Goal: Task Accomplishment & Management: Use online tool/utility

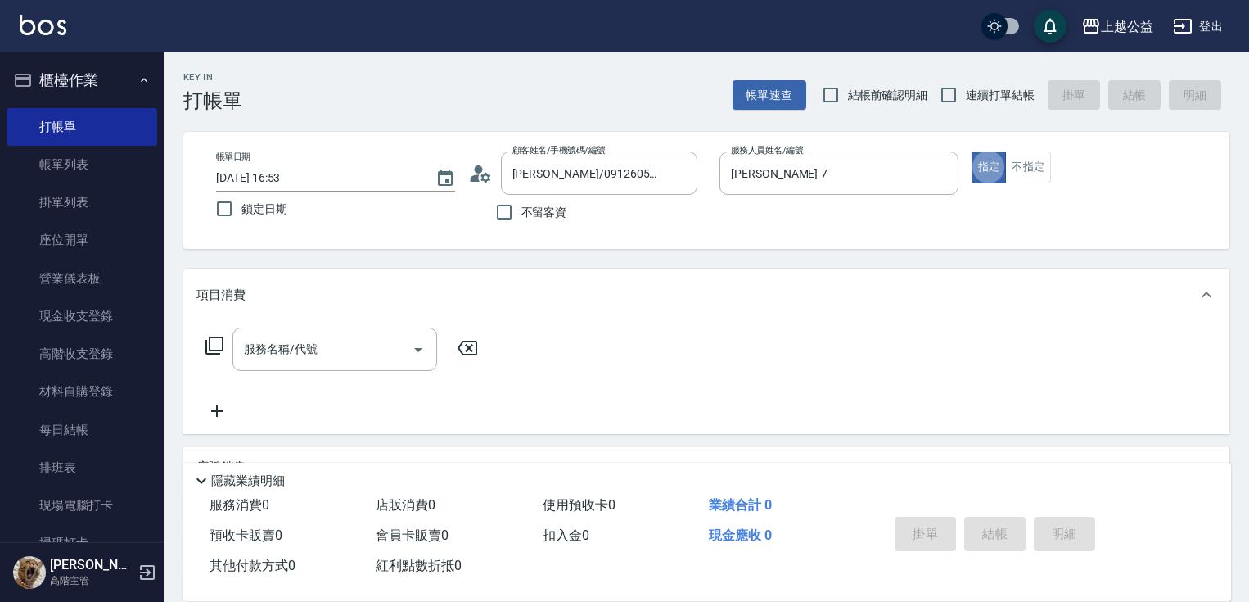
scroll to position [23, 0]
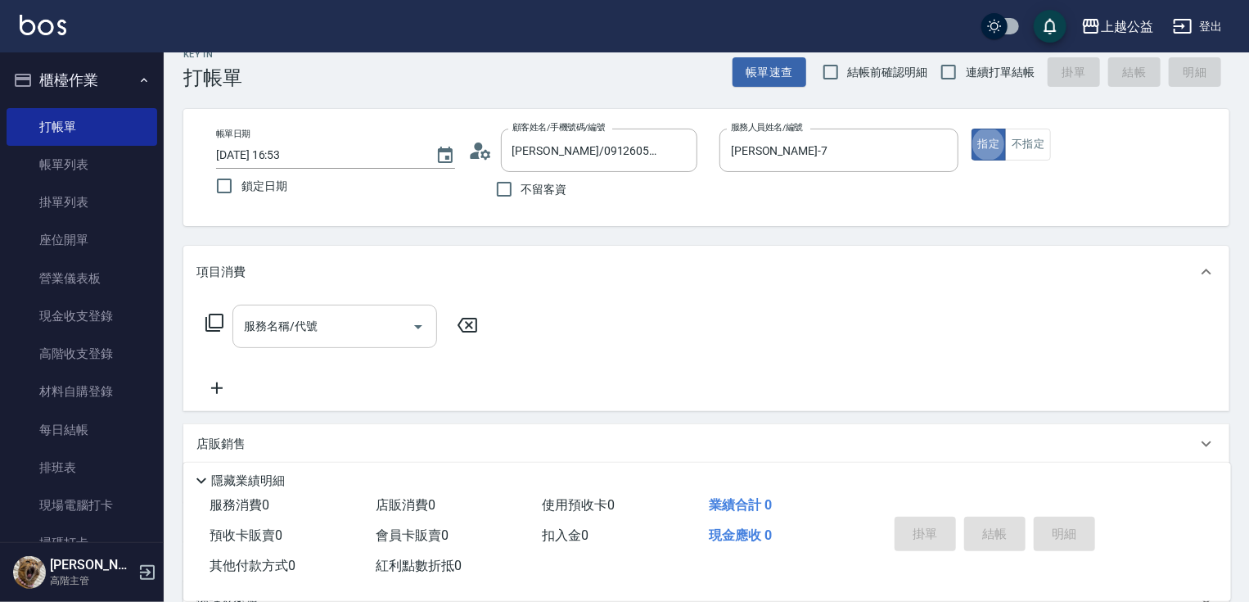
click at [347, 322] on input "服務名稱/代號" at bounding box center [322, 326] width 165 height 29
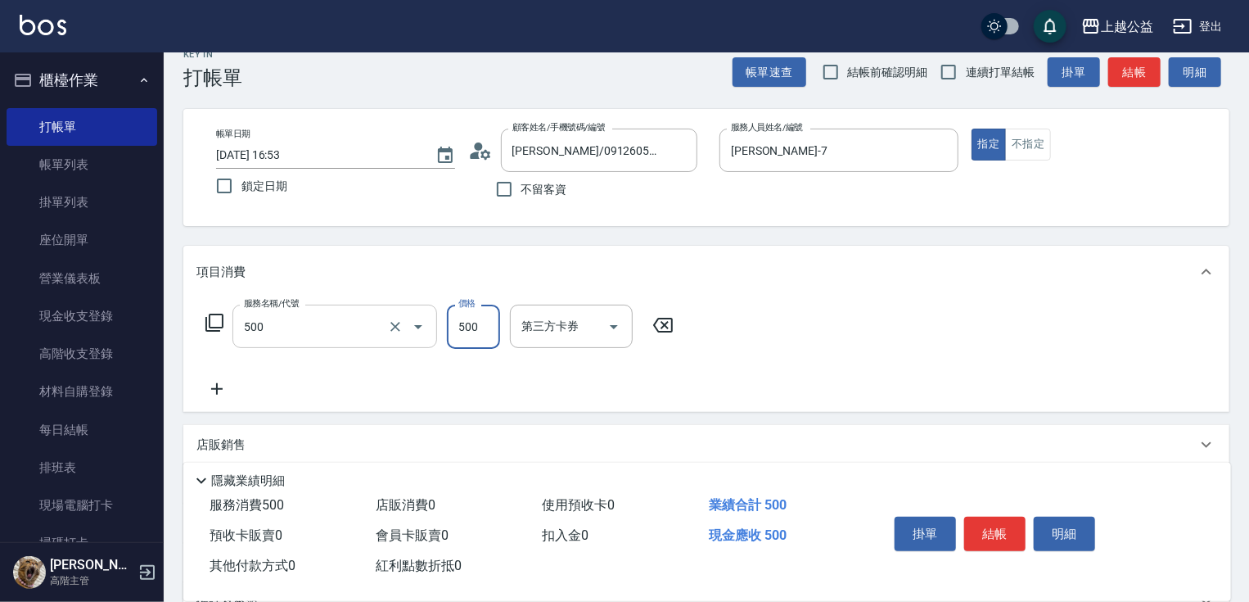
type input "洗剪500(500)"
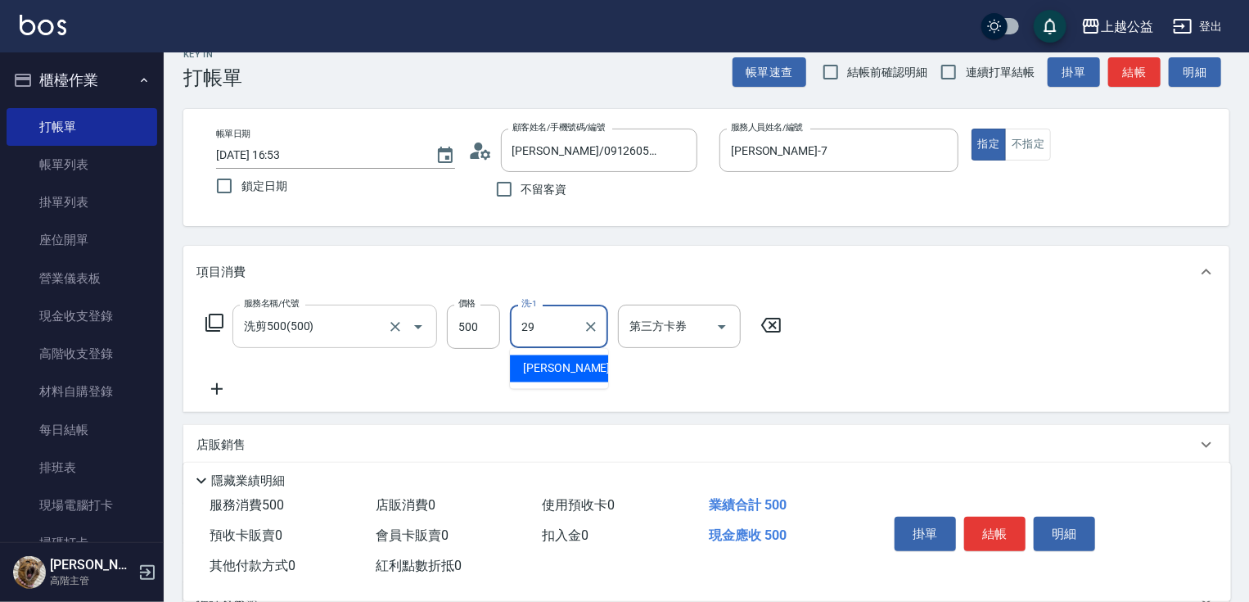
type input "[PERSON_NAME]-29"
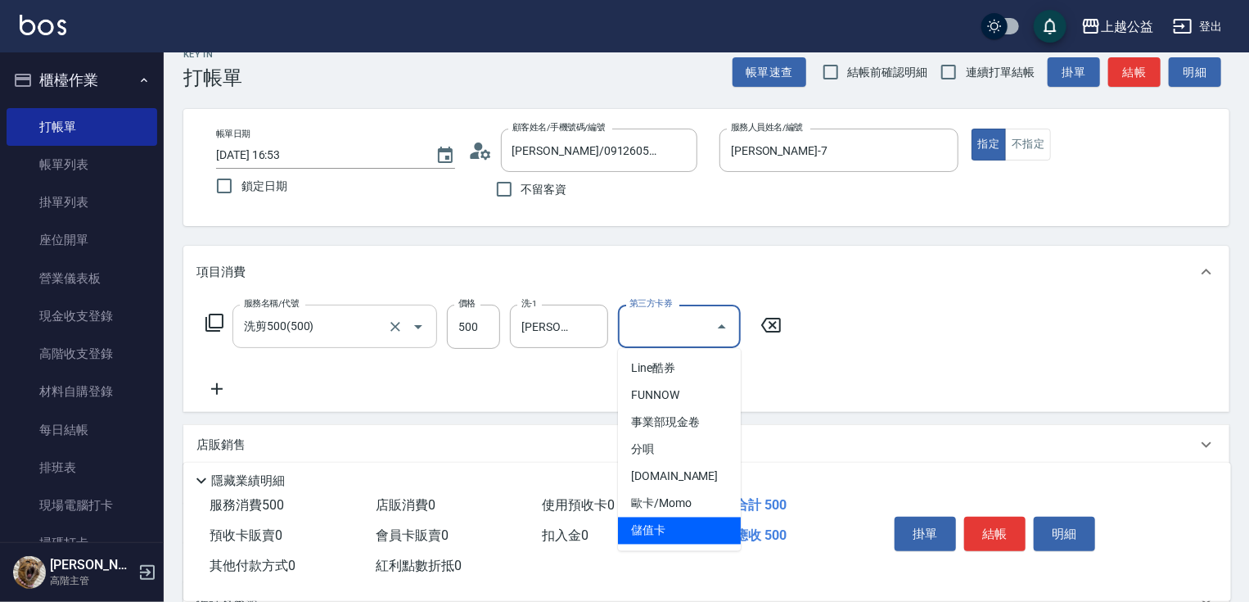
type input "儲值卡"
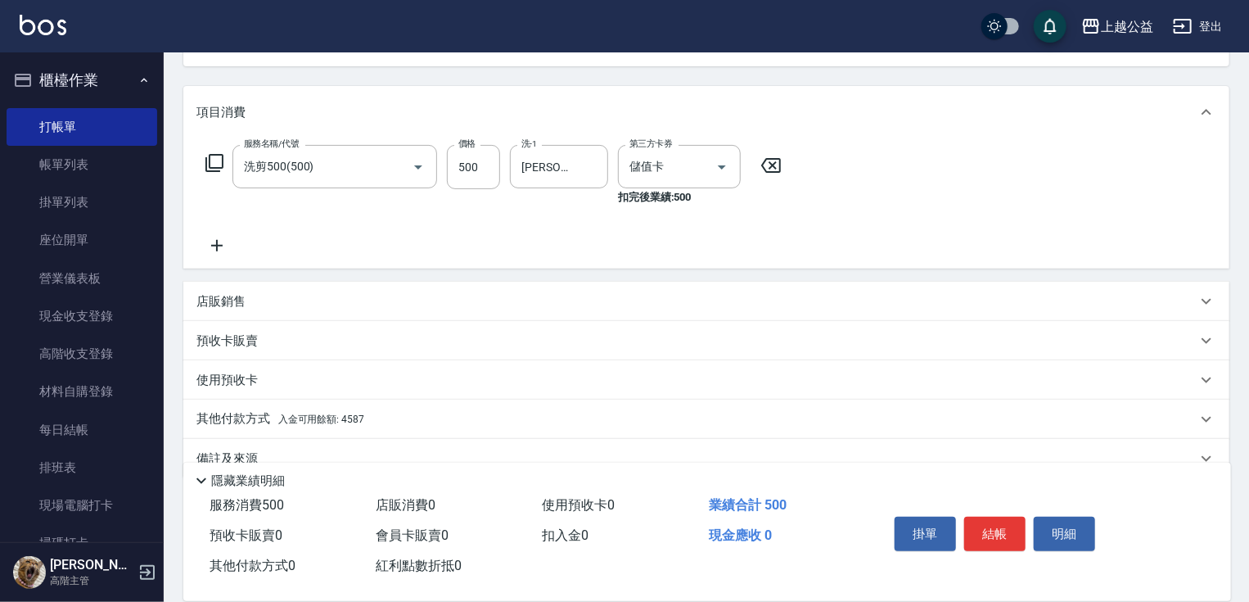
scroll to position [215, 0]
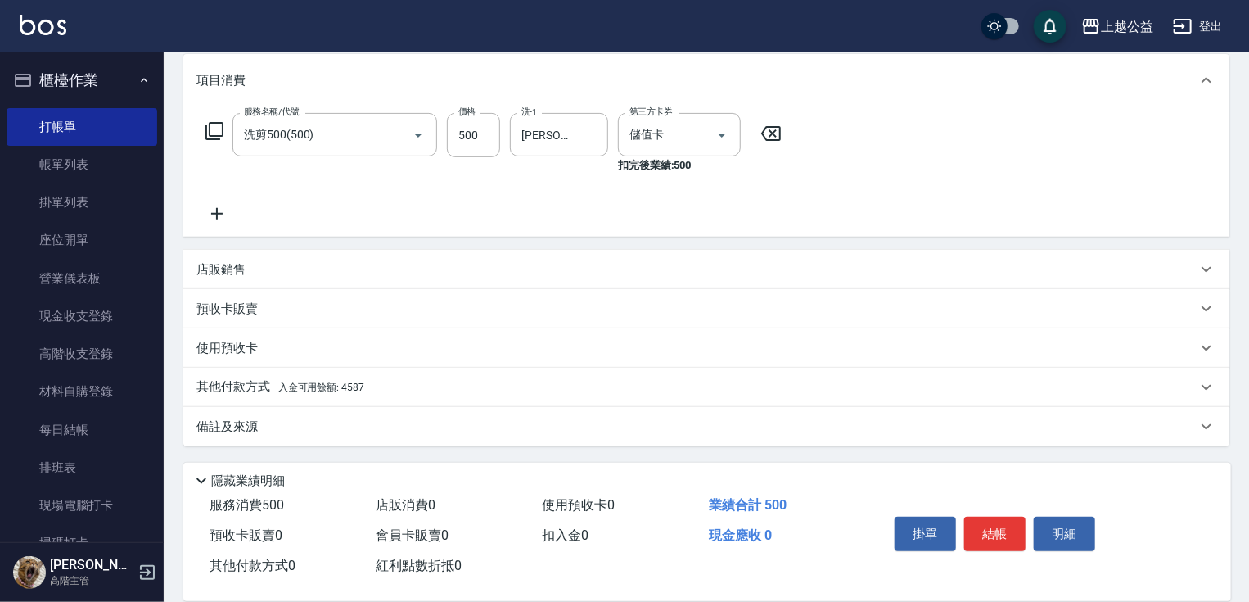
drag, startPoint x: 880, startPoint y: 327, endPoint x: 435, endPoint y: 448, distance: 461.4
click at [298, 384] on span "入金可用餘額: 4587" at bounding box center [321, 387] width 86 height 11
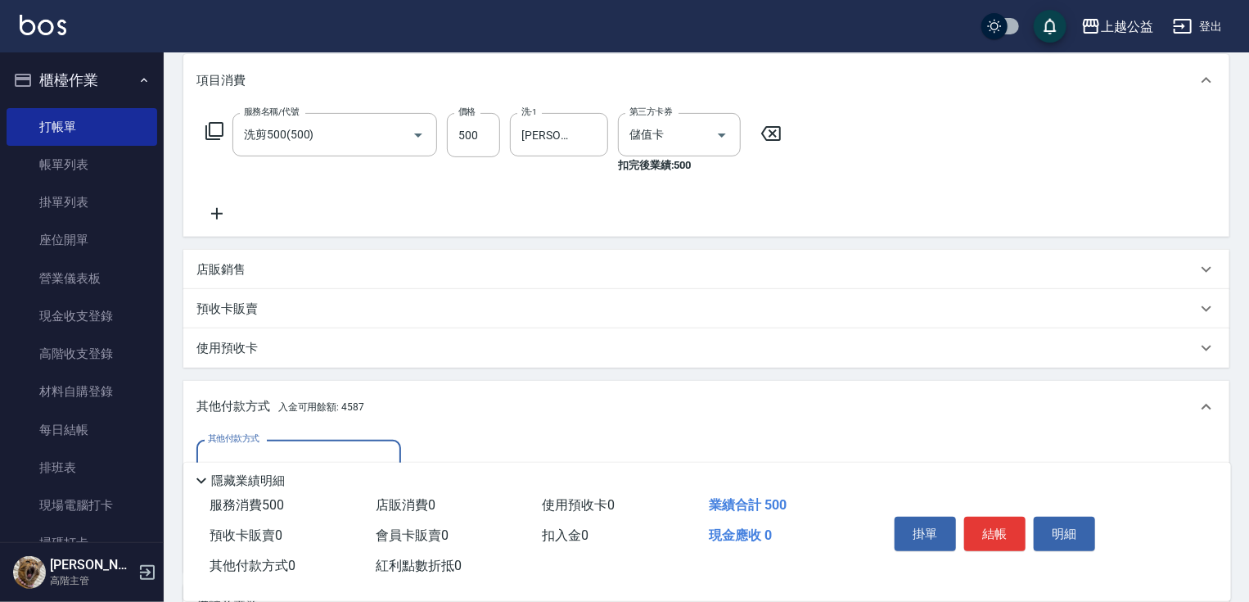
scroll to position [0, 0]
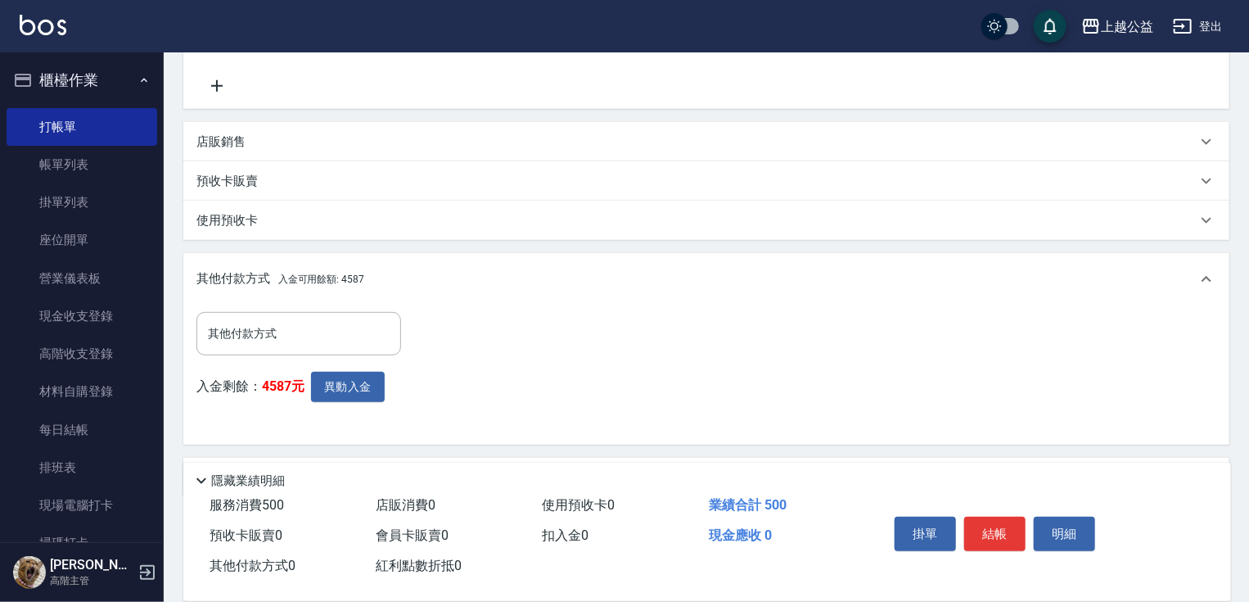
drag, startPoint x: 439, startPoint y: 364, endPoint x: 413, endPoint y: 382, distance: 31.8
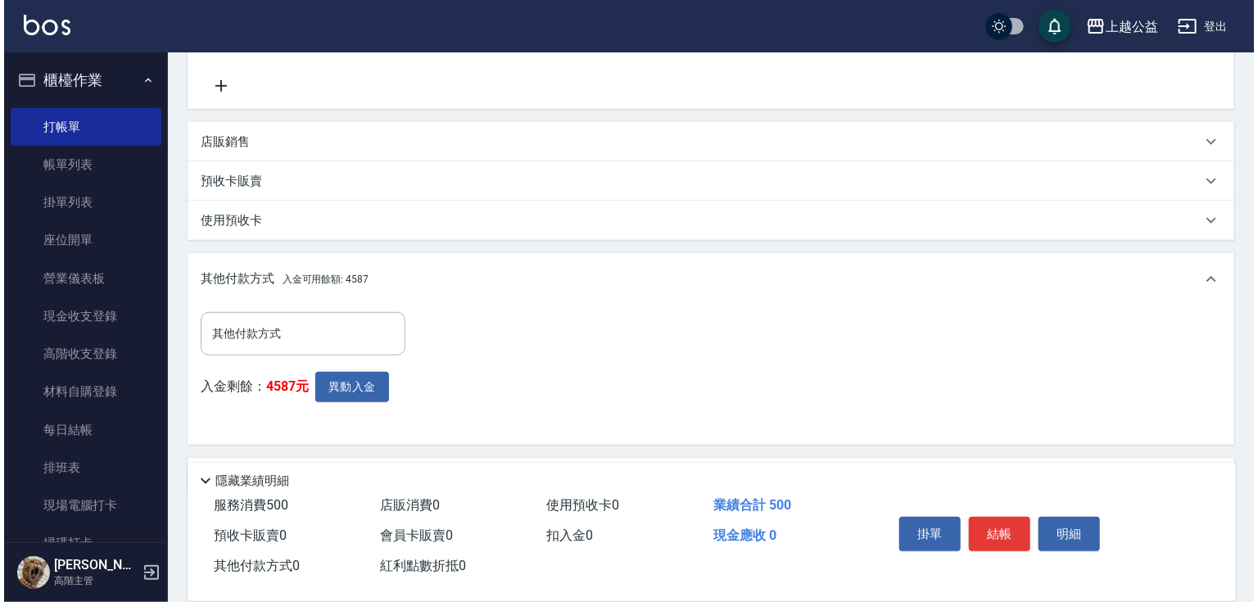
scroll to position [393, 0]
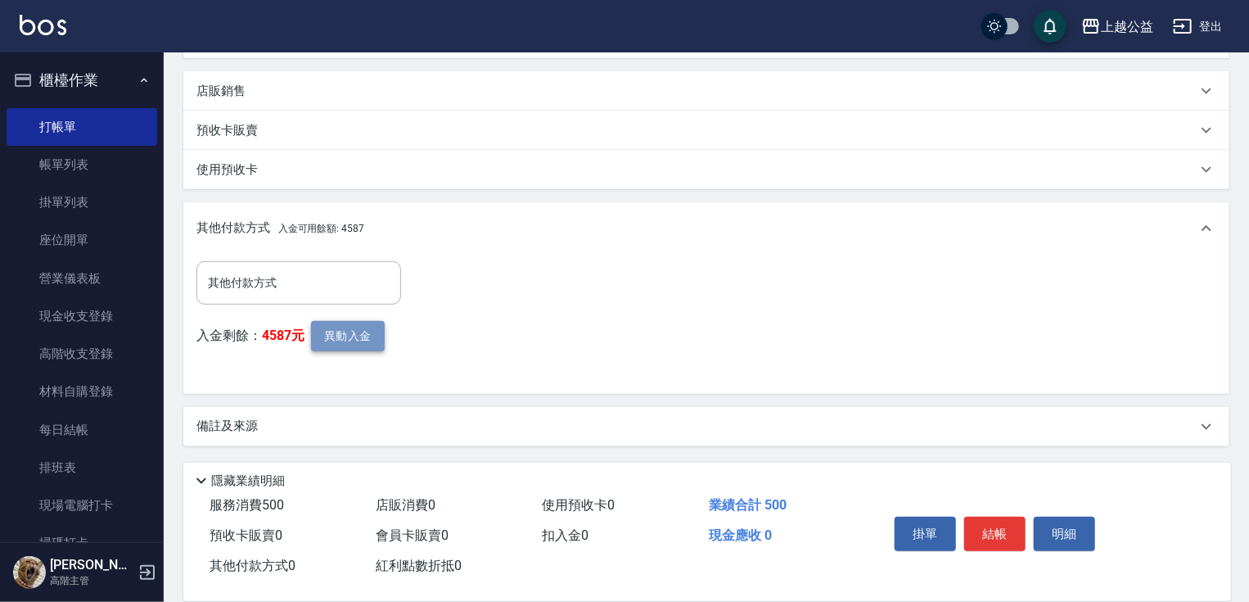
click at [357, 332] on button "異動入金" at bounding box center [348, 336] width 74 height 30
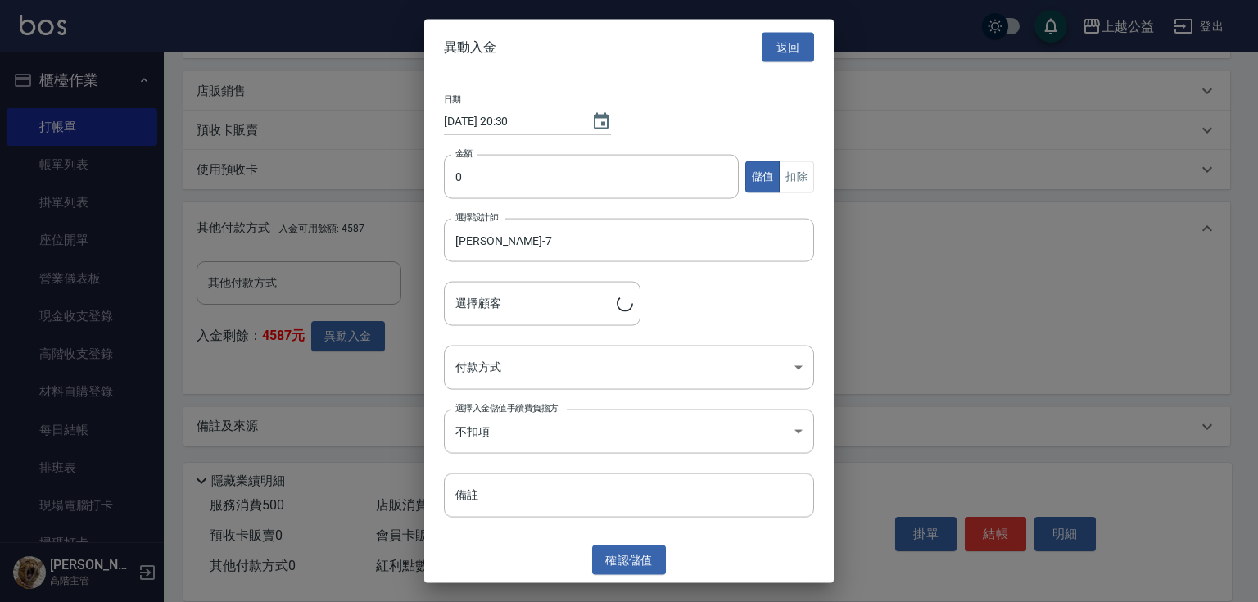
type input "[PERSON_NAME]/0912605154"
click at [533, 173] on input "0" at bounding box center [591, 177] width 295 height 44
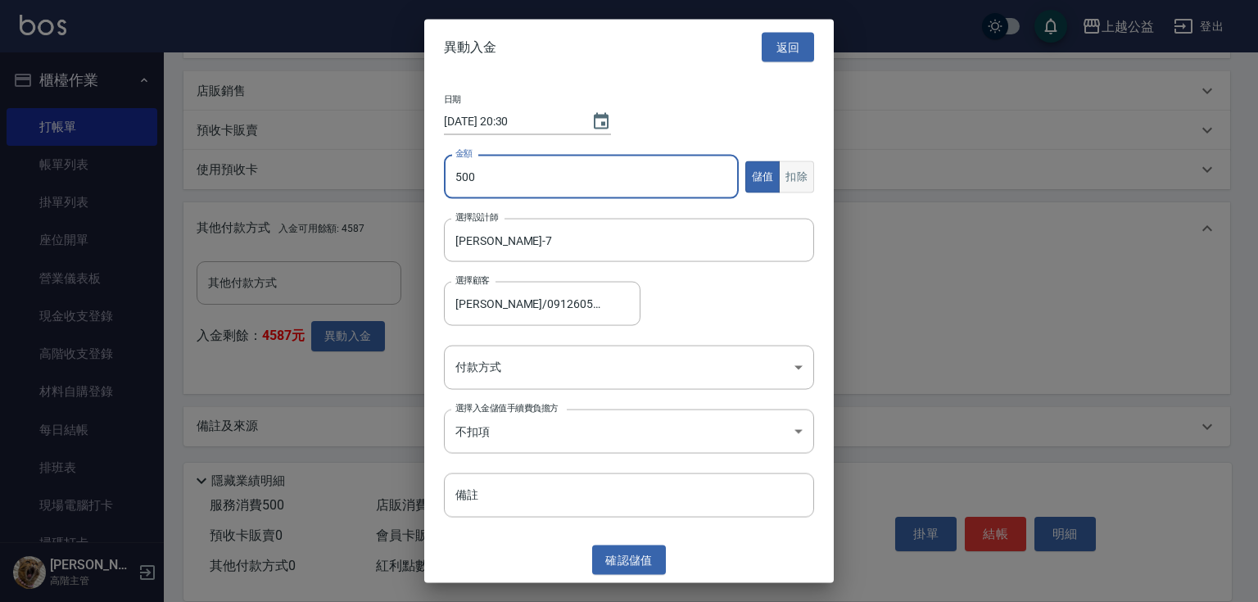
type input "500"
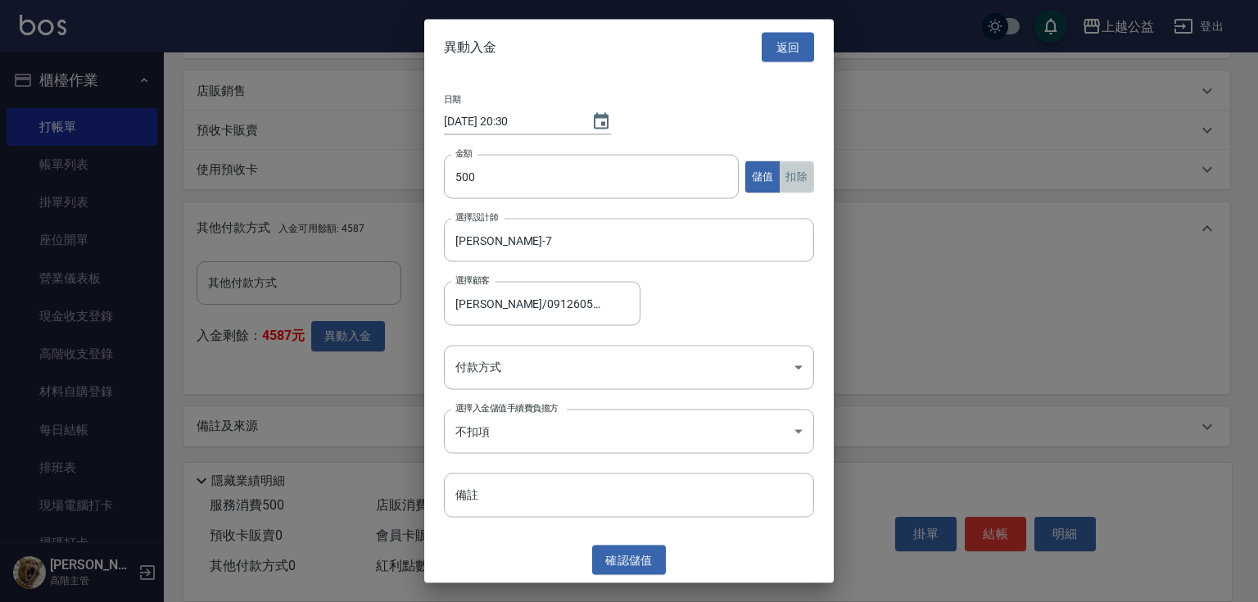
click at [802, 175] on button "扣除" at bounding box center [796, 176] width 35 height 32
click at [524, 369] on body "上越公益 登出 櫃檯作業 打帳單 帳單列表 掛單列表 座位開單 營業儀表板 現金收支登錄 高階收支登錄 材料自購登錄 每日結帳 排班表 現場電腦打卡 掃碼打卡…" at bounding box center [629, 104] width 1258 height 995
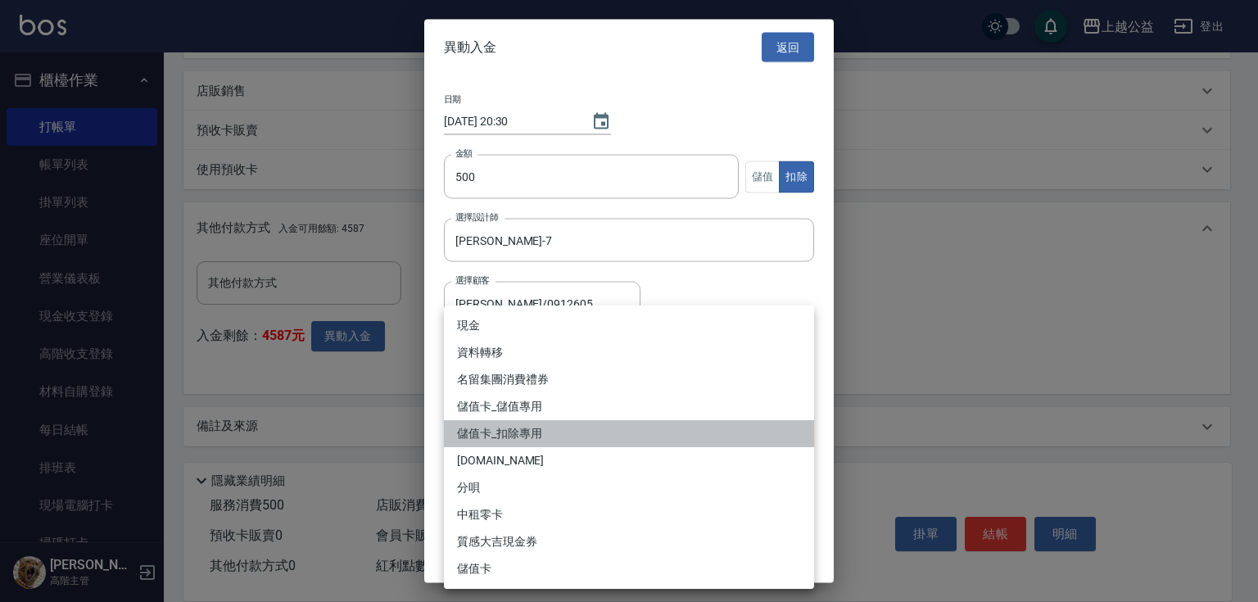
click at [524, 436] on li "儲值卡_扣除專用" at bounding box center [629, 433] width 370 height 27
type input "儲值卡_扣除專用"
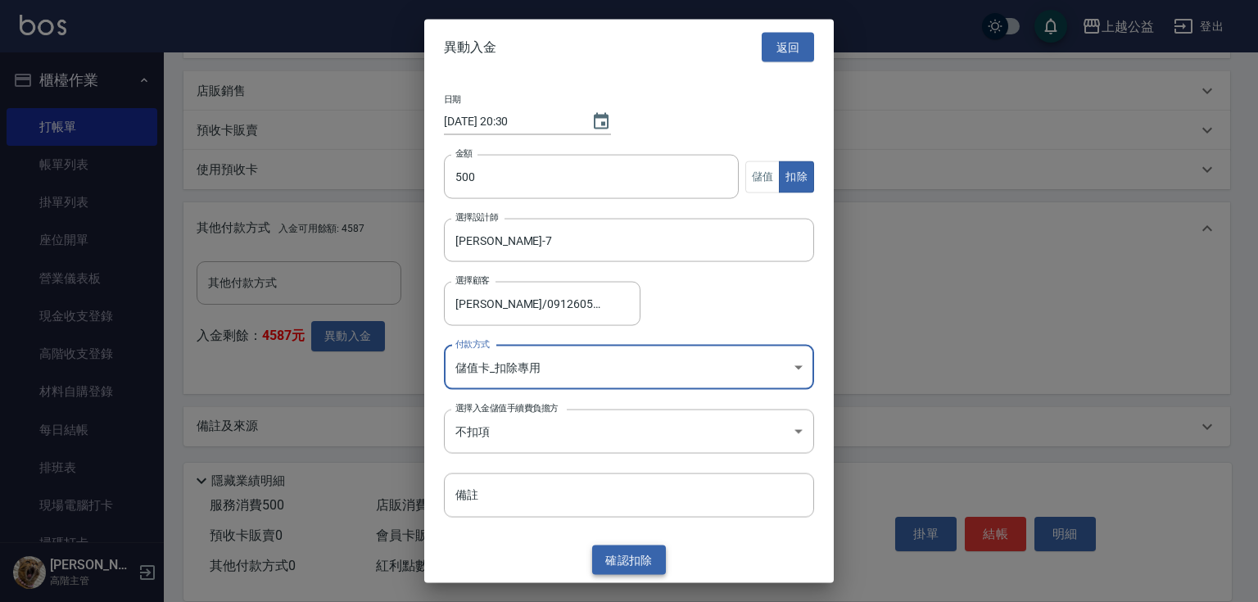
click at [631, 559] on button "確認 扣除" at bounding box center [629, 559] width 74 height 30
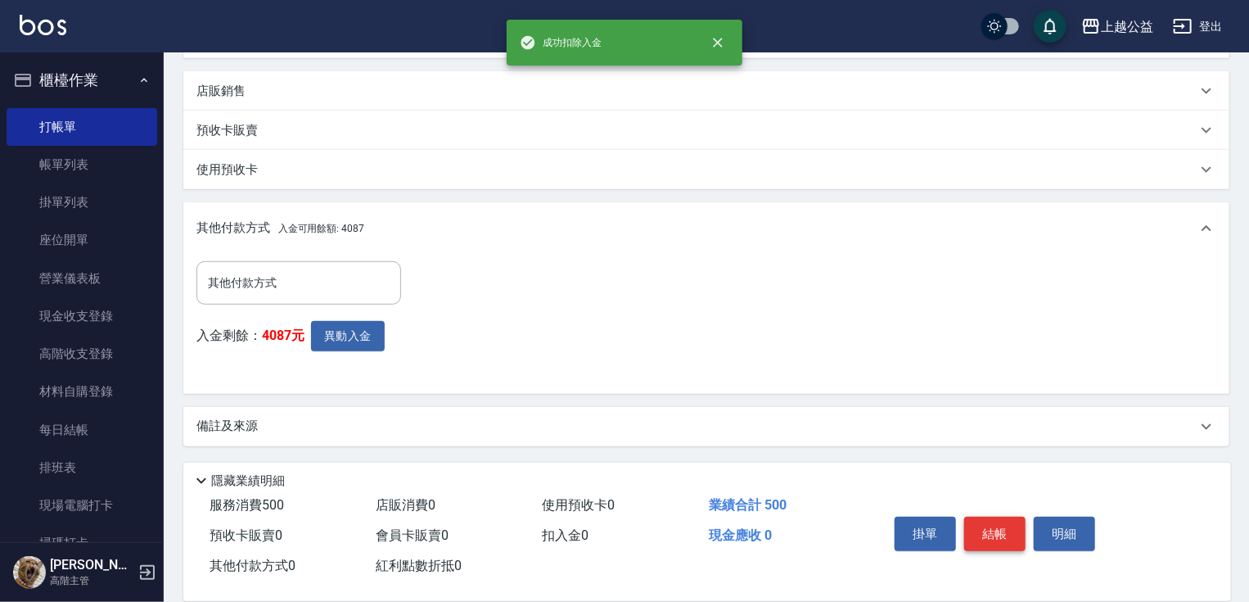
click at [1004, 535] on button "結帳" at bounding box center [994, 534] width 61 height 34
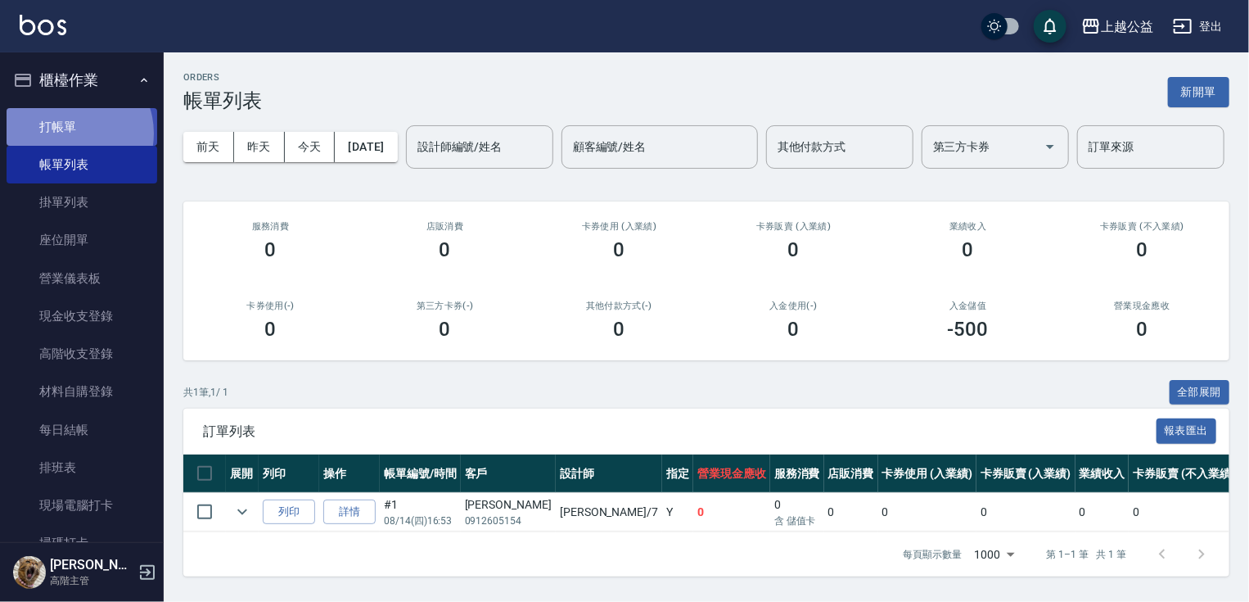
click at [73, 133] on link "打帳單" at bounding box center [82, 127] width 151 height 38
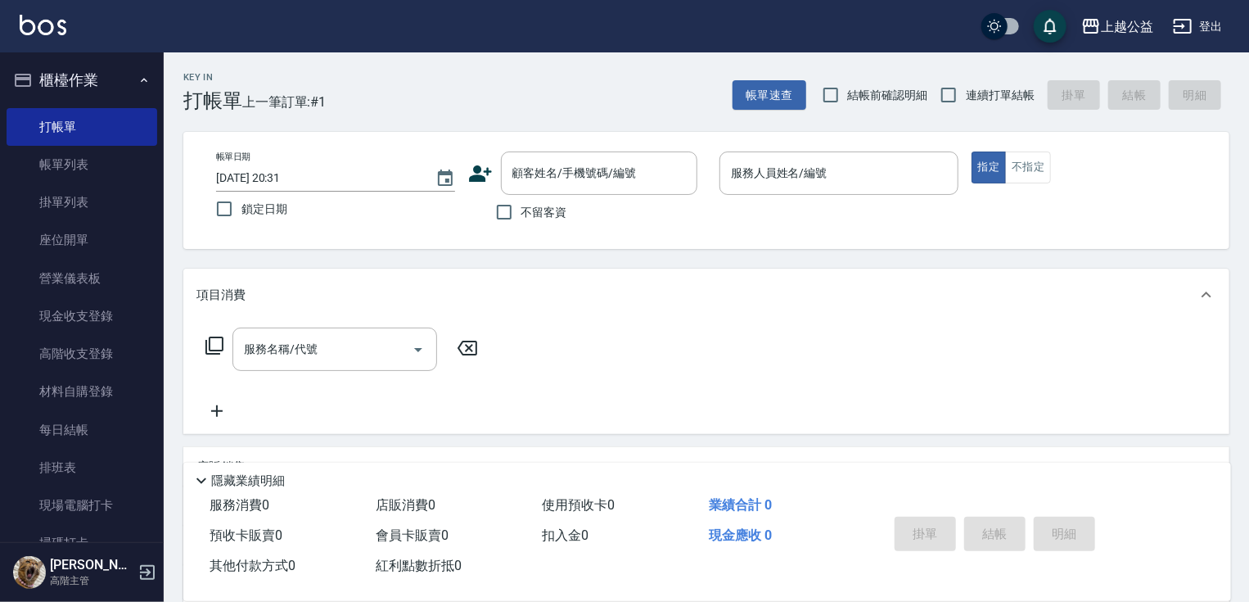
click at [544, 209] on span "不留客資" at bounding box center [545, 212] width 46 height 17
click at [522, 209] on input "不留客資" at bounding box center [504, 212] width 34 height 34
checkbox input "true"
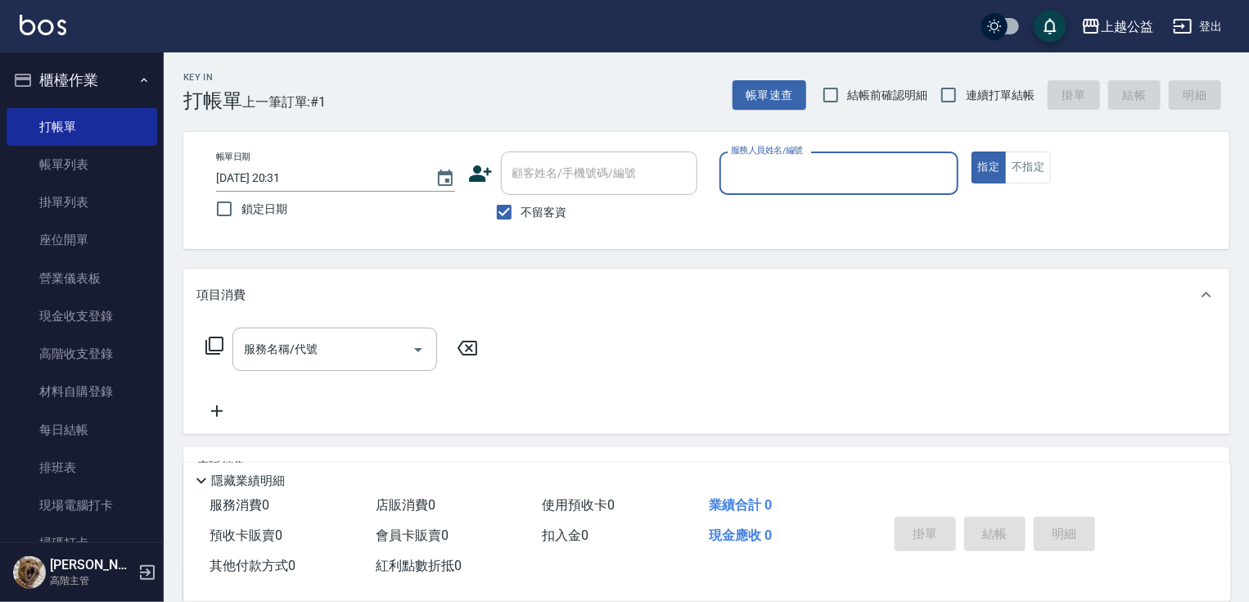
click at [969, 88] on span "連續打單結帳" at bounding box center [1000, 95] width 69 height 17
click at [966, 88] on input "連續打單結帳" at bounding box center [949, 95] width 34 height 34
checkbox input "true"
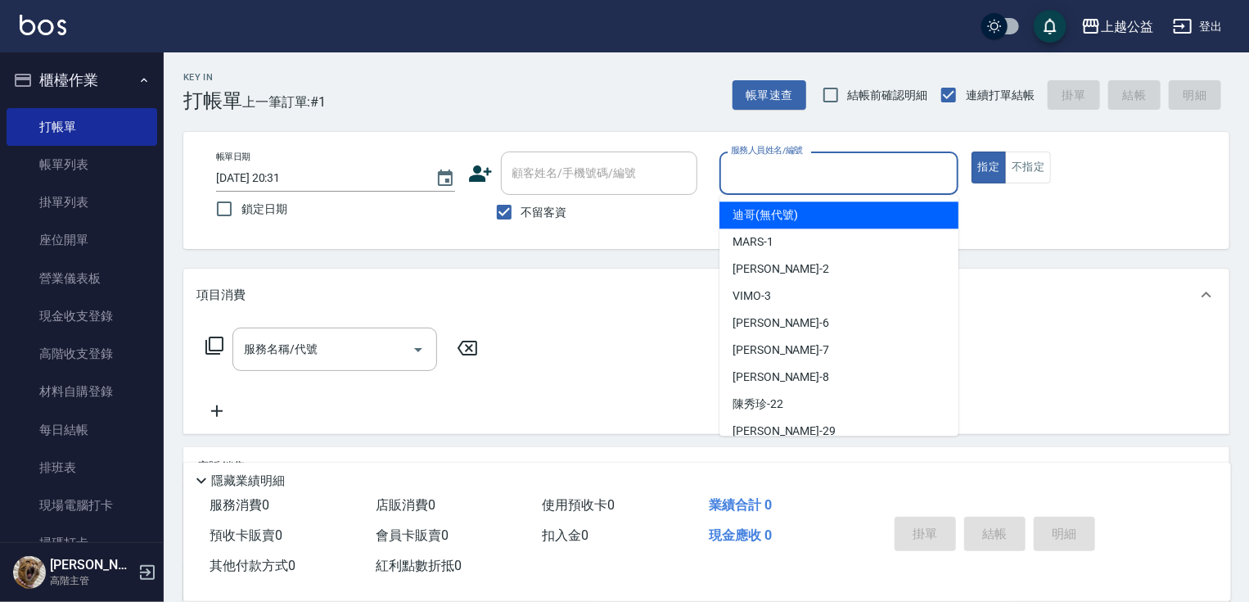
click at [864, 178] on input "服務人員姓名/編號" at bounding box center [839, 173] width 224 height 29
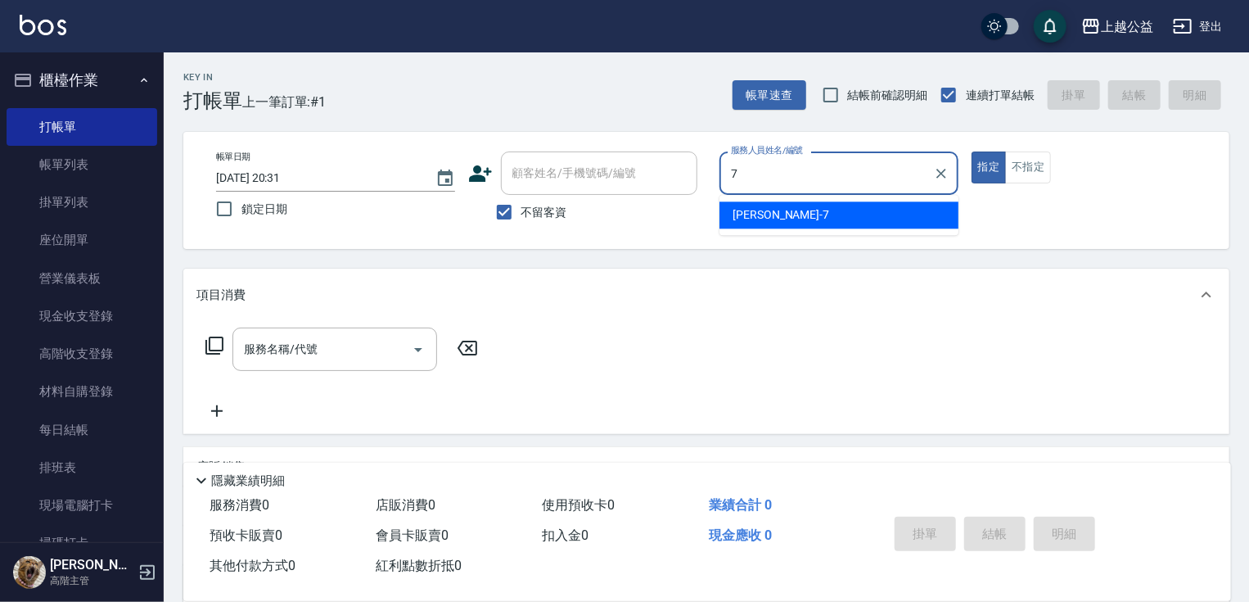
type input "[PERSON_NAME]-7"
type button "true"
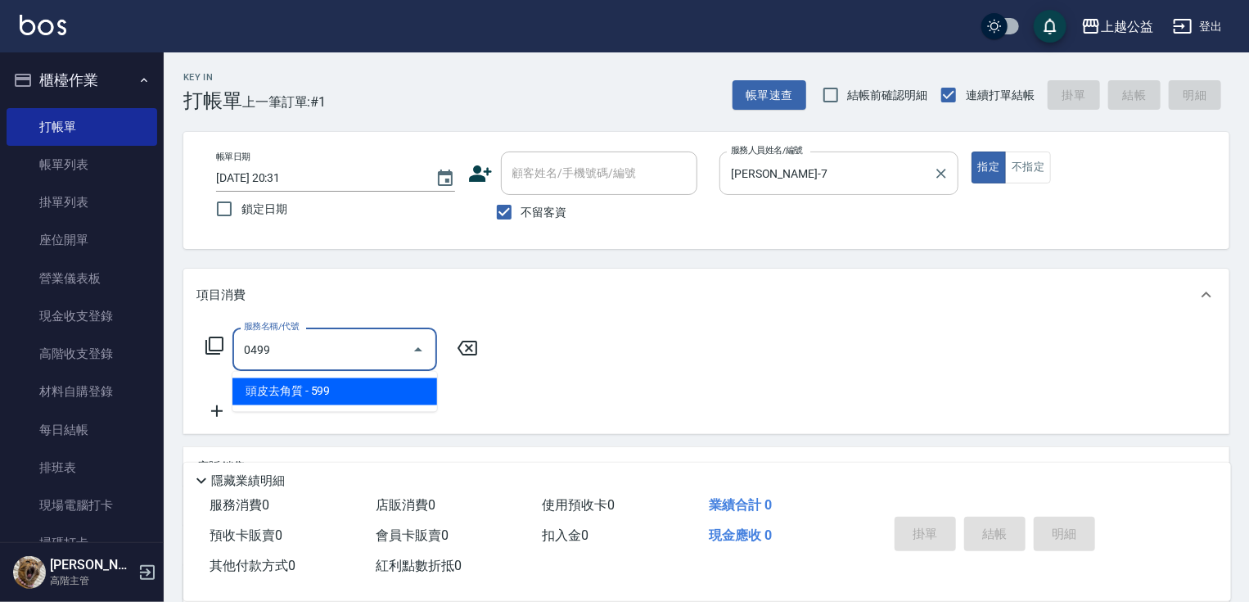
type input "頭皮去角質(0499)"
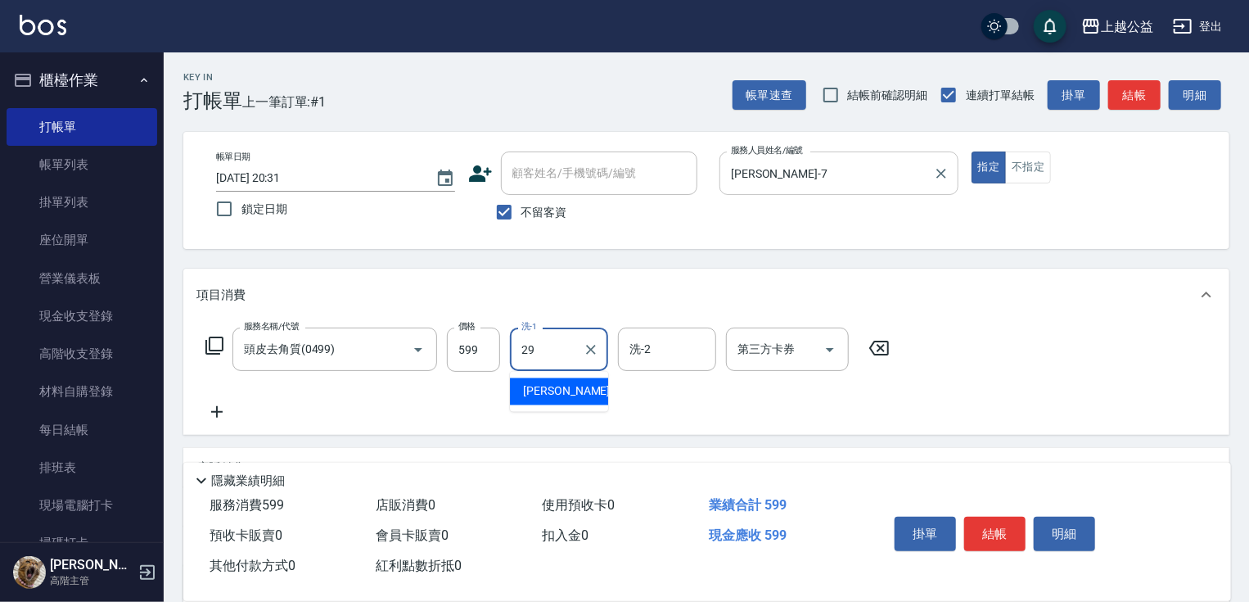
type input "[PERSON_NAME]-29"
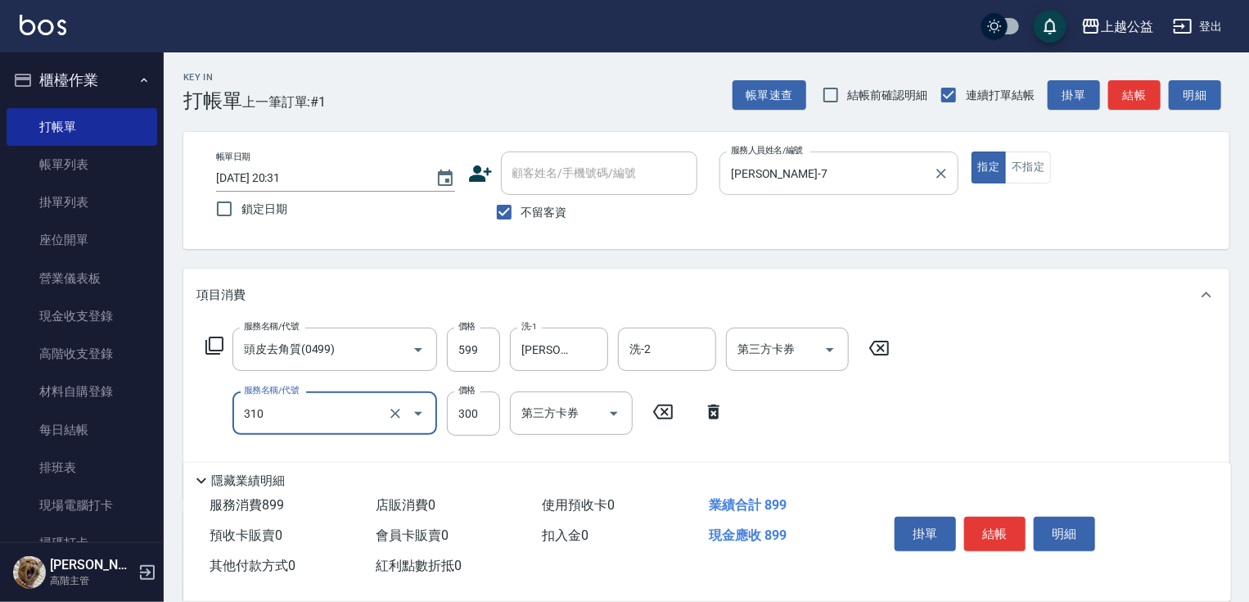
type input "剪髮(310)"
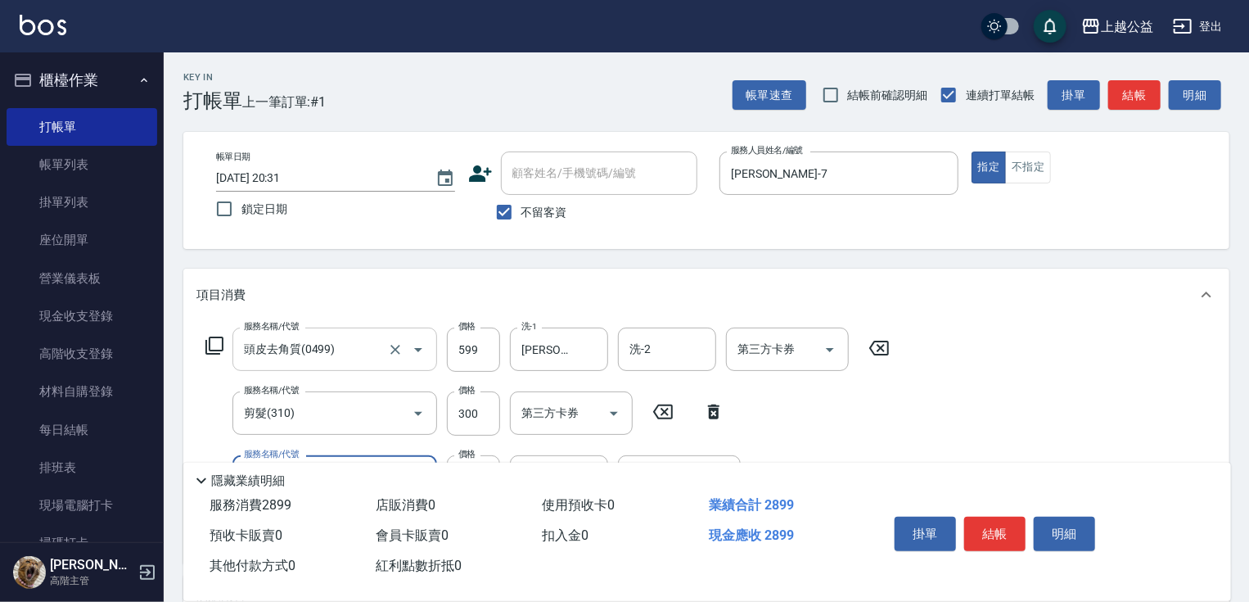
type input "黑耀光護髮(402)"
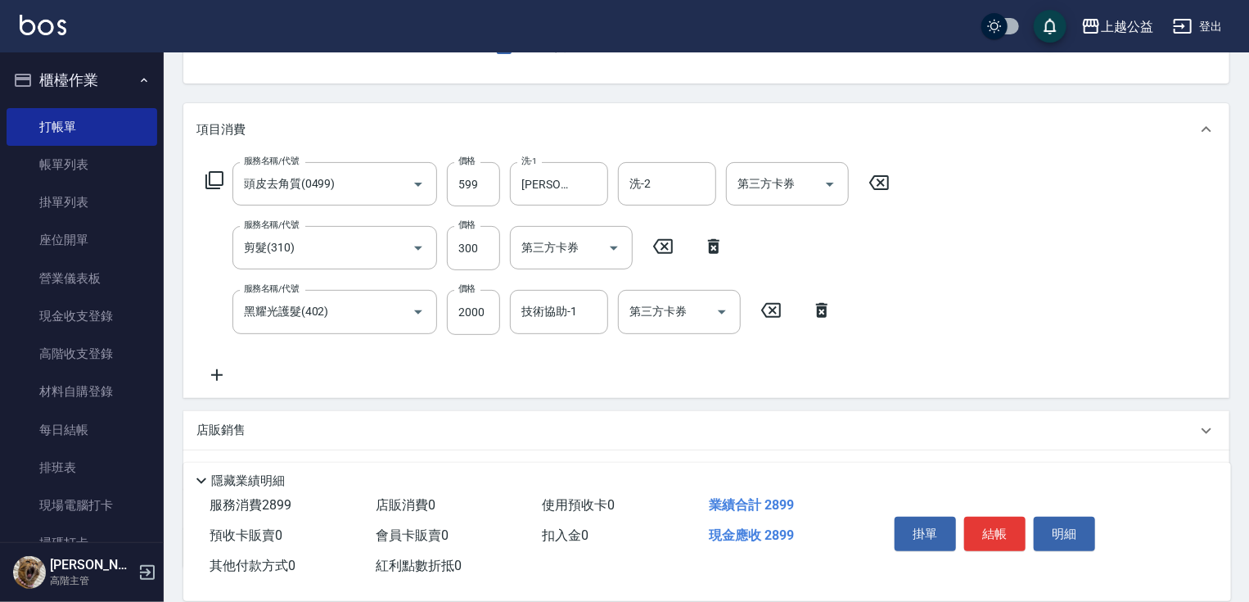
scroll to position [287, 0]
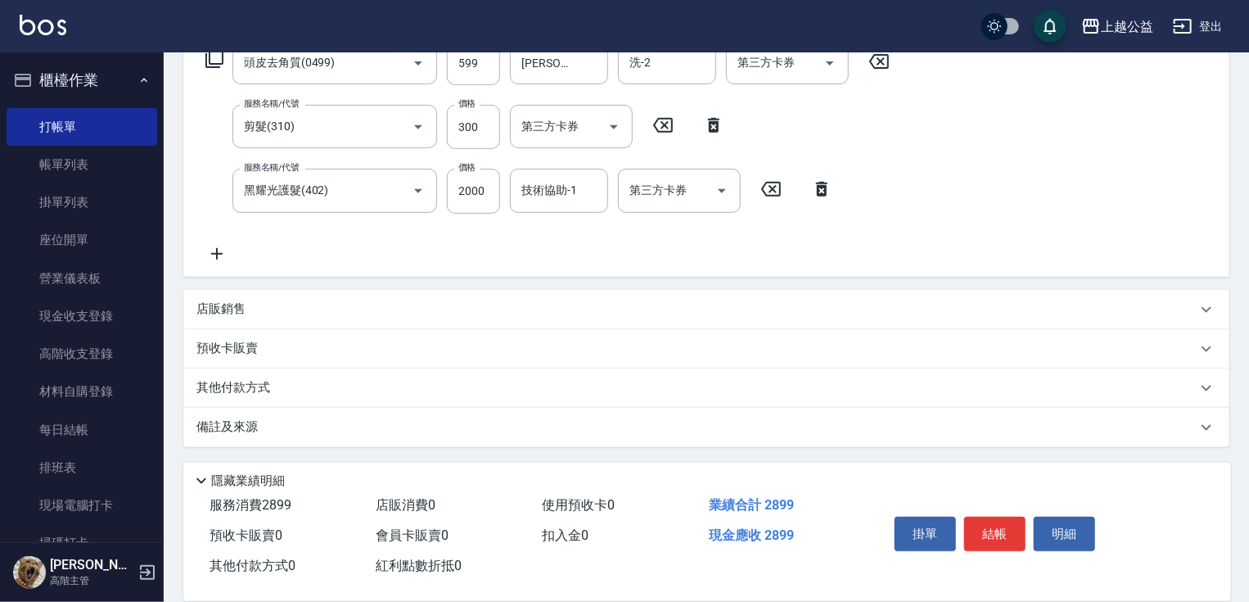
drag, startPoint x: 416, startPoint y: 332, endPoint x: 430, endPoint y: 347, distance: 20.9
click at [478, 190] on input "2000" at bounding box center [473, 191] width 53 height 44
type input "2500"
type input "[PERSON_NAME]-29"
click at [465, 141] on input "300" at bounding box center [473, 127] width 53 height 44
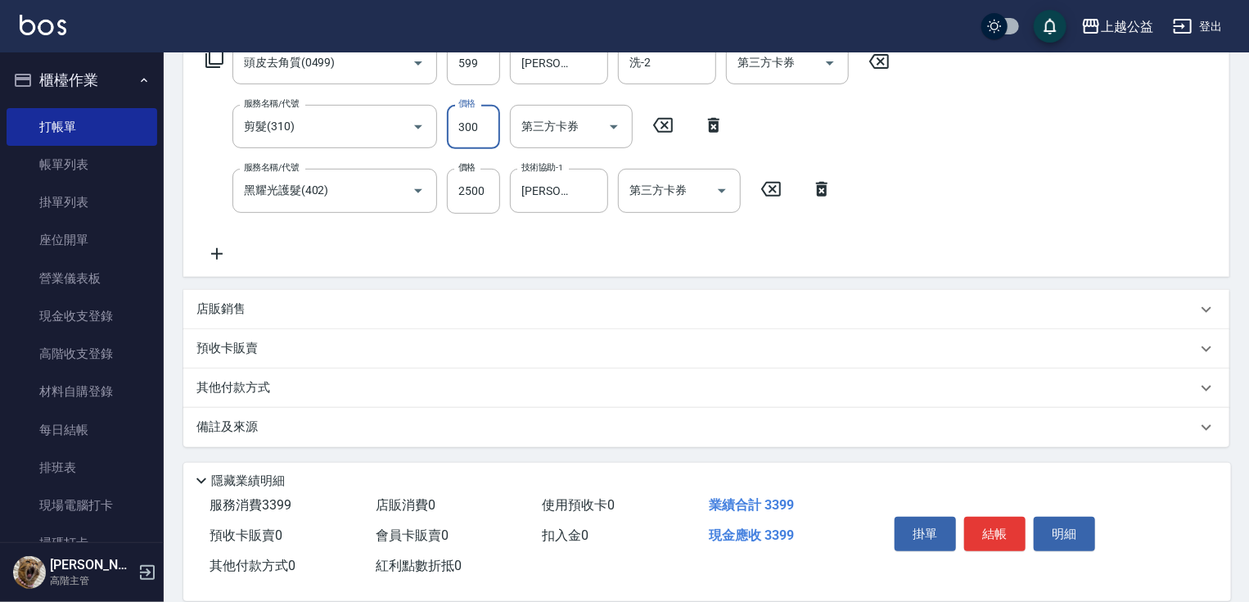
click at [467, 115] on input "300" at bounding box center [473, 127] width 53 height 44
type input "400"
click at [987, 524] on button "結帳" at bounding box center [994, 534] width 61 height 34
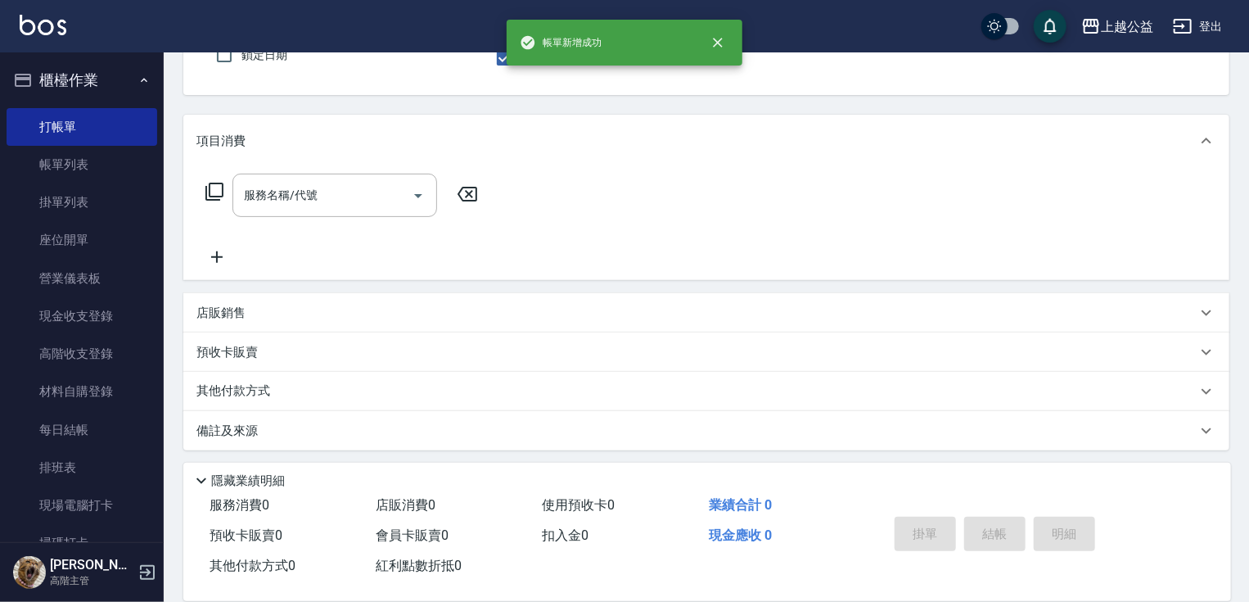
scroll to position [0, 0]
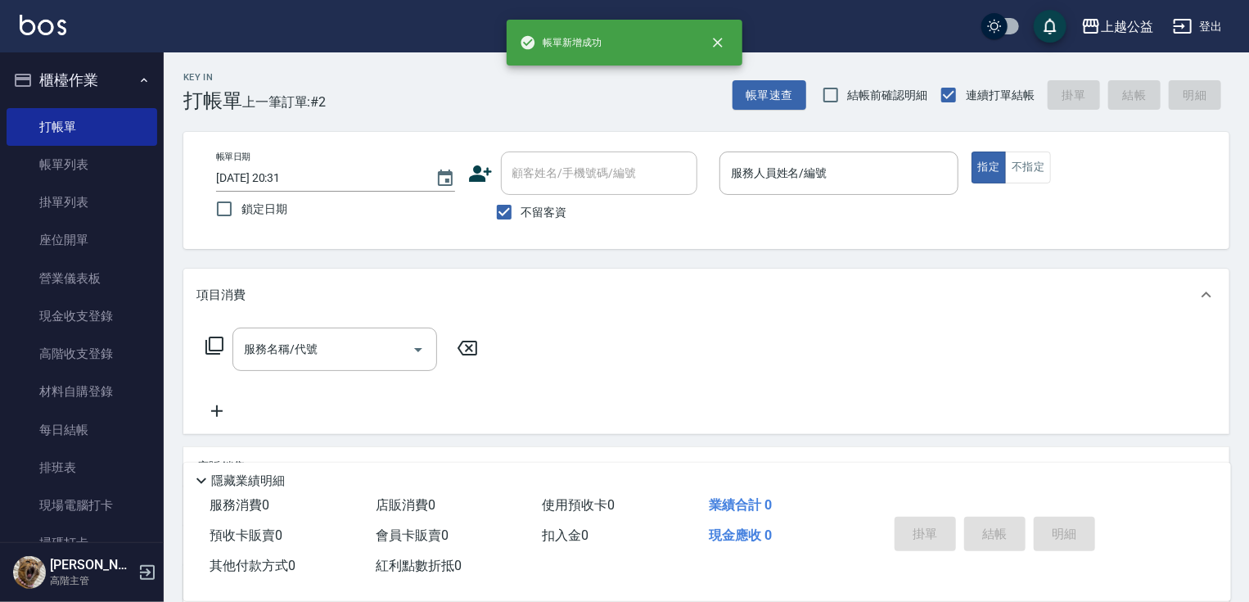
drag, startPoint x: 884, startPoint y: 400, endPoint x: 884, endPoint y: 267, distance: 133.4
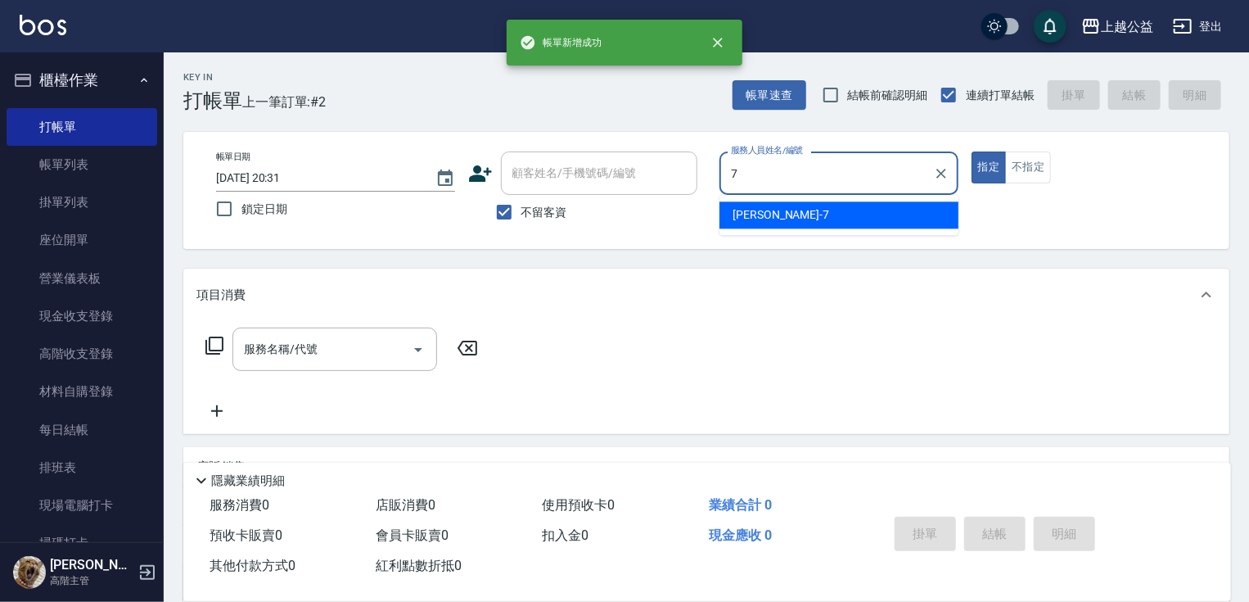
type input "[PERSON_NAME]-7"
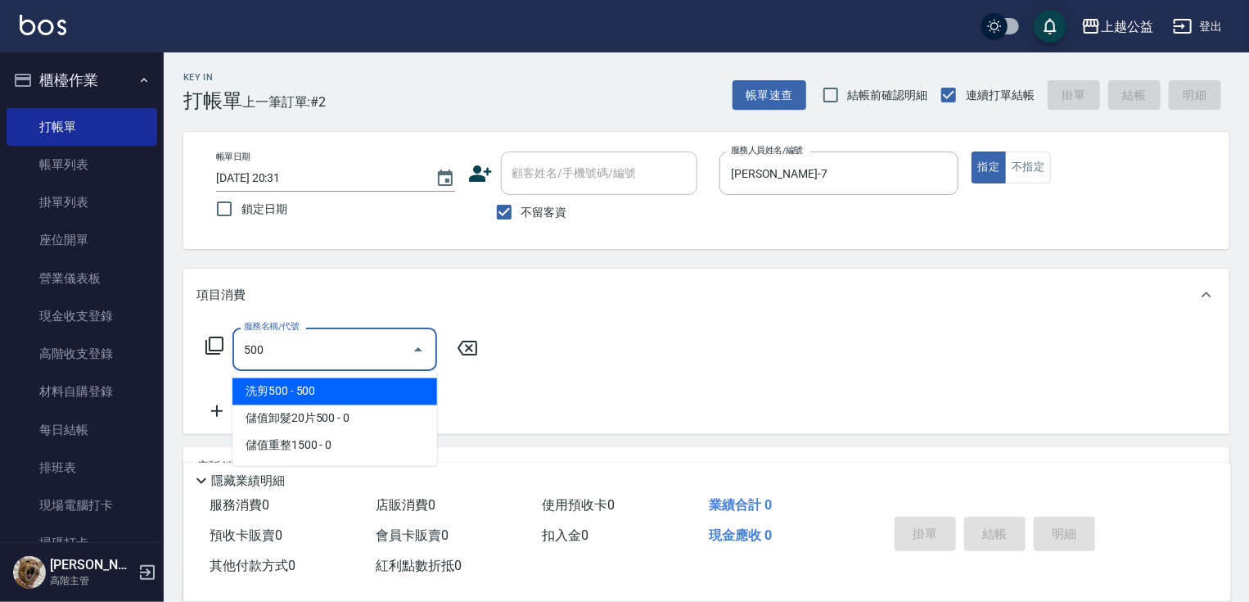
type input "洗剪500(500)"
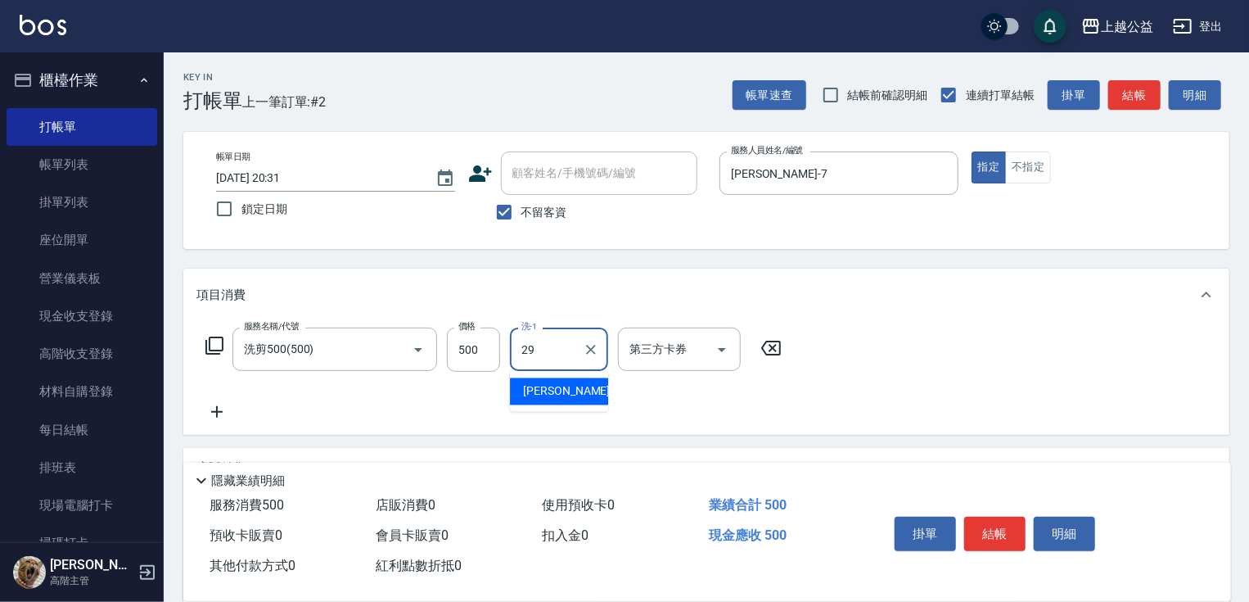
type input "[PERSON_NAME]-29"
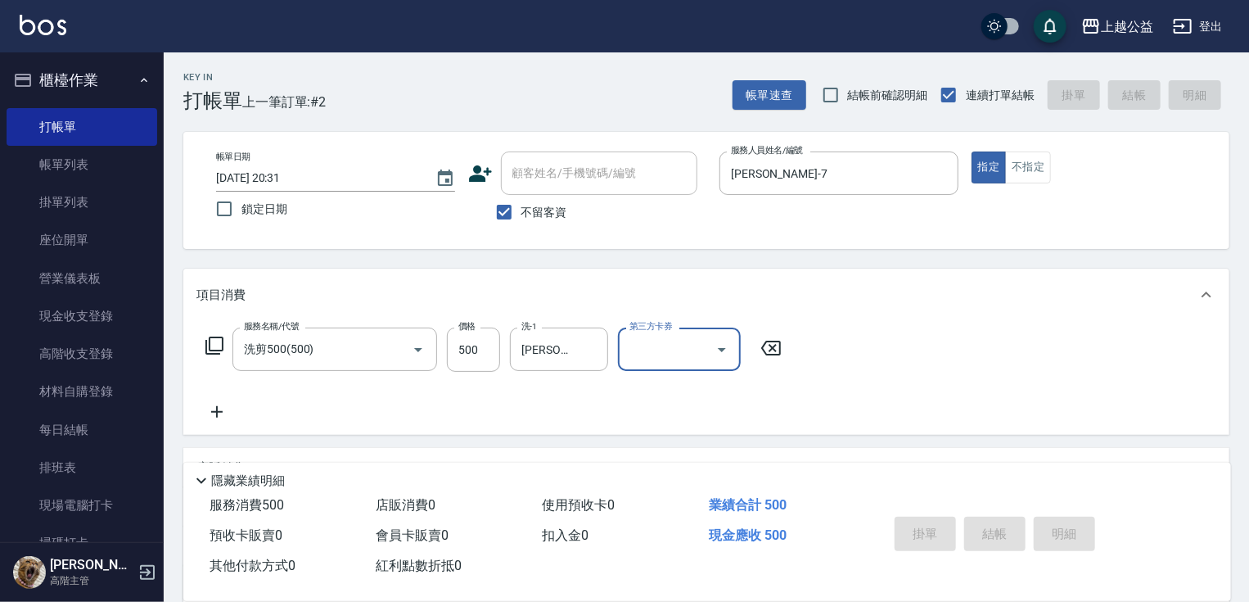
type input "[DATE] 20:32"
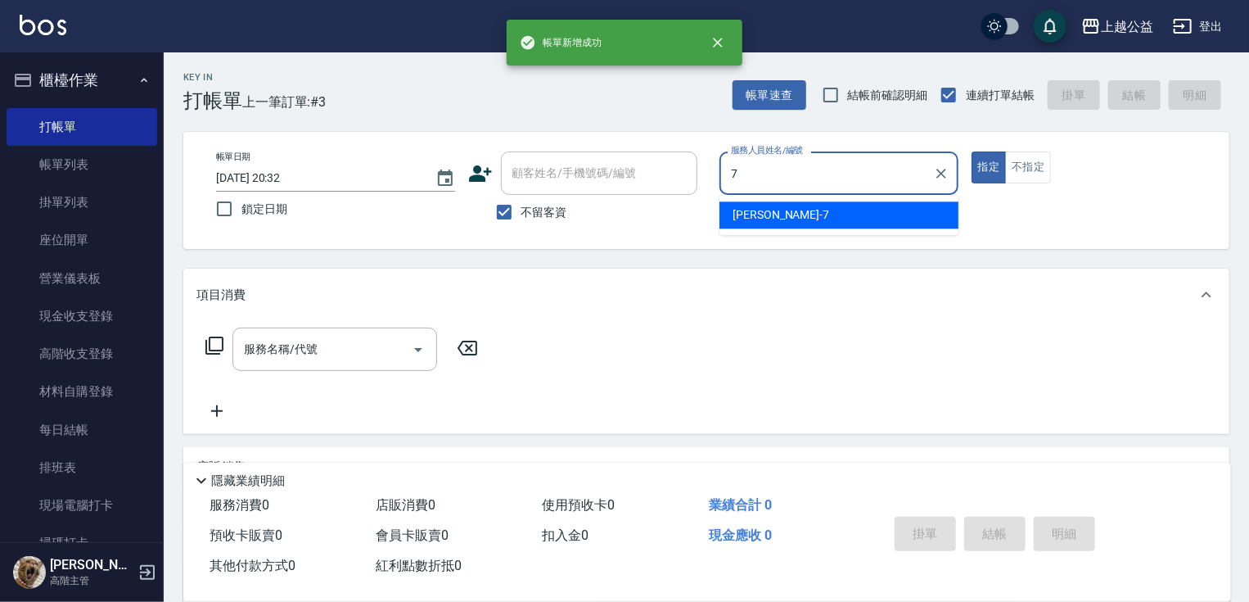
type input "[PERSON_NAME]-7"
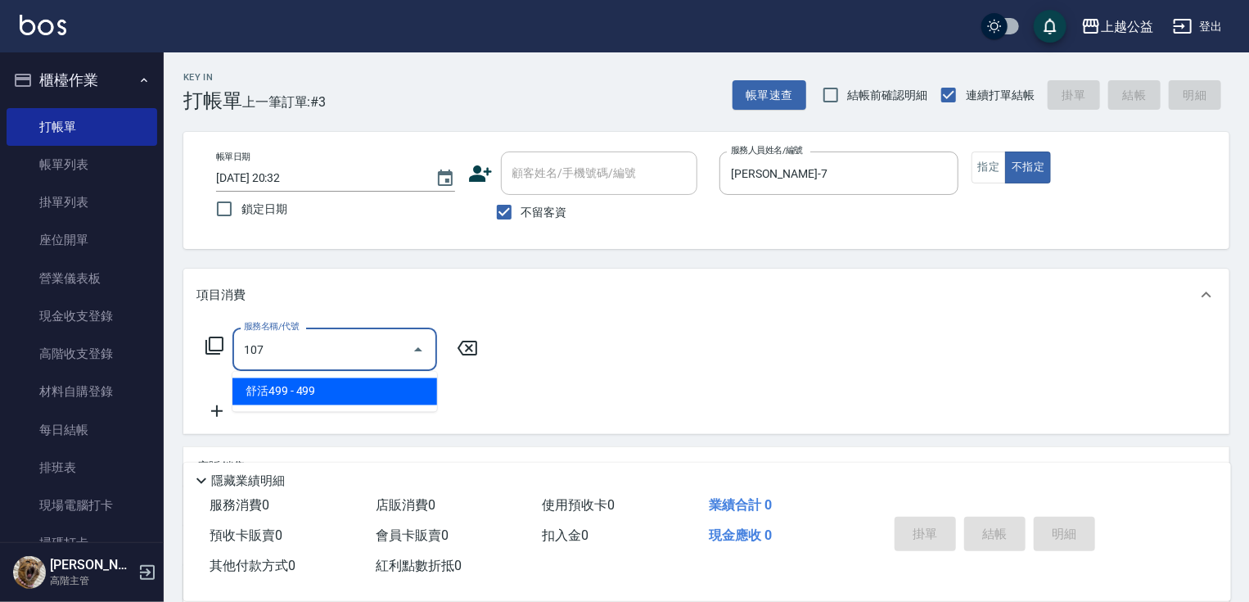
type input "舒活499(107)"
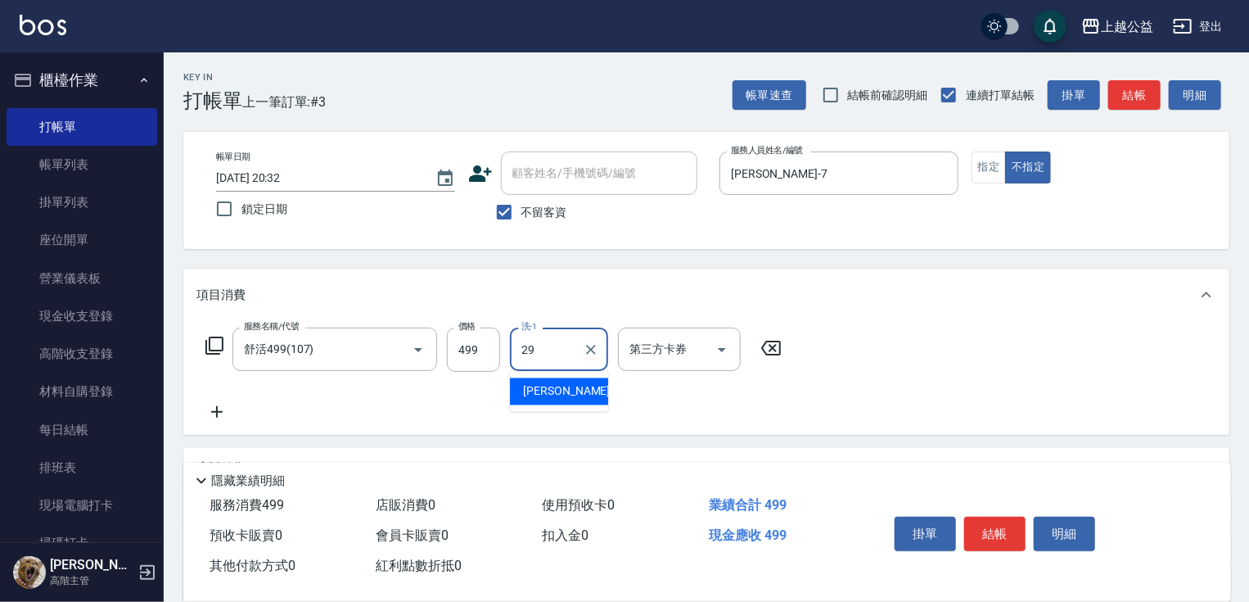
type input "[PERSON_NAME]-29"
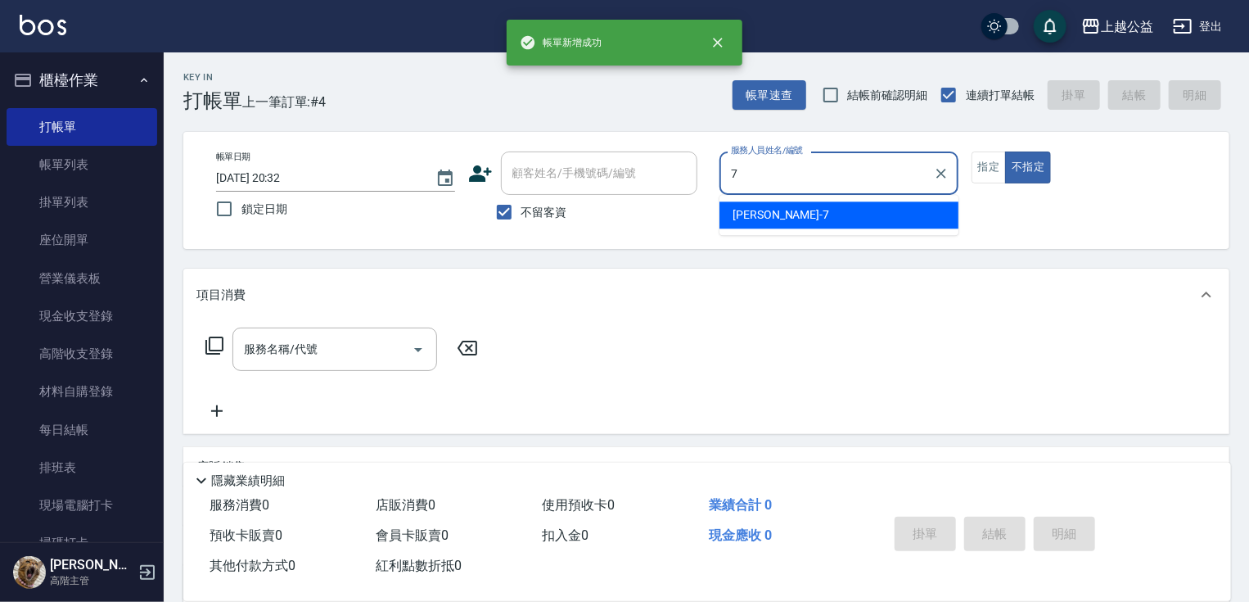
type input "[PERSON_NAME]-7"
type button "false"
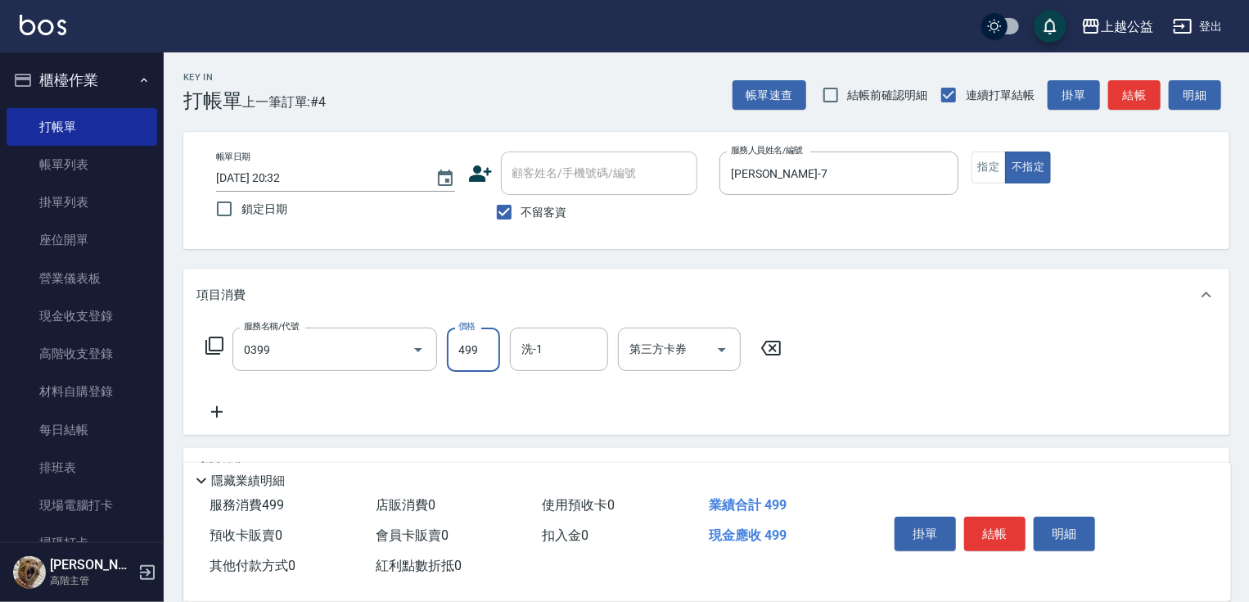
type input "海鹽SPA洗(0399)"
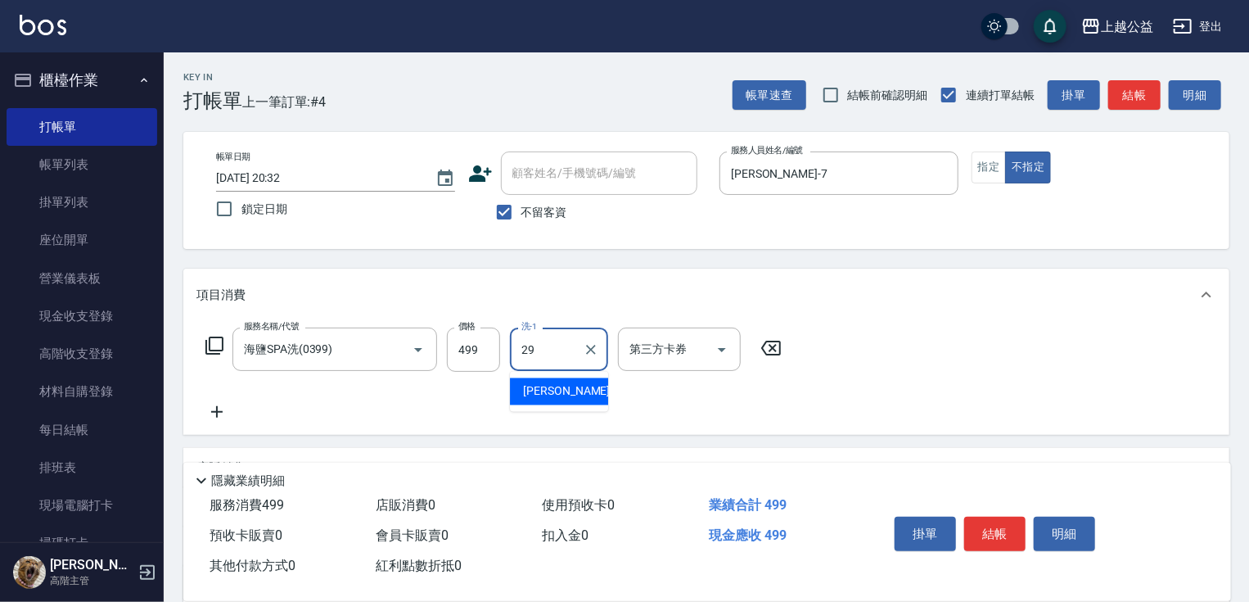
type input "[PERSON_NAME]-29"
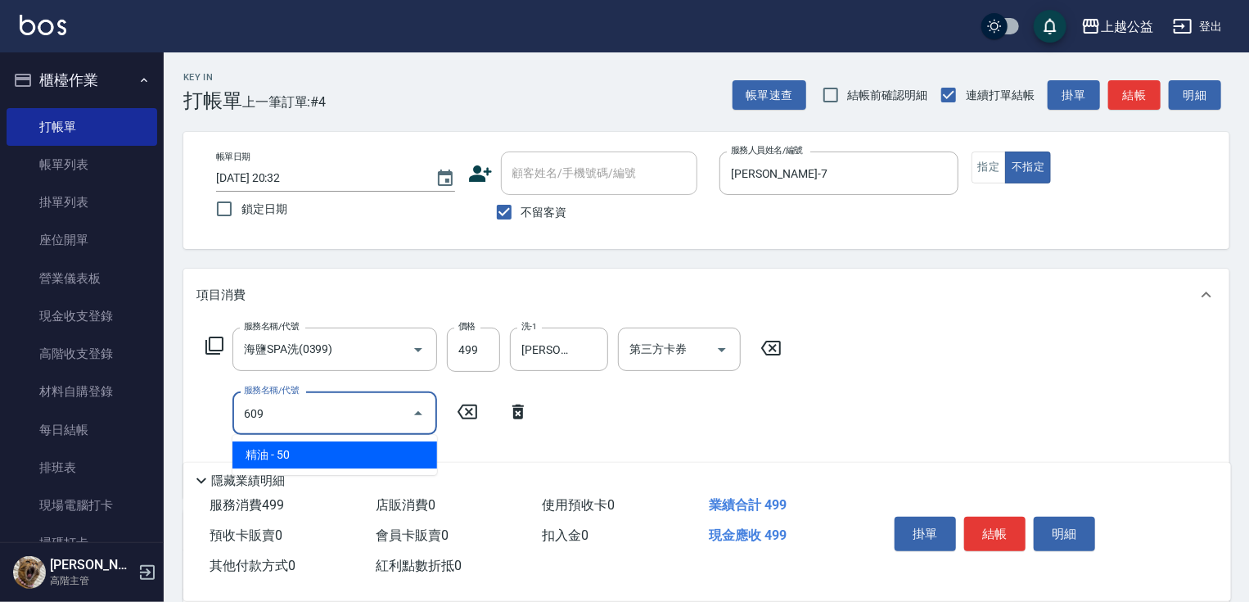
type input "精油(609)"
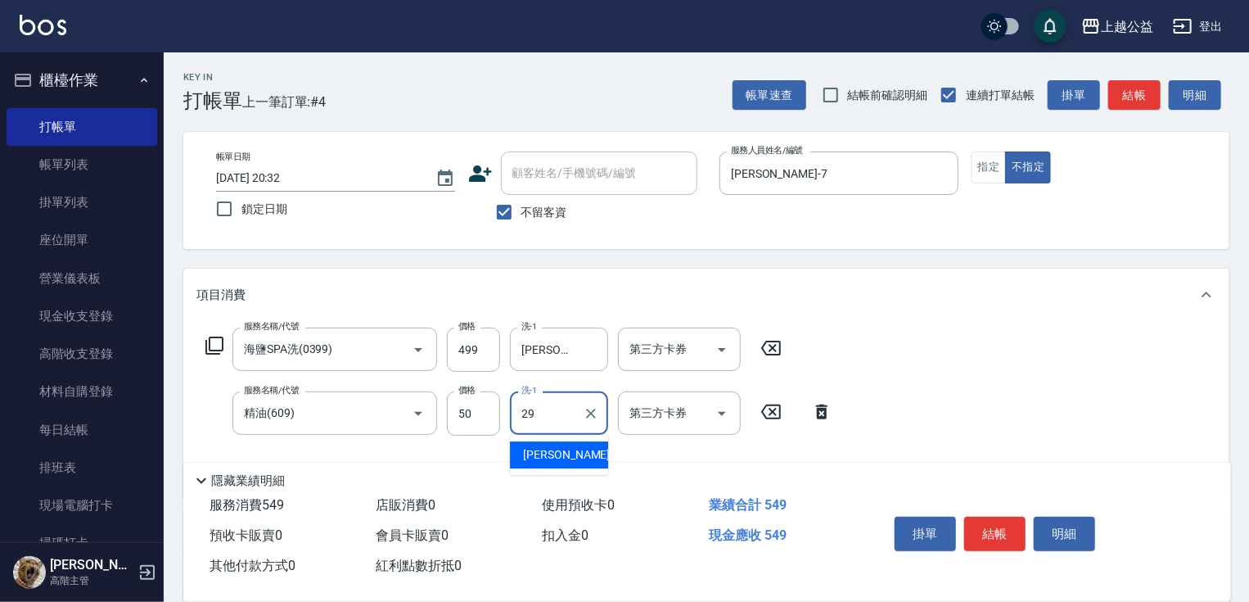
type input "[PERSON_NAME]-29"
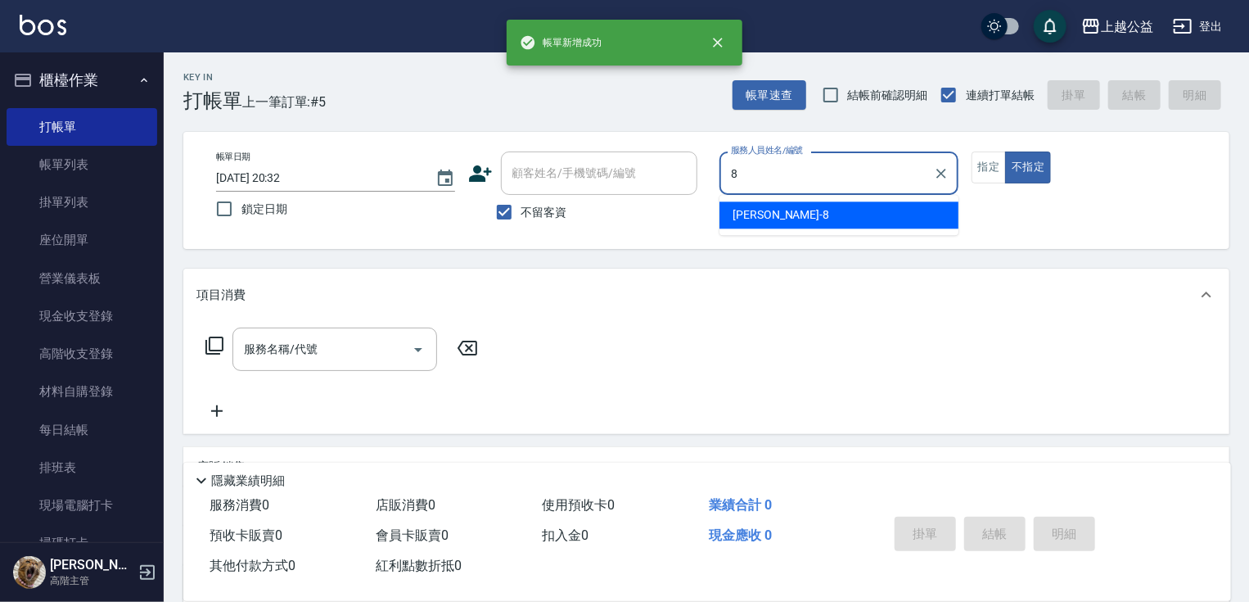
type input "[PERSON_NAME]-8"
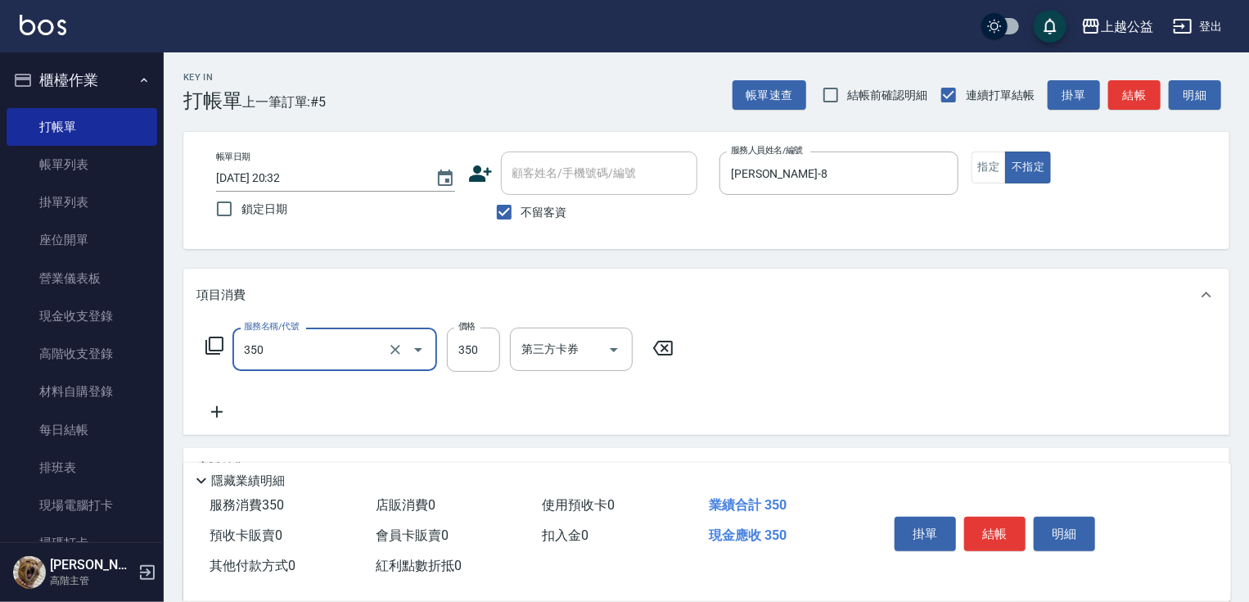
type input "一般洗剪(350)"
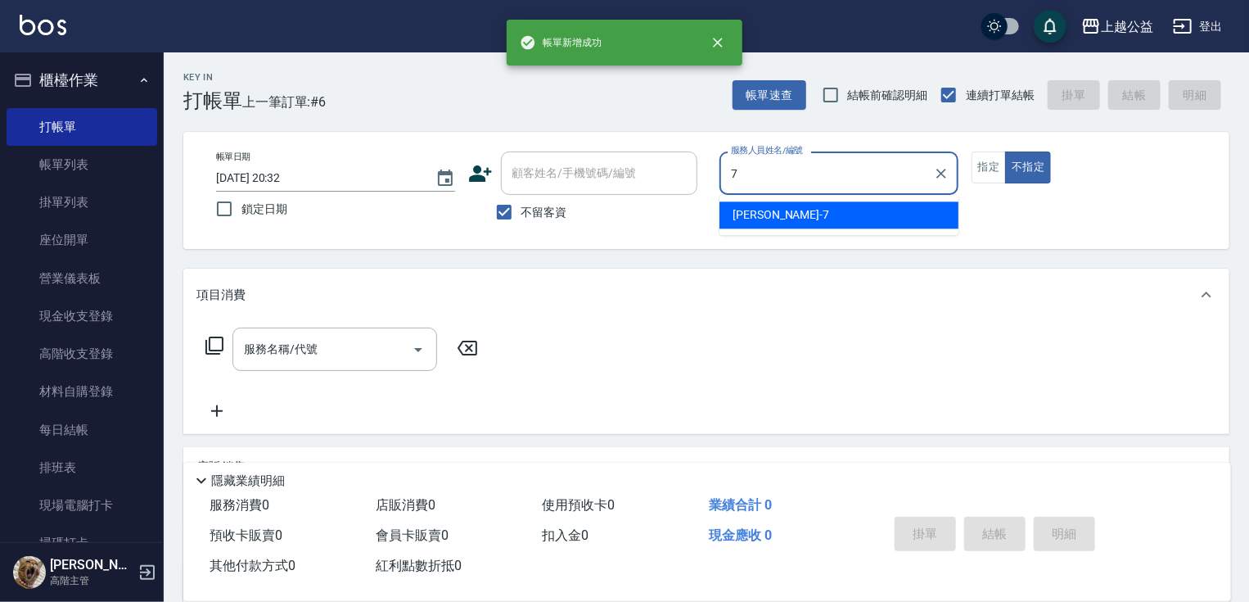
type input "[PERSON_NAME]-7"
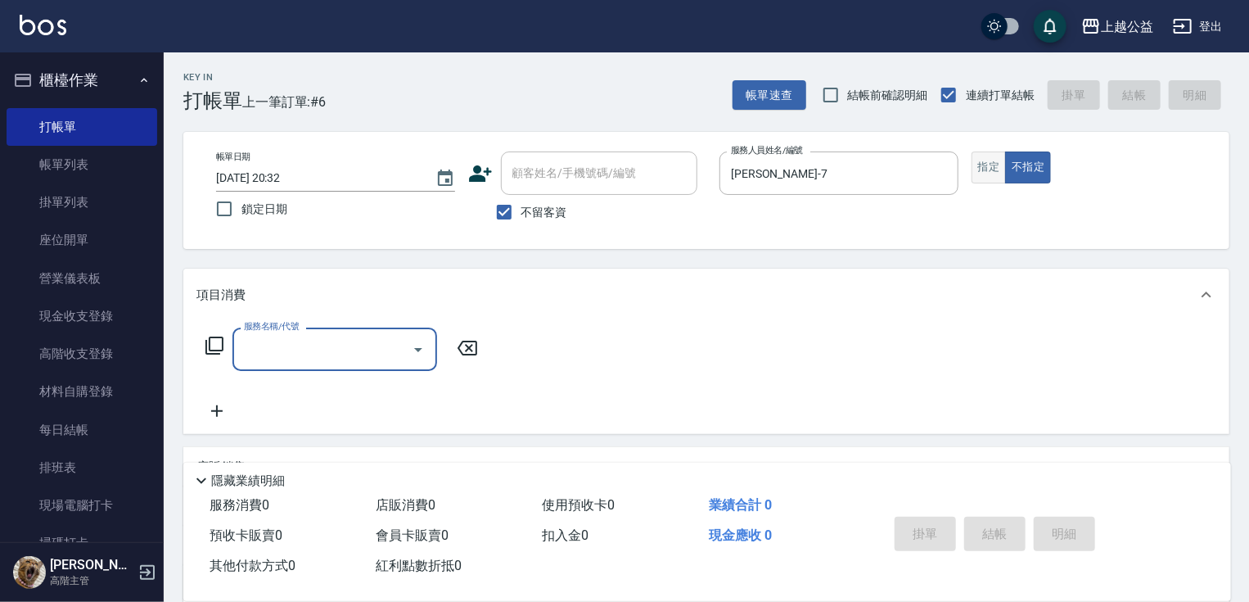
click at [983, 169] on button "指定" at bounding box center [989, 167] width 35 height 32
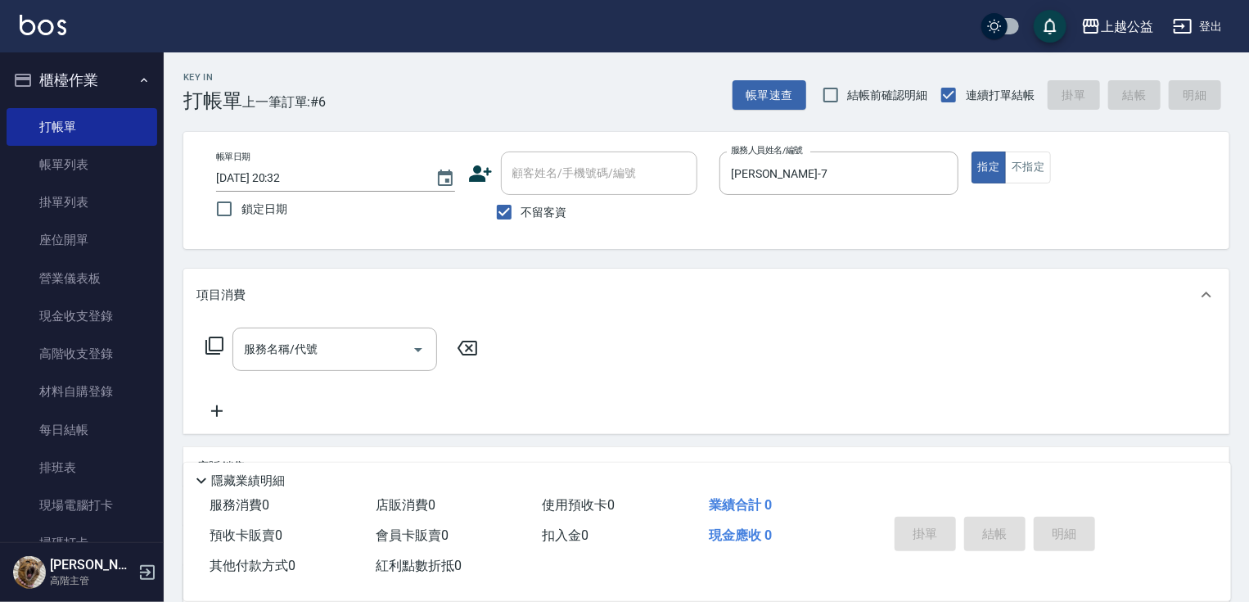
click at [218, 350] on icon at bounding box center [214, 345] width 18 height 18
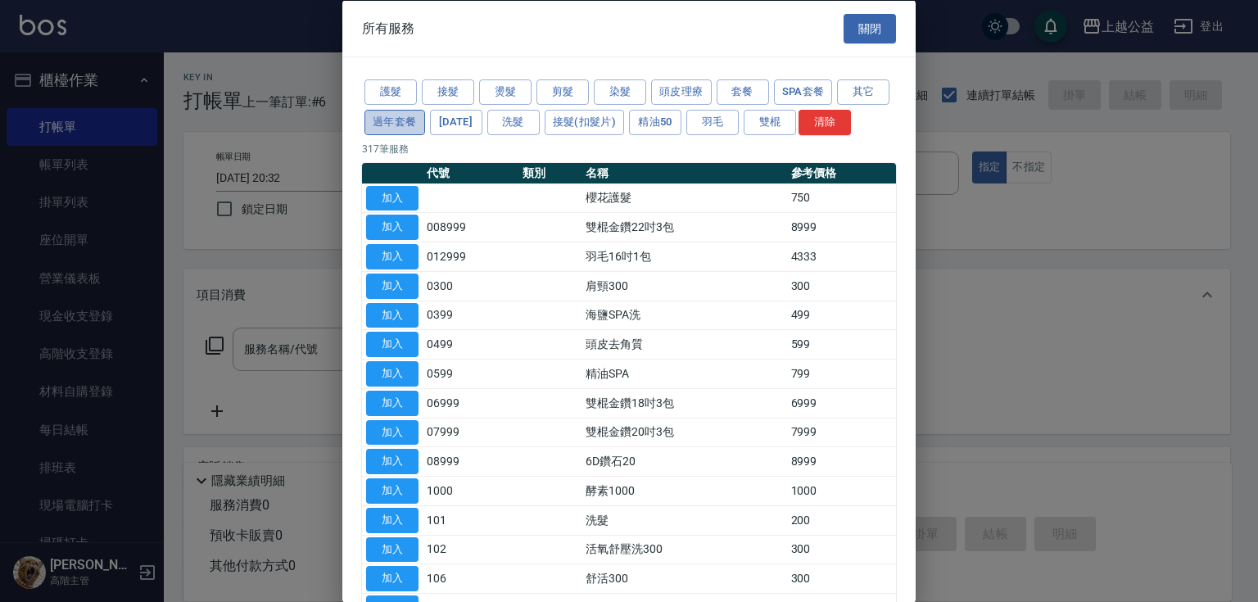
click at [425, 129] on button "過年套餐" at bounding box center [394, 121] width 61 height 25
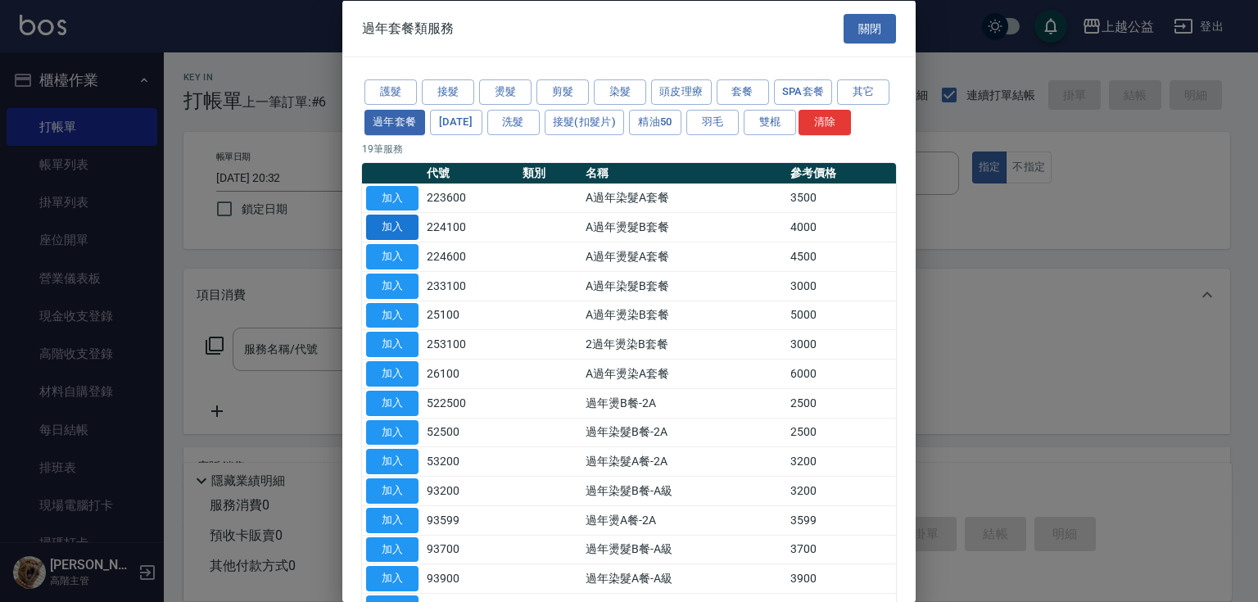
click at [400, 240] on button "加入" at bounding box center [392, 227] width 52 height 25
type input "A過年燙髮B套餐(224100)"
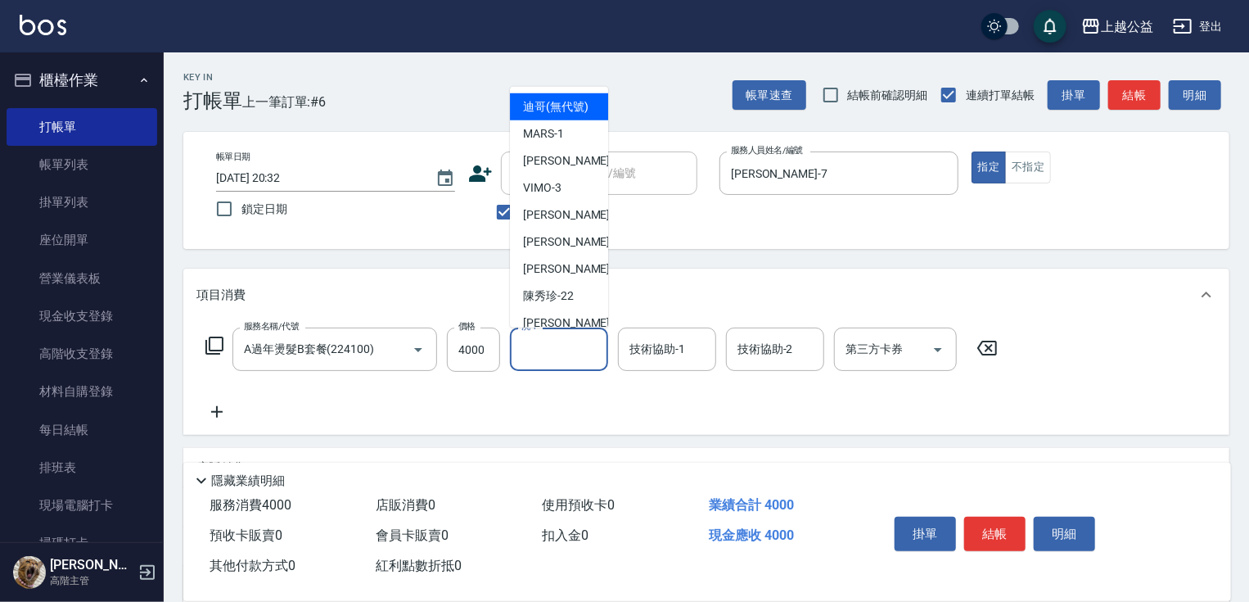
click at [527, 346] on input "洗-1" at bounding box center [559, 349] width 84 height 29
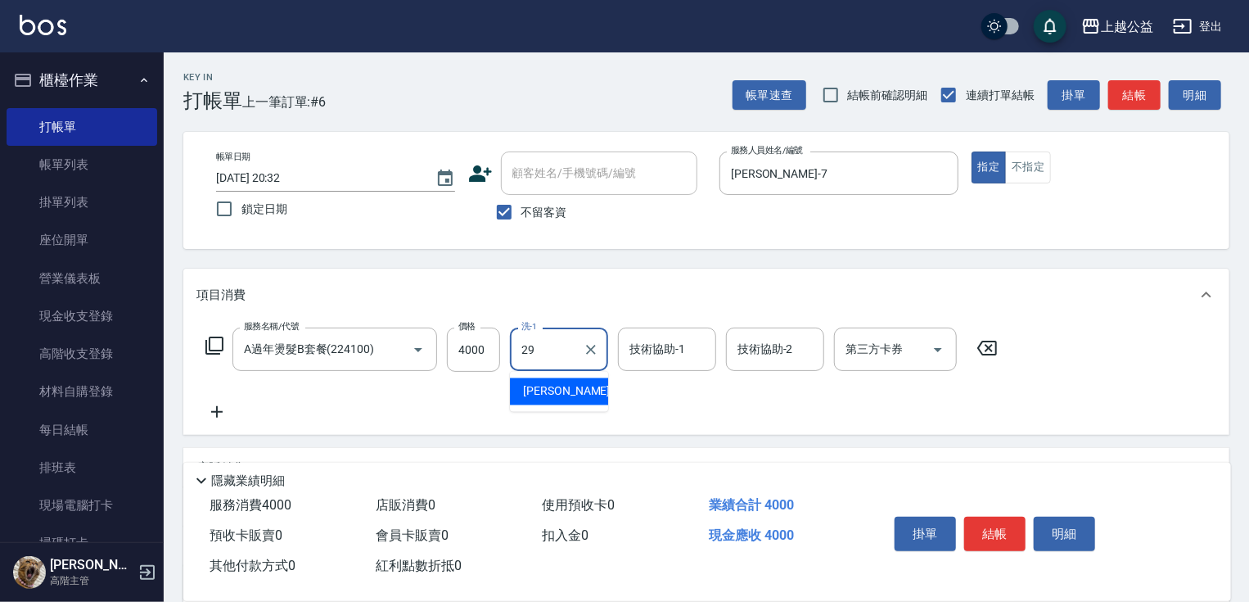
type input "[PERSON_NAME]-29"
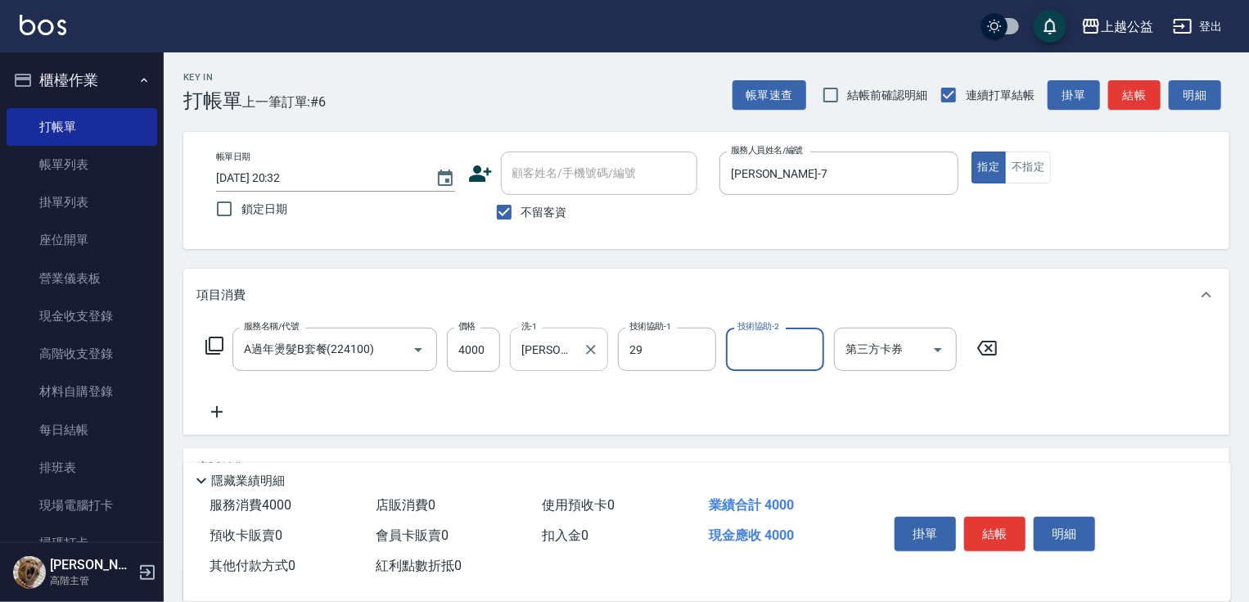
type input "[PERSON_NAME]-29"
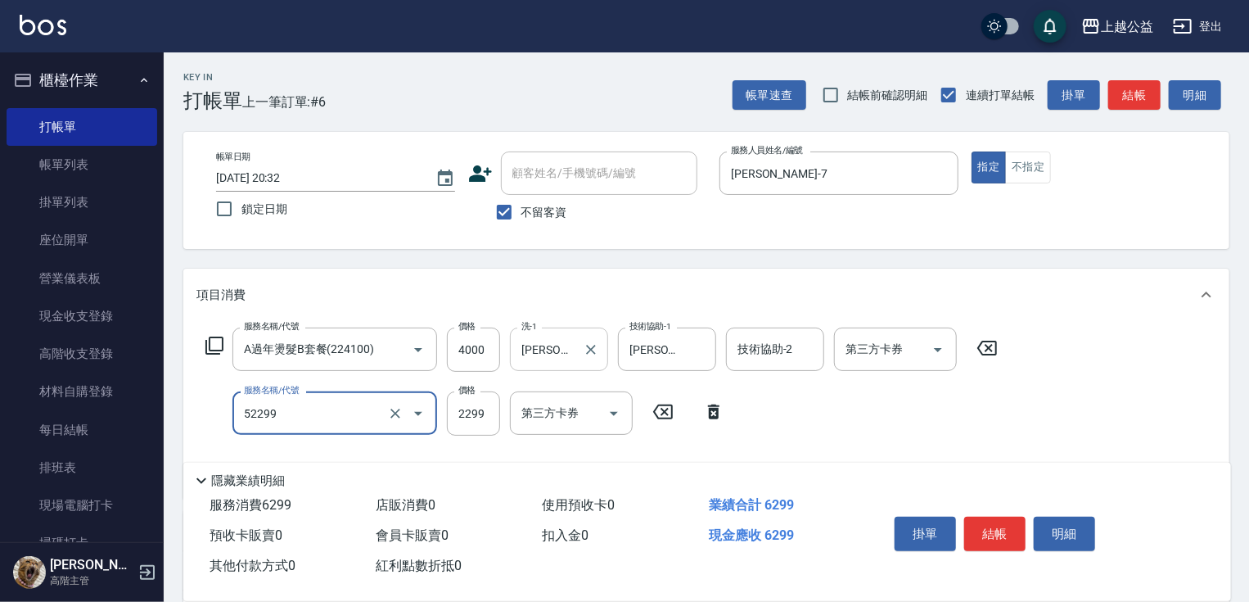
type input "春漾個性A(52299)"
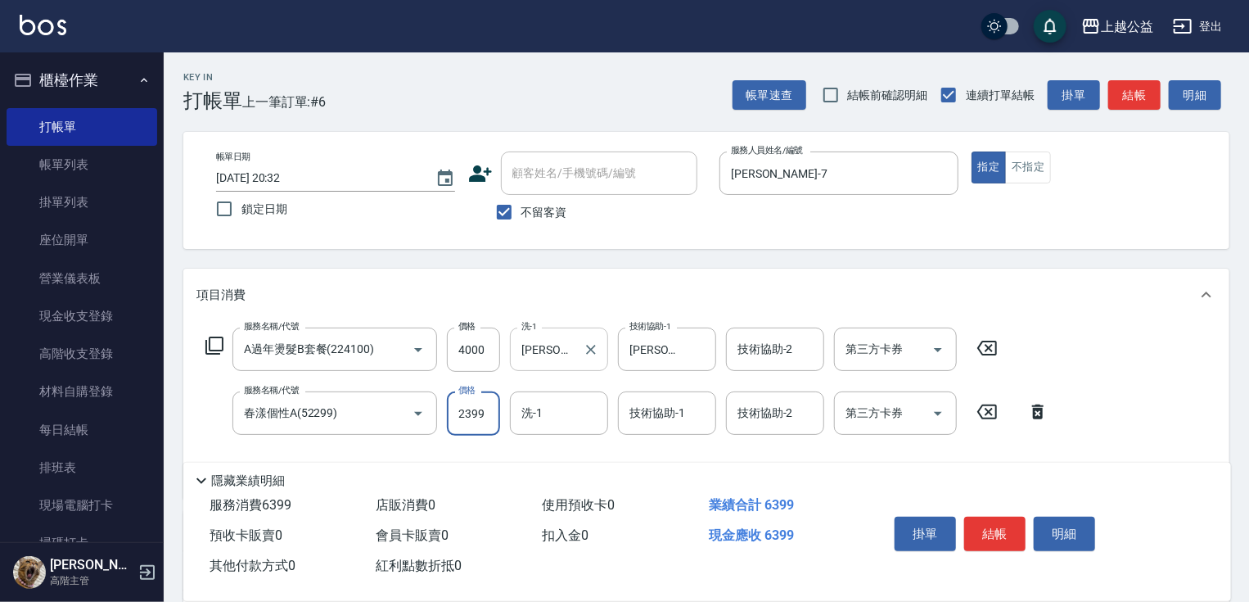
type input "2399"
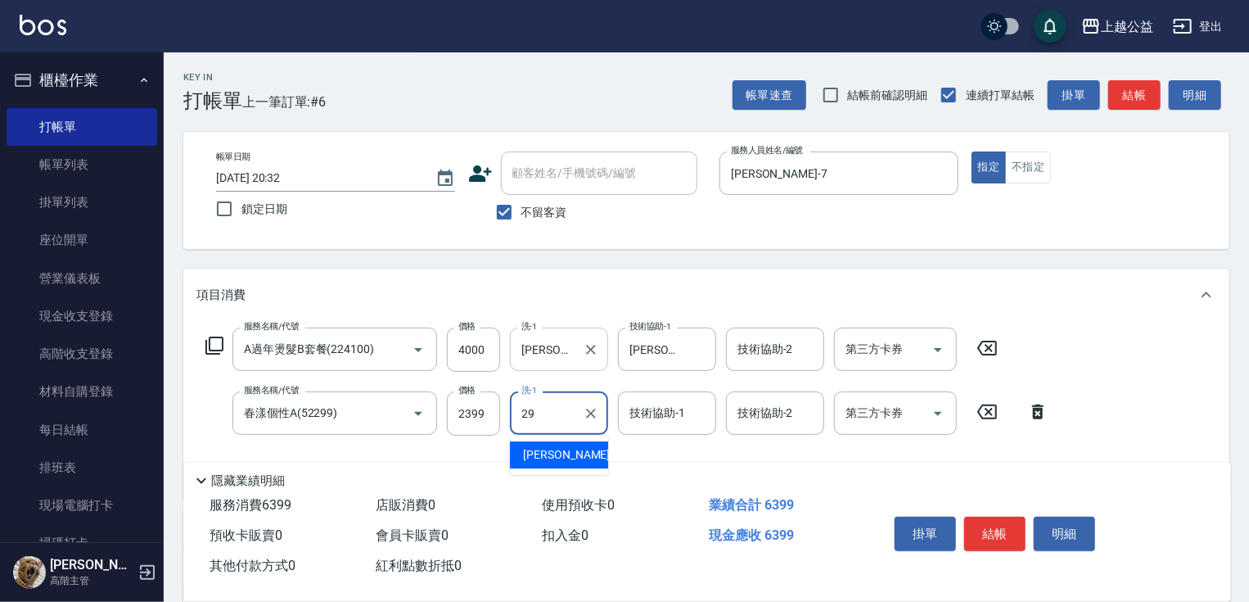
type input "[PERSON_NAME]-29"
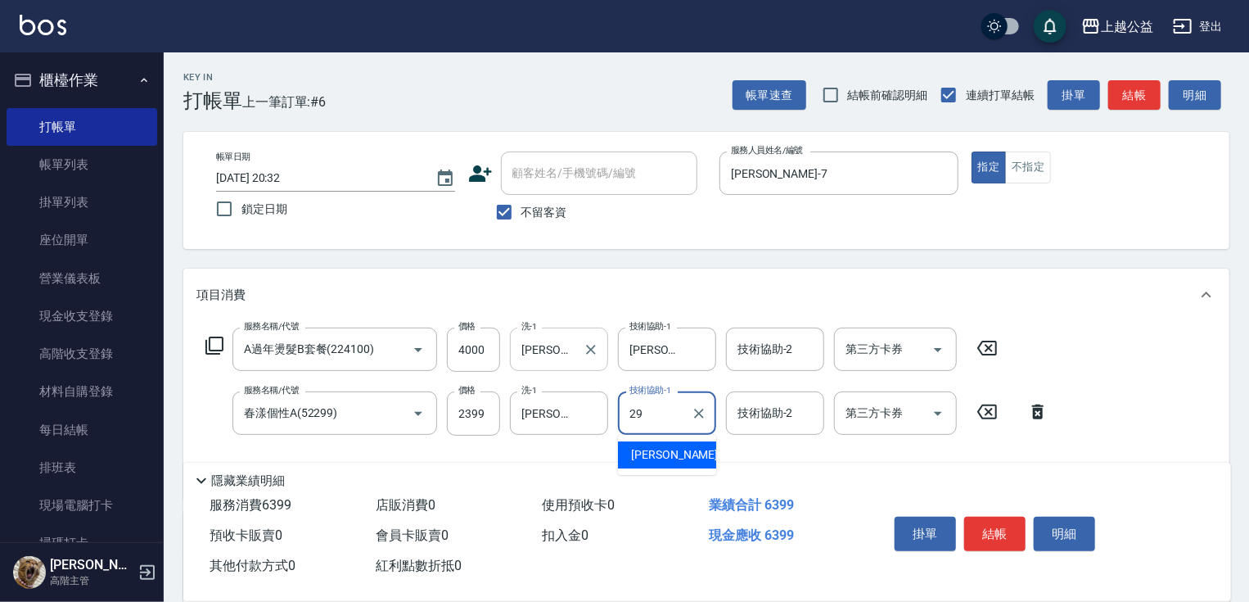
type input "[PERSON_NAME]-29"
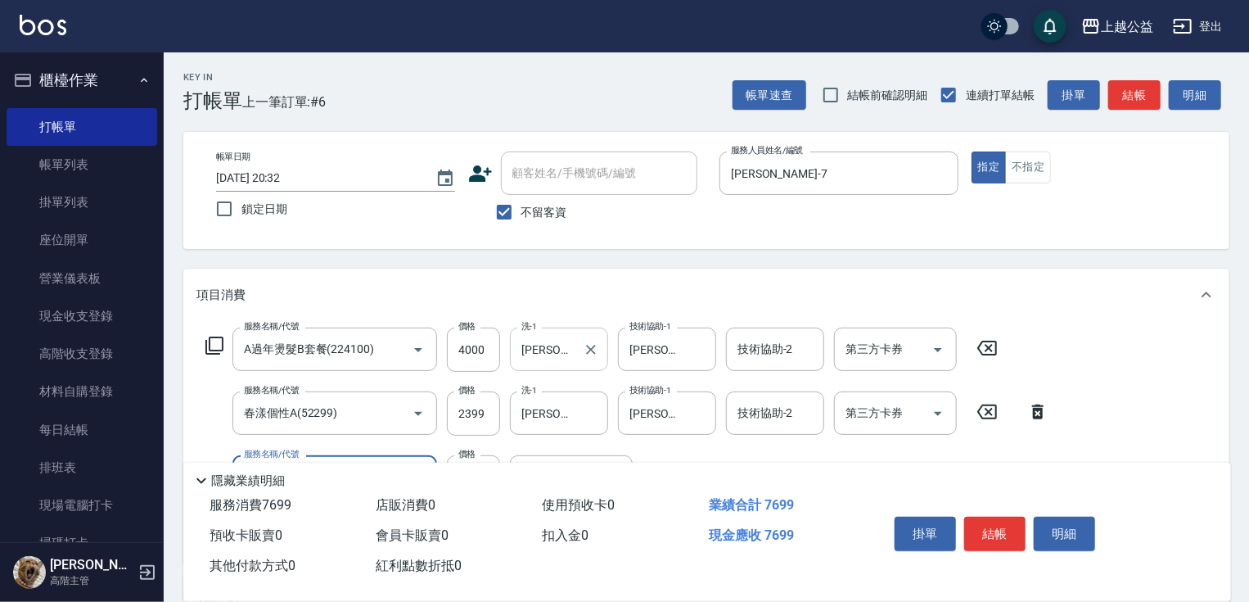
type input "鏡面1300(41300)"
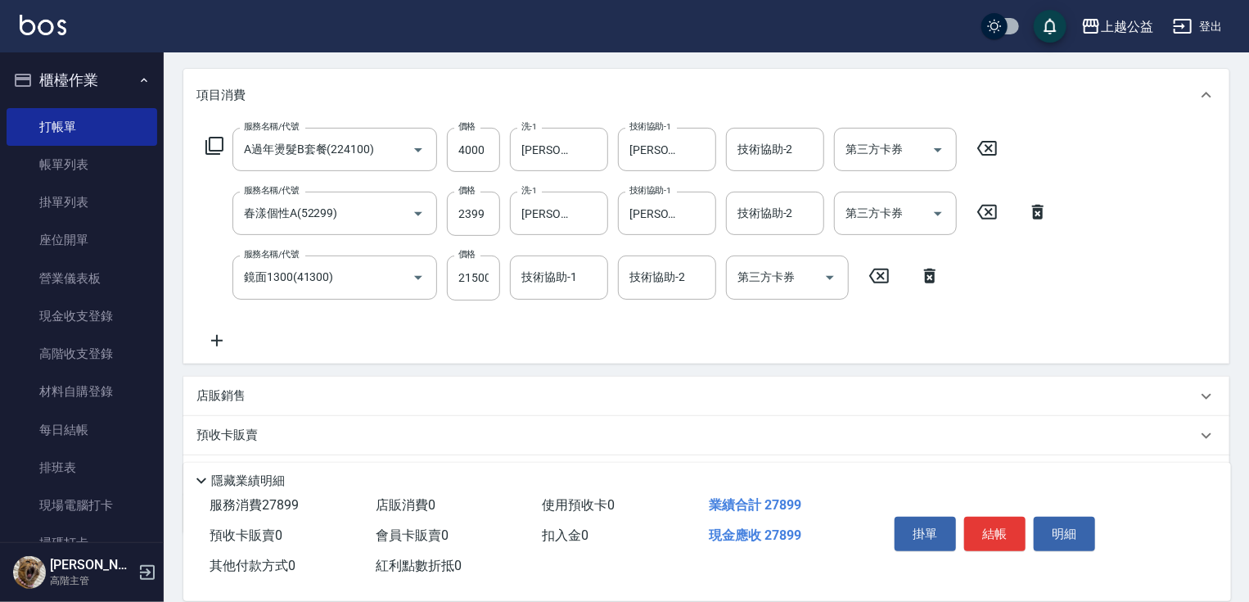
drag, startPoint x: 365, startPoint y: 291, endPoint x: 419, endPoint y: 375, distance: 99.5
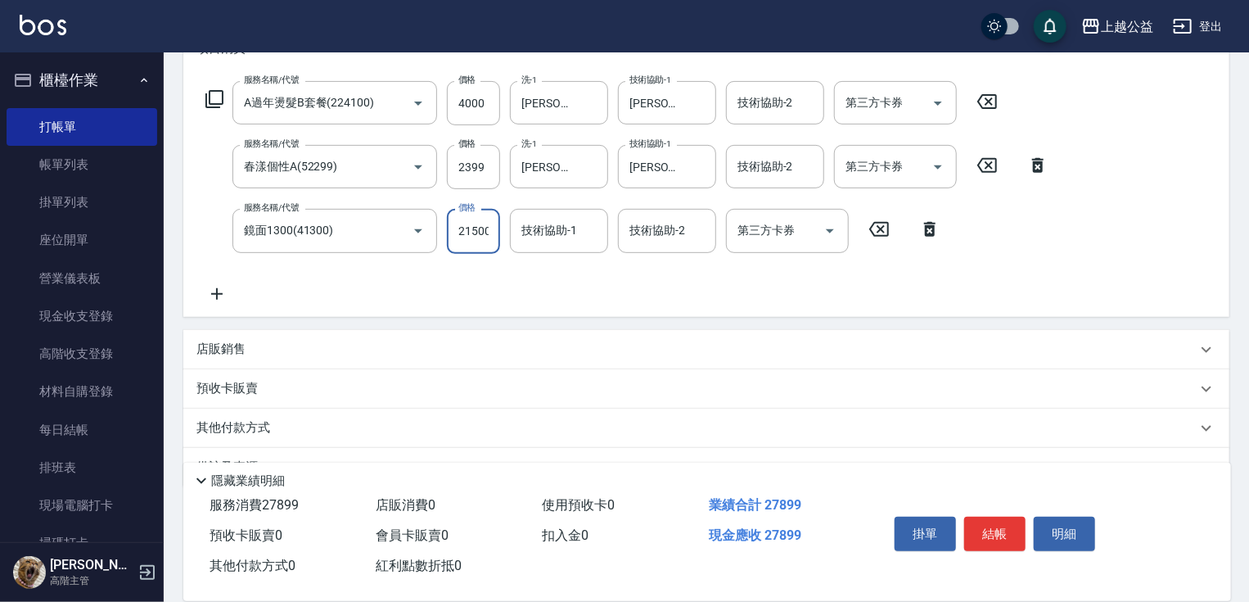
click at [463, 239] on input "21500" at bounding box center [473, 231] width 53 height 44
type input "1500"
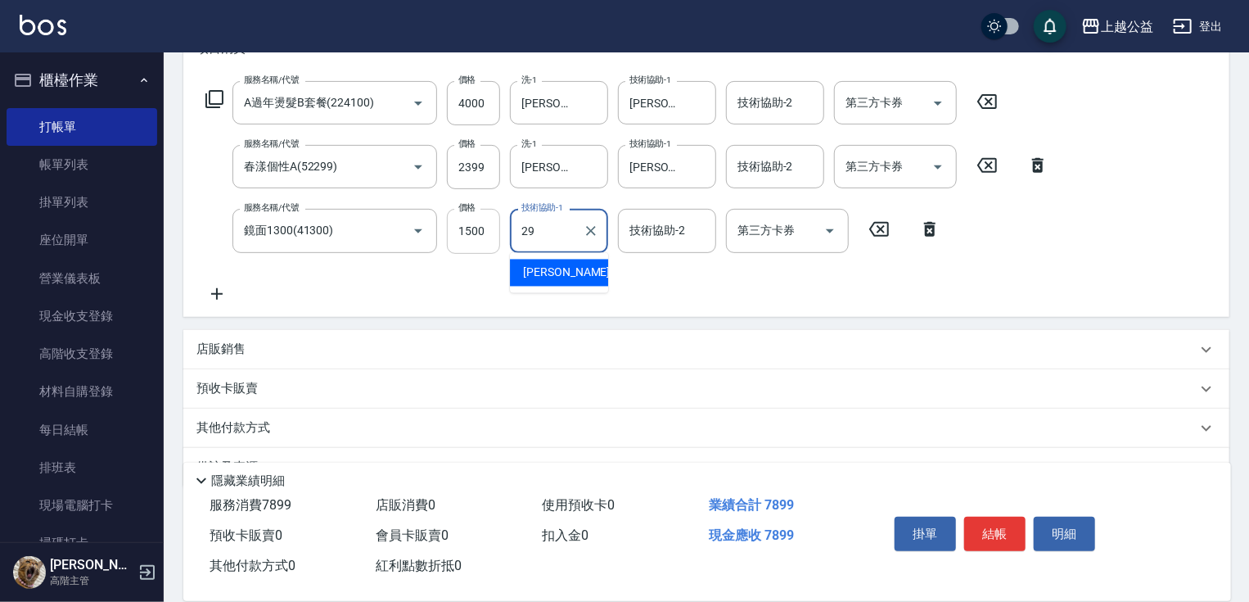
type input "[PERSON_NAME]-29"
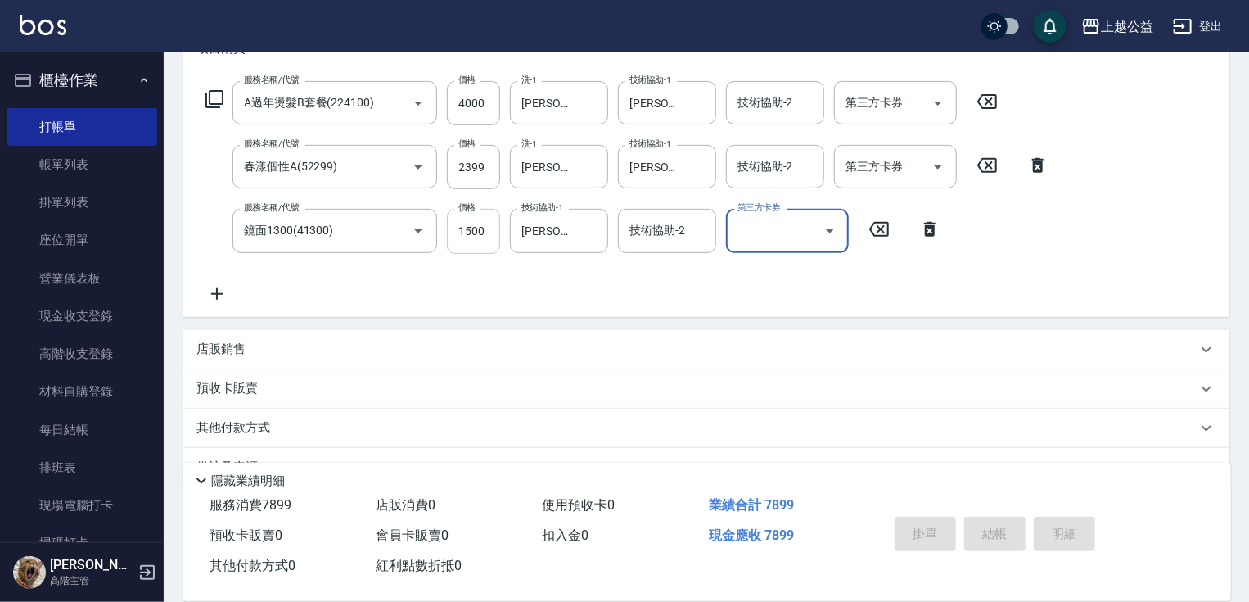
type input "[DATE] 20:33"
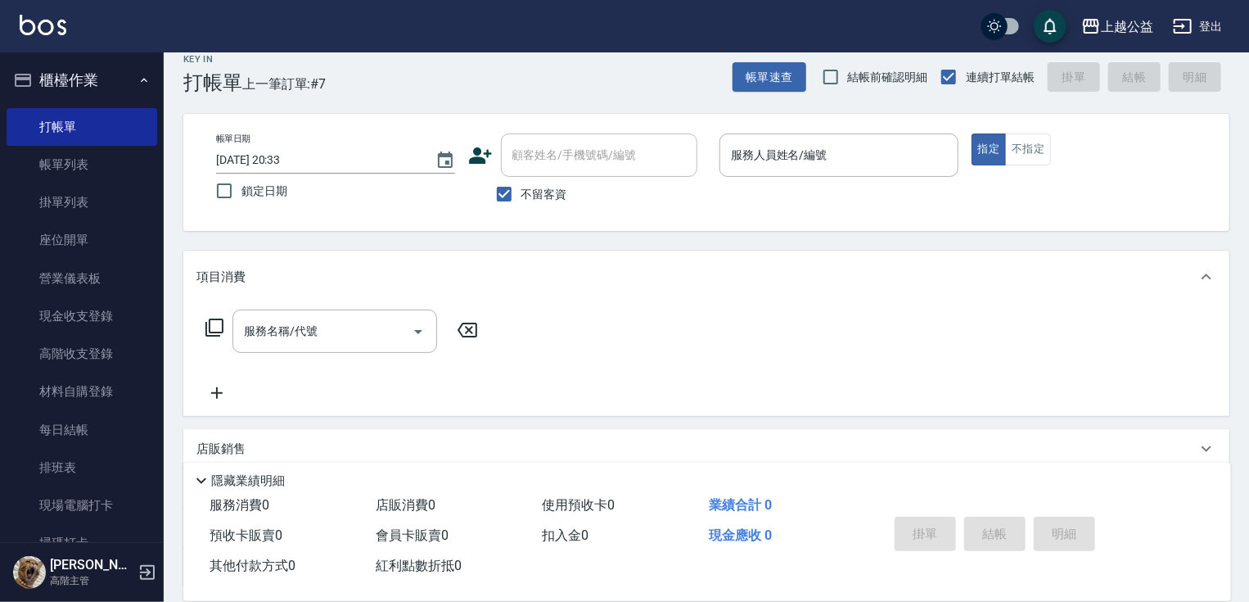
scroll to position [0, 0]
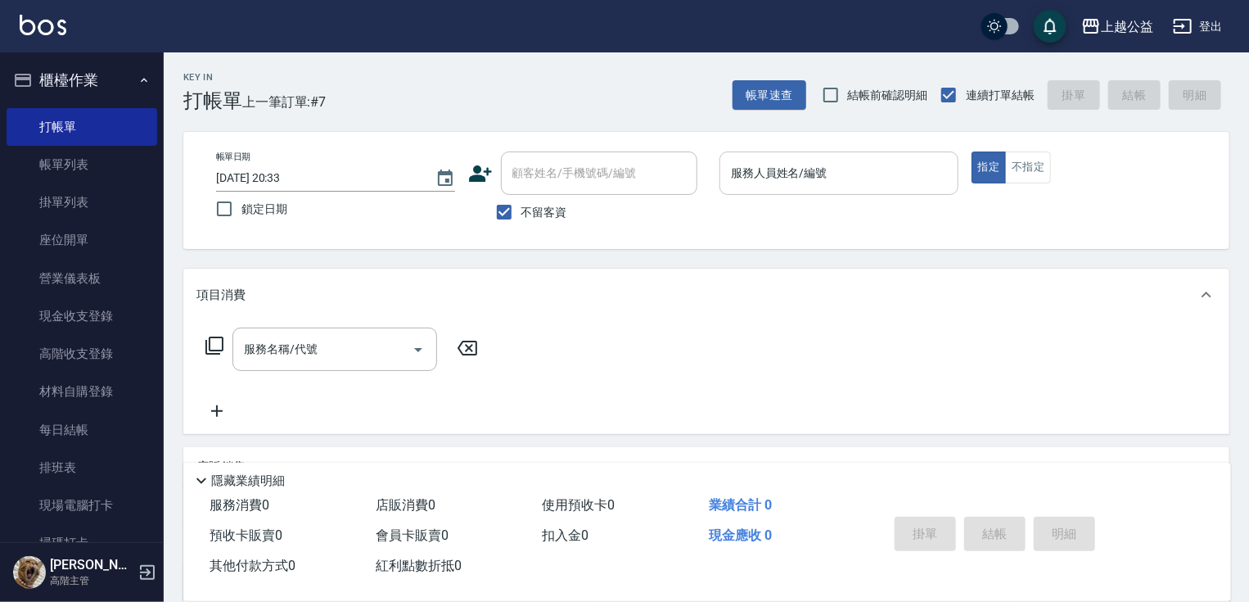
click at [784, 163] on input "服務人員姓名/編號" at bounding box center [839, 173] width 224 height 29
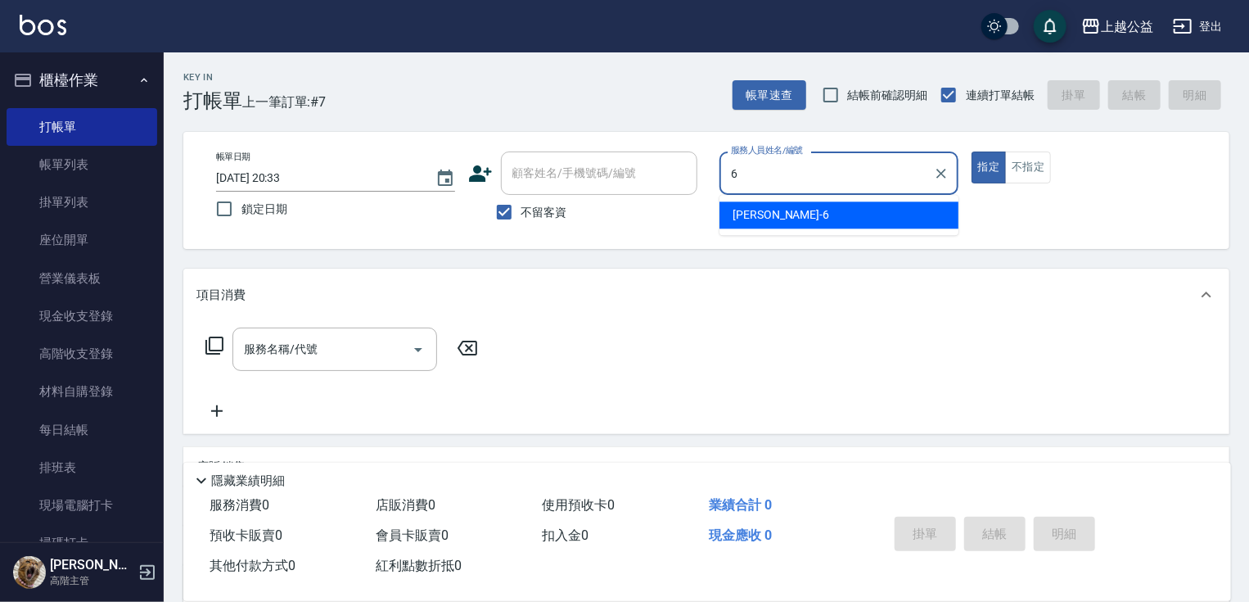
type input "[PERSON_NAME]-6"
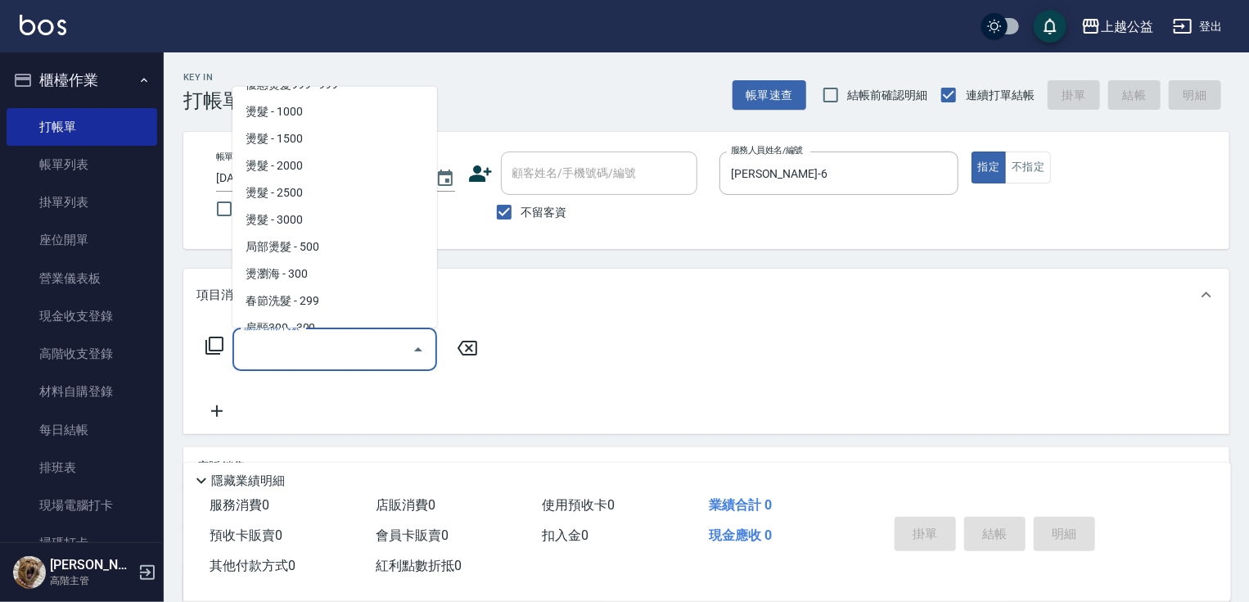
drag, startPoint x: 375, startPoint y: 347, endPoint x: 301, endPoint y: 427, distance: 108.9
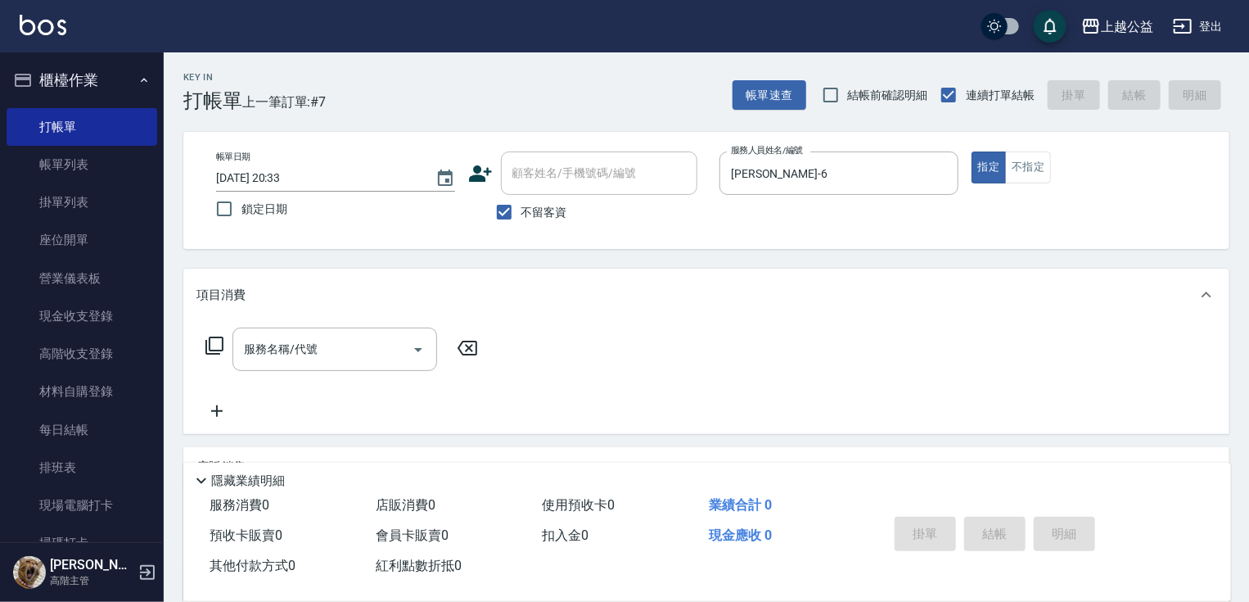
click at [653, 298] on div "項目消費" at bounding box center [696, 295] width 1000 height 17
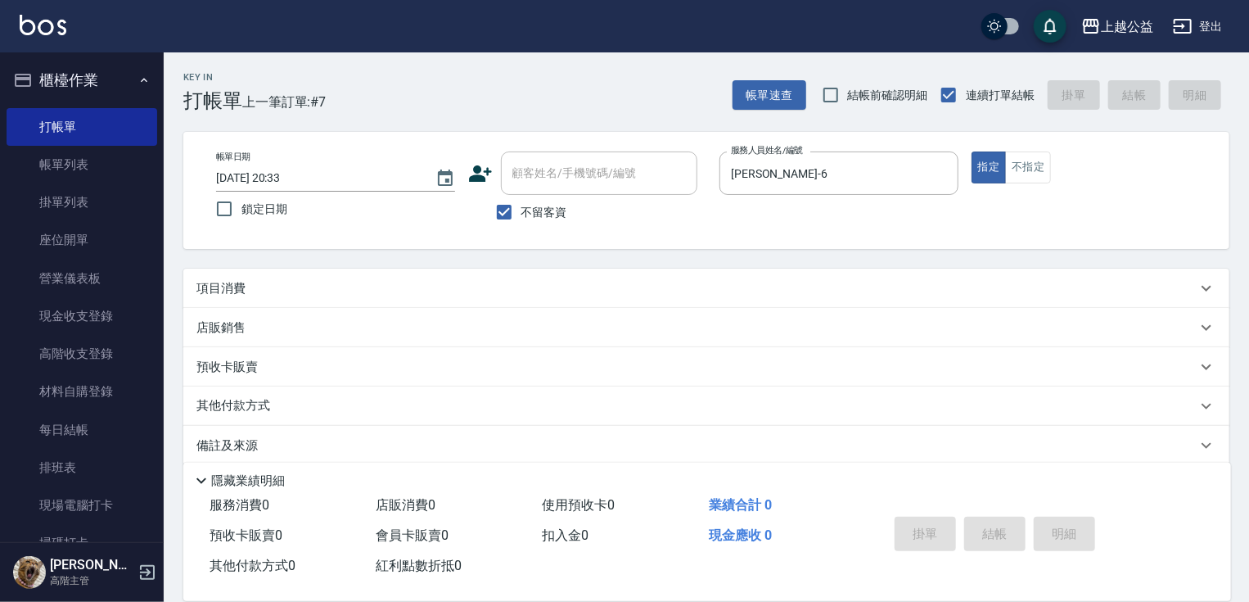
scroll to position [19, 0]
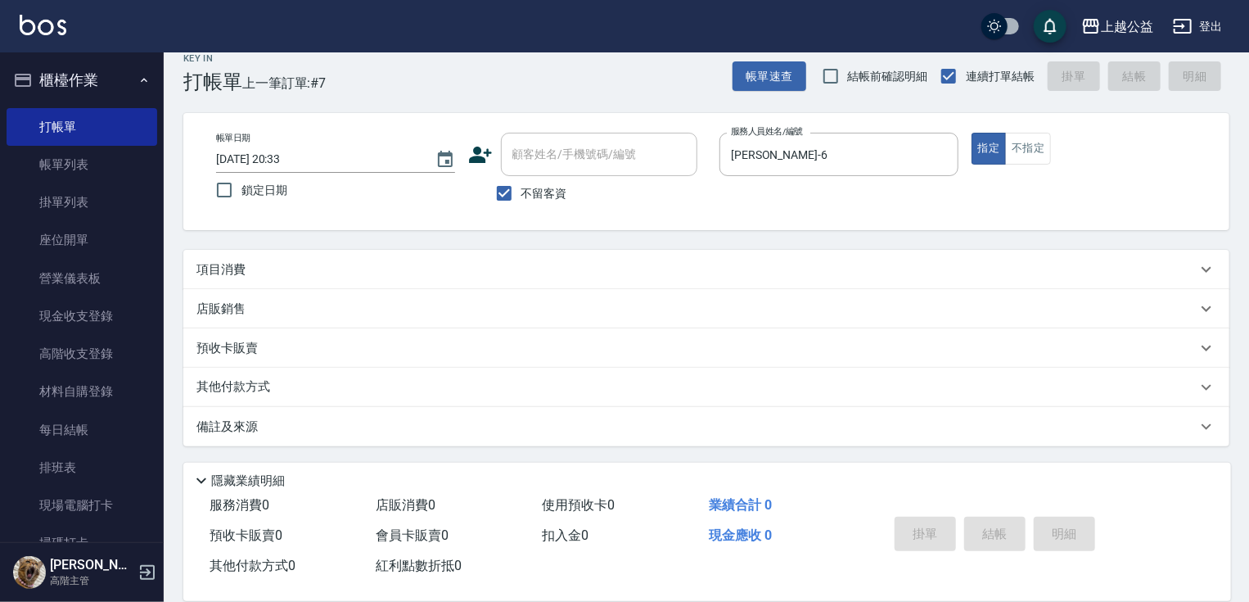
drag, startPoint x: 649, startPoint y: 395, endPoint x: 622, endPoint y: 401, distance: 27.6
click at [343, 289] on div "店販銷售" at bounding box center [706, 308] width 1046 height 39
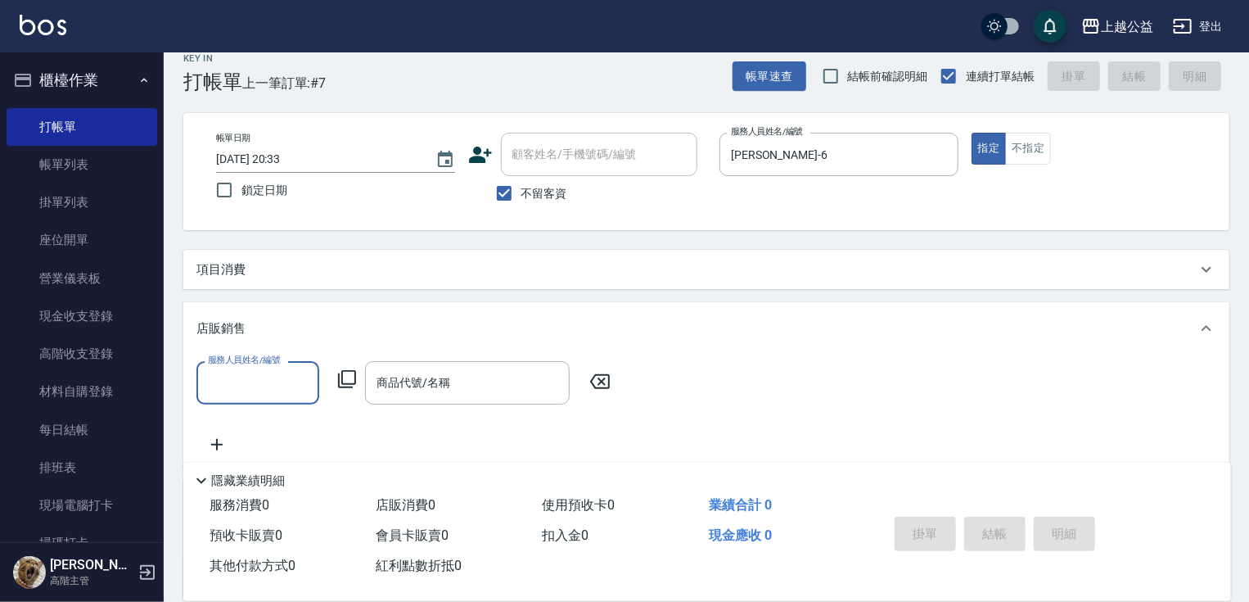
scroll to position [0, 0]
type input "[PERSON_NAME]-6"
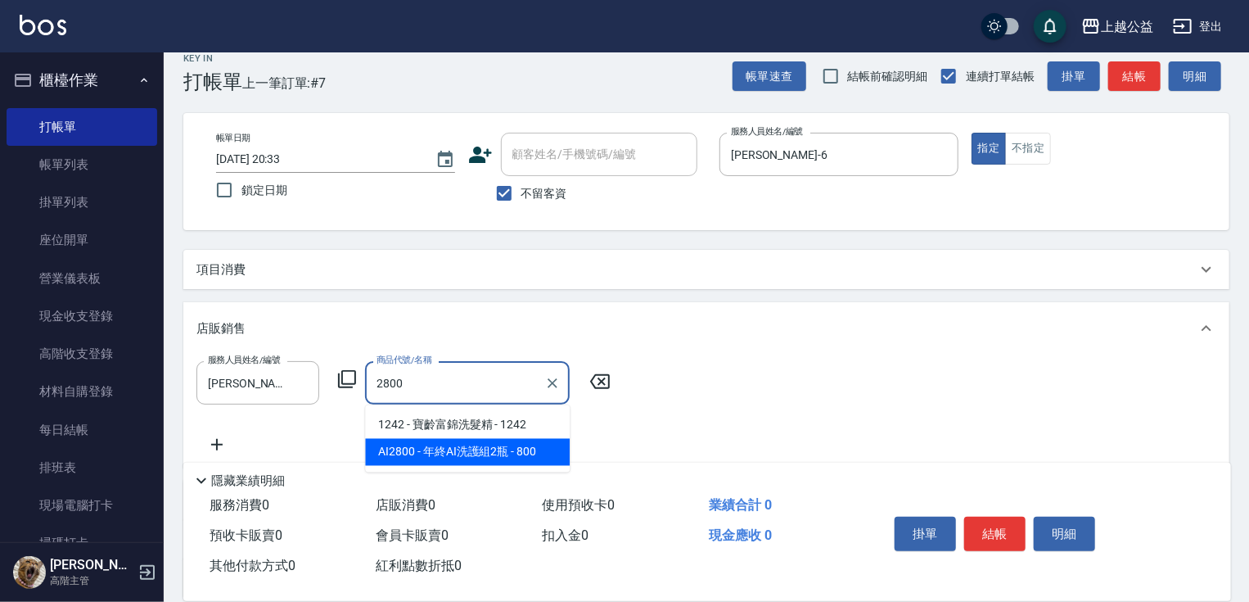
type input "年終AI洗護組2瓶"
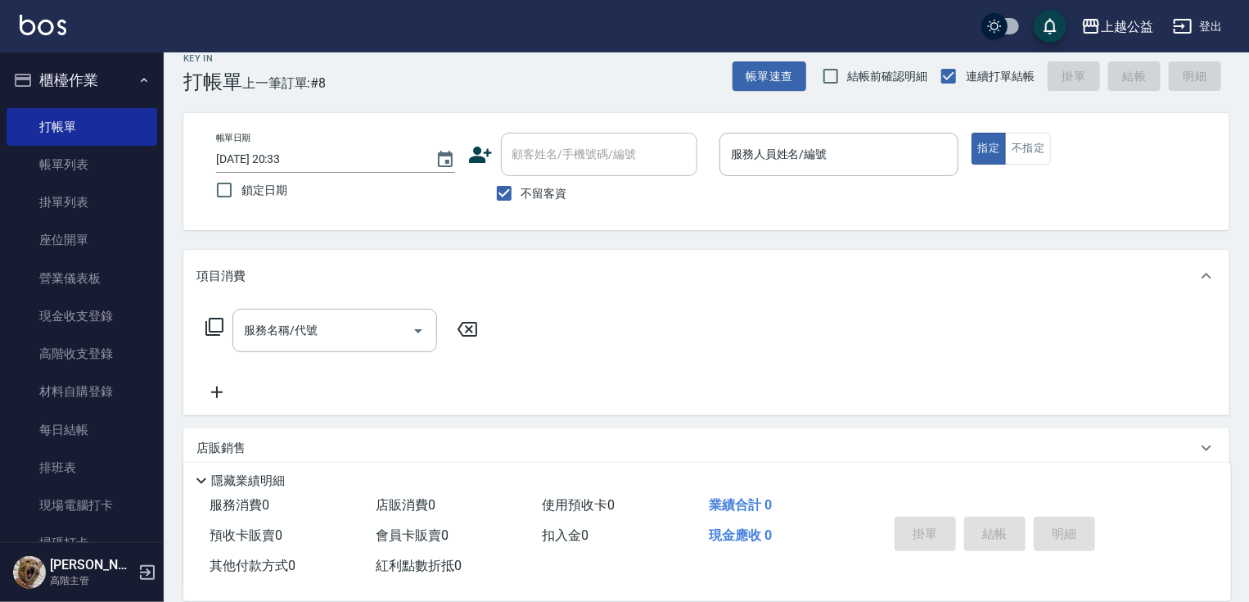
click at [562, 193] on span "不留客資" at bounding box center [545, 193] width 46 height 17
click at [522, 193] on input "不留客資" at bounding box center [504, 193] width 34 height 34
checkbox input "false"
click at [569, 156] on div "顧客姓名/手機號碼/編號 顧客姓名/手機號碼/編號" at bounding box center [599, 154] width 196 height 43
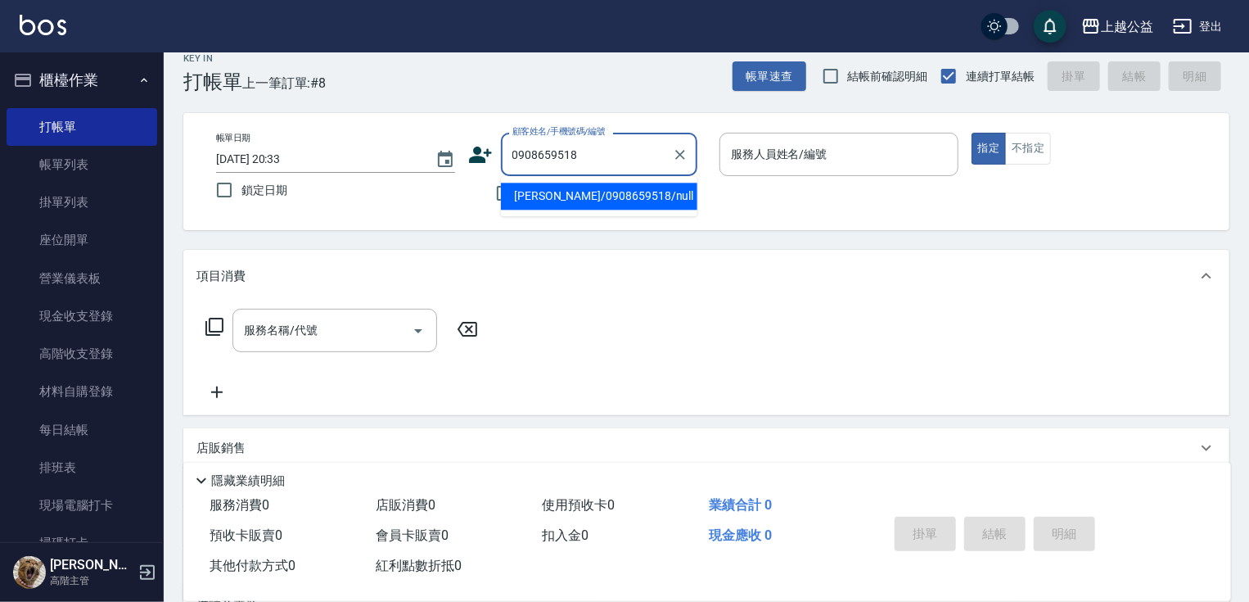
type input "[PERSON_NAME]/0908659518/null"
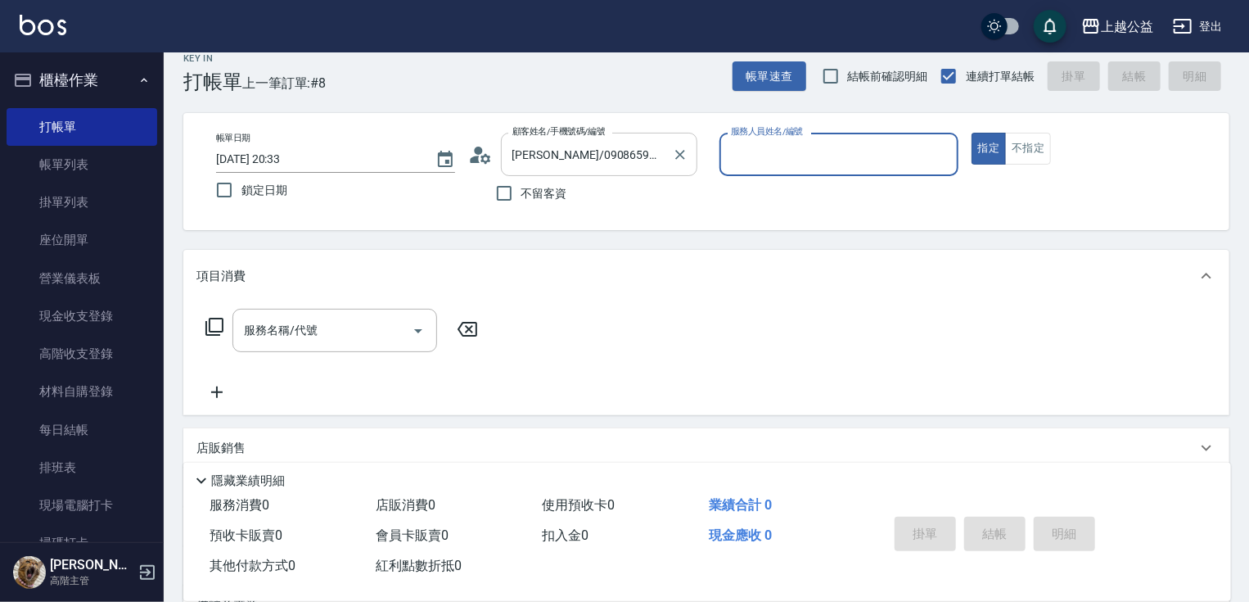
type input "[PERSON_NAME]-7"
click at [1245, 291] on div "Key In 打帳單 上一筆訂單:#8 帳單速查 結帳前確認明細 連續打單結帳 掛單 結帳 明細 帳單日期 [DATE] 20:33 鎖定日期 顧客姓名/手機…" at bounding box center [707, 407] width 1086 height 747
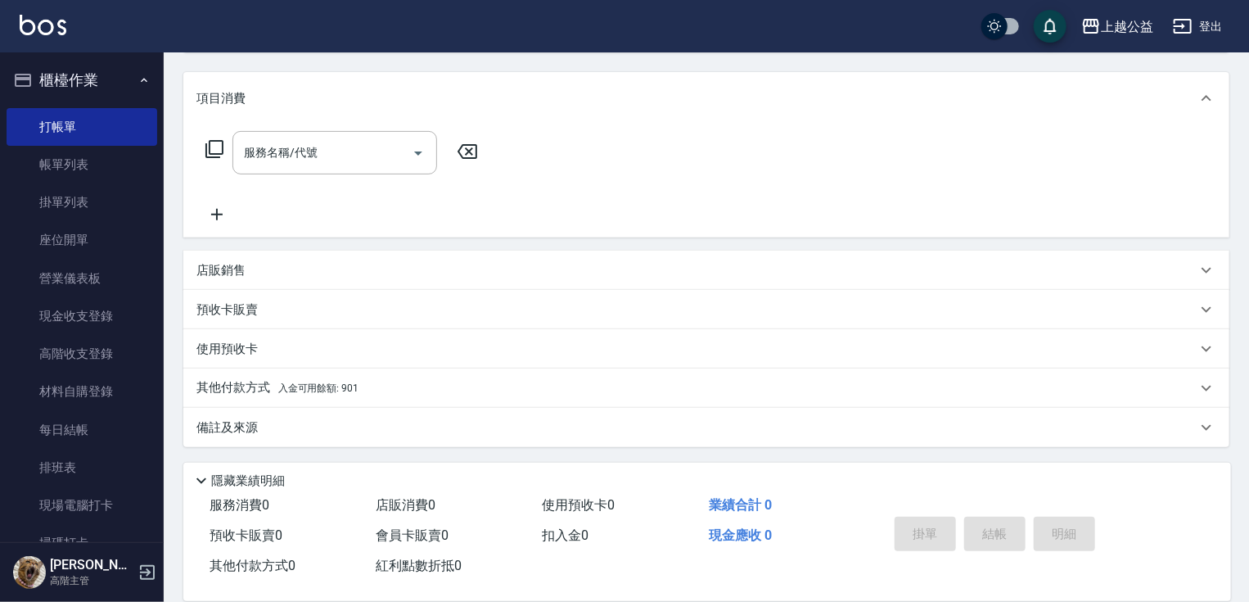
click at [348, 391] on span "入金可用餘額: 901" at bounding box center [318, 387] width 80 height 11
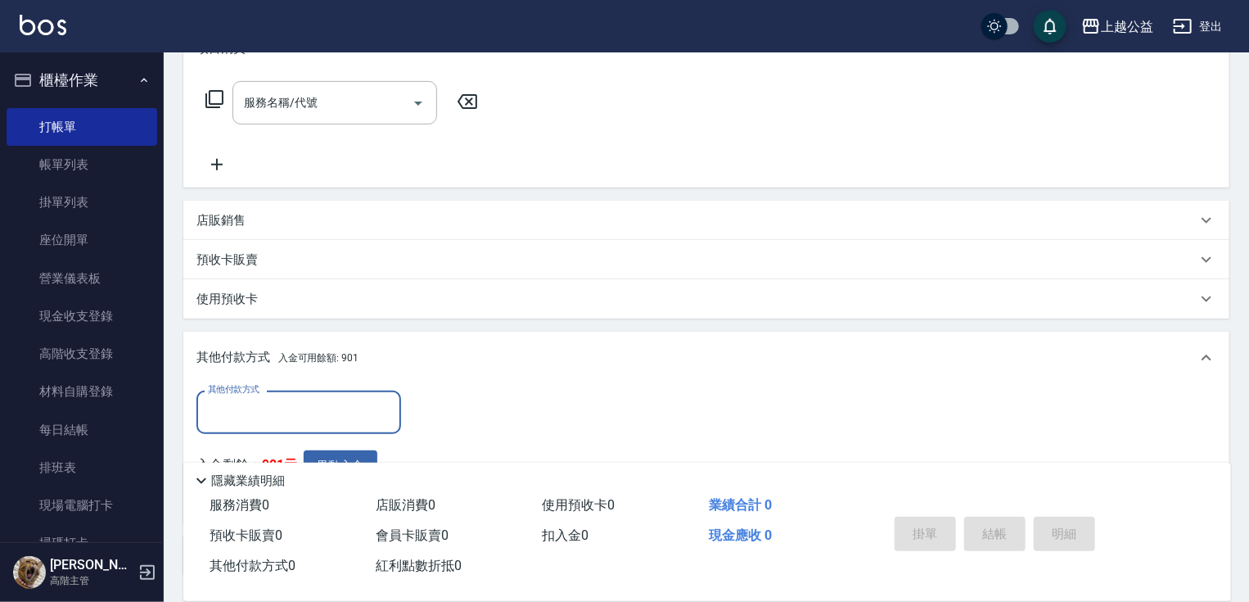
scroll to position [0, 0]
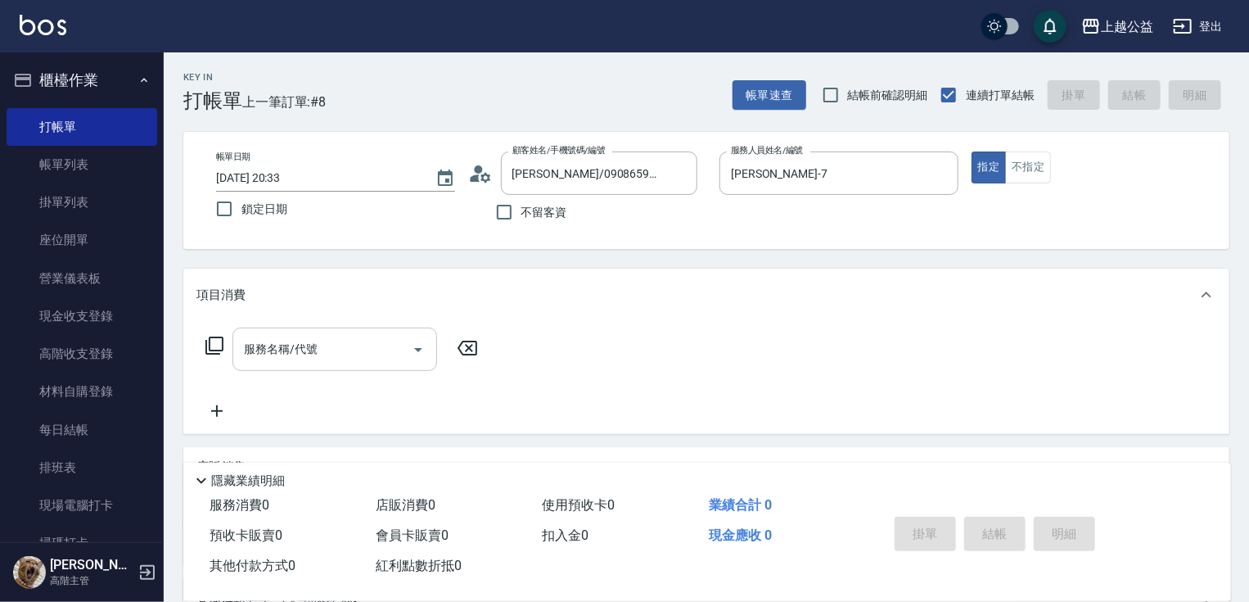
click at [298, 346] on div "服務名稱/代號 服務名稱/代號" at bounding box center [335, 348] width 205 height 43
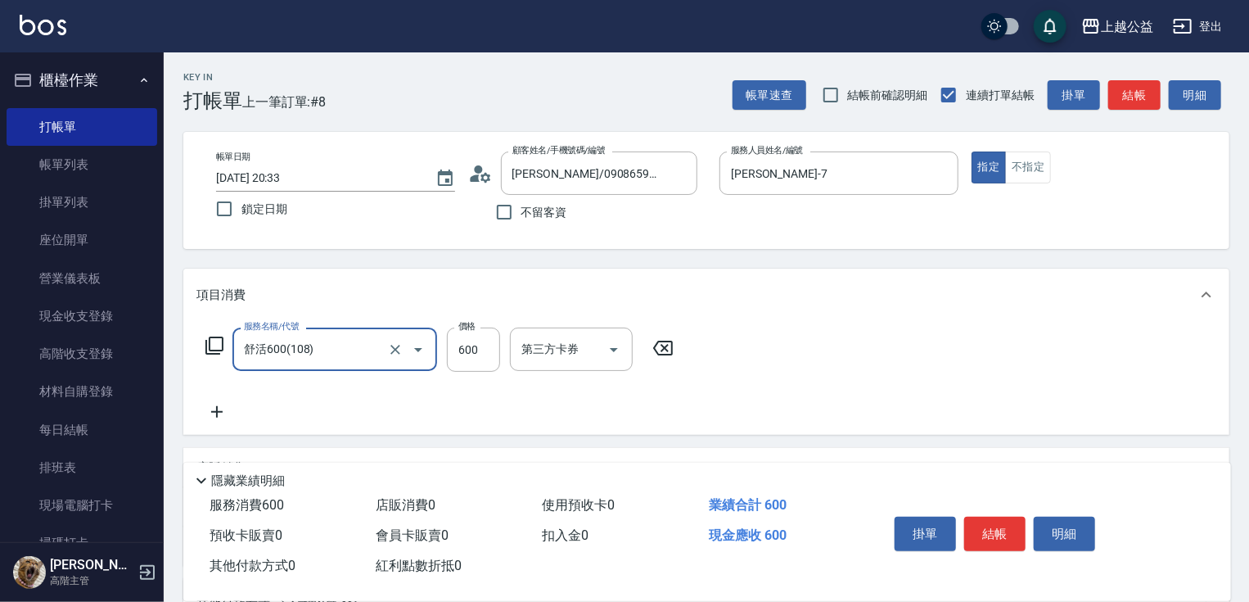
type input "舒活600(108)"
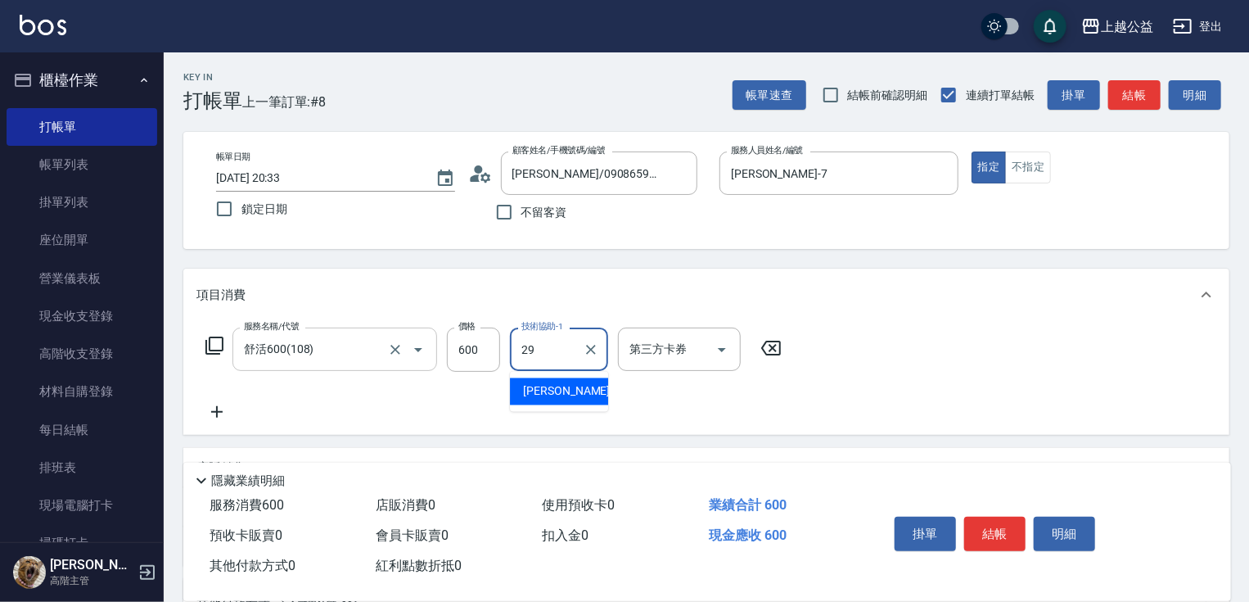
type input "[PERSON_NAME]-29"
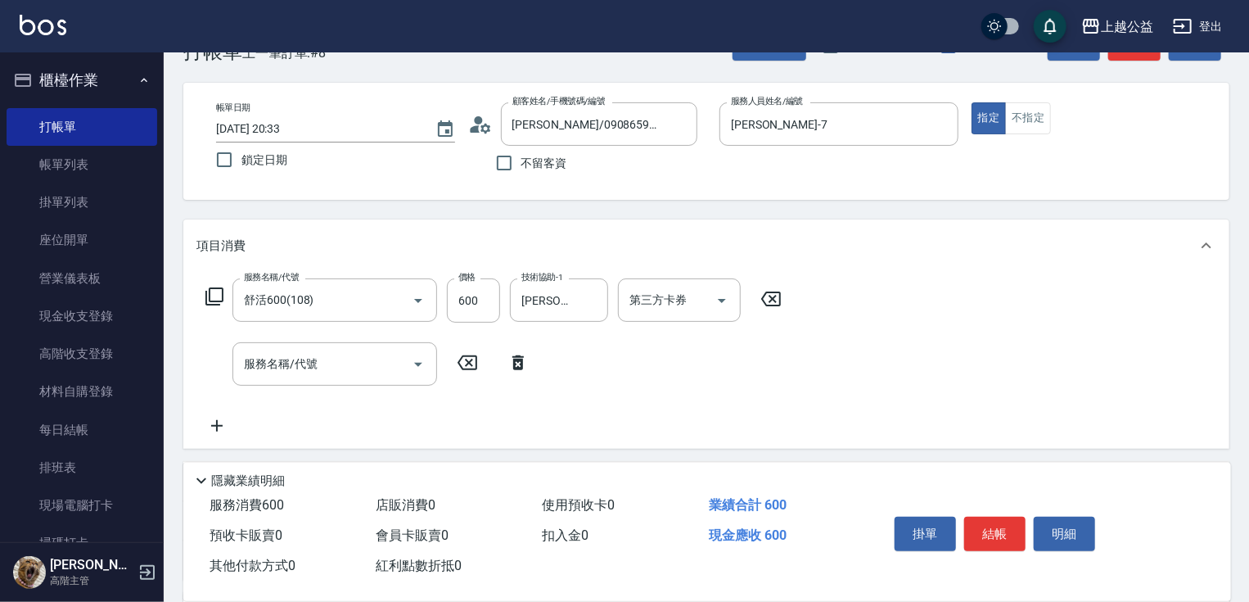
scroll to position [113, 0]
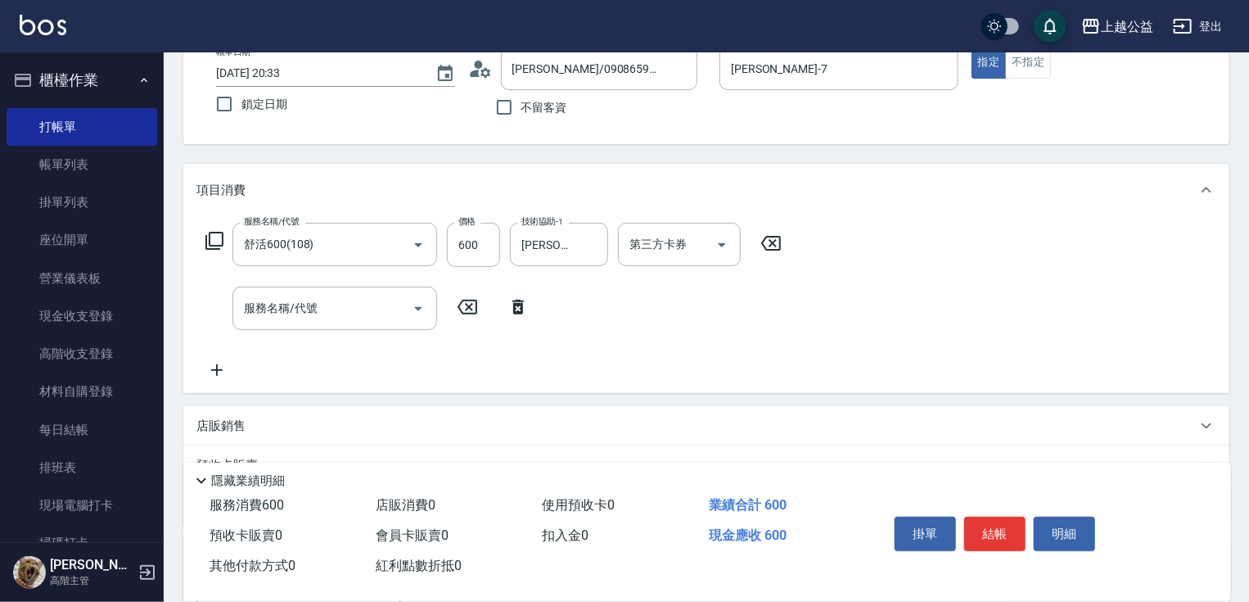
drag, startPoint x: 500, startPoint y: 300, endPoint x: 504, endPoint y: 327, distance: 27.2
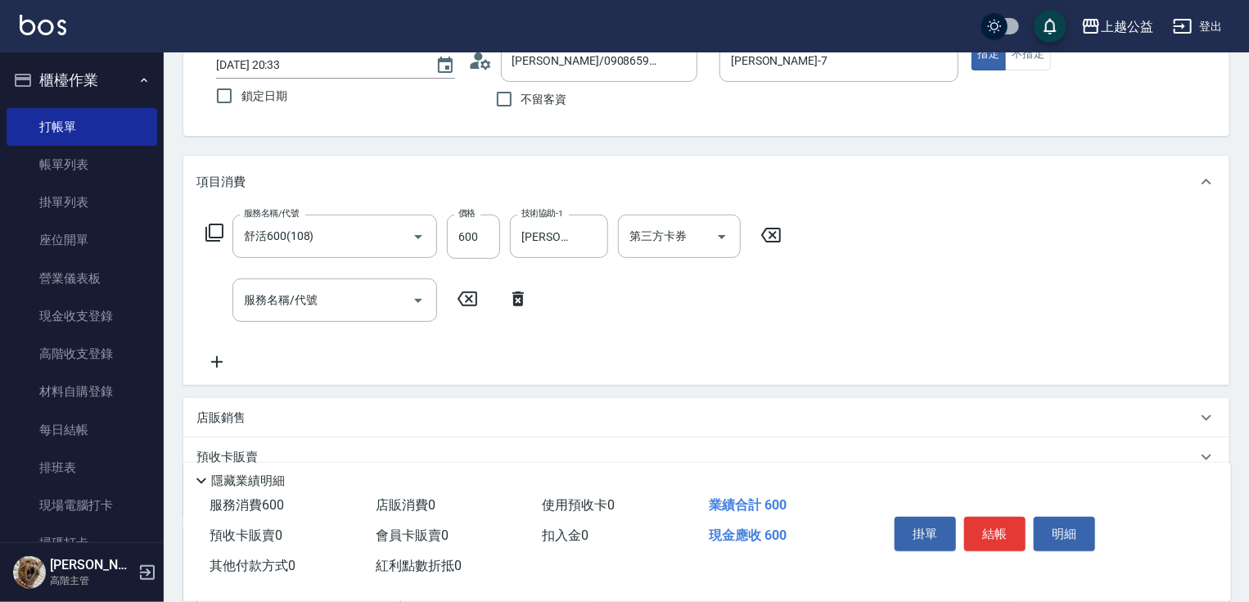
click at [468, 419] on div "店販銷售" at bounding box center [696, 417] width 1000 height 17
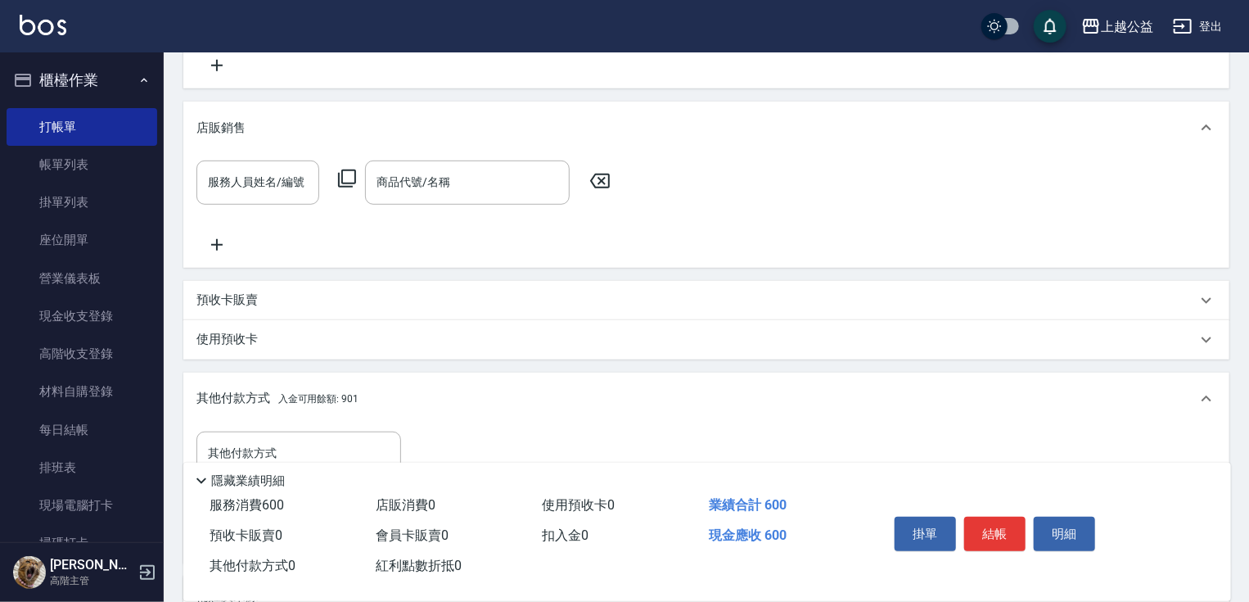
drag, startPoint x: 566, startPoint y: 366, endPoint x: 531, endPoint y: 463, distance: 102.8
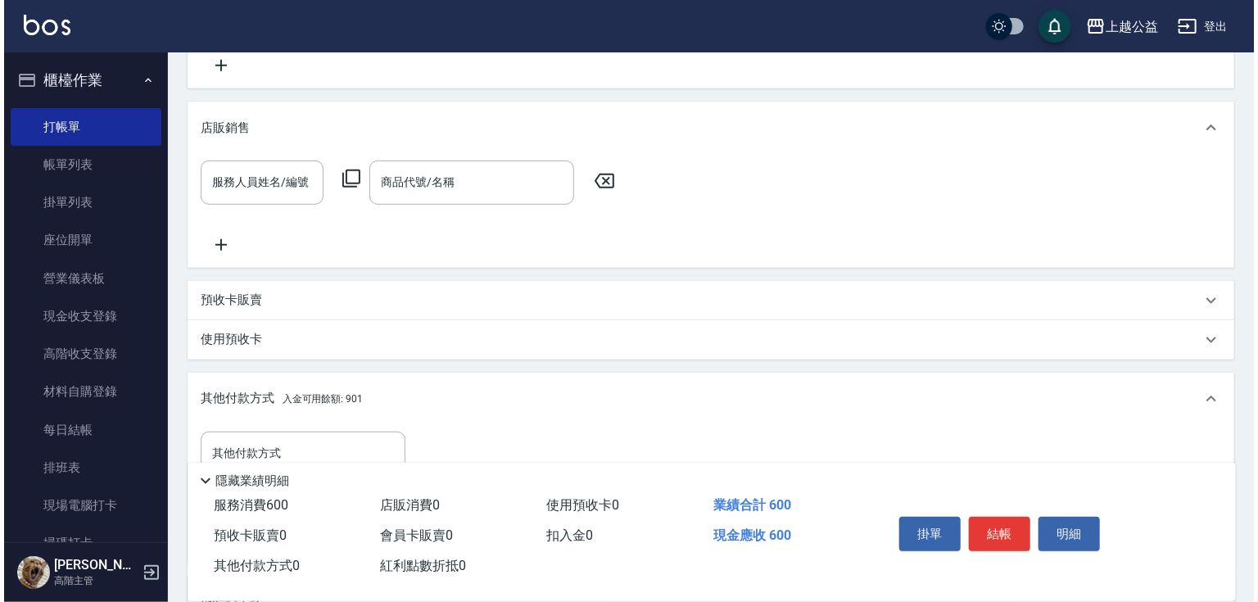
scroll to position [552, 0]
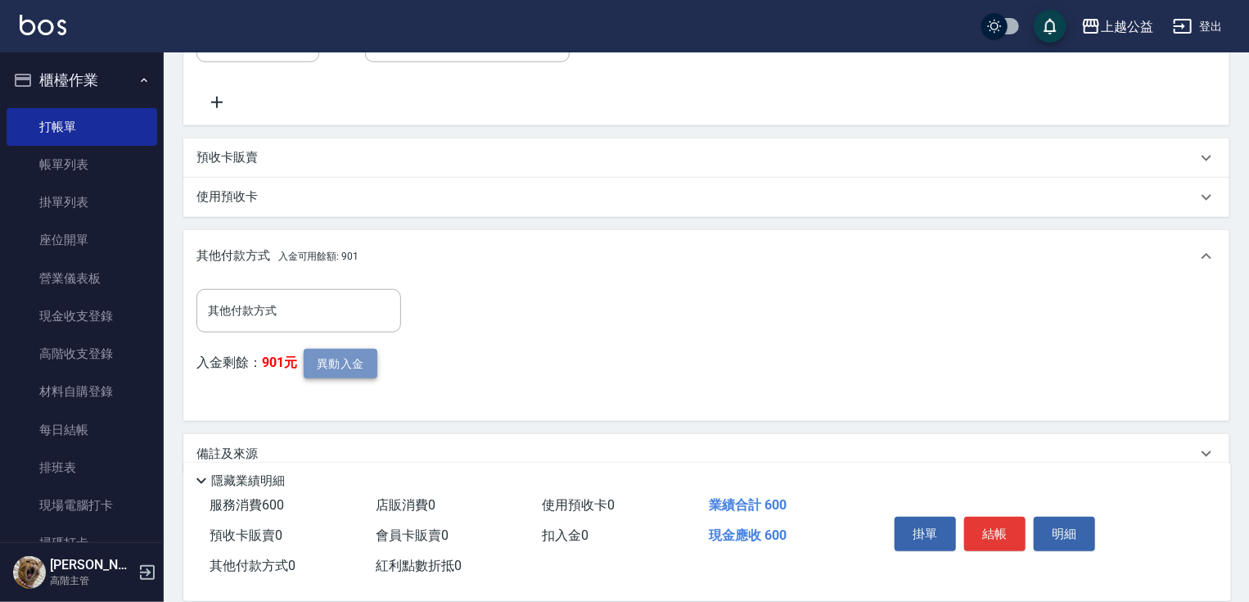
click at [332, 359] on button "異動入金" at bounding box center [341, 364] width 74 height 30
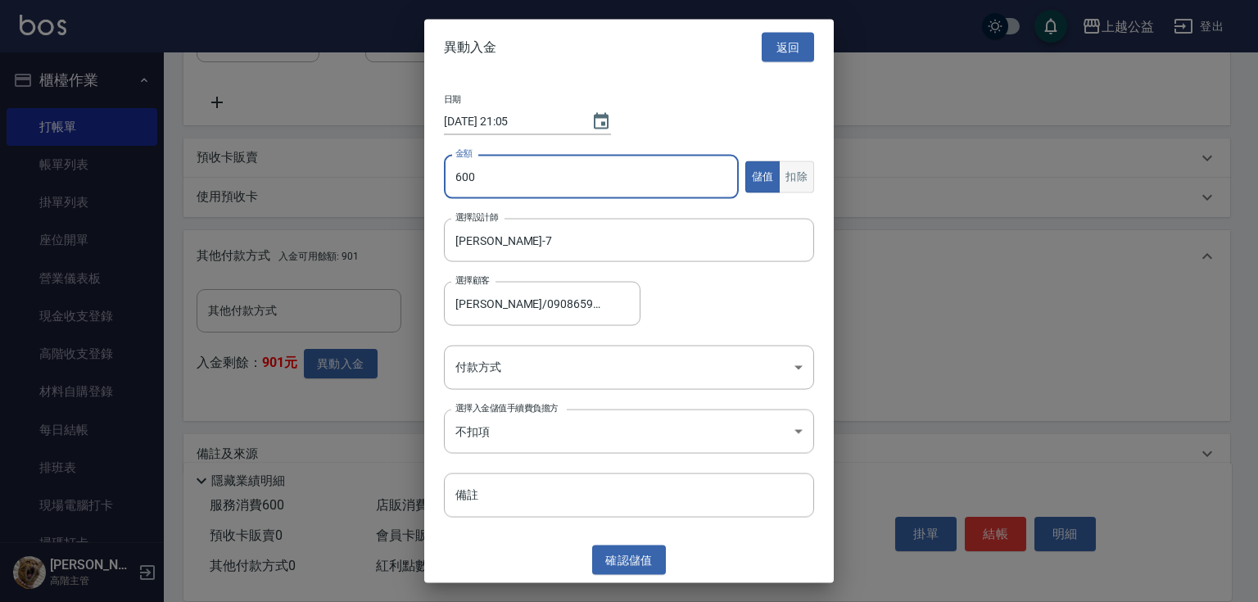
type input "600"
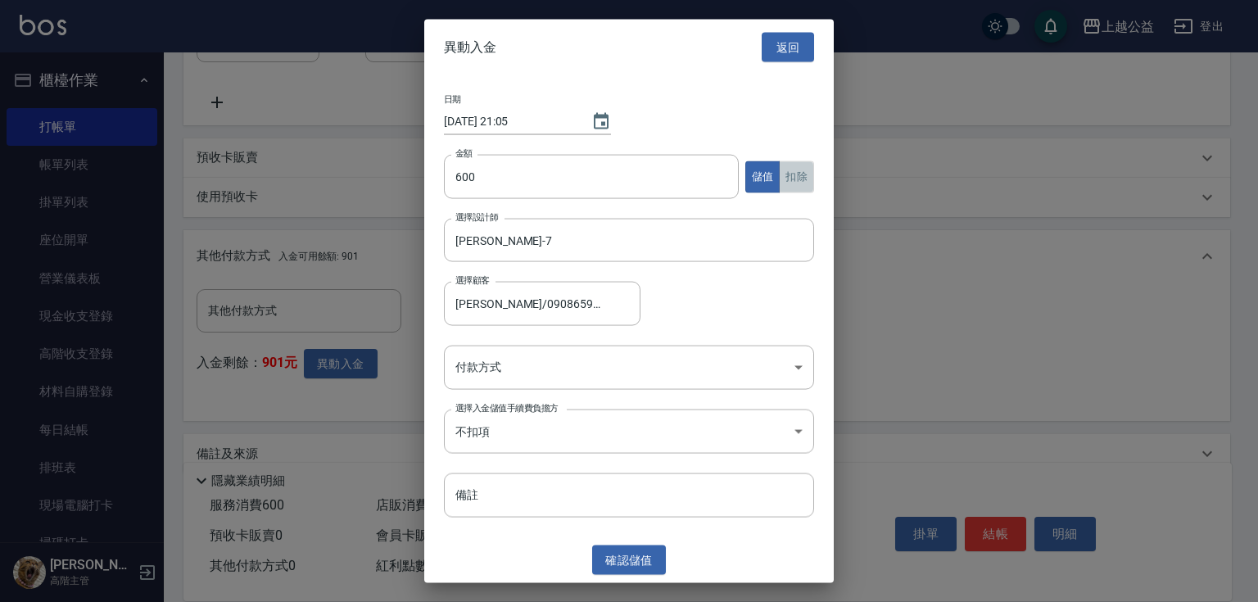
click at [806, 171] on button "扣除" at bounding box center [796, 176] width 35 height 32
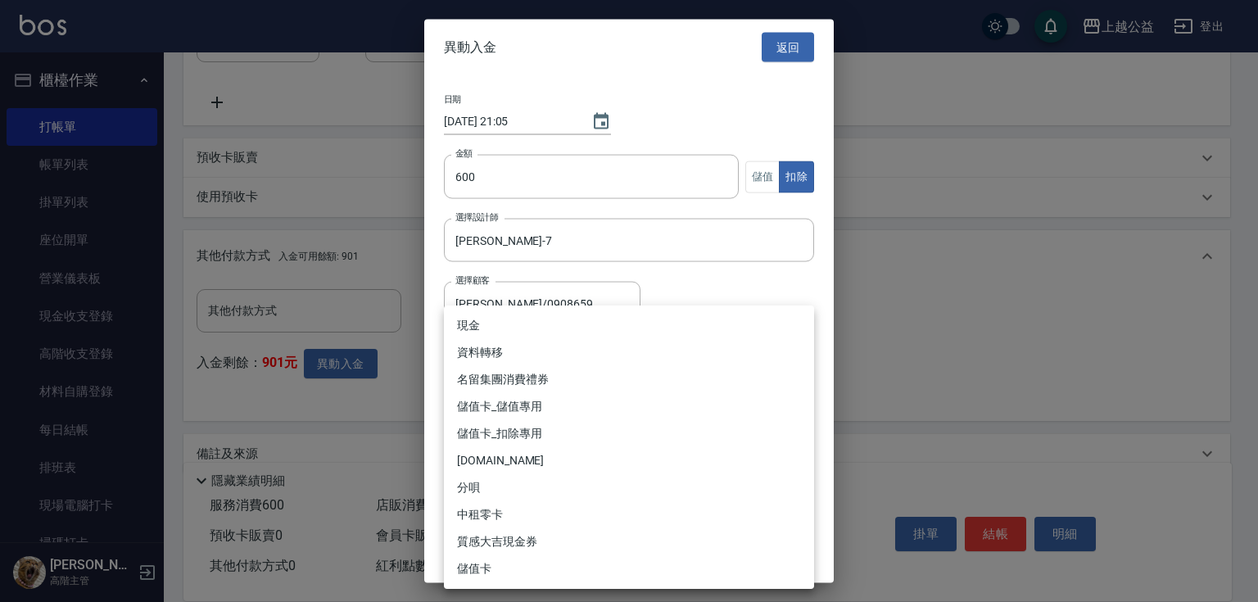
click at [517, 368] on body "上越公益 登出 櫃檯作業 打帳單 帳單列表 掛單列表 座位開單 營業儀表板 現金收支登錄 高階收支登錄 材料自購登錄 每日結帳 排班表 現場電腦打卡 掃碼打卡…" at bounding box center [629, 38] width 1258 height 1181
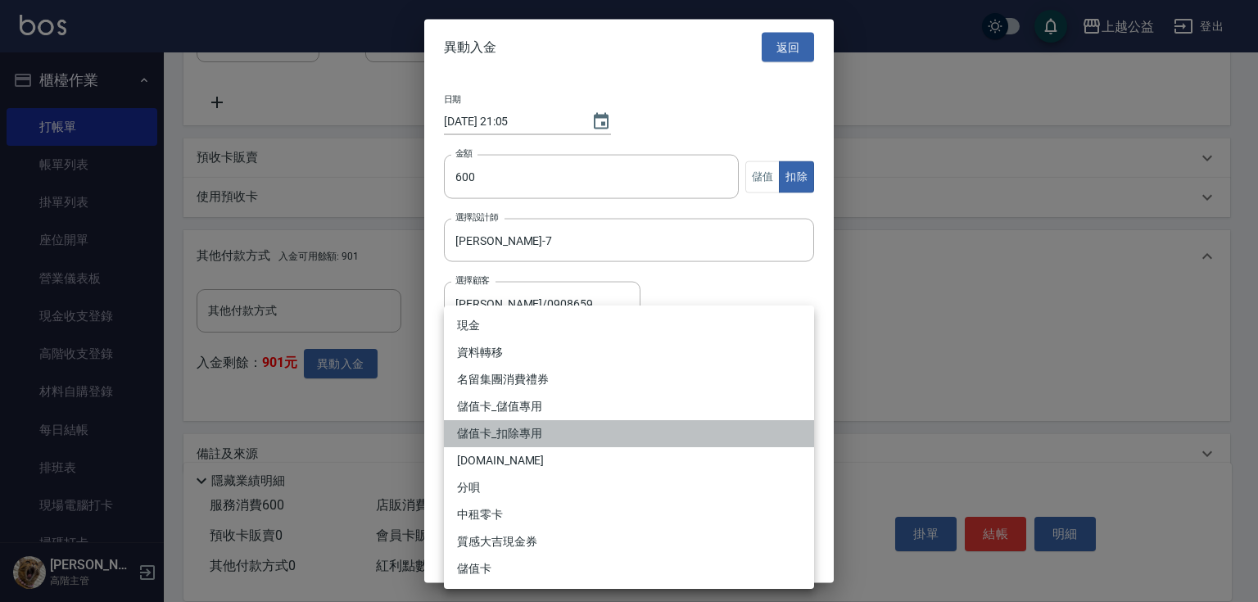
click at [534, 432] on li "儲值卡_扣除專用" at bounding box center [629, 433] width 370 height 27
type input "儲值卡_扣除專用"
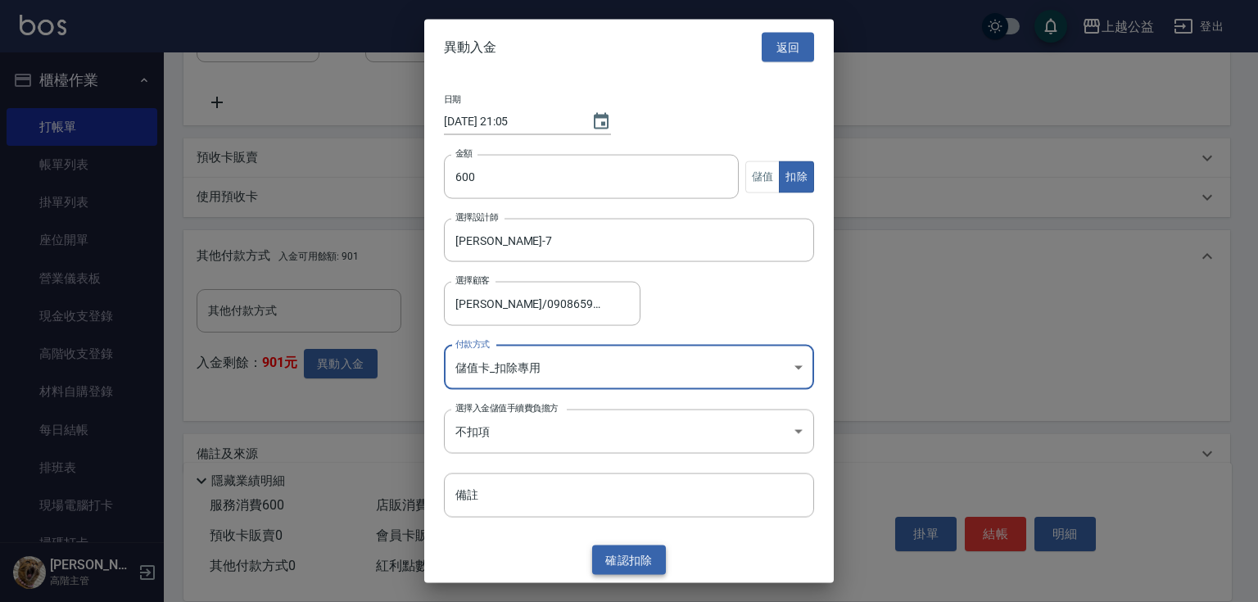
click at [624, 558] on button "確認 扣除" at bounding box center [629, 559] width 74 height 30
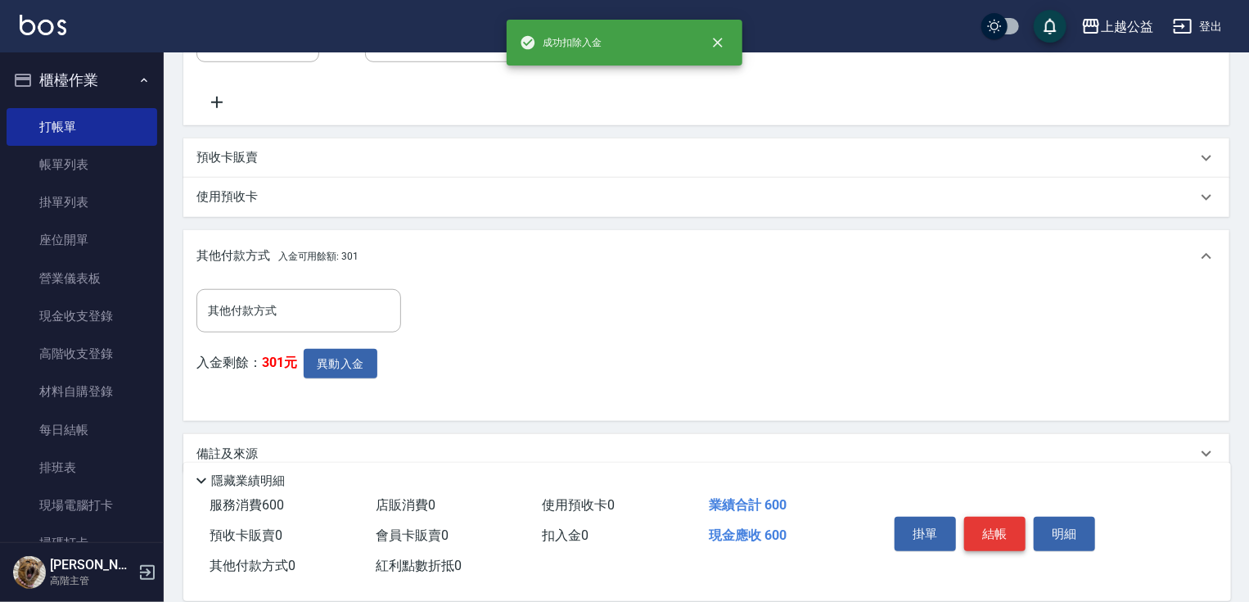
click at [1000, 524] on button "結帳" at bounding box center [994, 534] width 61 height 34
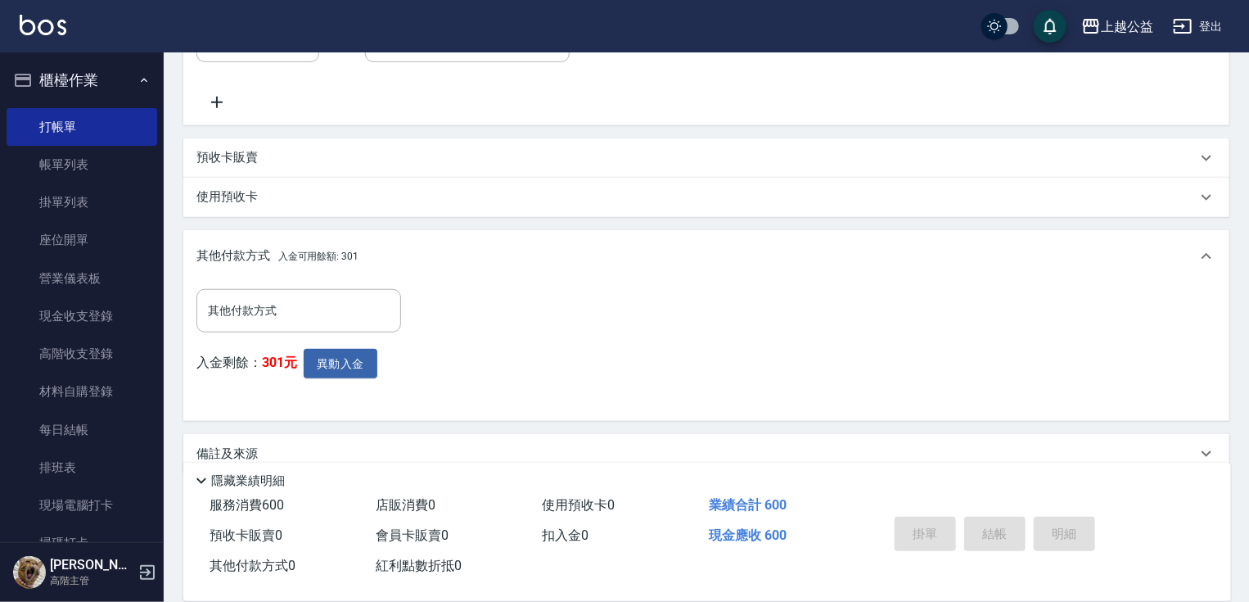
type input "[DATE] 21:05"
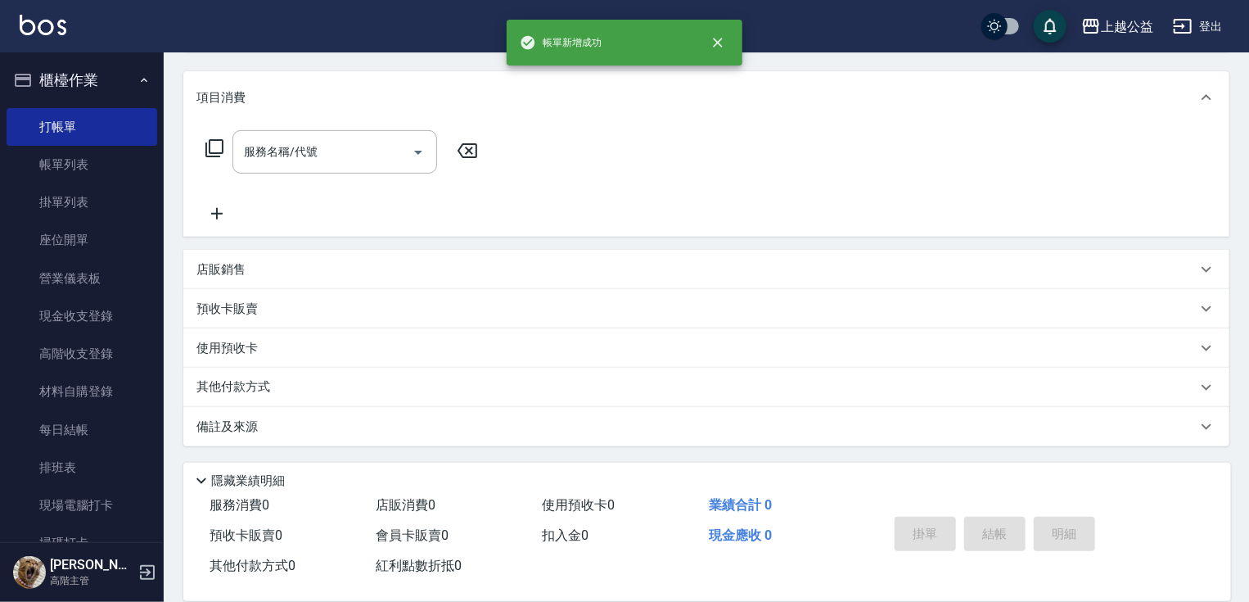
scroll to position [113, 0]
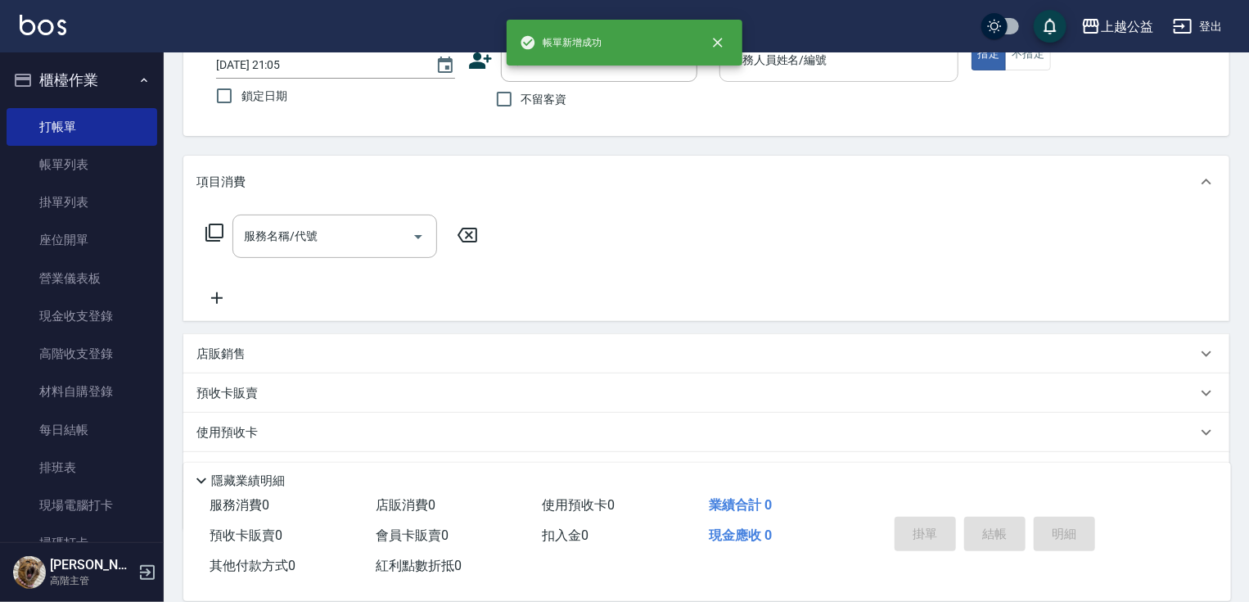
drag, startPoint x: 759, startPoint y: 108, endPoint x: 752, endPoint y: 162, distance: 54.5
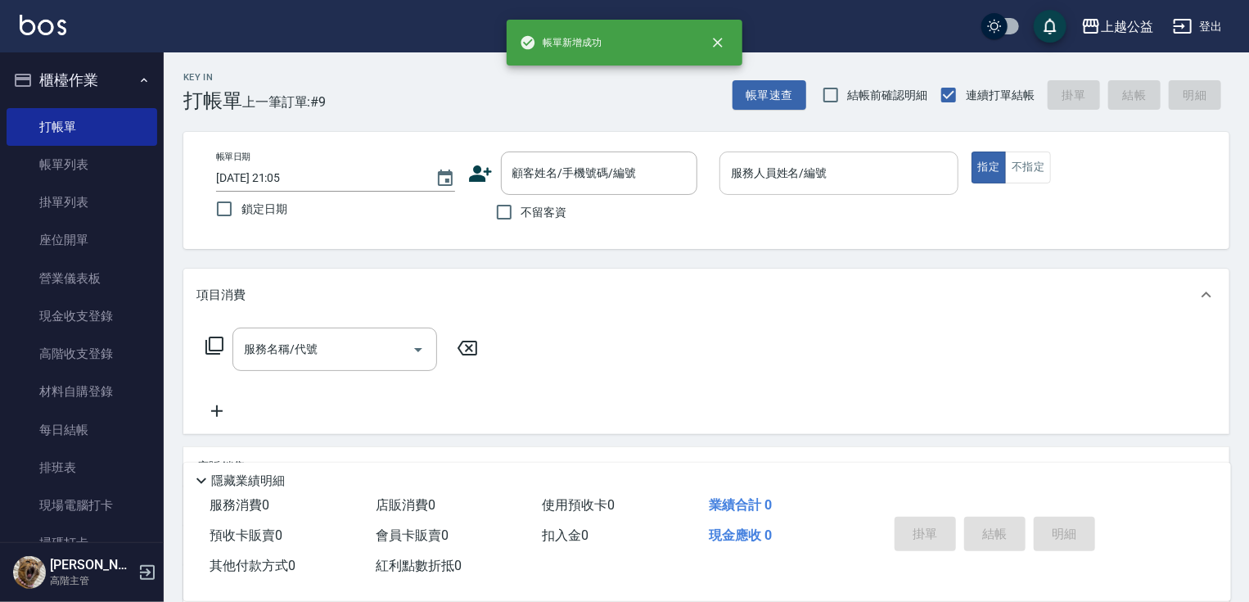
click at [760, 179] on input "服務人員姓名/編號" at bounding box center [839, 173] width 224 height 29
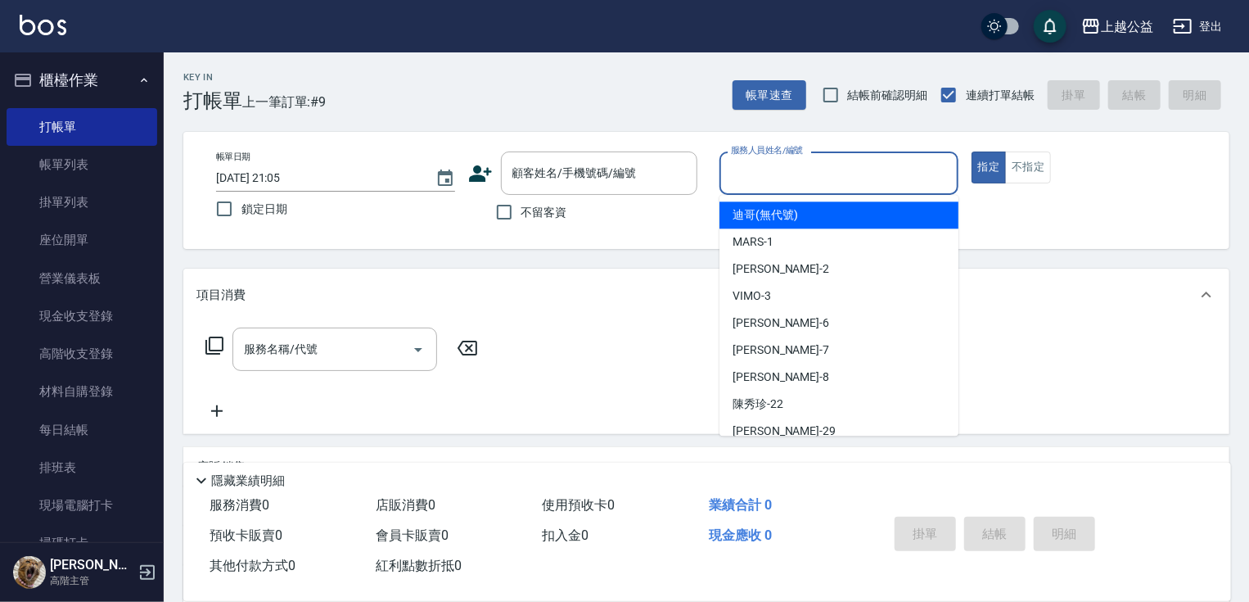
click at [526, 220] on span "不留客資" at bounding box center [545, 212] width 46 height 17
click at [522, 220] on input "不留客資" at bounding box center [504, 212] width 34 height 34
checkbox input "true"
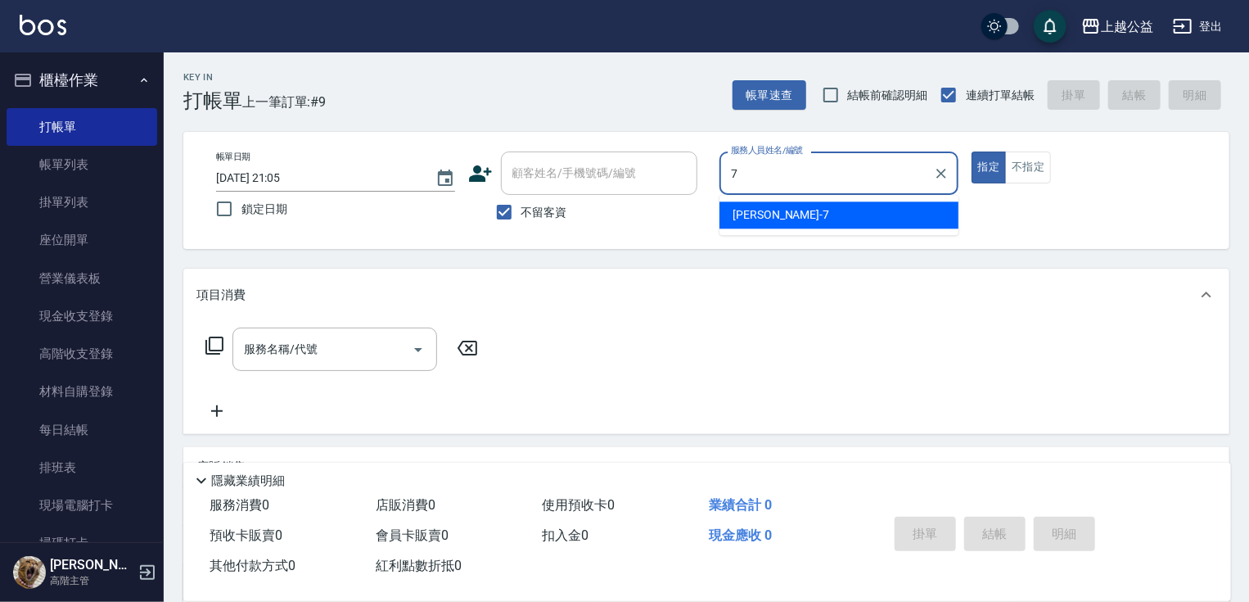
type input "[PERSON_NAME]-7"
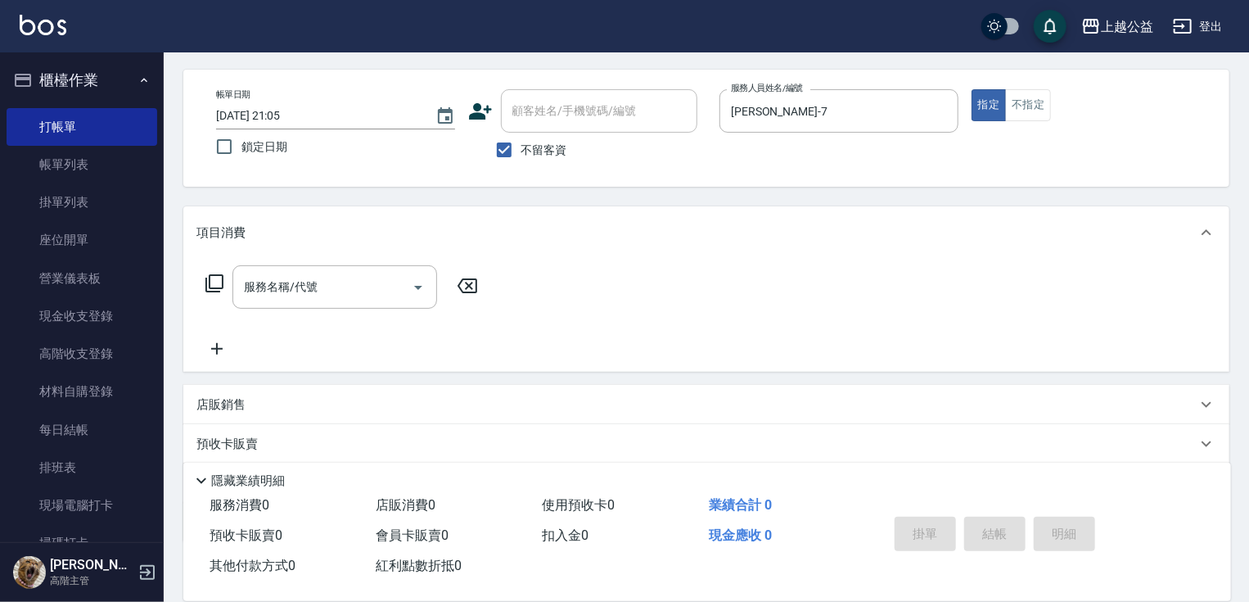
scroll to position [157, 0]
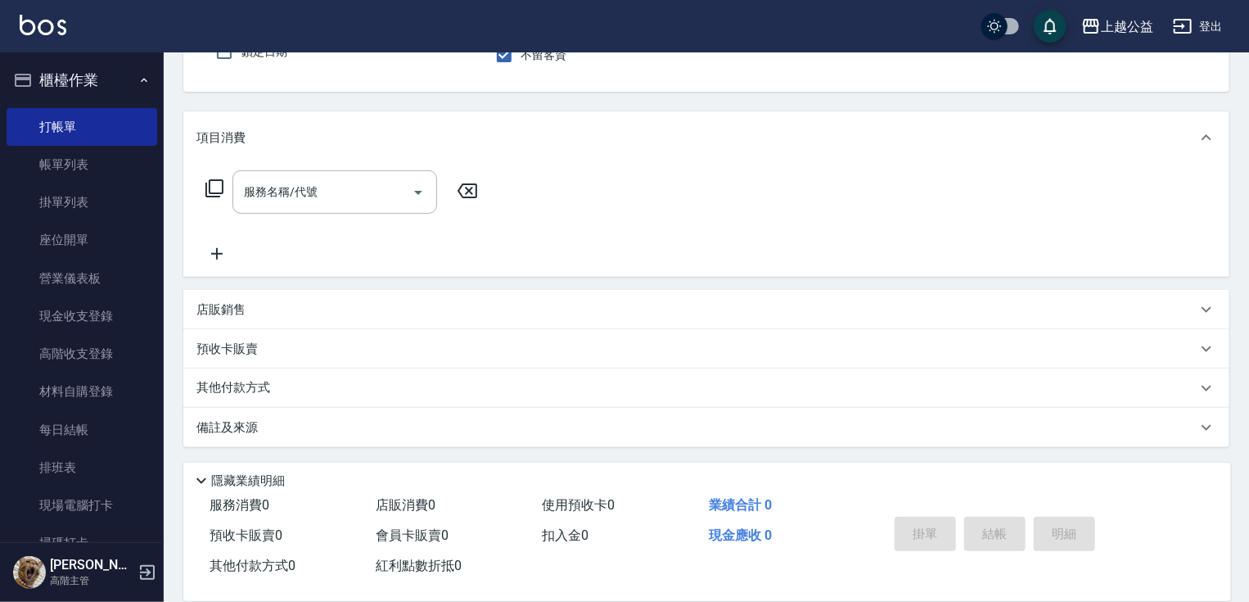
drag, startPoint x: 606, startPoint y: 445, endPoint x: 606, endPoint y: 465, distance: 19.6
drag, startPoint x: 606, startPoint y: 465, endPoint x: 285, endPoint y: 386, distance: 330.6
click at [285, 386] on div "其他付款方式" at bounding box center [696, 388] width 1000 height 18
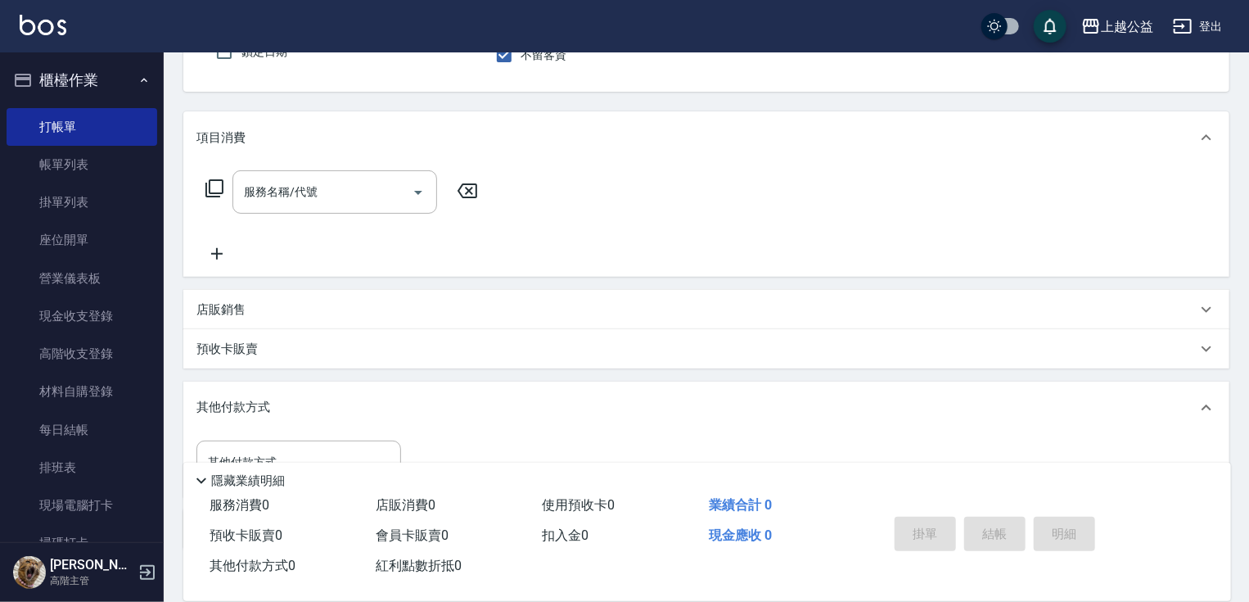
scroll to position [260, 0]
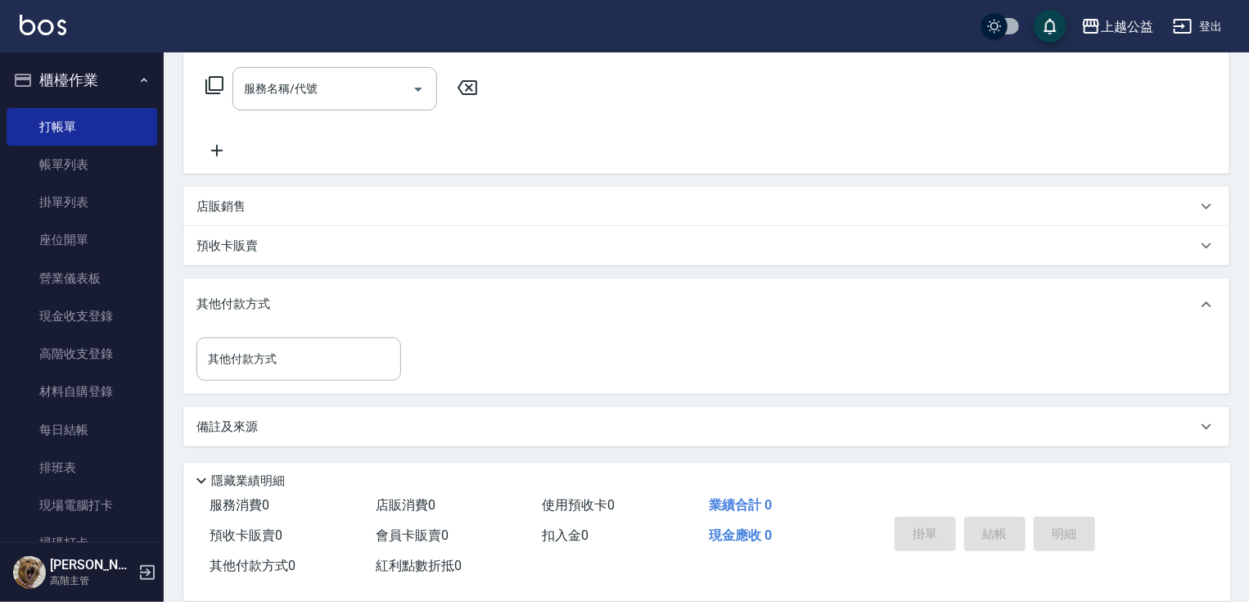
drag, startPoint x: 495, startPoint y: 429, endPoint x: 432, endPoint y: 418, distance: 63.3
click at [318, 204] on div "店販銷售" at bounding box center [696, 206] width 1000 height 17
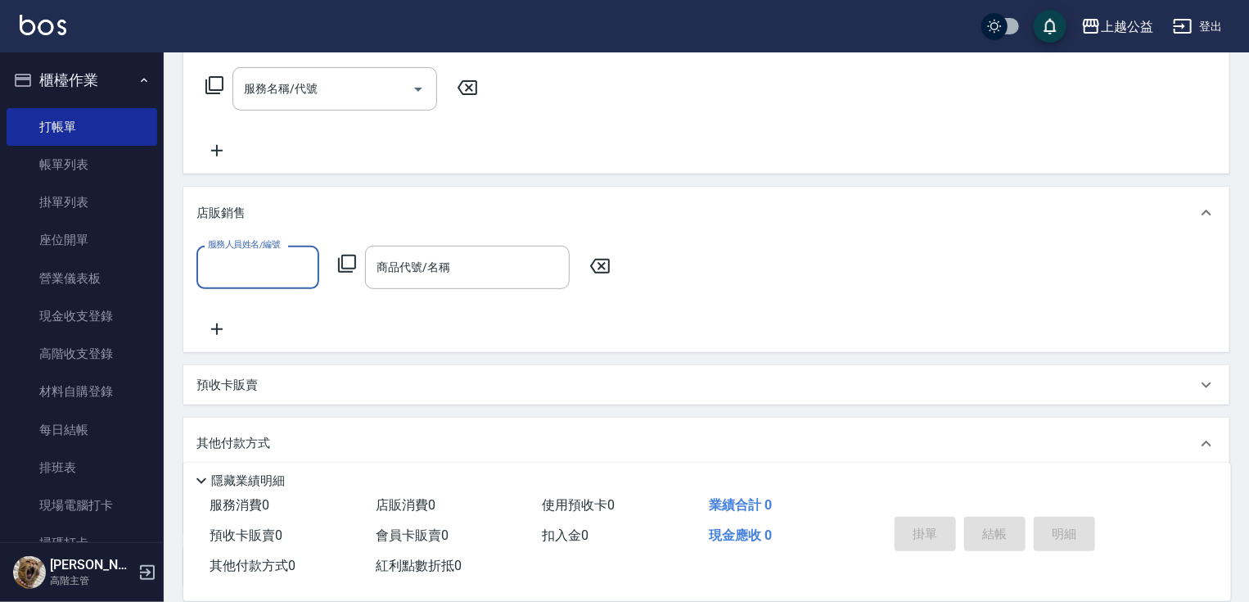
scroll to position [0, 0]
type input "[PERSON_NAME]-7"
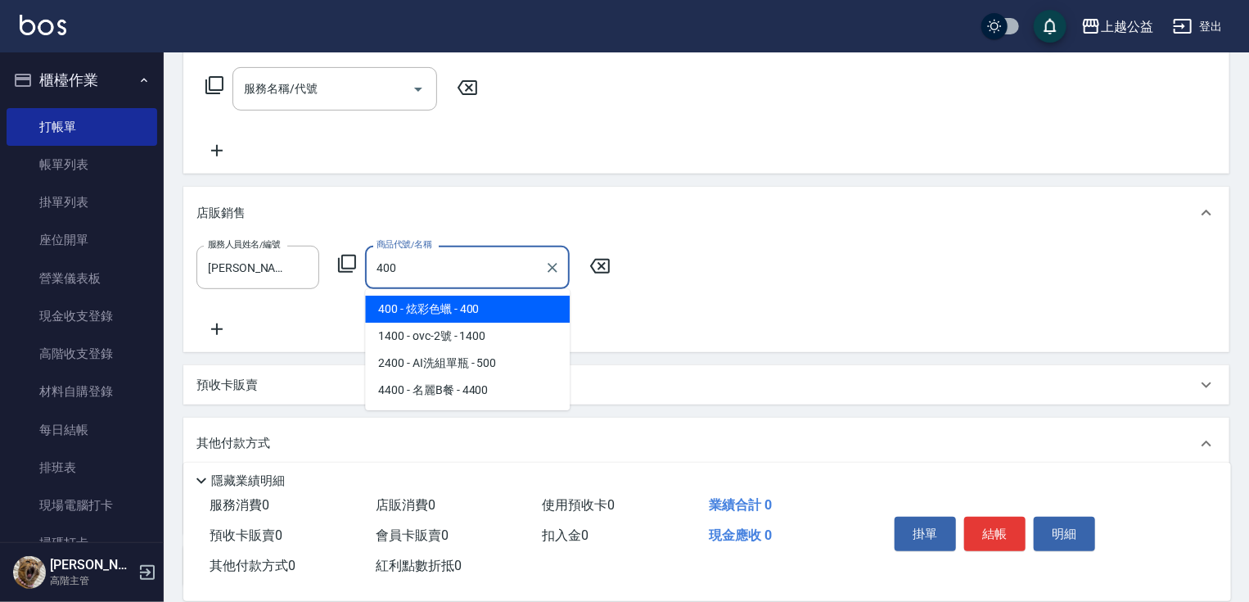
type input "炫彩色蠟"
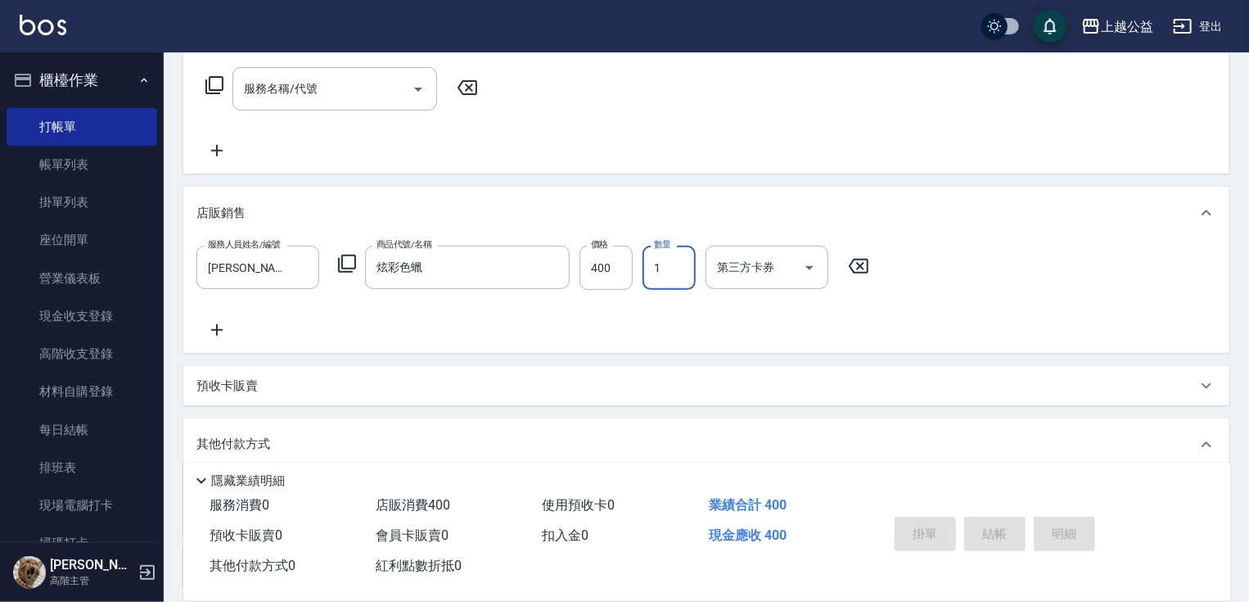
type input "[DATE] 21:06"
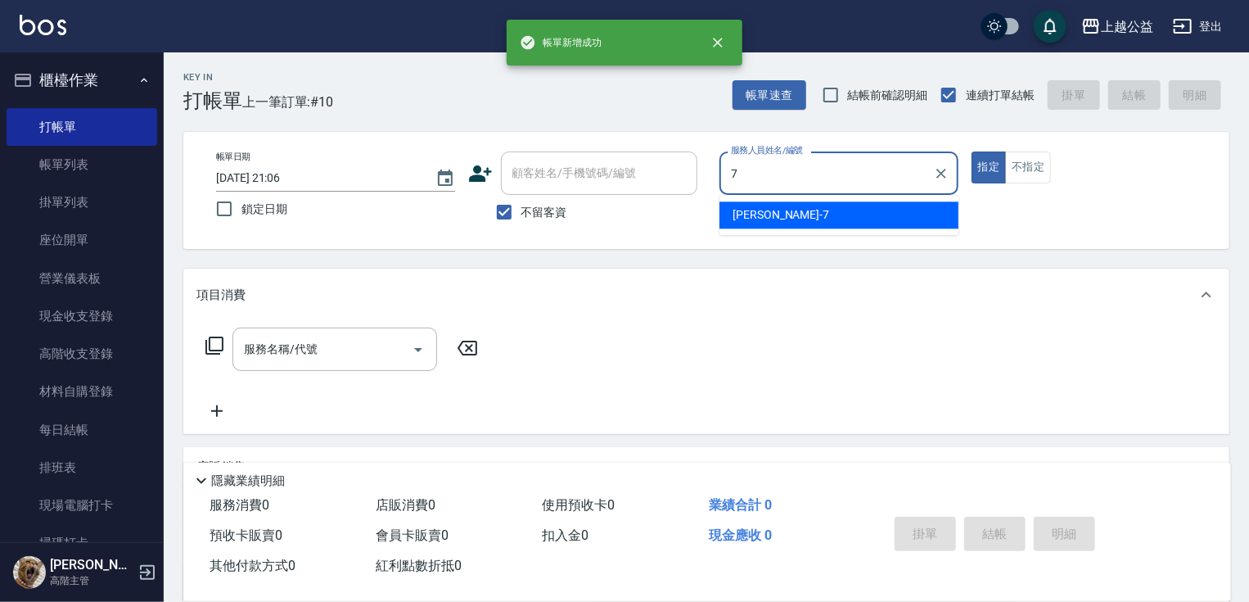
type input "[PERSON_NAME]-7"
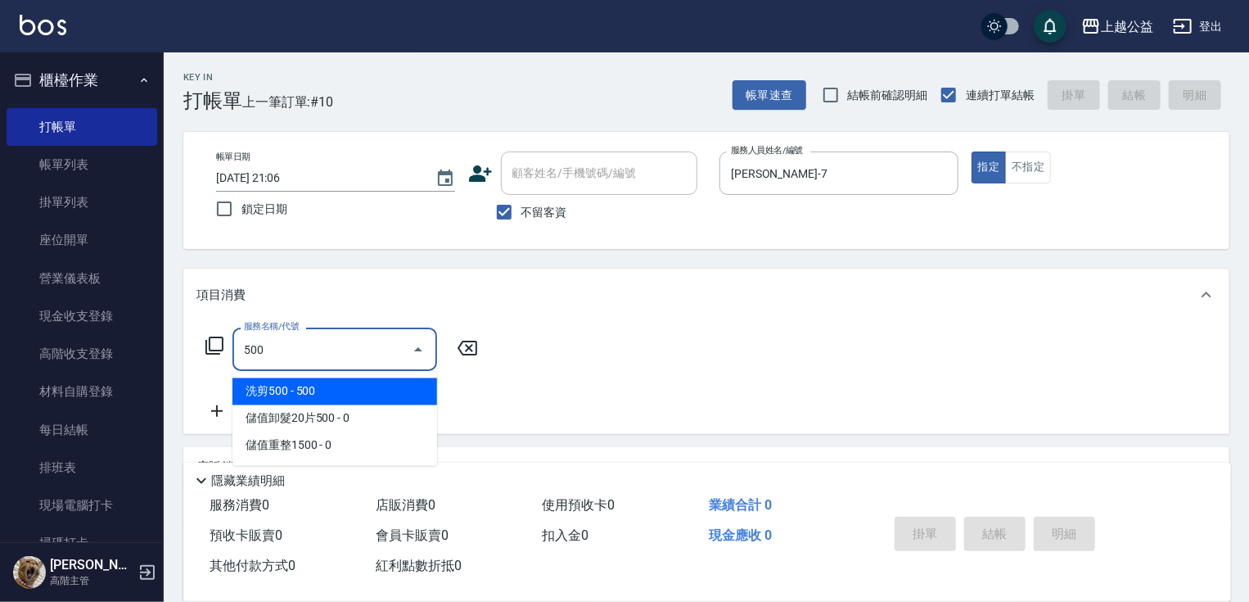
type input "洗剪500(500)"
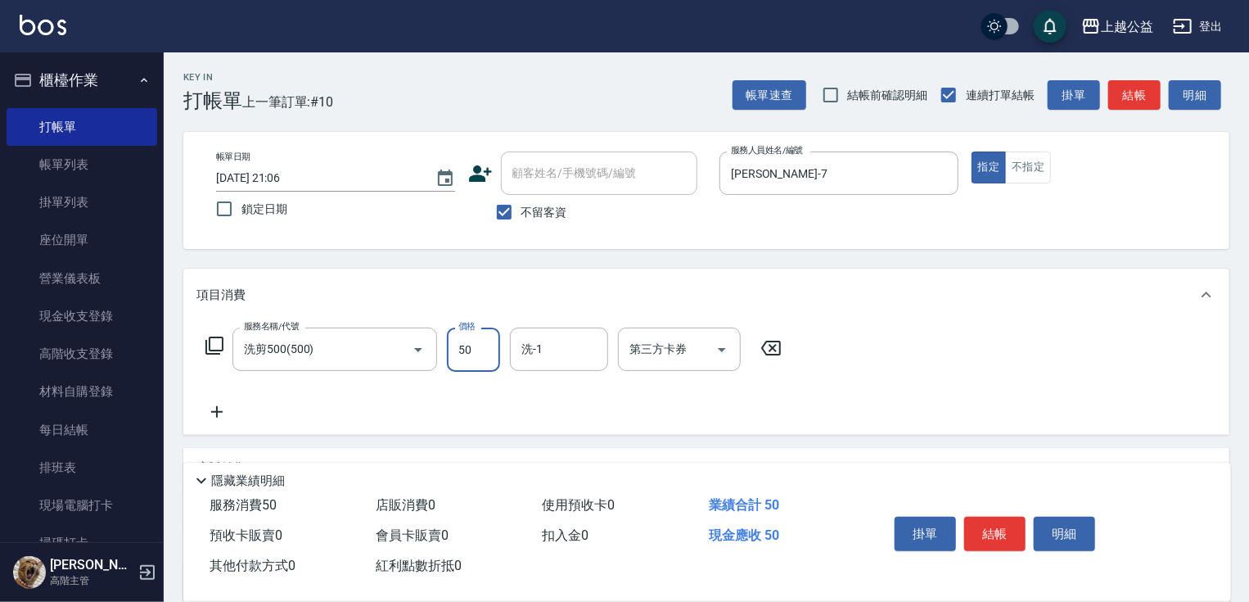
type input "500"
type input "[PERSON_NAME]-29"
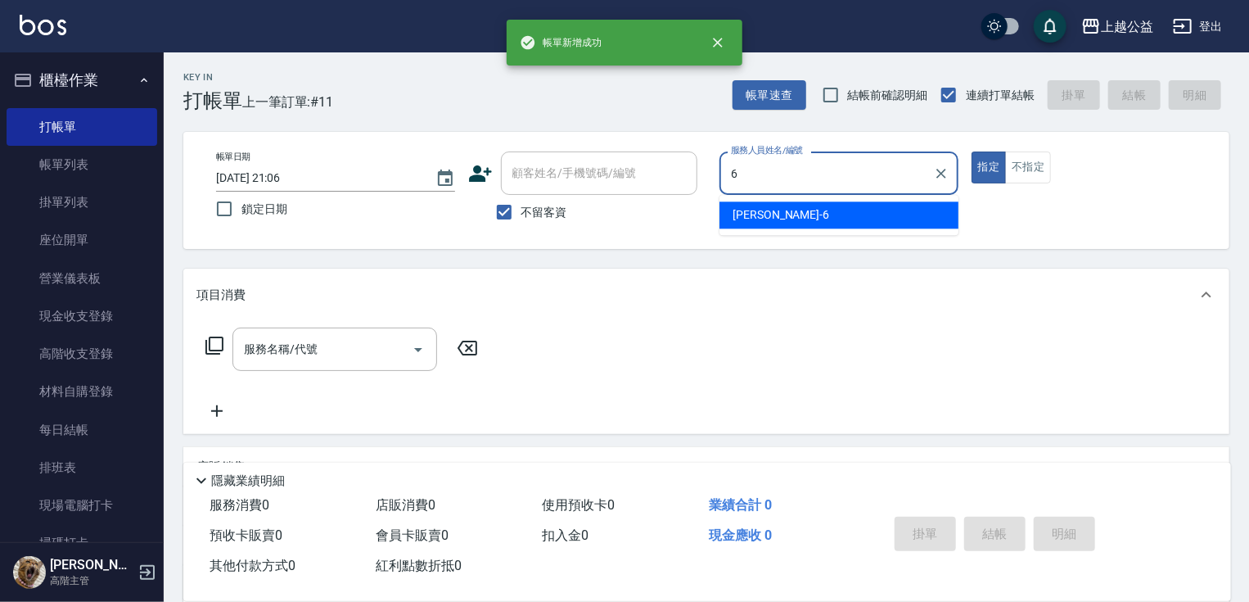
type input "[PERSON_NAME]-6"
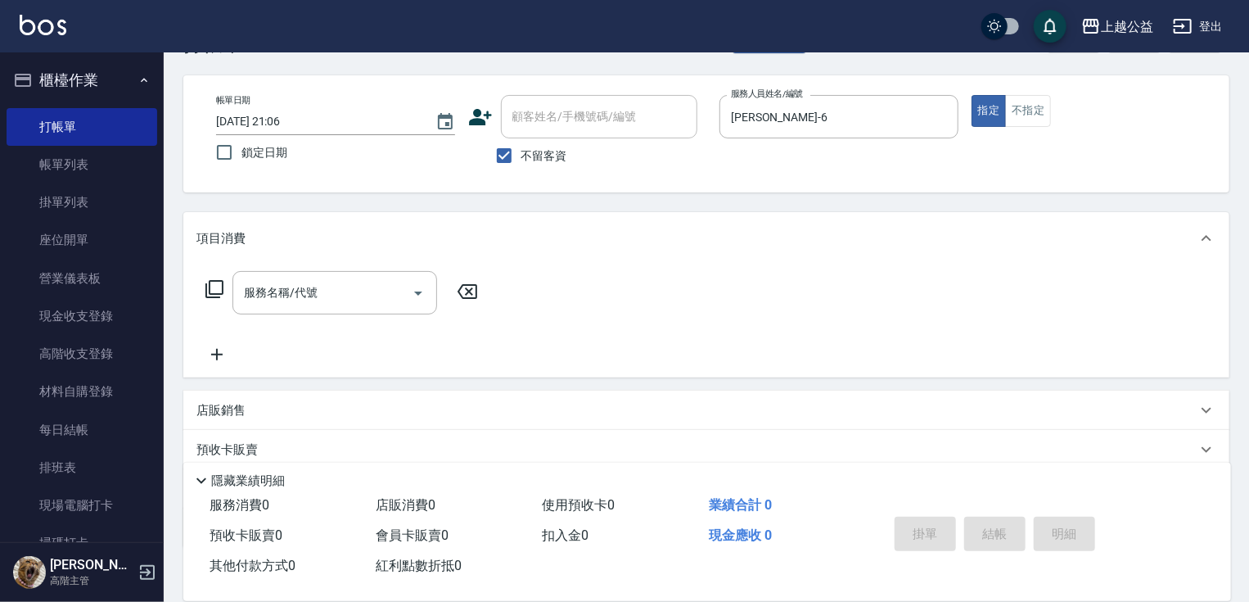
scroll to position [157, 0]
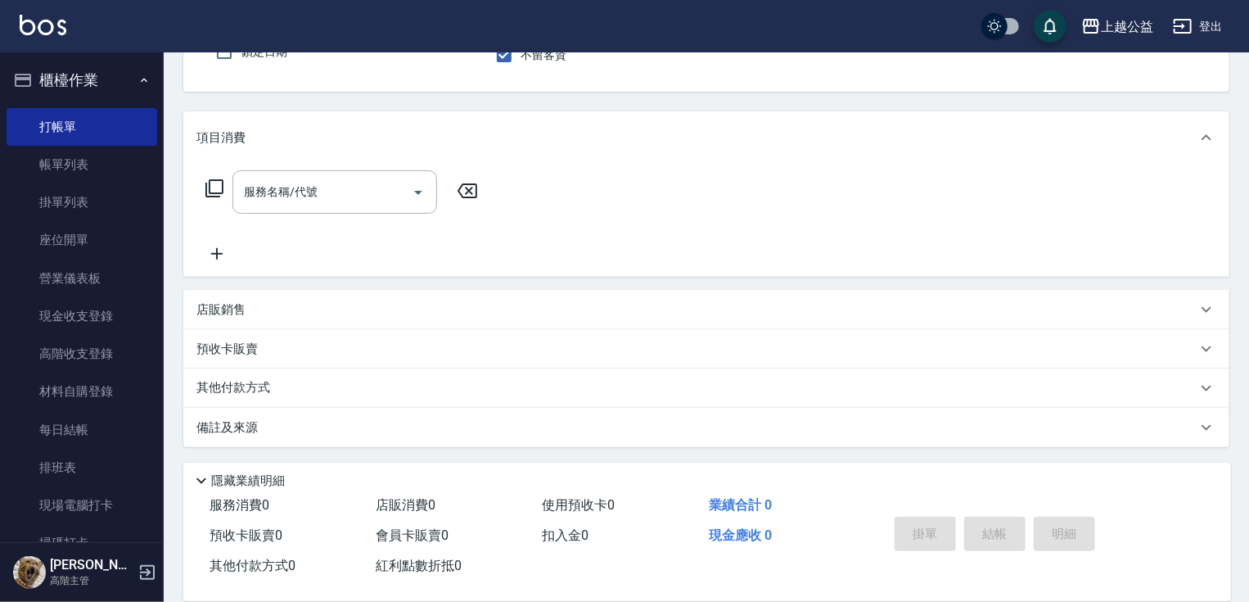
drag, startPoint x: 602, startPoint y: 268, endPoint x: 606, endPoint y: 425, distance: 157.2
click at [273, 308] on div "店販銷售" at bounding box center [696, 309] width 1000 height 17
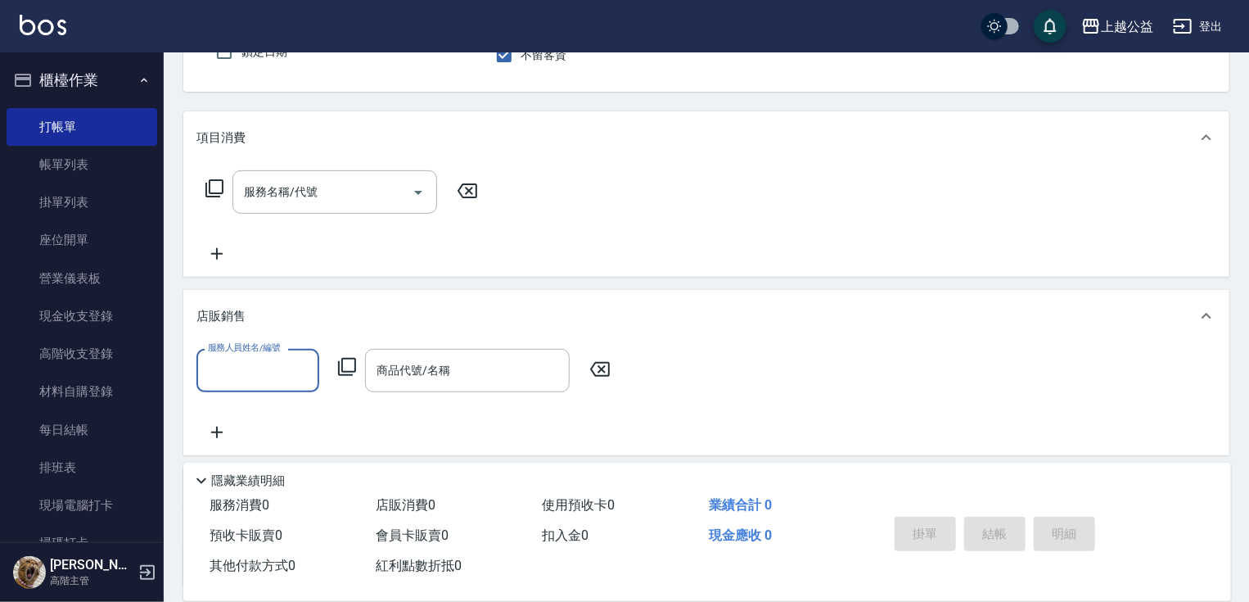
scroll to position [0, 0]
type input "[PERSON_NAME]-6"
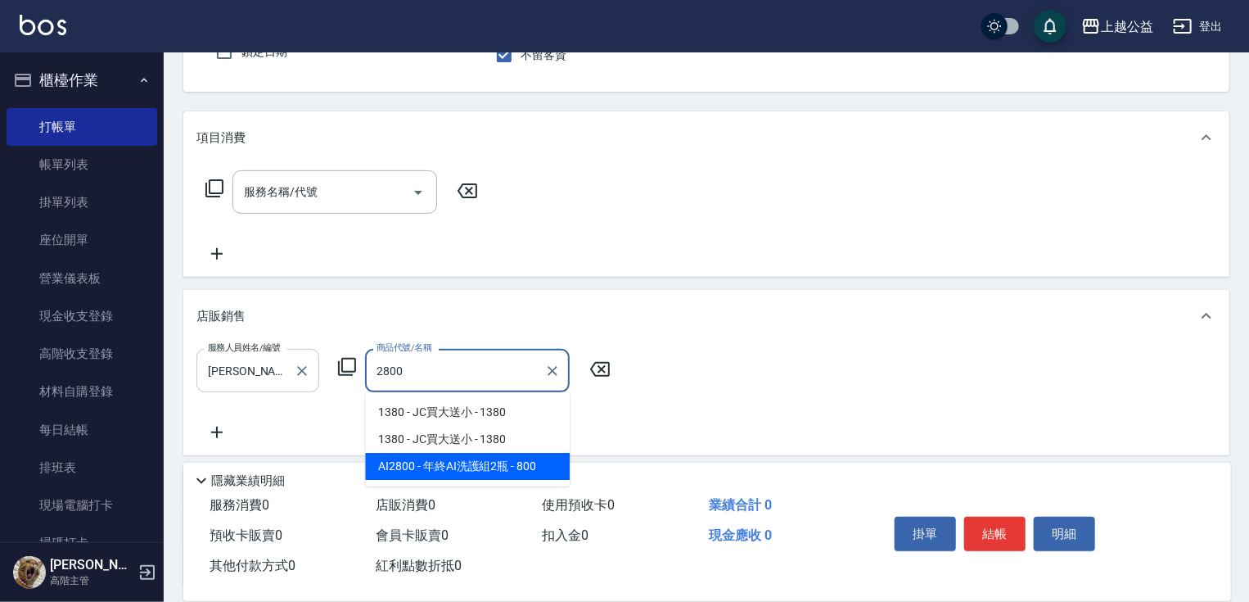
type input "年終AI洗護組2瓶"
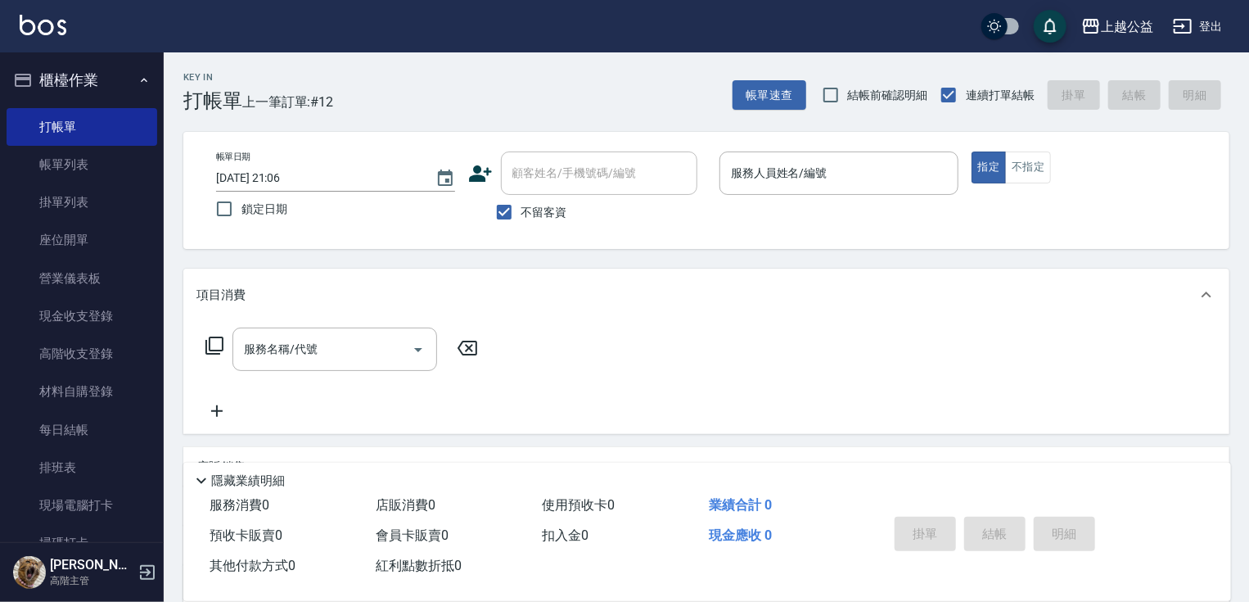
drag, startPoint x: 461, startPoint y: 309, endPoint x: 451, endPoint y: 251, distance: 59.8
click at [750, 157] on div "服務人員姓名/編號" at bounding box center [839, 172] width 239 height 43
type input "[PERSON_NAME]-8"
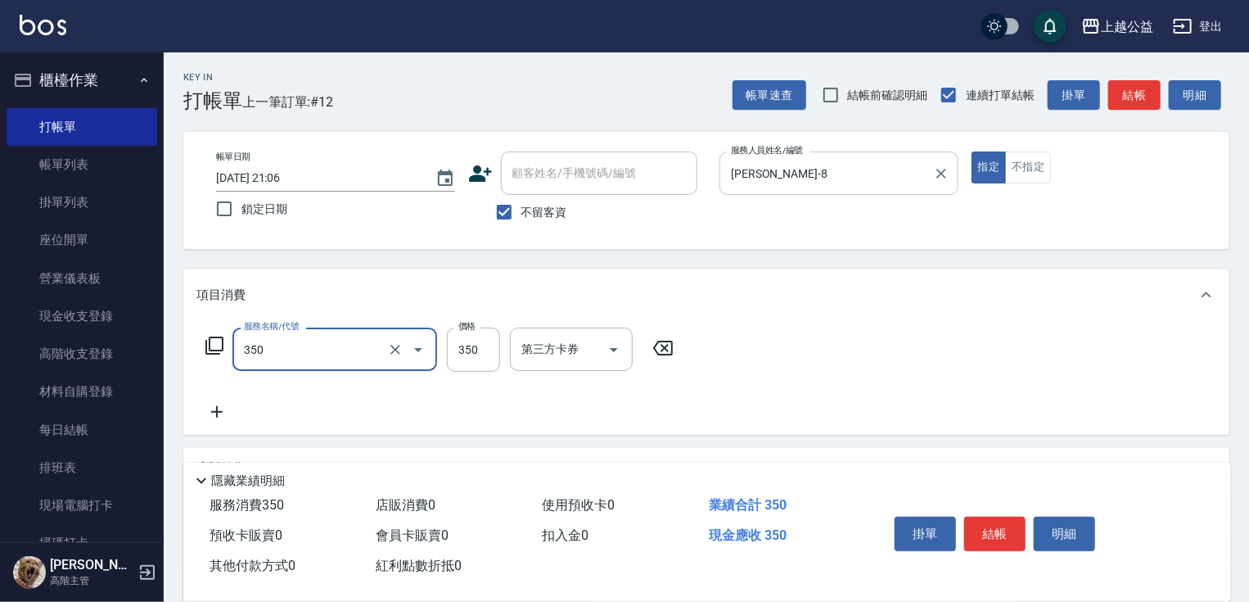
type input "一般洗剪(350)"
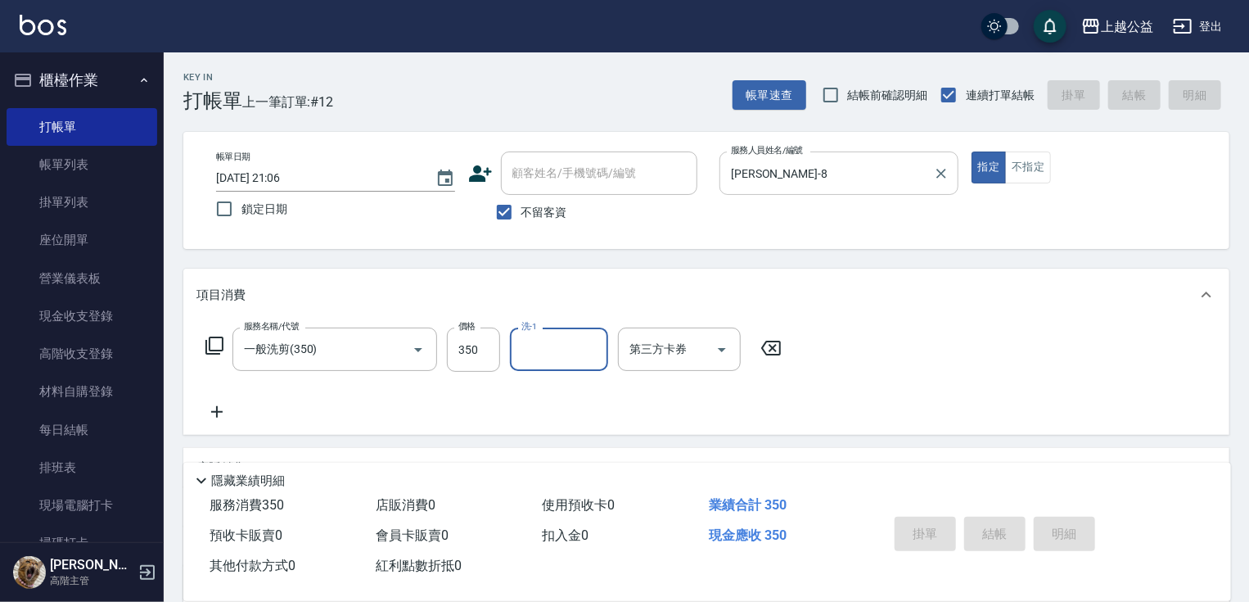
type input "[DATE] 21:07"
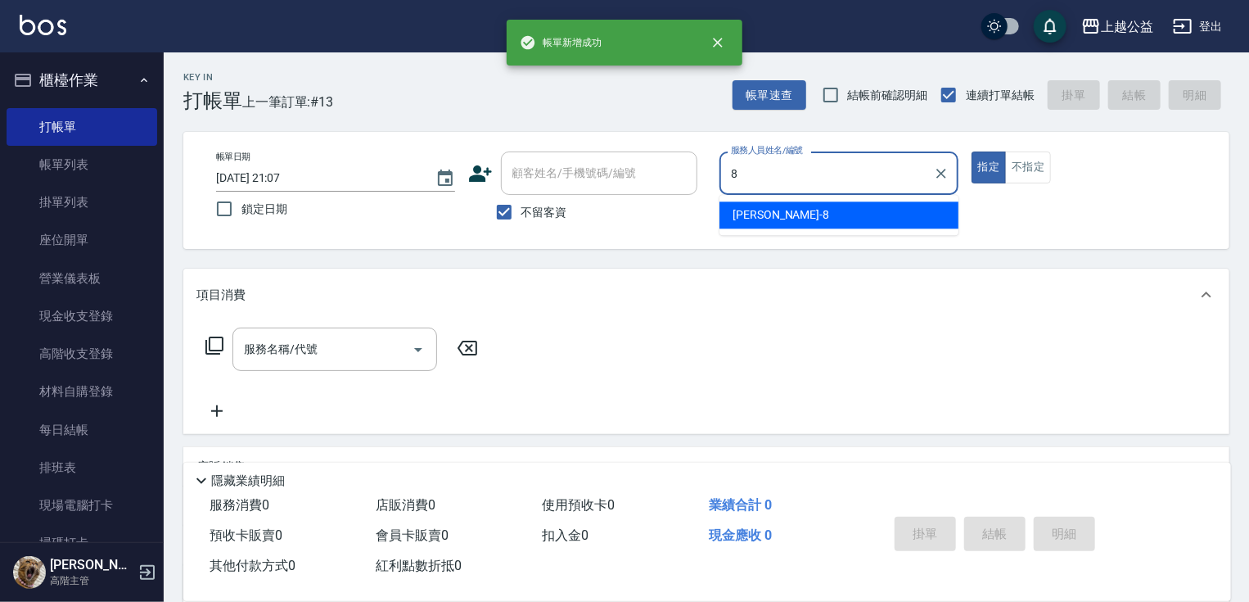
type input "[PERSON_NAME]-8"
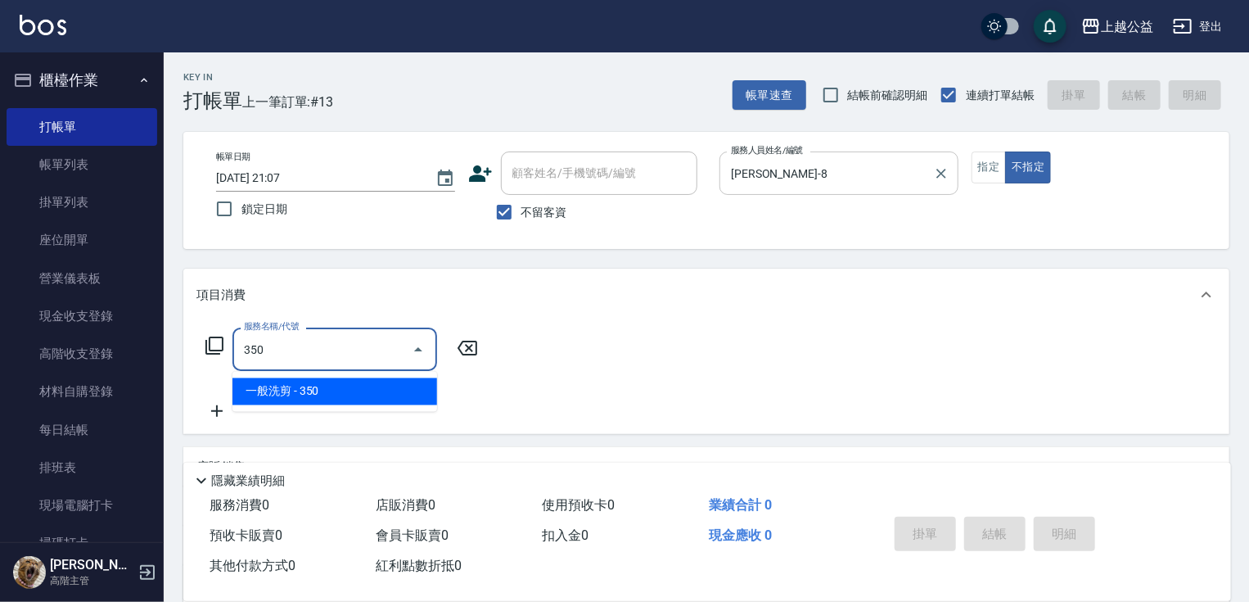
type input "一般洗剪(350)"
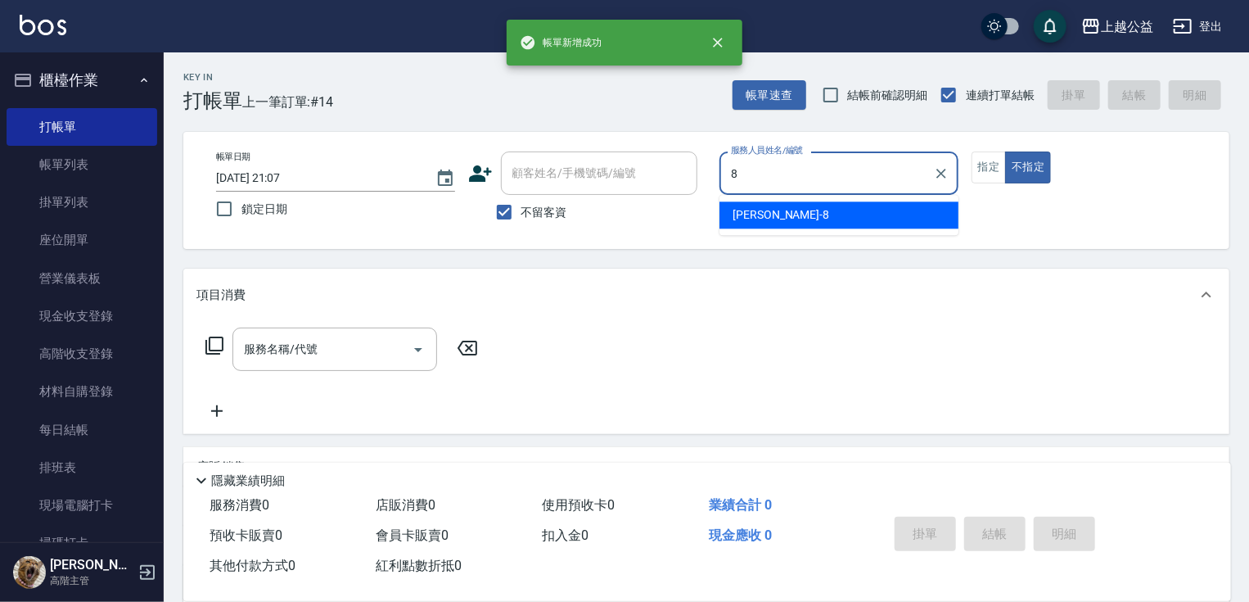
type input "[PERSON_NAME]-8"
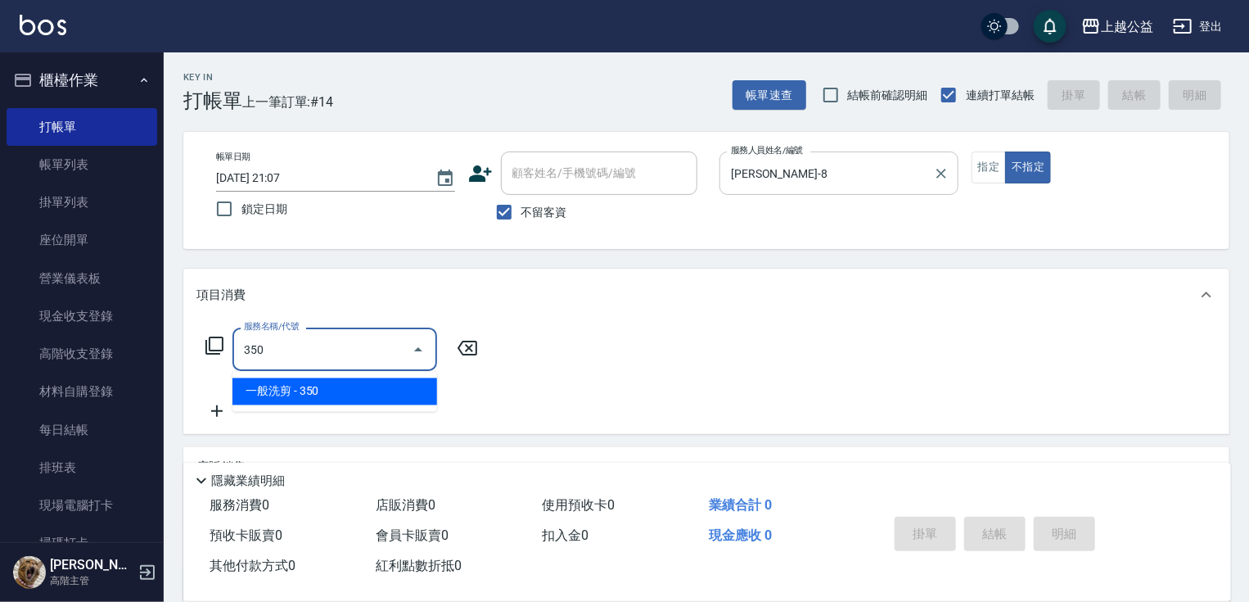
type input "一般洗剪(350)"
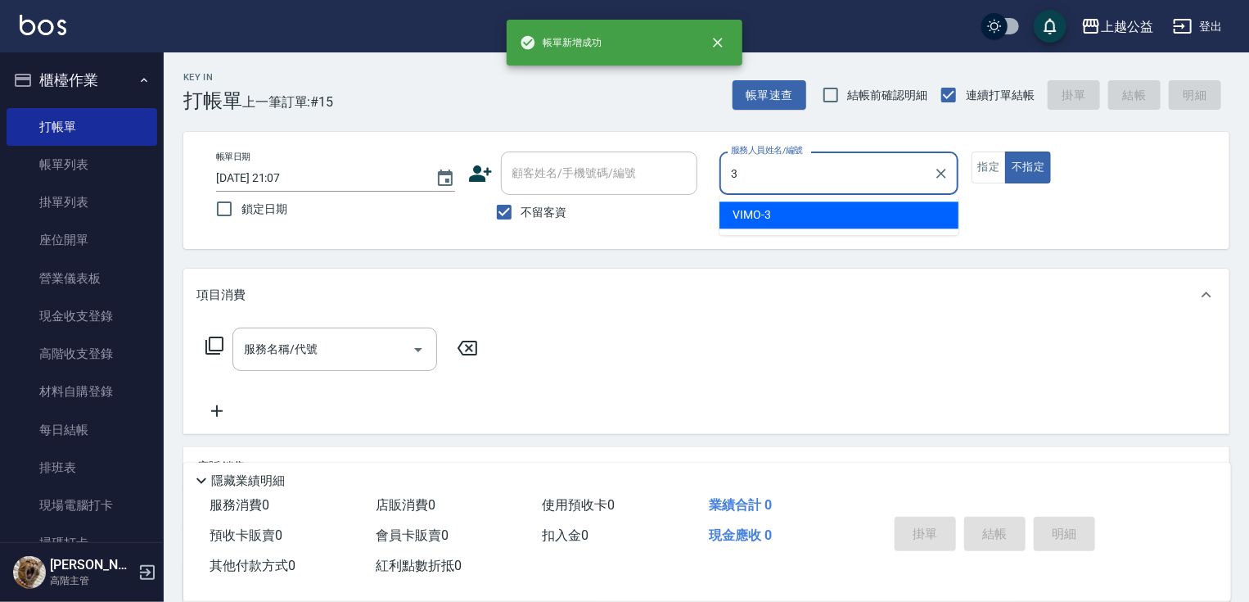
type input "VIMO-3"
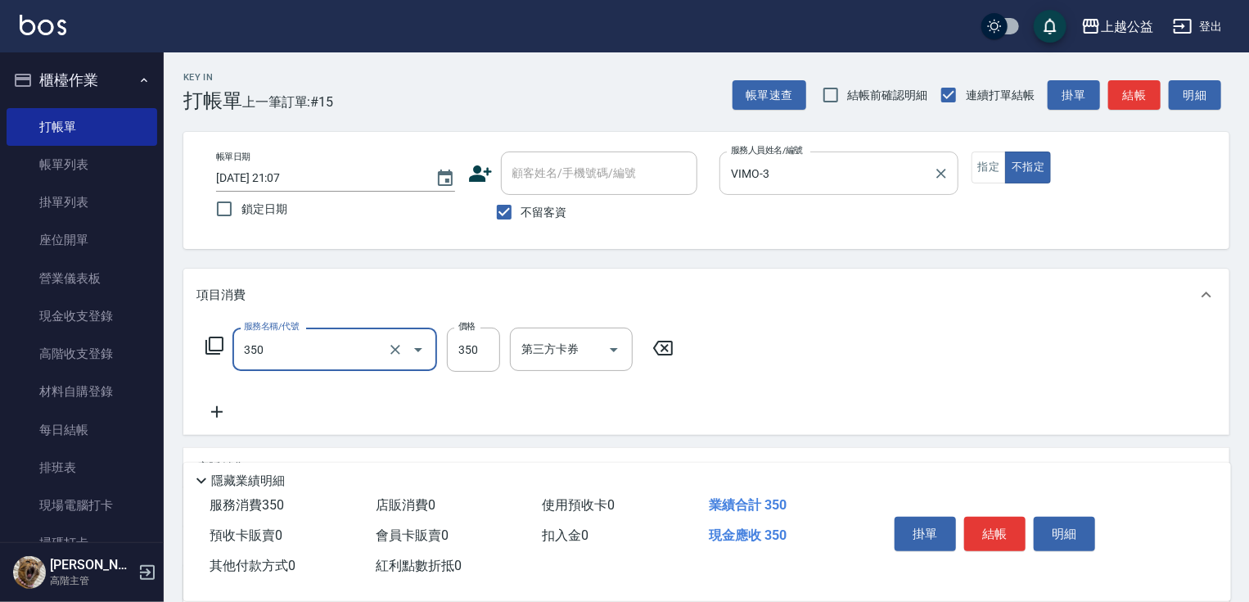
type input "一般洗剪(350)"
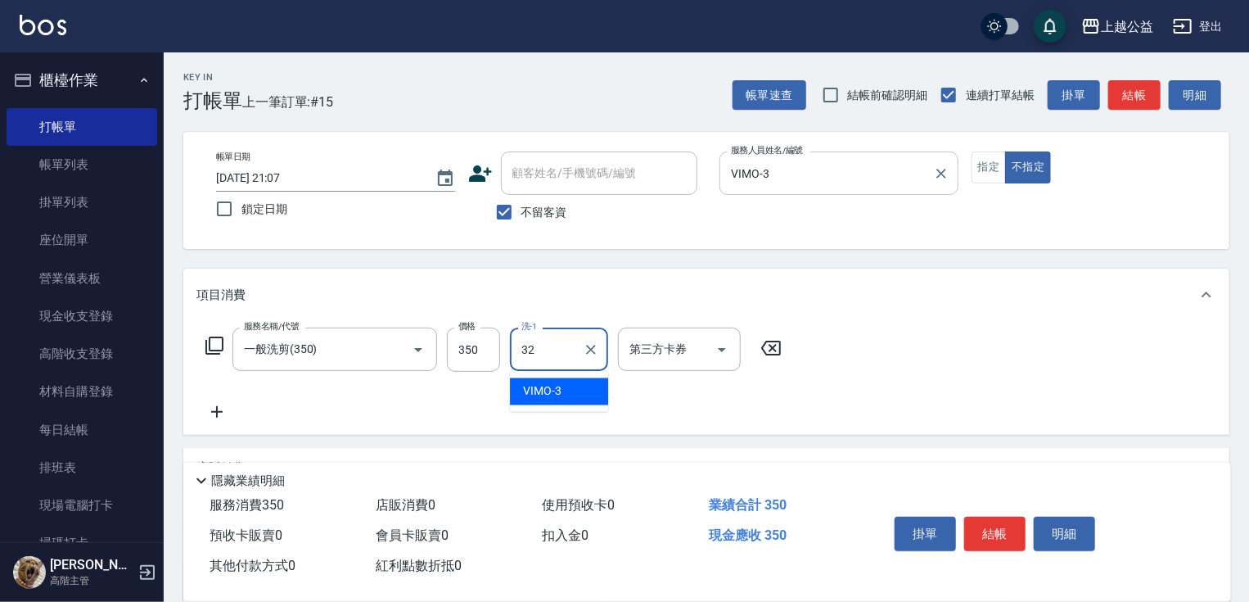
type input "[PERSON_NAME]-32"
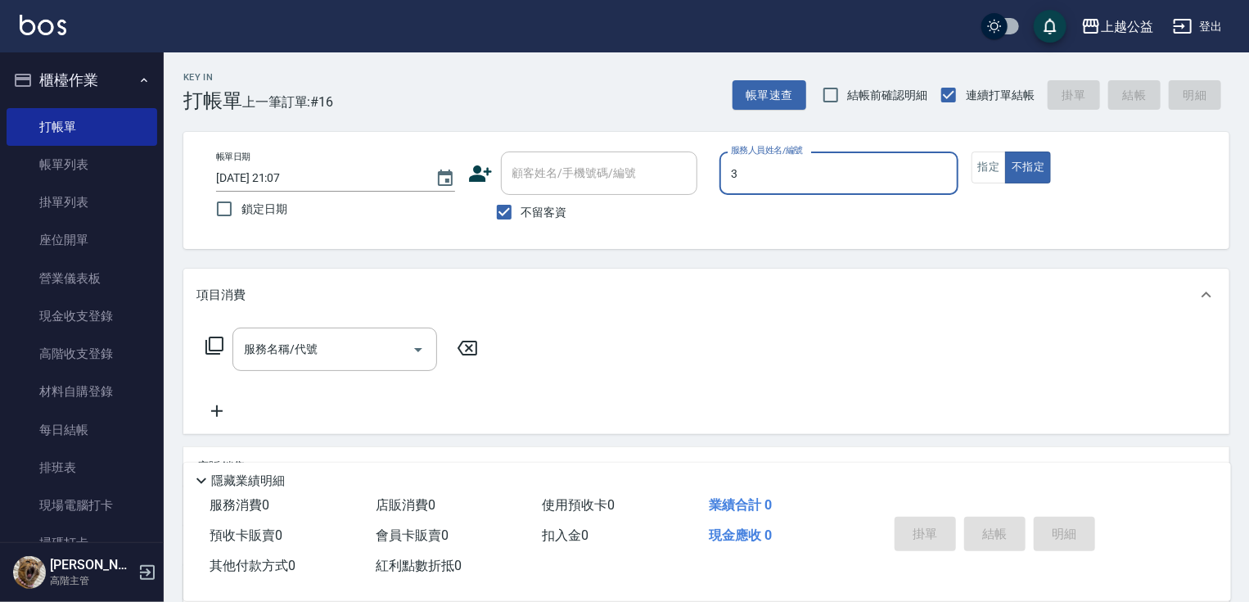
type input "VIMO-3"
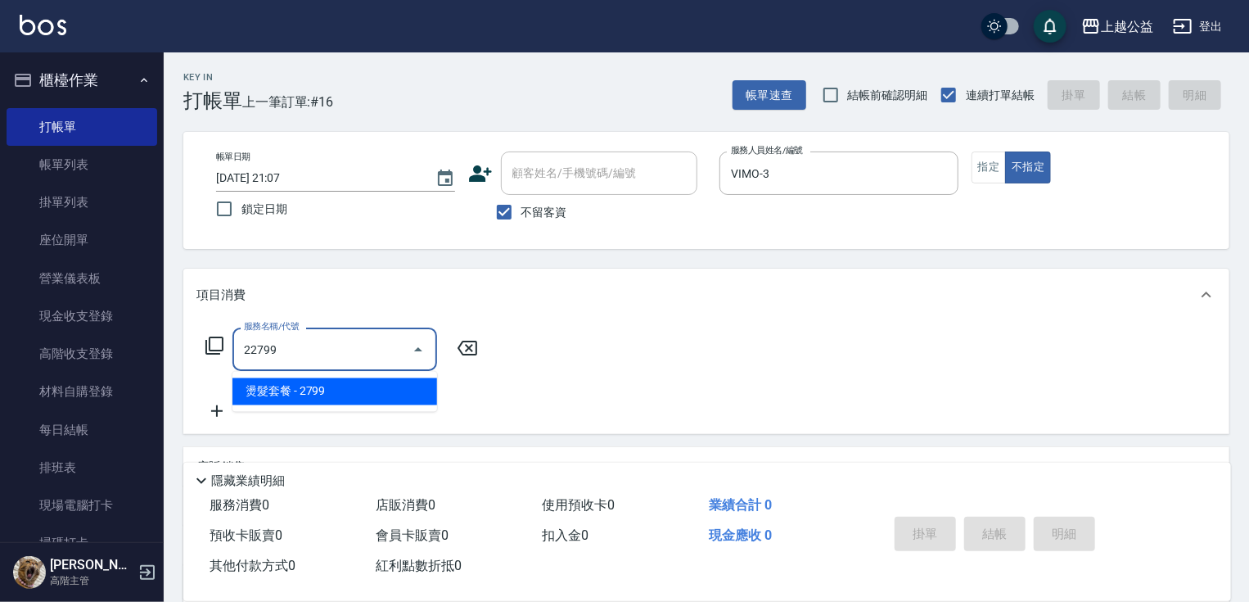
type input "燙髮套餐(22799)"
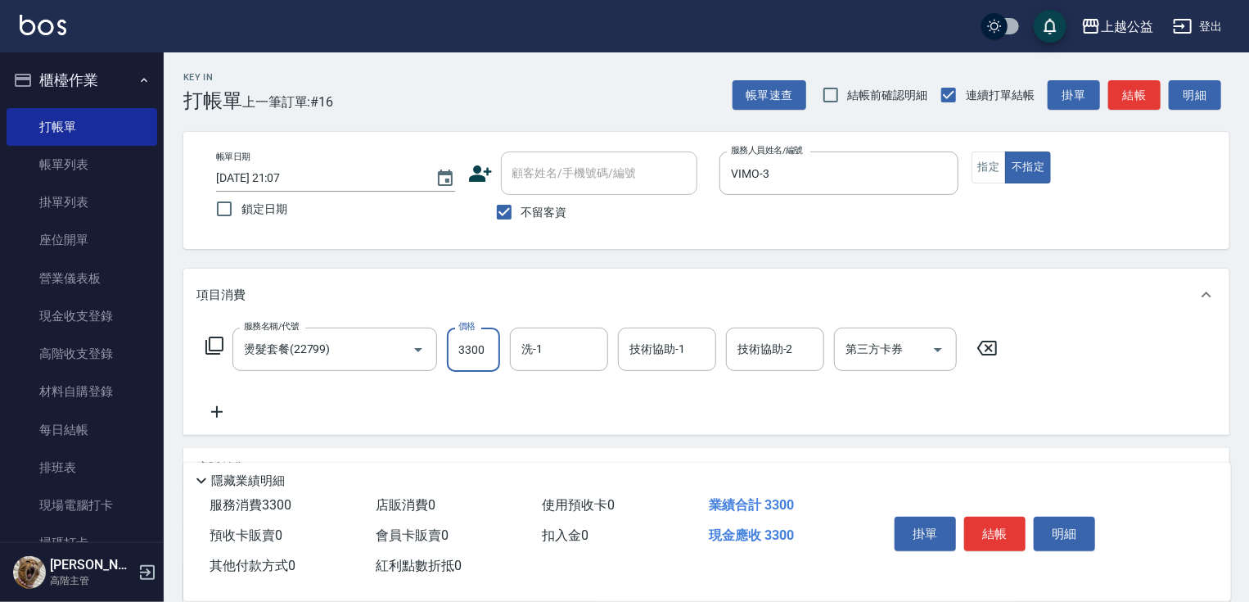
type input "3300"
type input "[PERSON_NAME]-32"
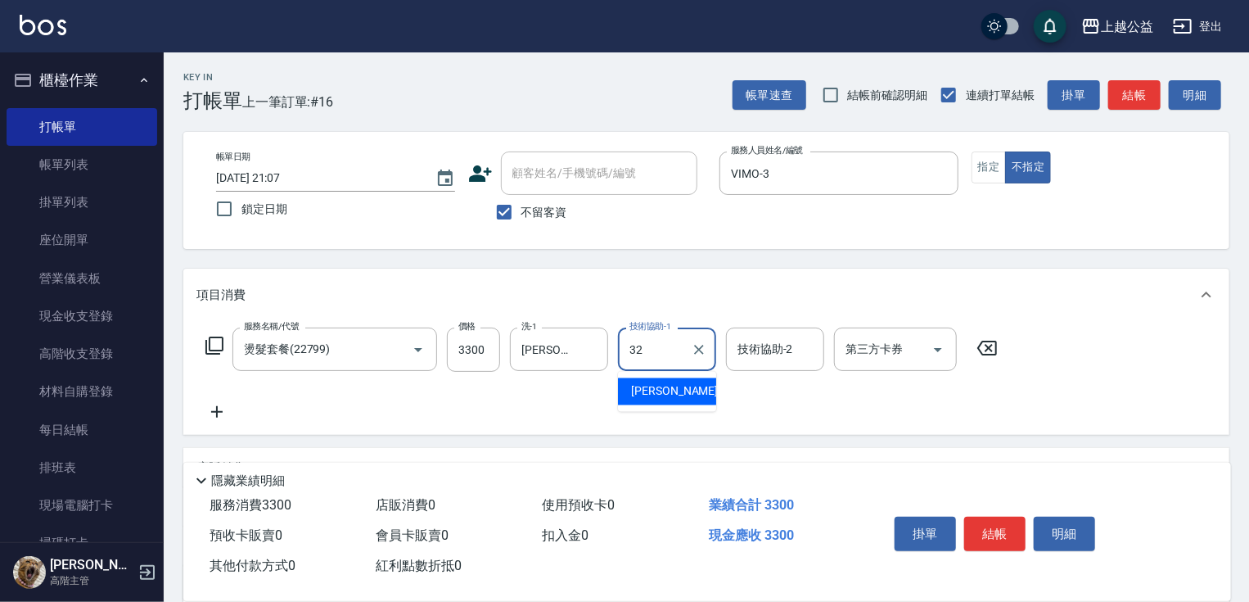
type input "[PERSON_NAME]-32"
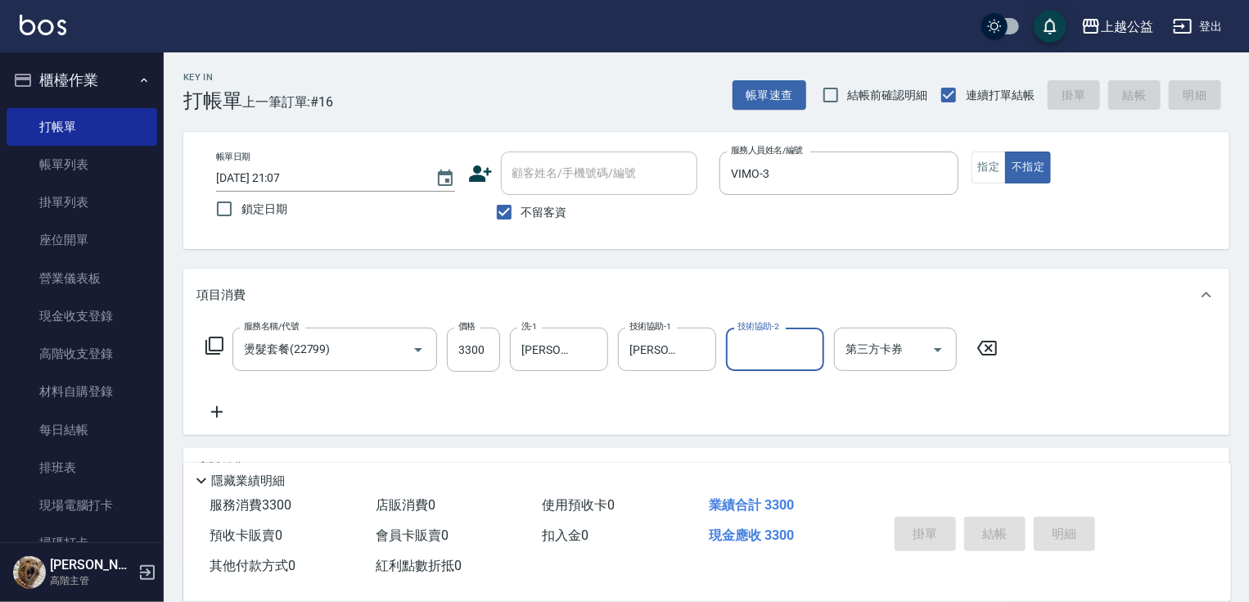
type input "[DATE] 21:08"
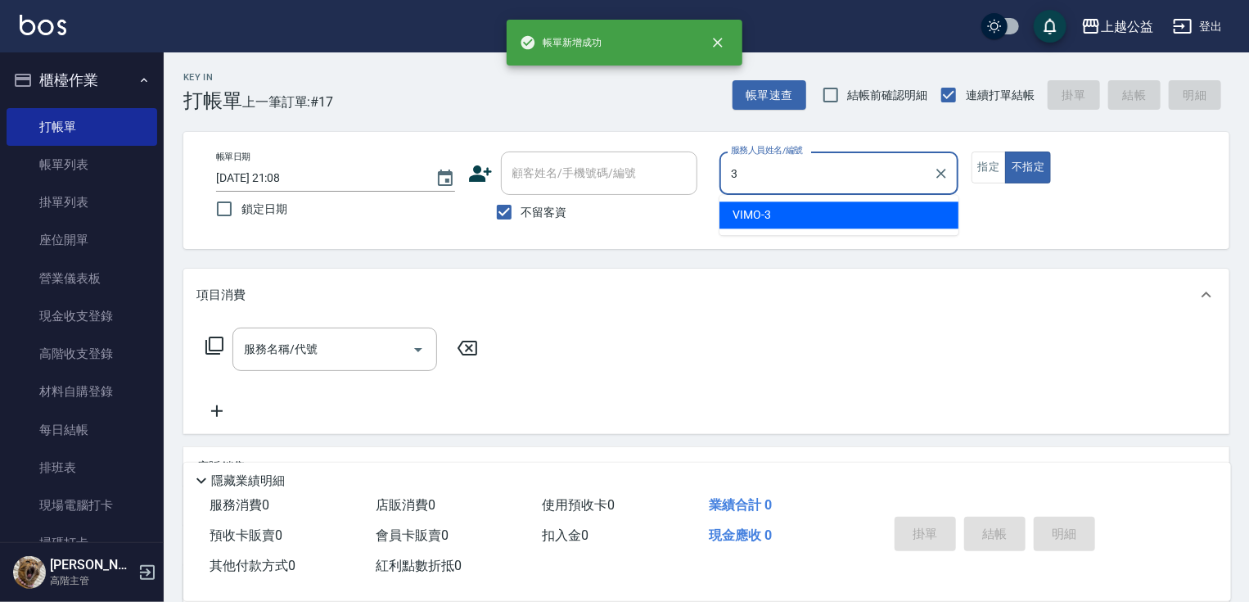
type input "VIMO-3"
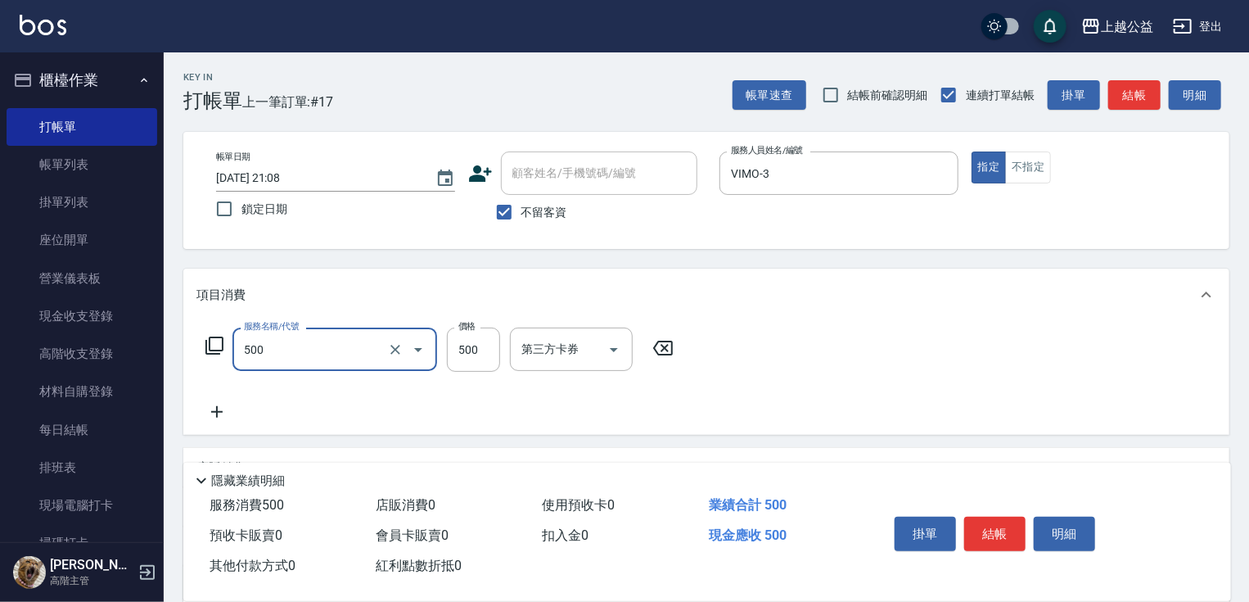
type input "洗剪500(500)"
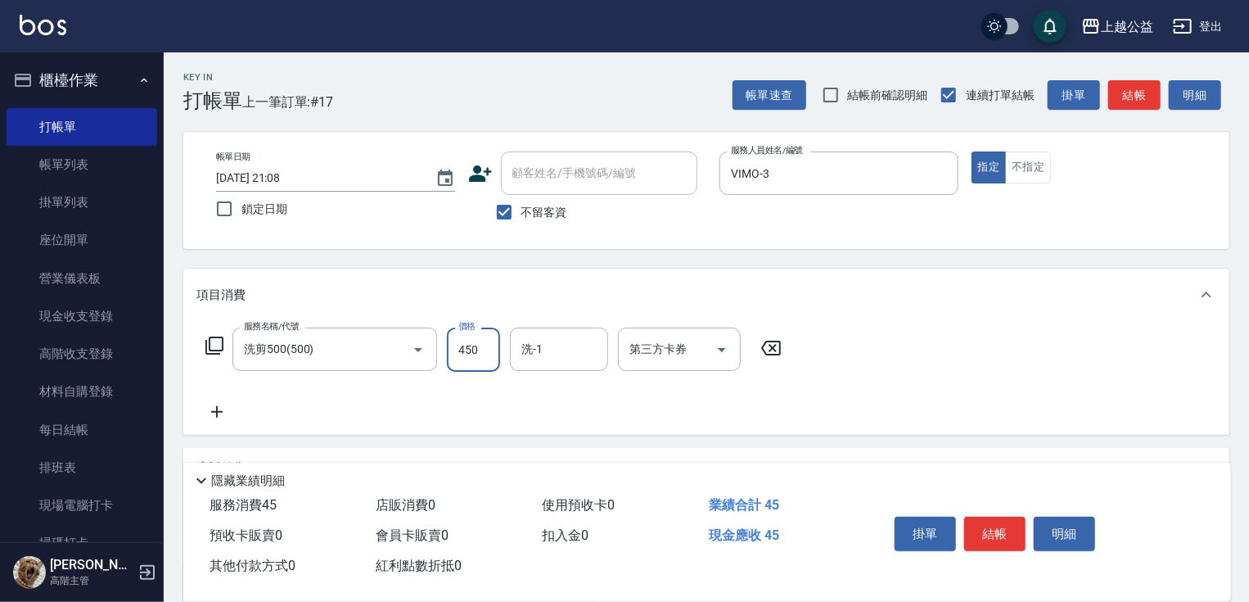
type input "450"
type input "[PERSON_NAME]-32"
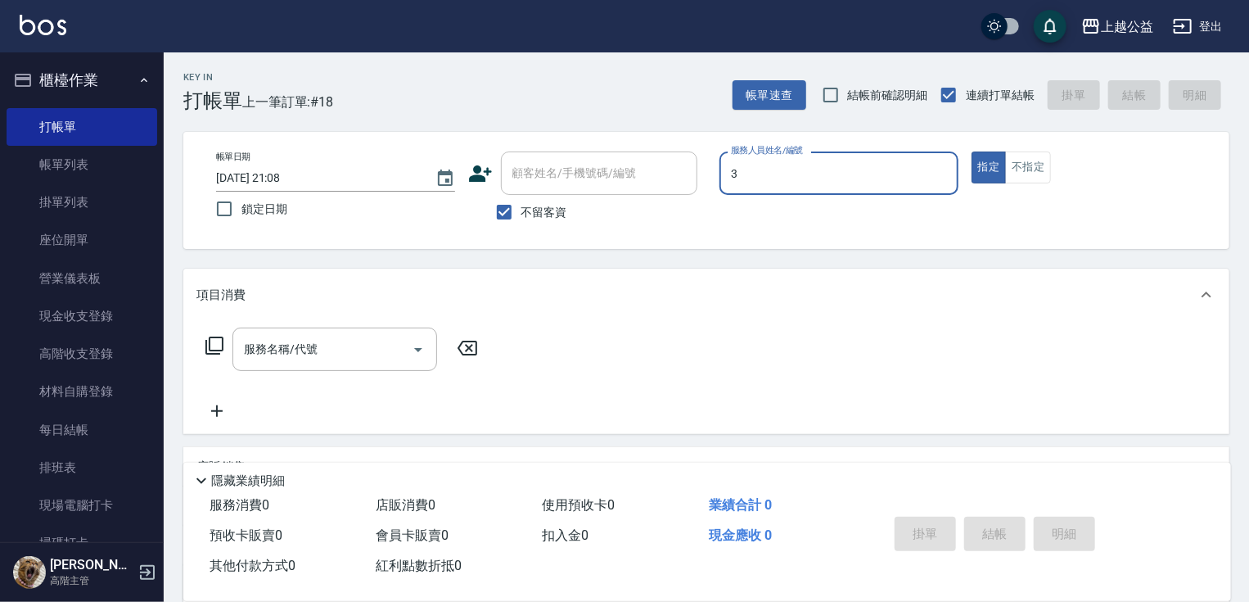
type input "VIMO-3"
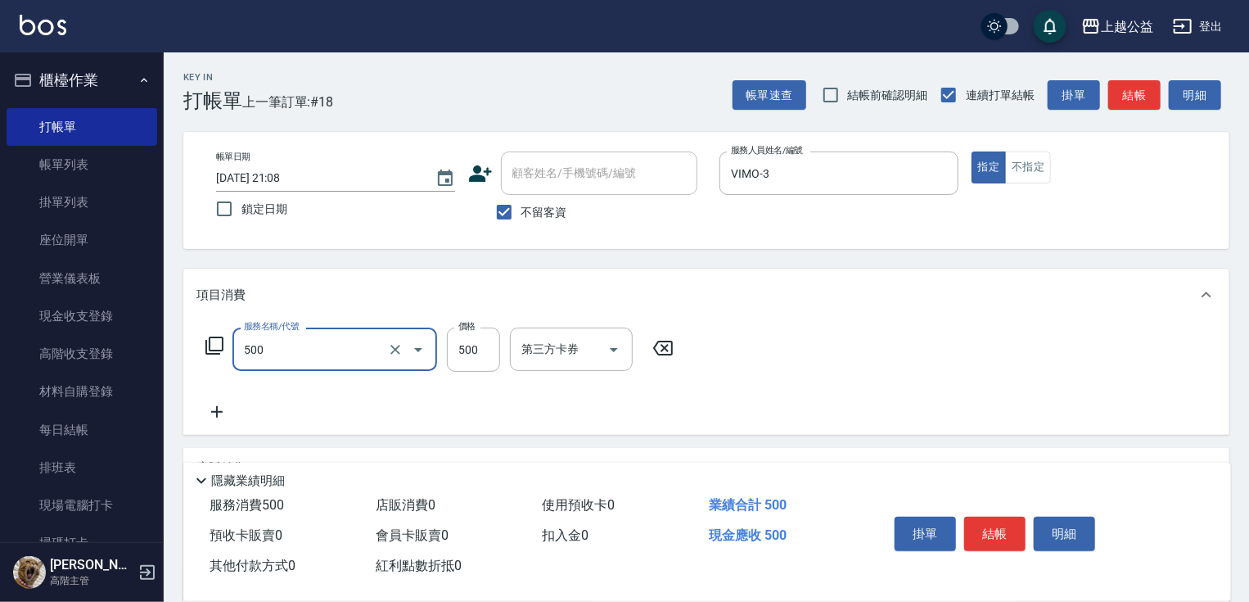
type input "洗剪500(500)"
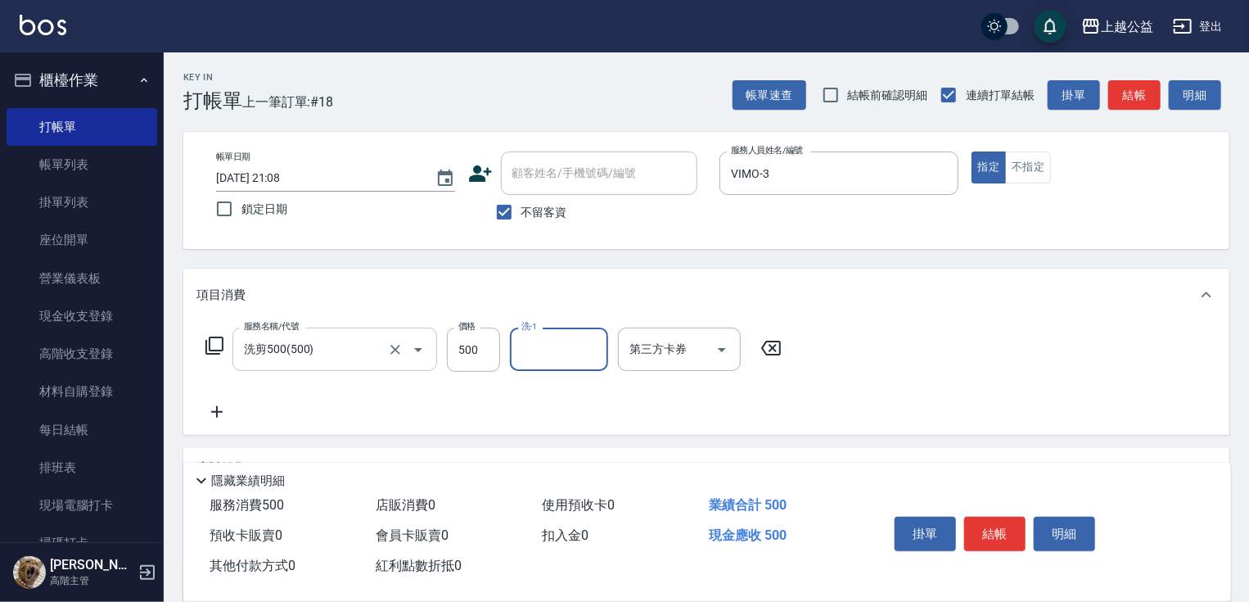
click at [377, 359] on input "洗剪500(500)" at bounding box center [312, 349] width 144 height 29
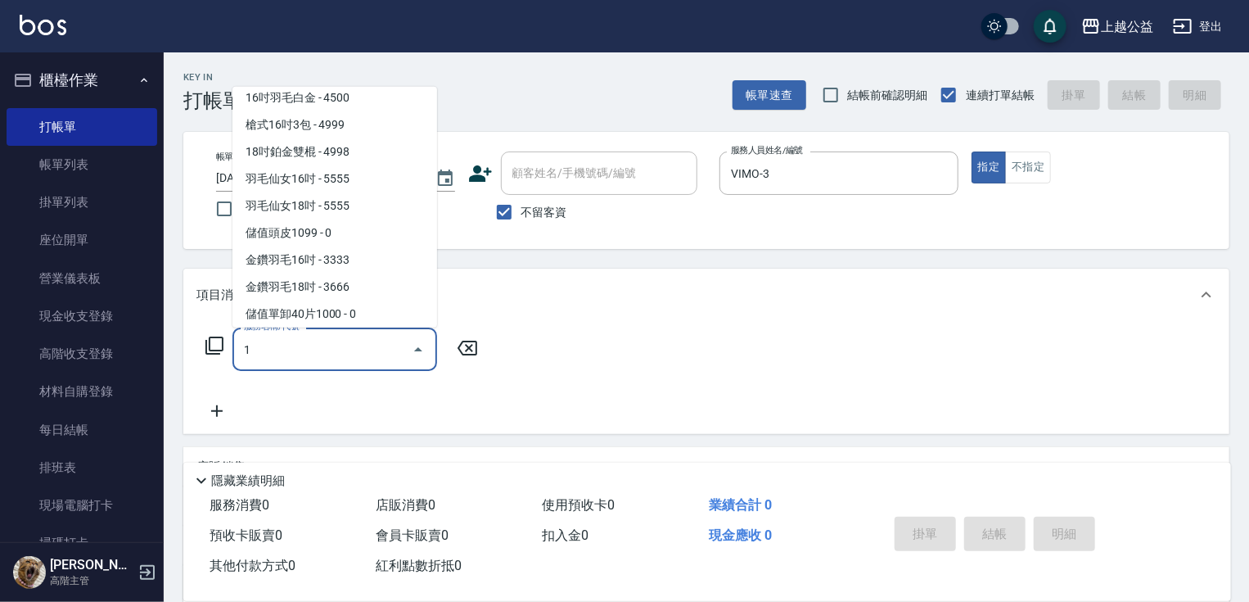
scroll to position [7, 0]
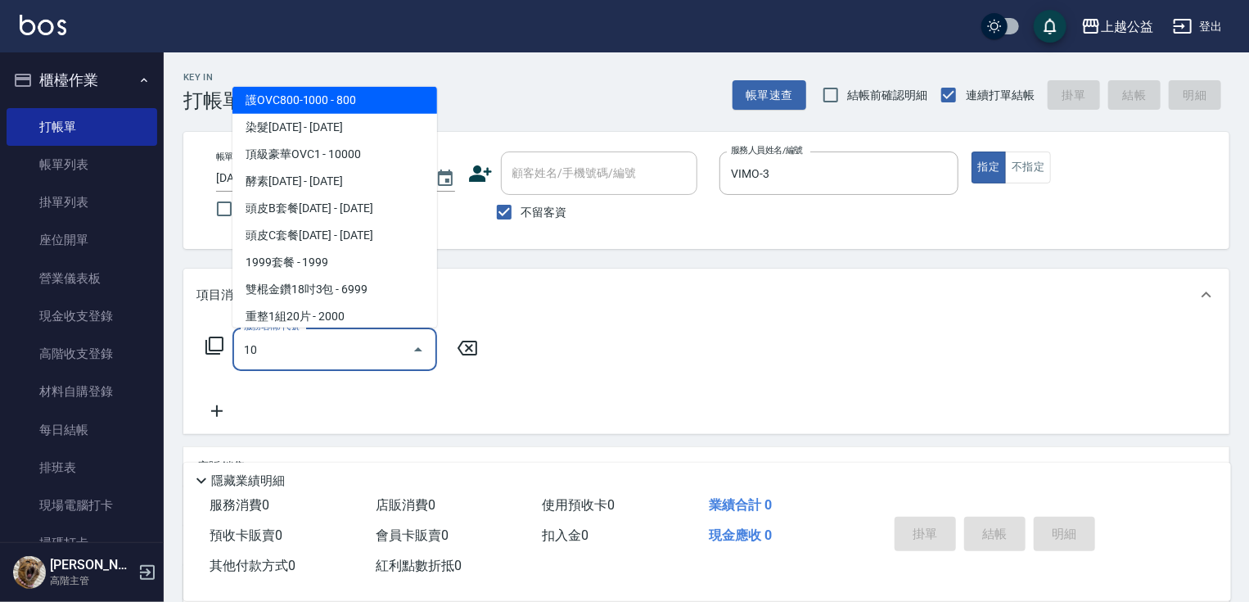
type input "護OVC800-1000(400)"
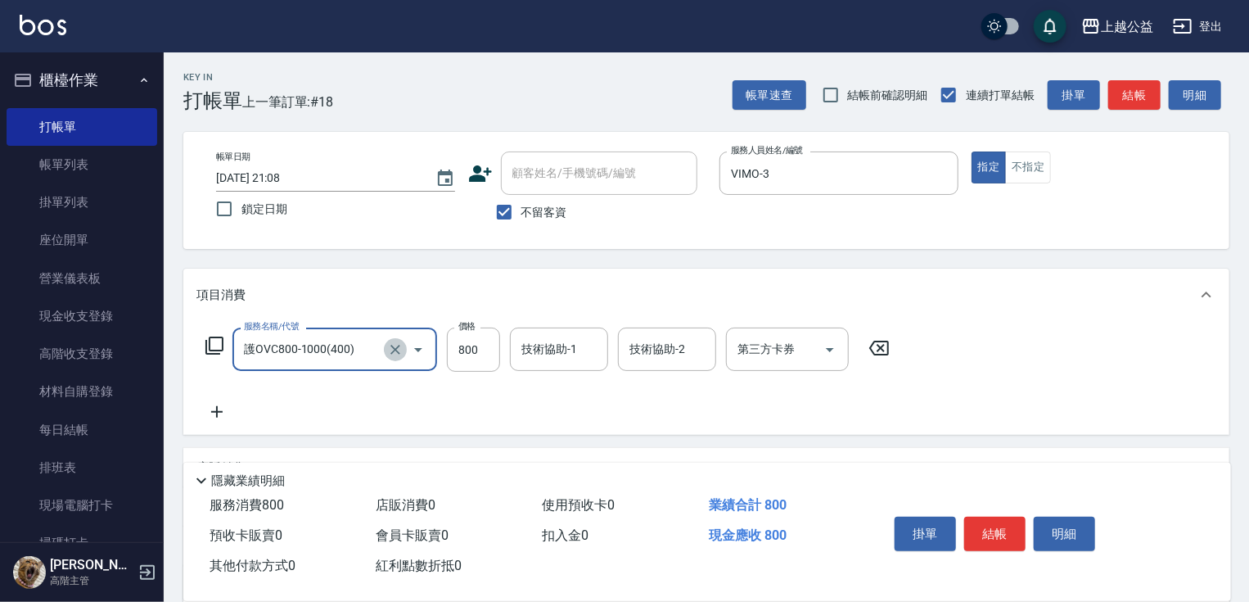
click at [396, 347] on icon "Clear" at bounding box center [396, 350] width 10 height 10
type input "剪髮(310)"
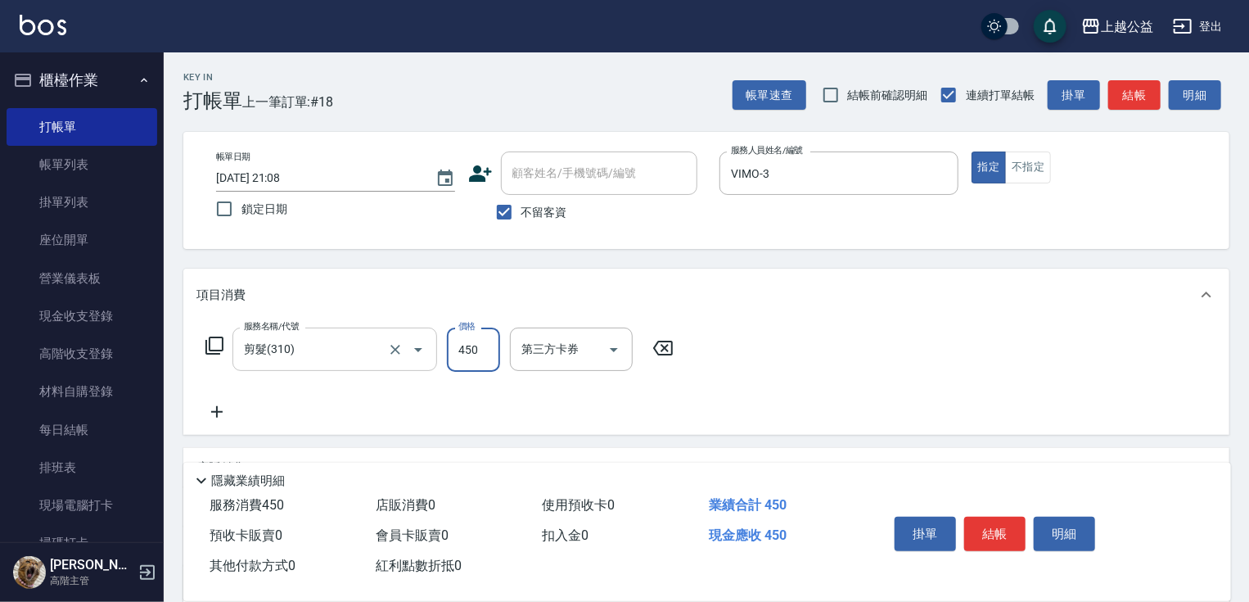
type input "450"
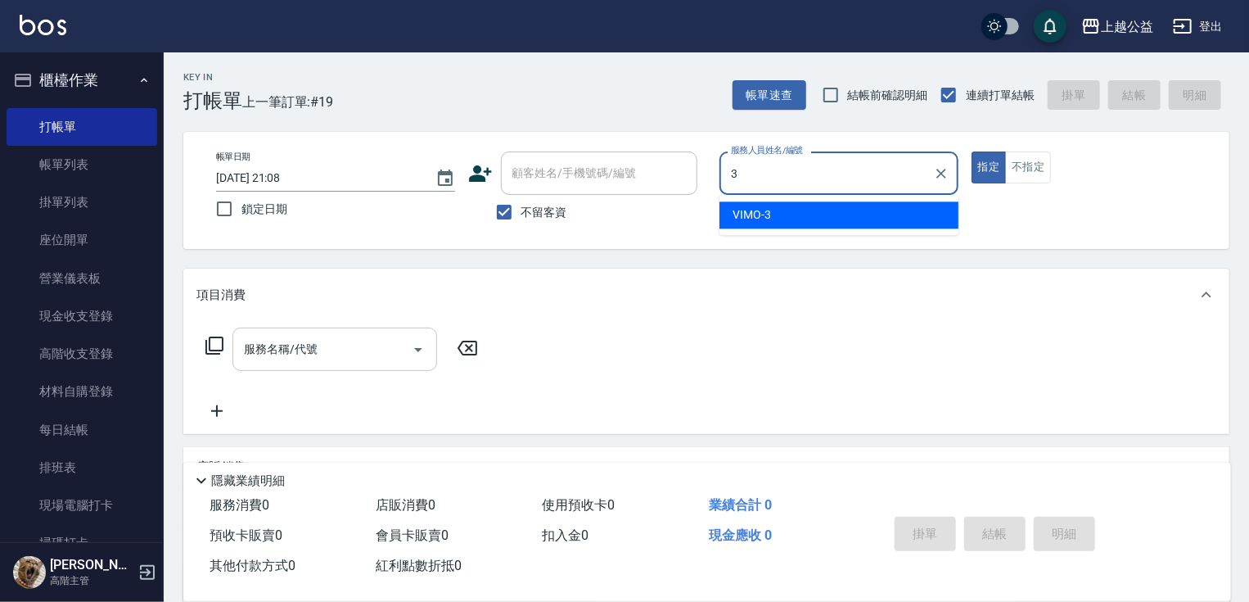
type input "VIMO-3"
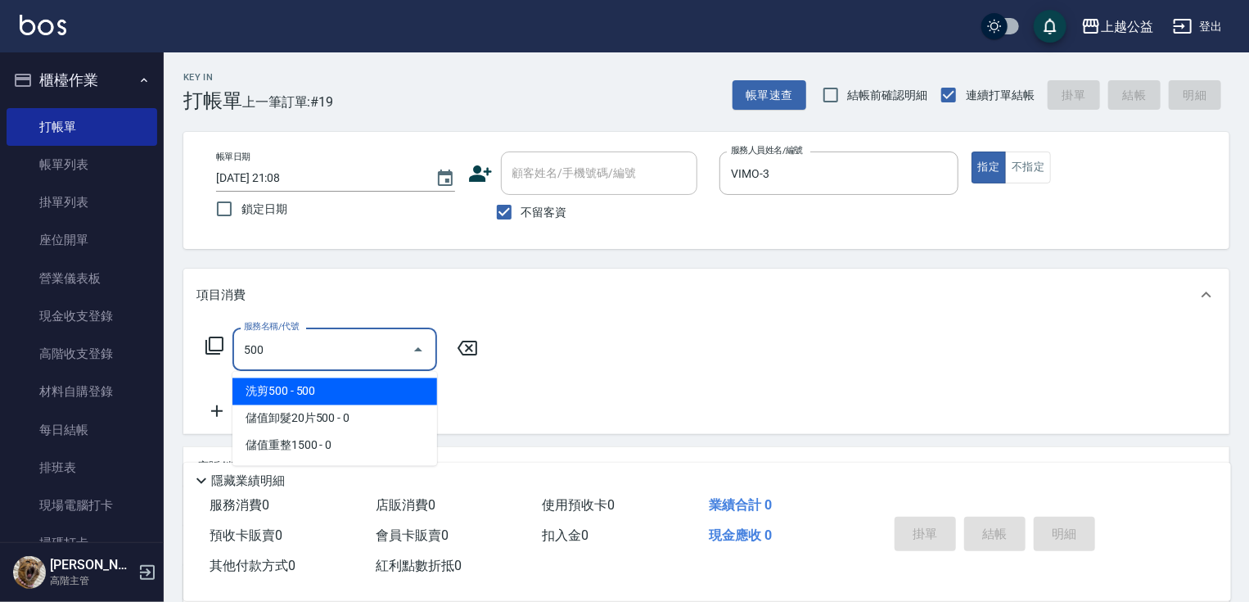
type input "洗剪500(500)"
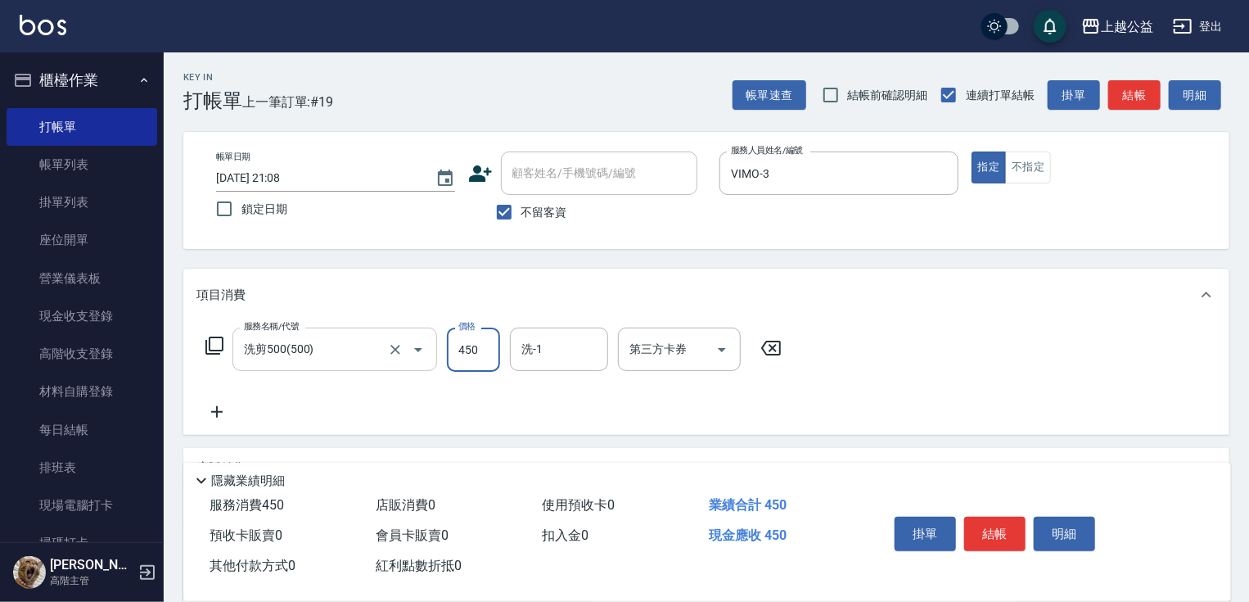
type input "450"
type input "[PERSON_NAME]-32"
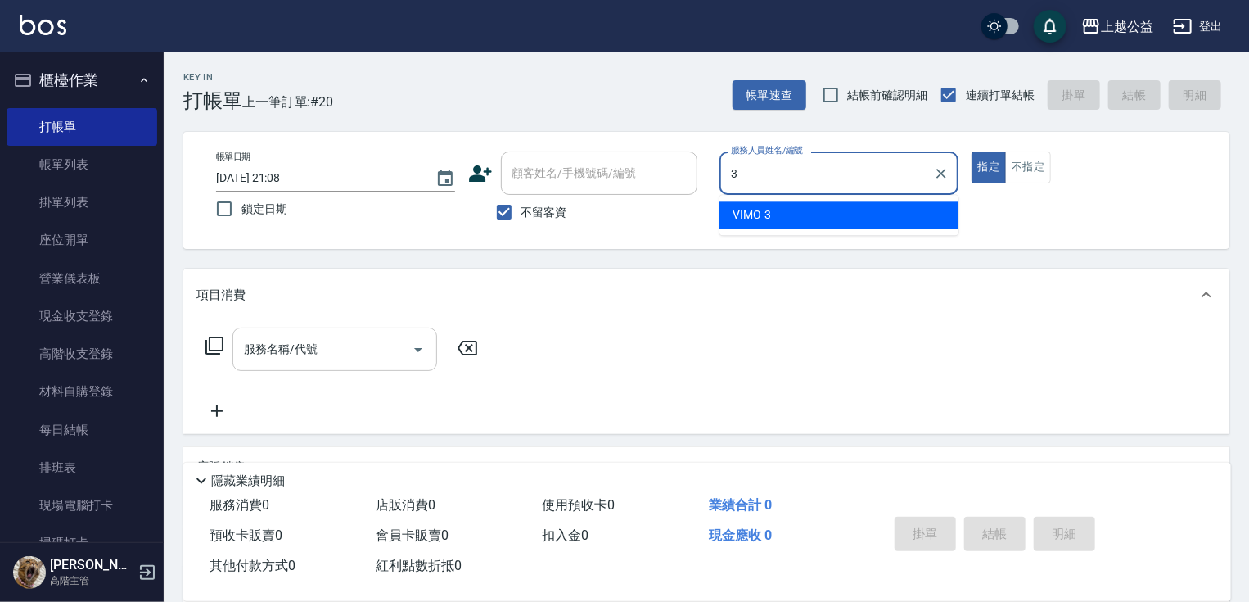
type input "VIMO-3"
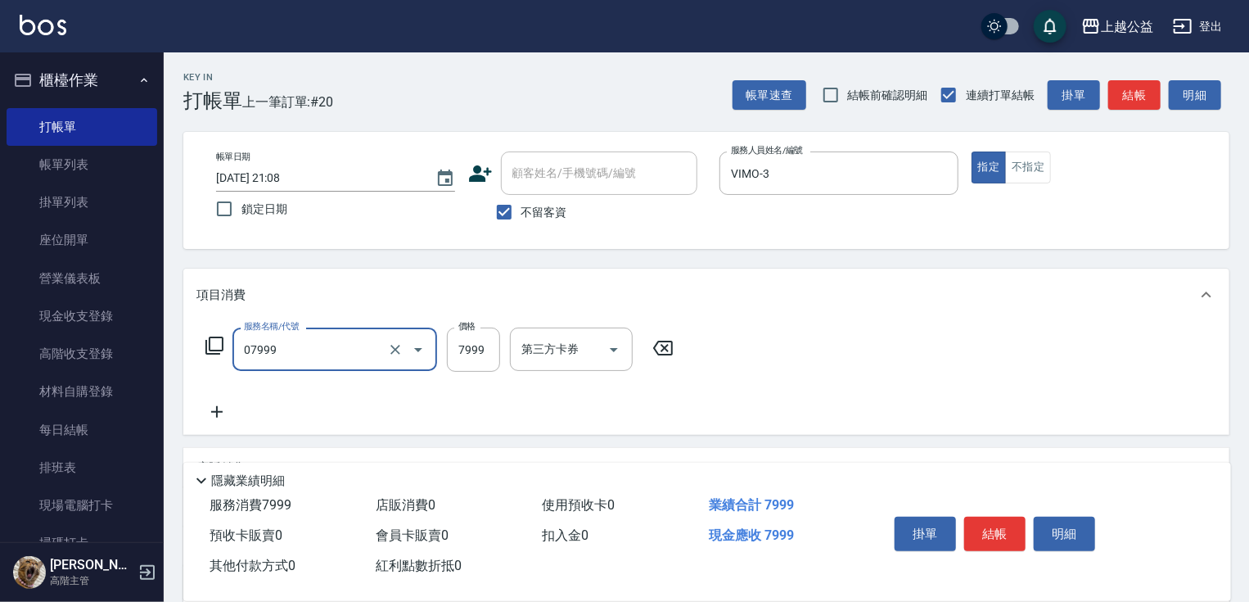
type input "雙棍金鑽20吋3包(07999)"
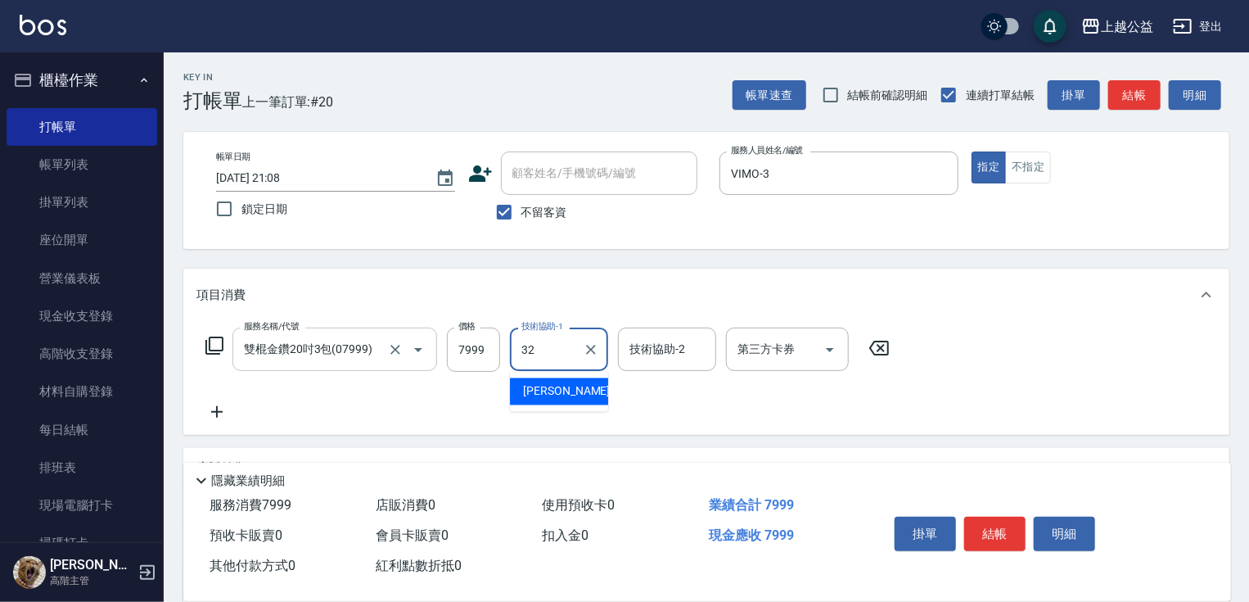
type input "[PERSON_NAME]-32"
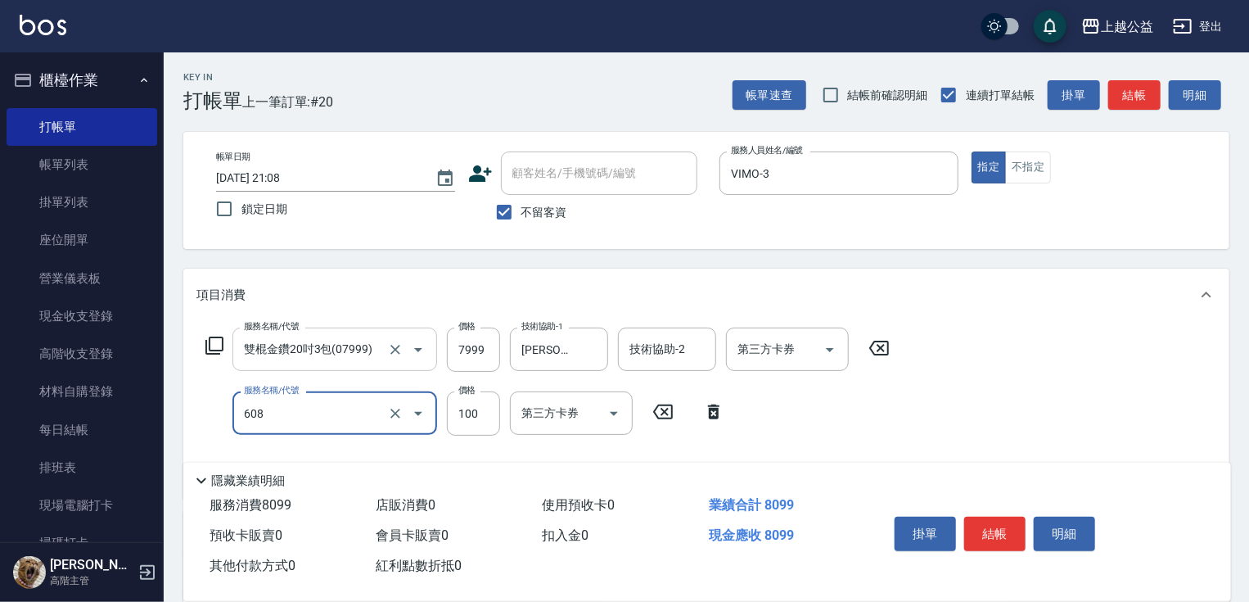
type input "精油長髮(608)"
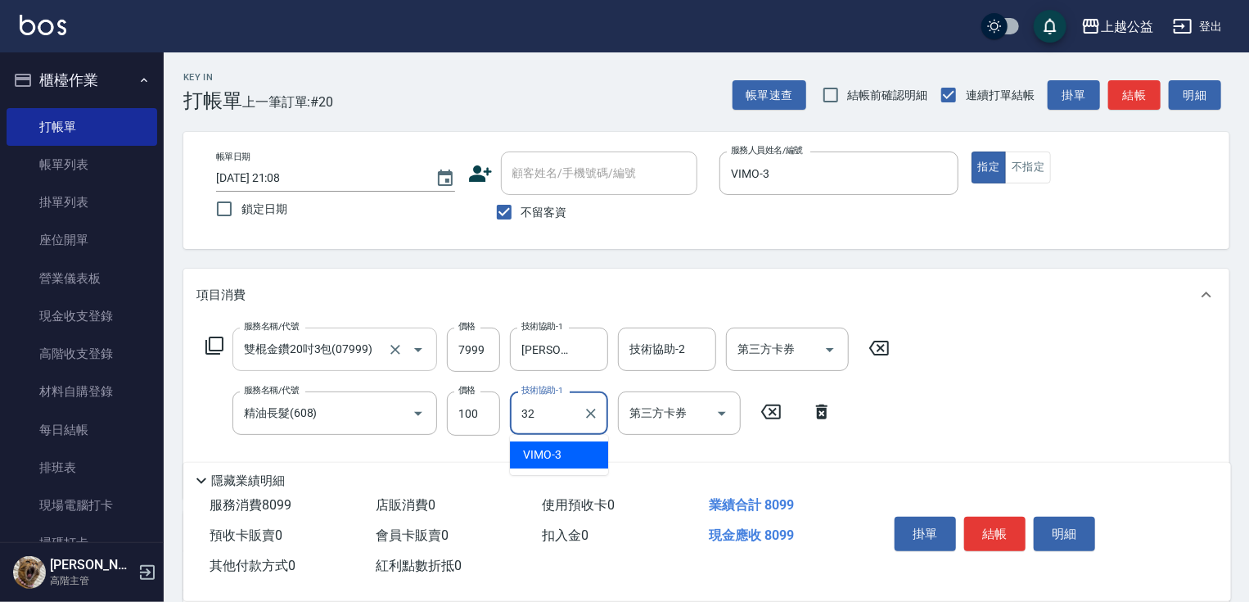
type input "[PERSON_NAME]-32"
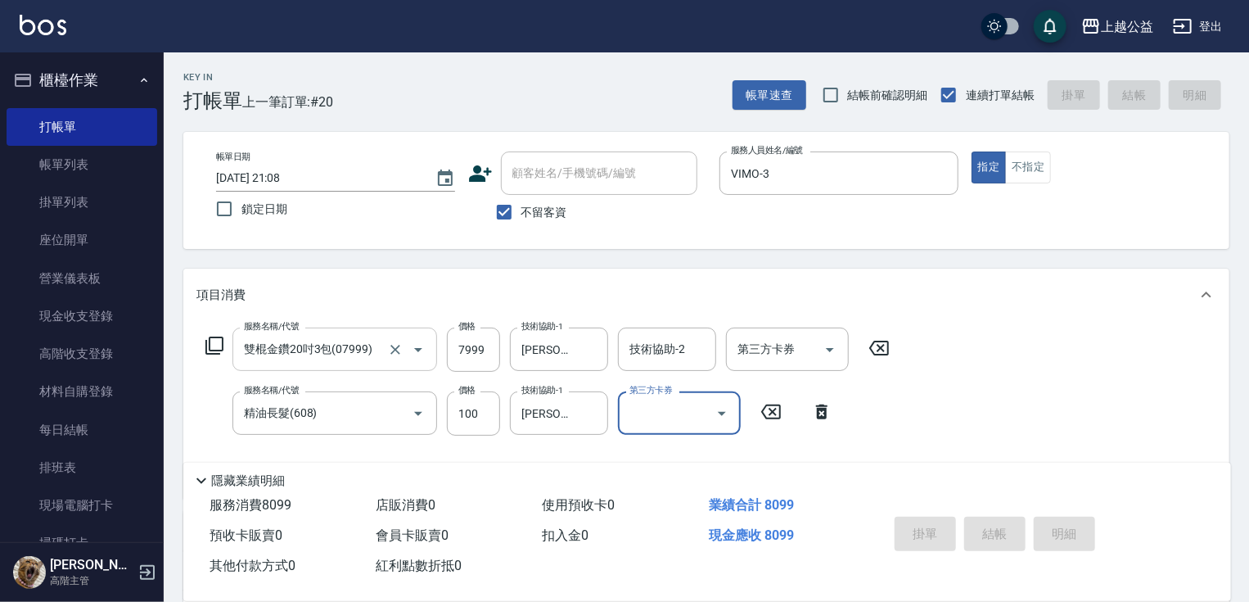
type input "[DATE] 21:09"
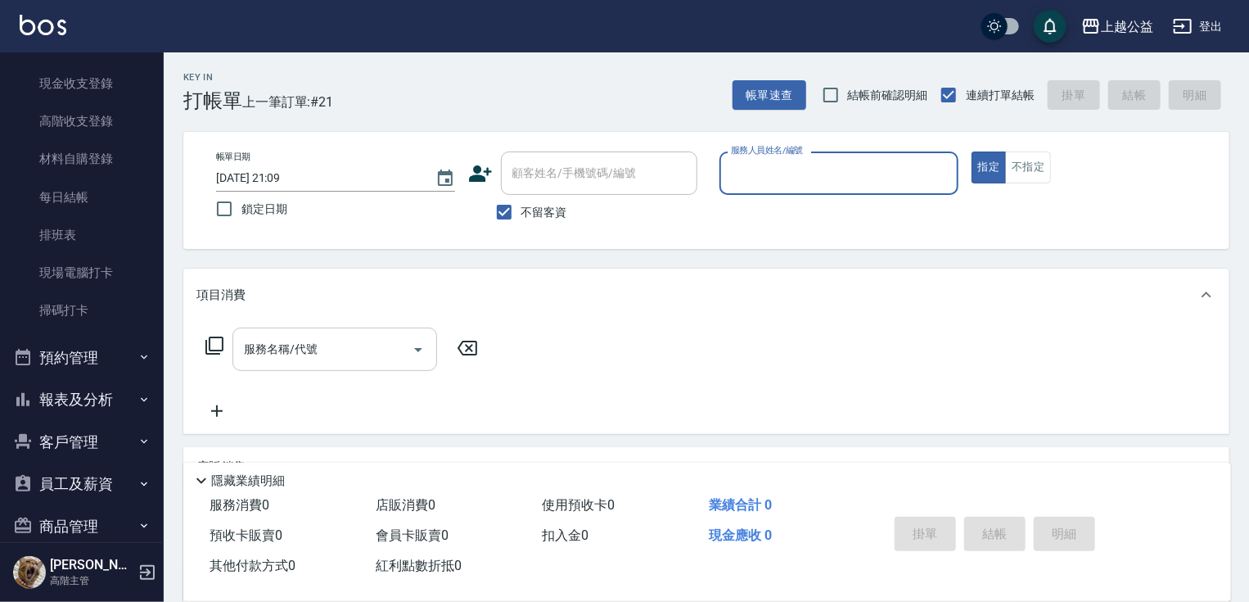
scroll to position [341, 0]
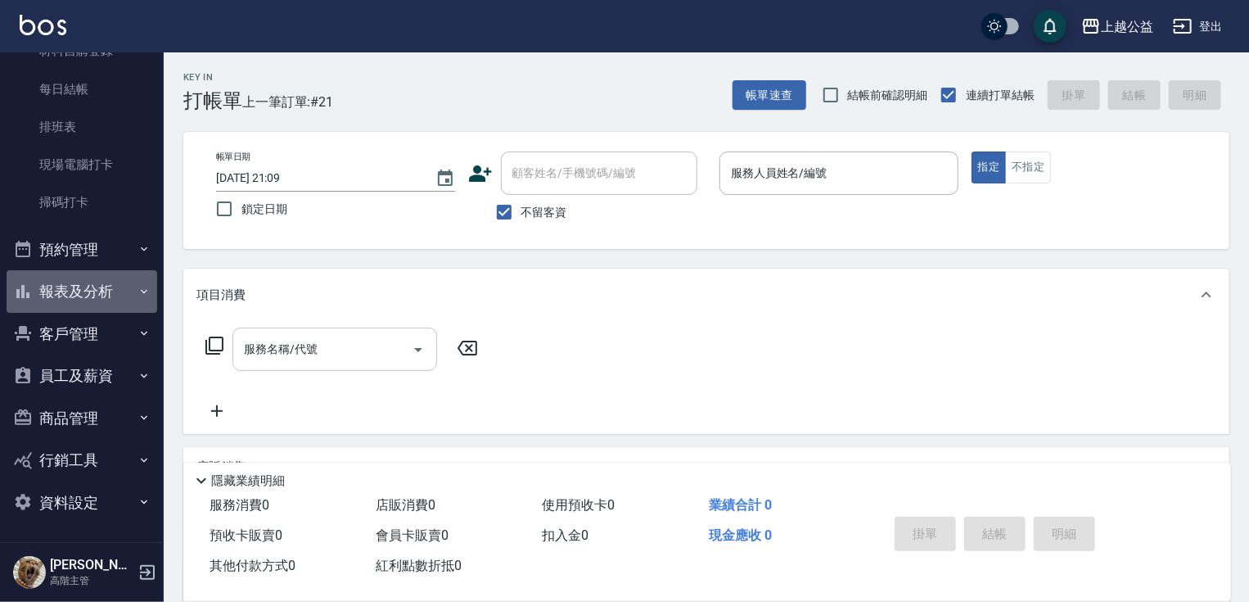
click at [104, 291] on button "報表及分析" at bounding box center [82, 291] width 151 height 43
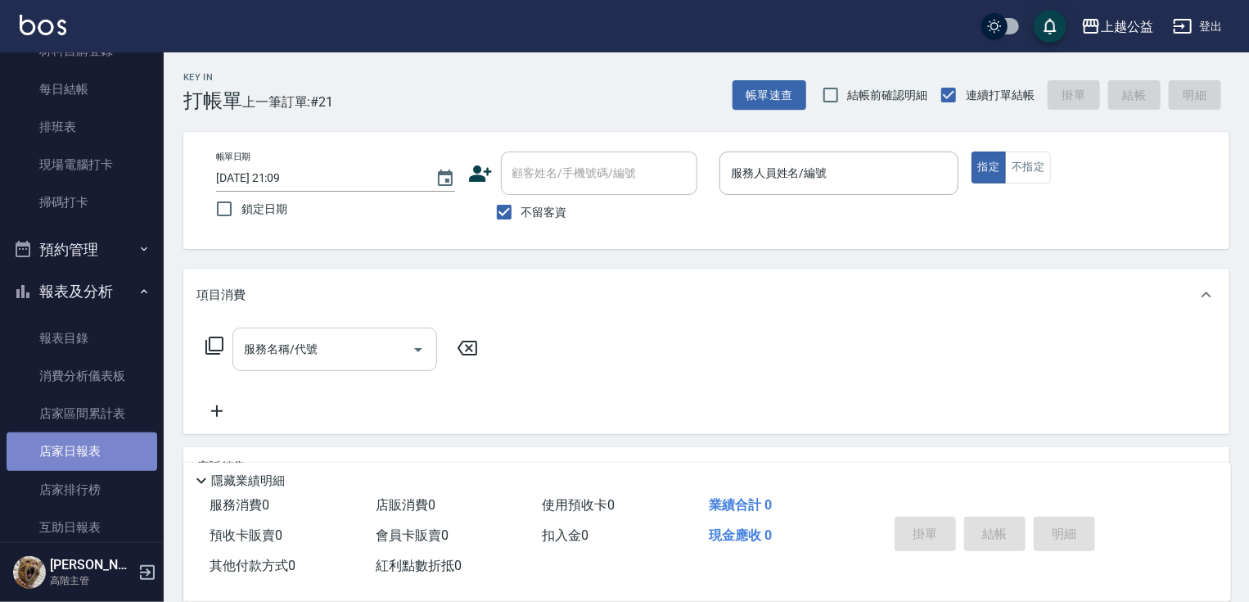
click at [95, 451] on link "店家日報表" at bounding box center [82, 451] width 151 height 38
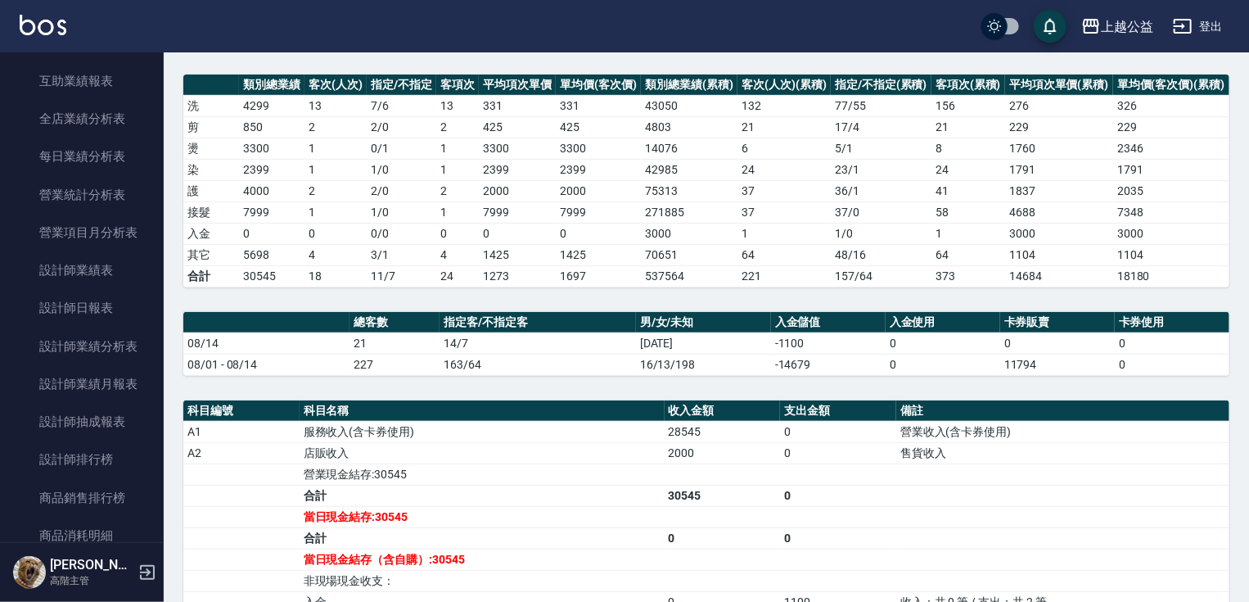
scroll to position [580, 0]
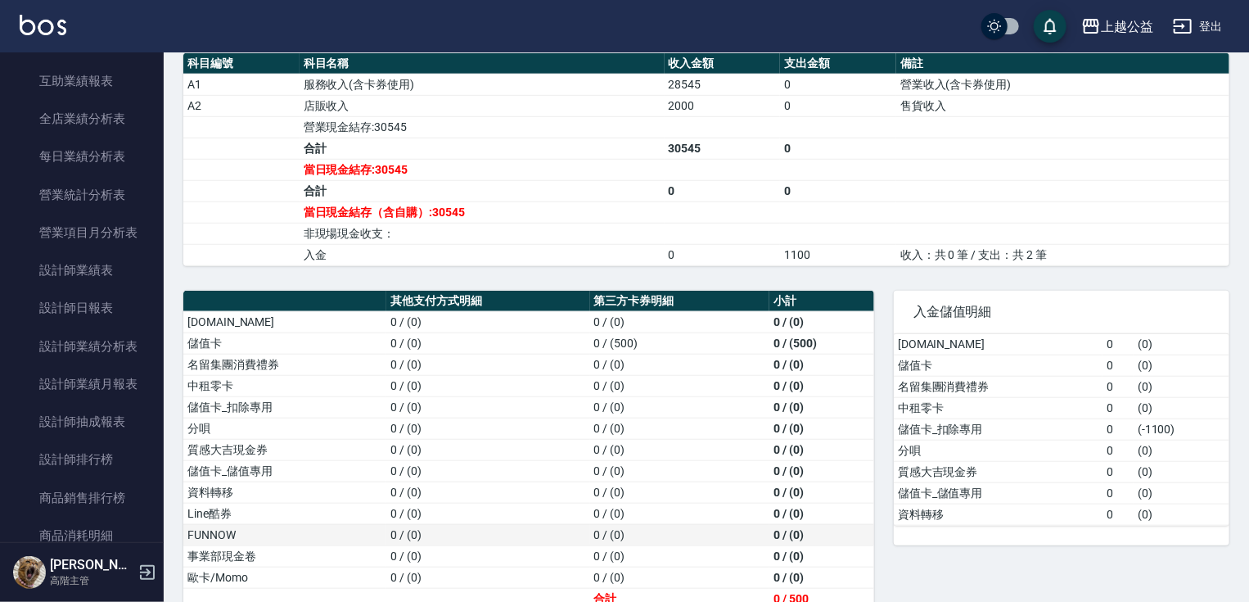
drag, startPoint x: 479, startPoint y: 377, endPoint x: 504, endPoint y: 506, distance: 131.0
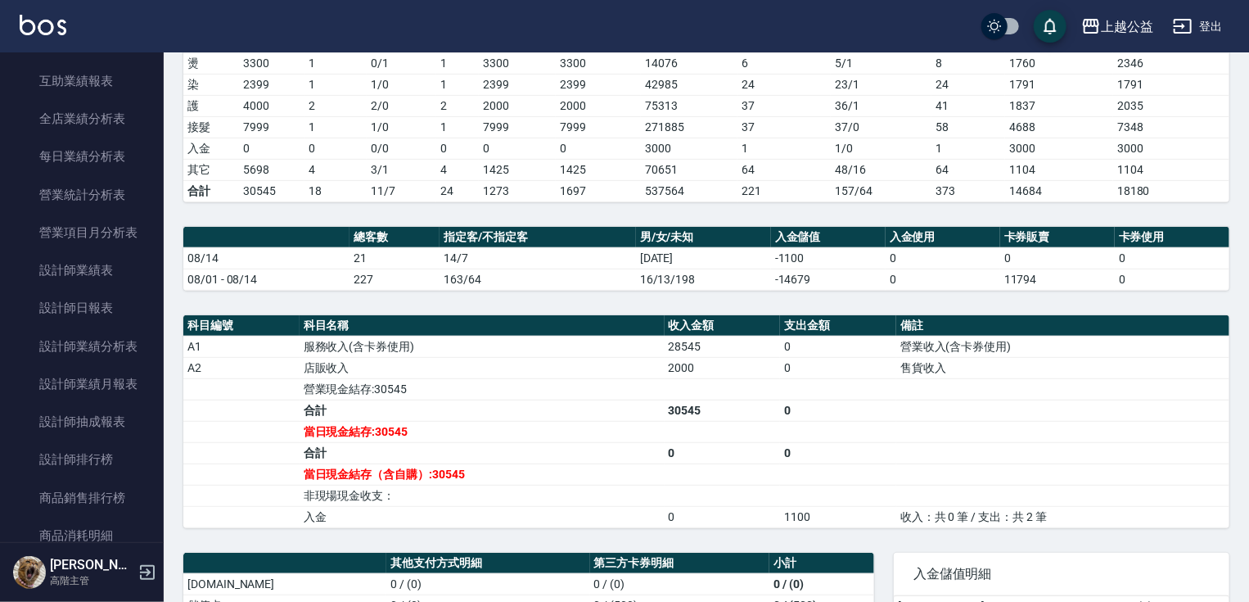
drag, startPoint x: 438, startPoint y: 431, endPoint x: 394, endPoint y: 278, distance: 159.4
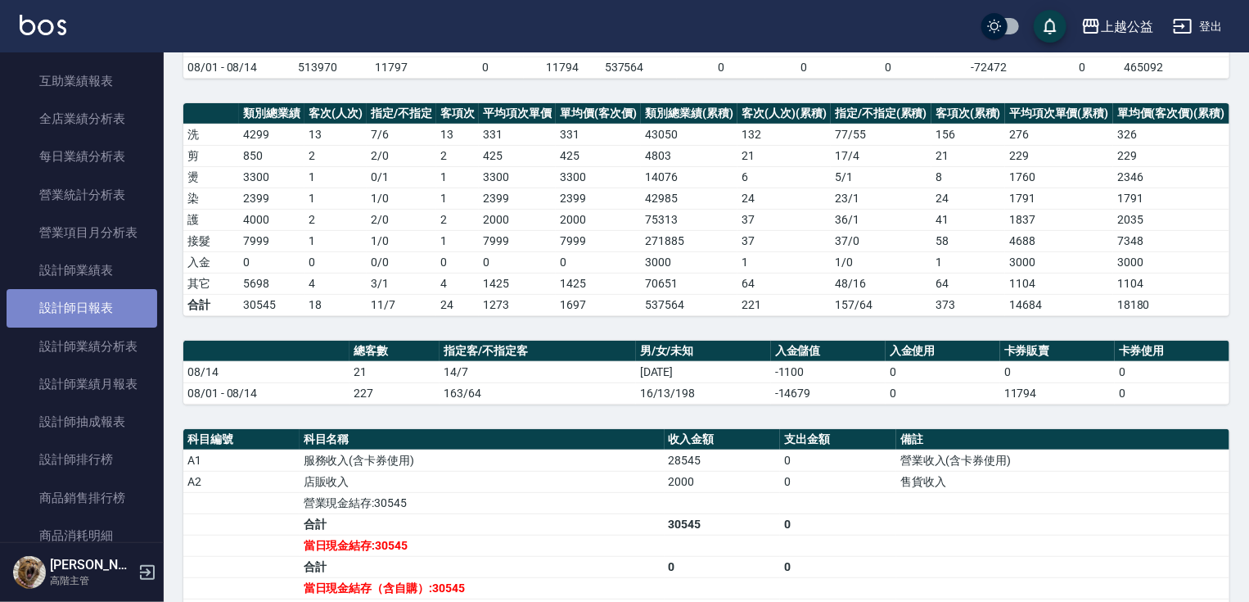
click at [121, 311] on link "設計師日報表" at bounding box center [82, 308] width 151 height 38
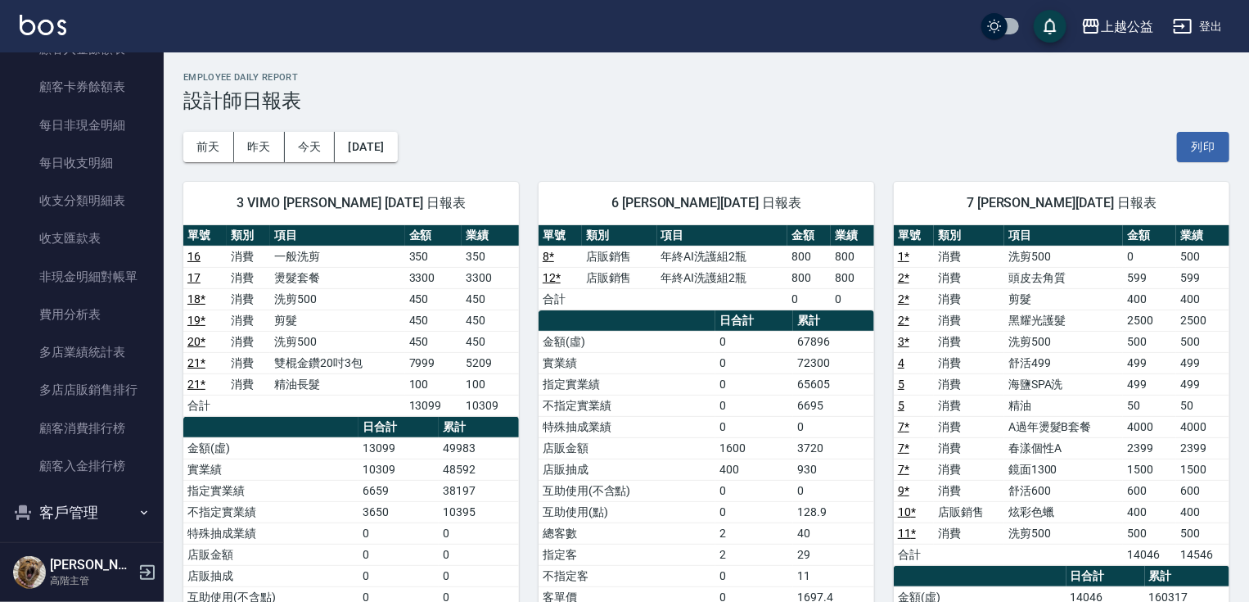
scroll to position [1944, 0]
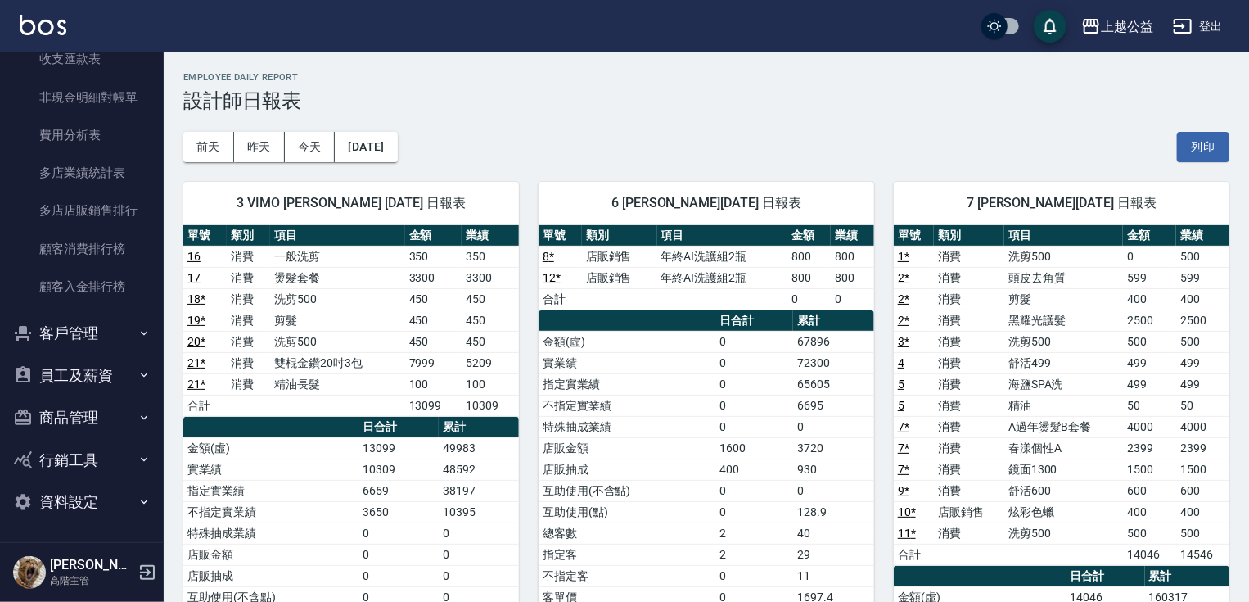
click at [75, 345] on button "客戶管理" at bounding box center [82, 333] width 151 height 43
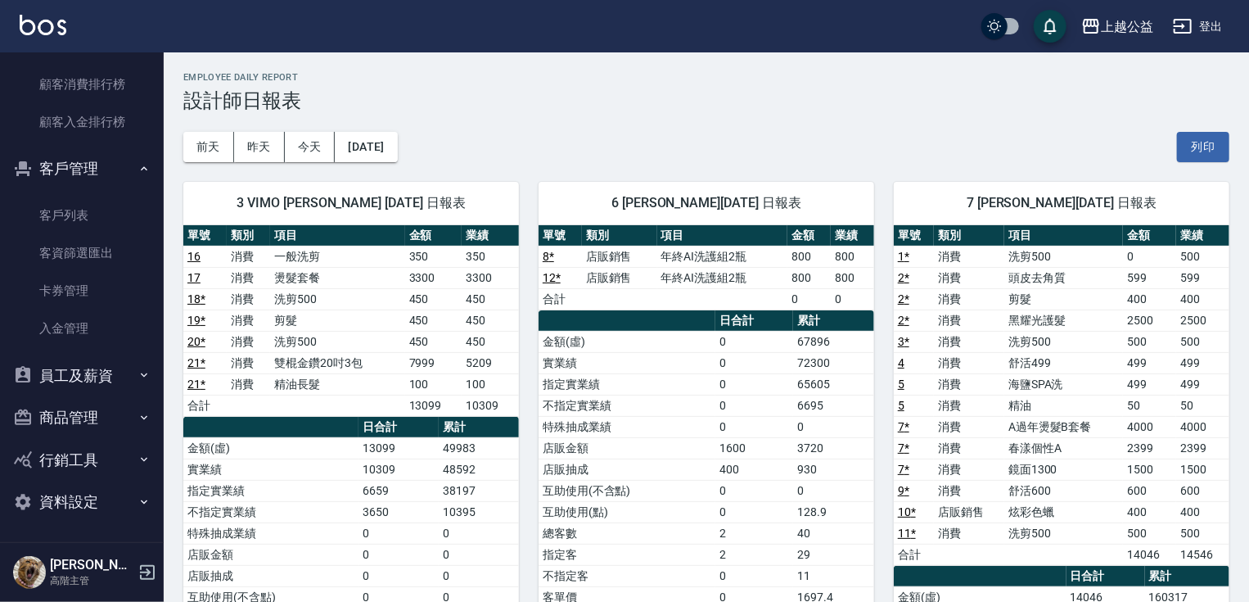
click at [60, 462] on button "行銷工具" at bounding box center [82, 460] width 151 height 43
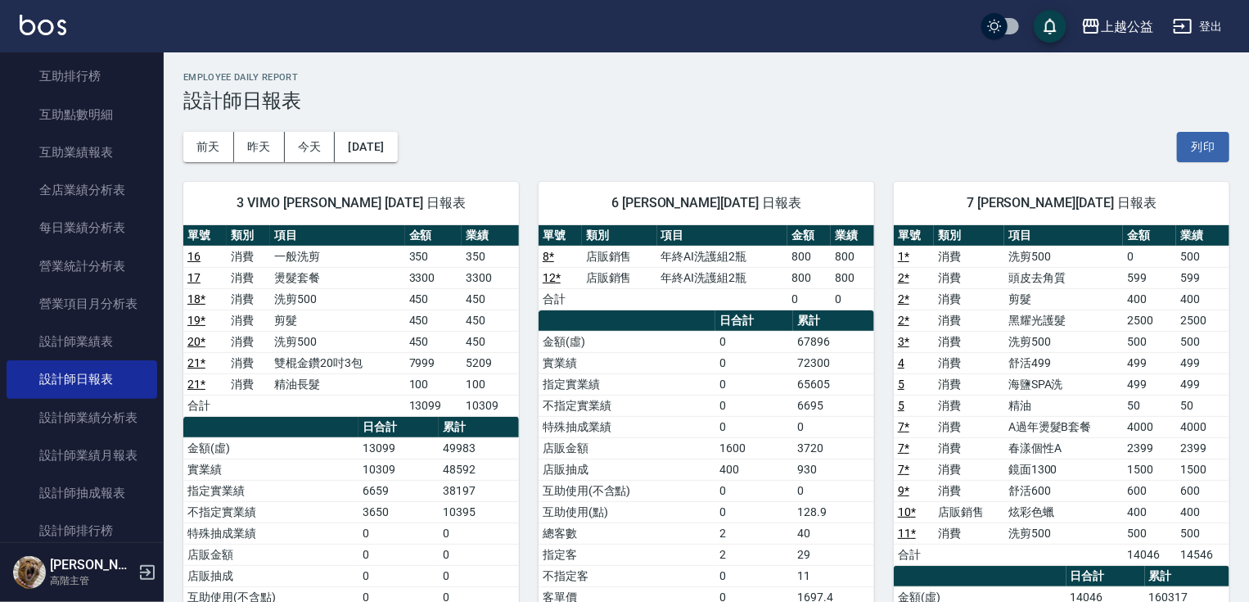
scroll to position [0, 0]
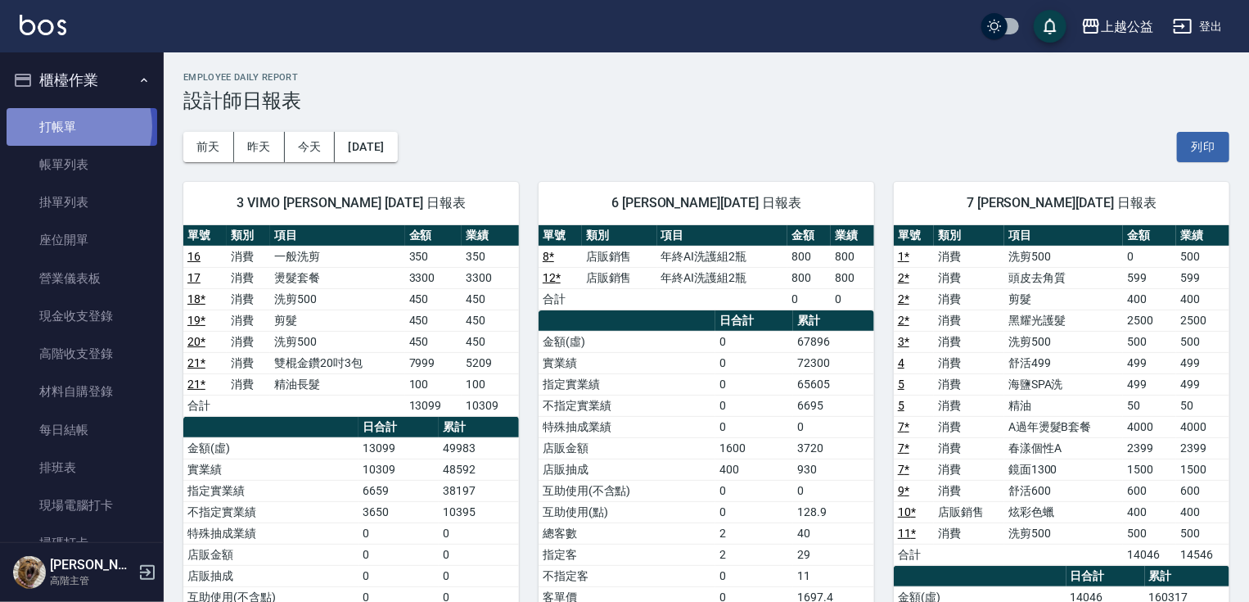
click at [65, 126] on link "打帳單" at bounding box center [82, 127] width 151 height 38
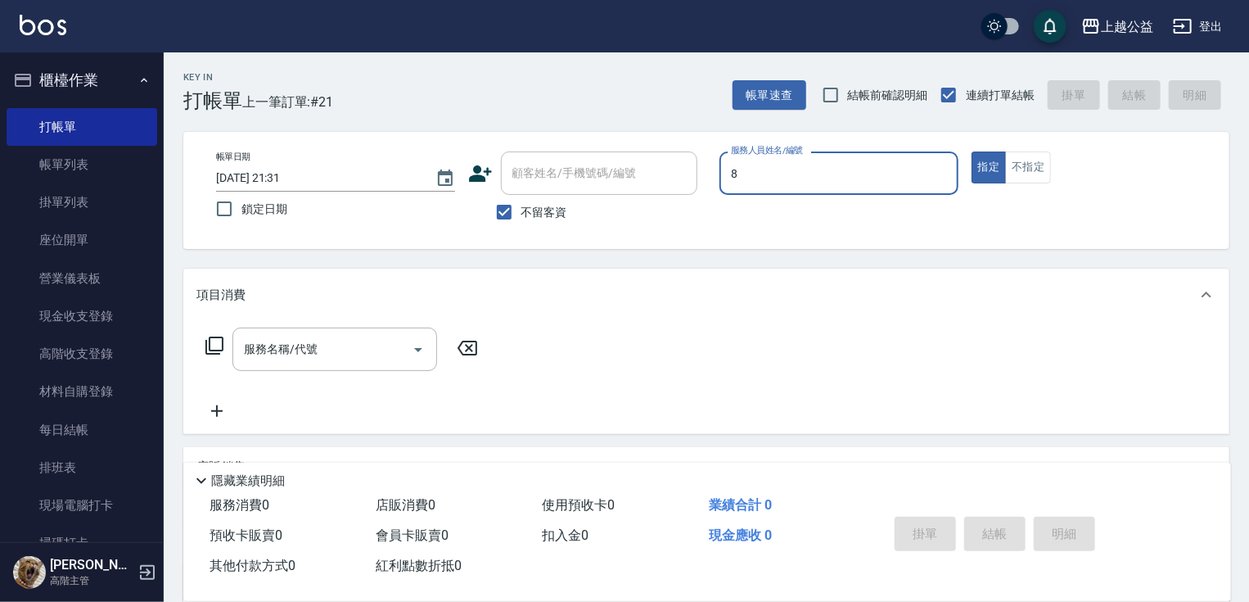
type input "[PERSON_NAME]-8"
type button "true"
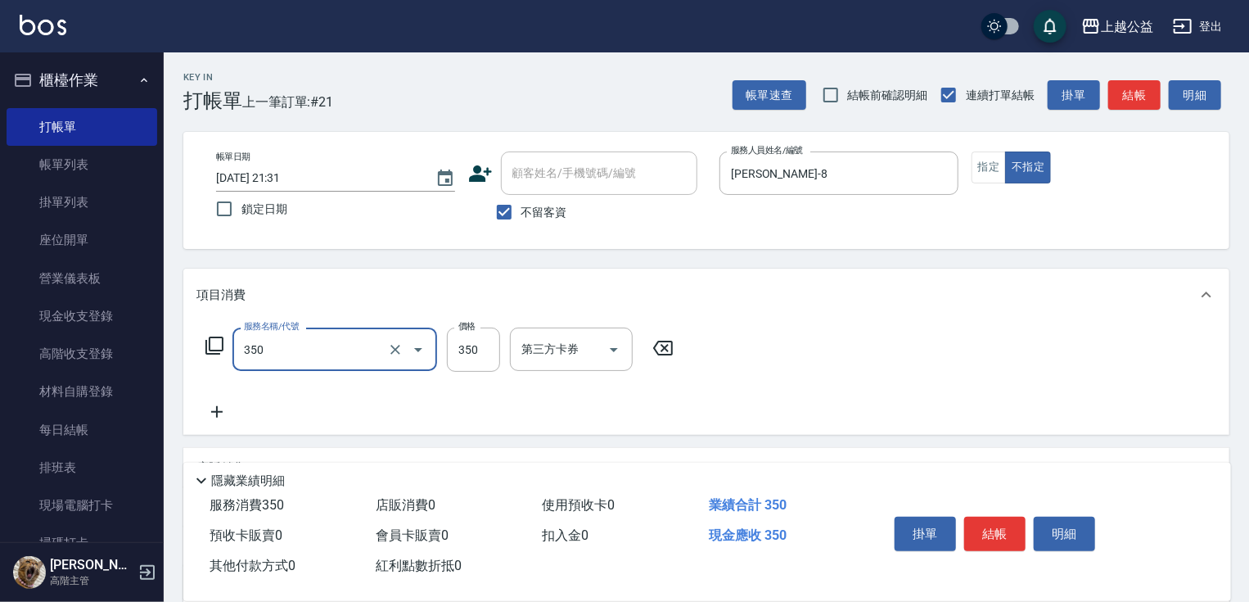
type input "一般洗剪(350)"
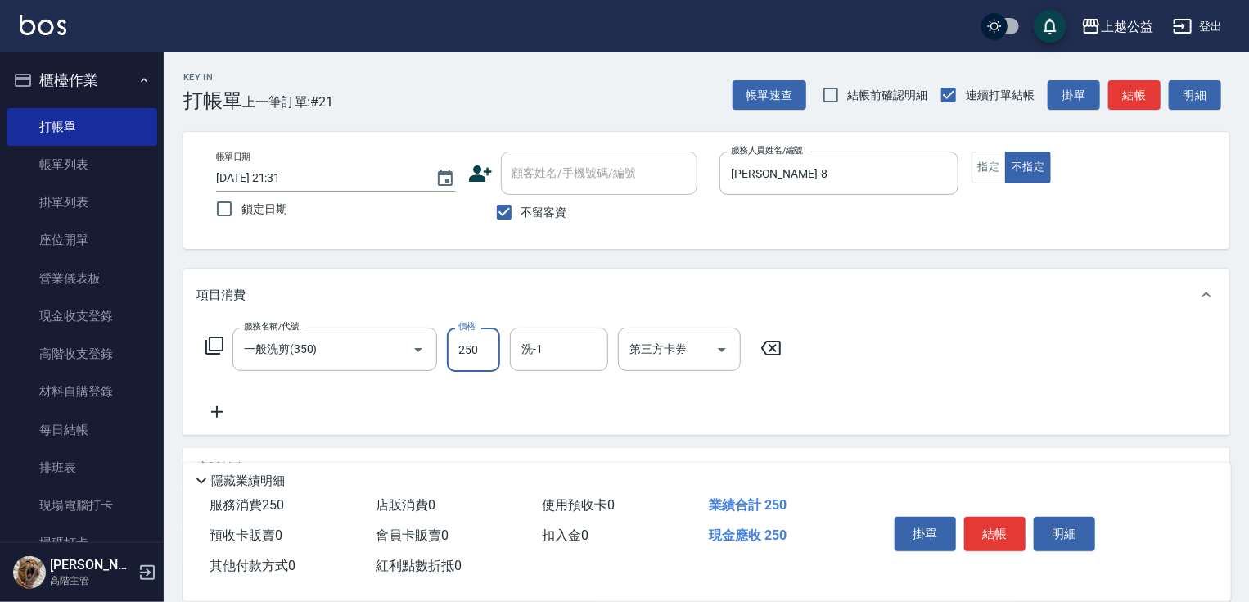
type input "250"
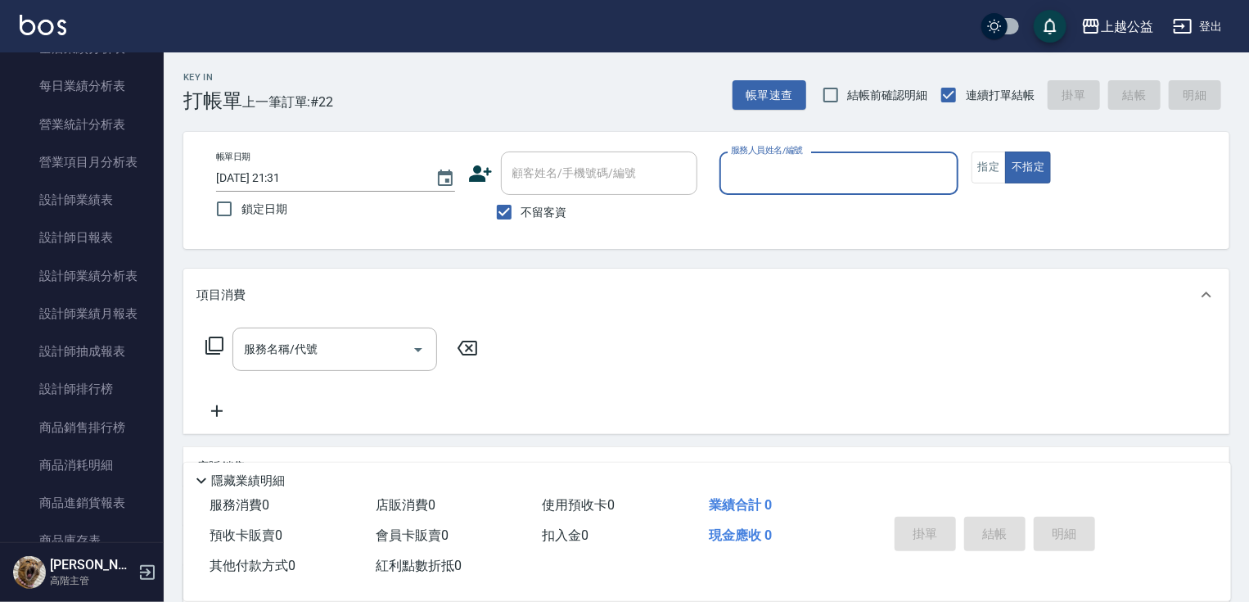
scroll to position [997, 0]
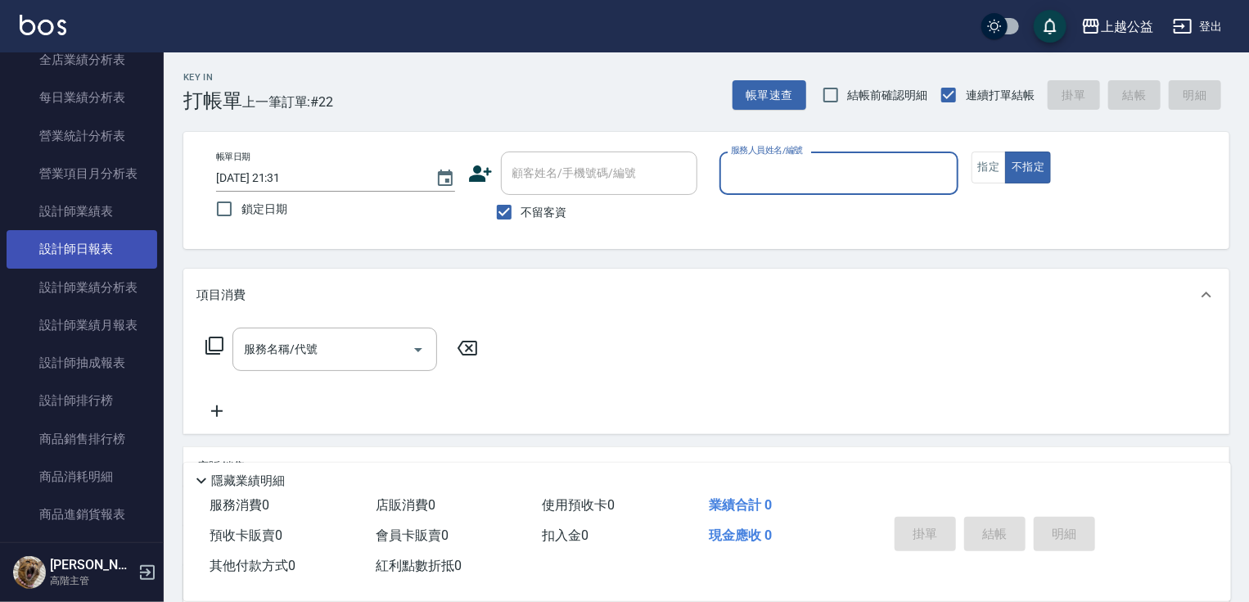
click at [105, 257] on link "設計師日報表" at bounding box center [82, 249] width 151 height 38
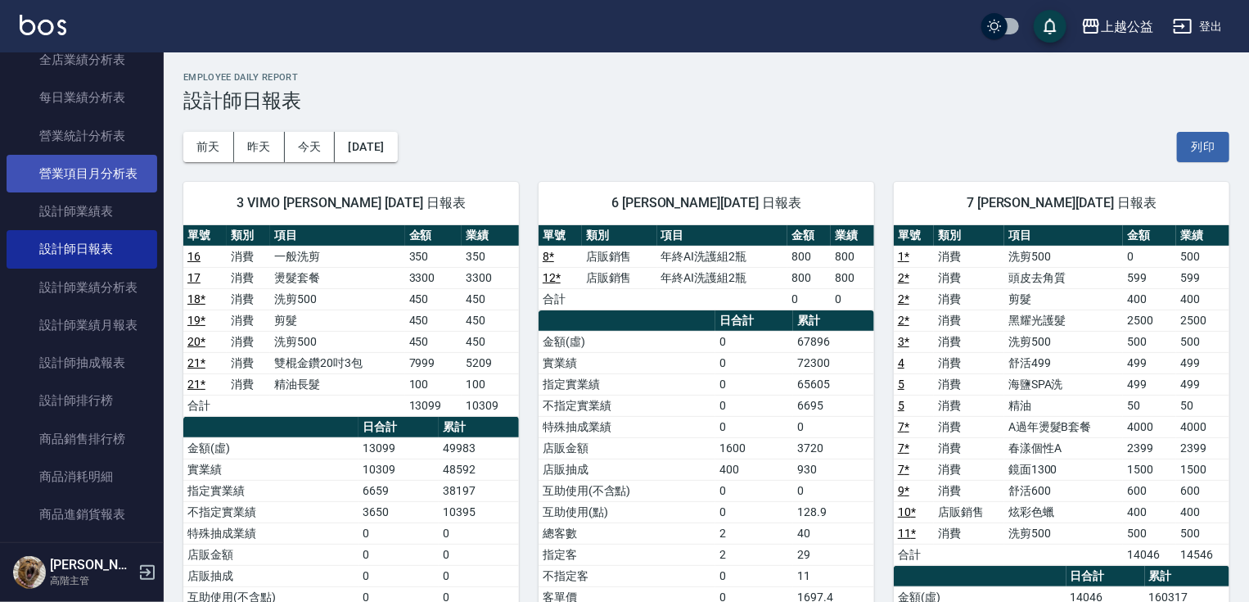
drag, startPoint x: 146, startPoint y: 190, endPoint x: 147, endPoint y: 160, distance: 29.5
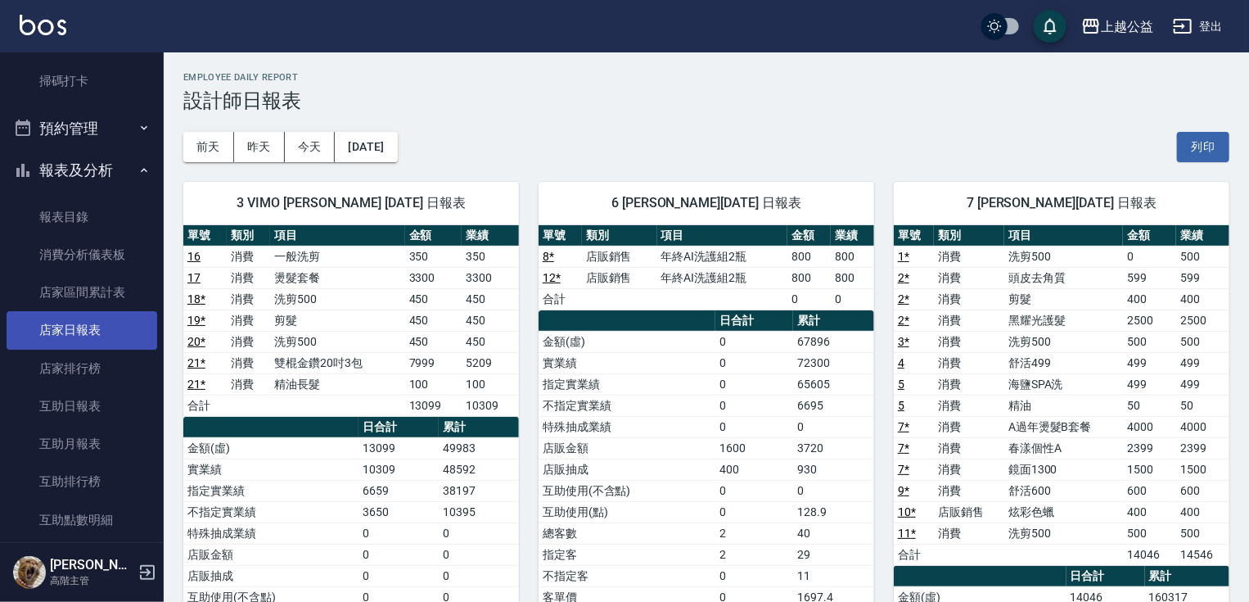
scroll to position [466, 0]
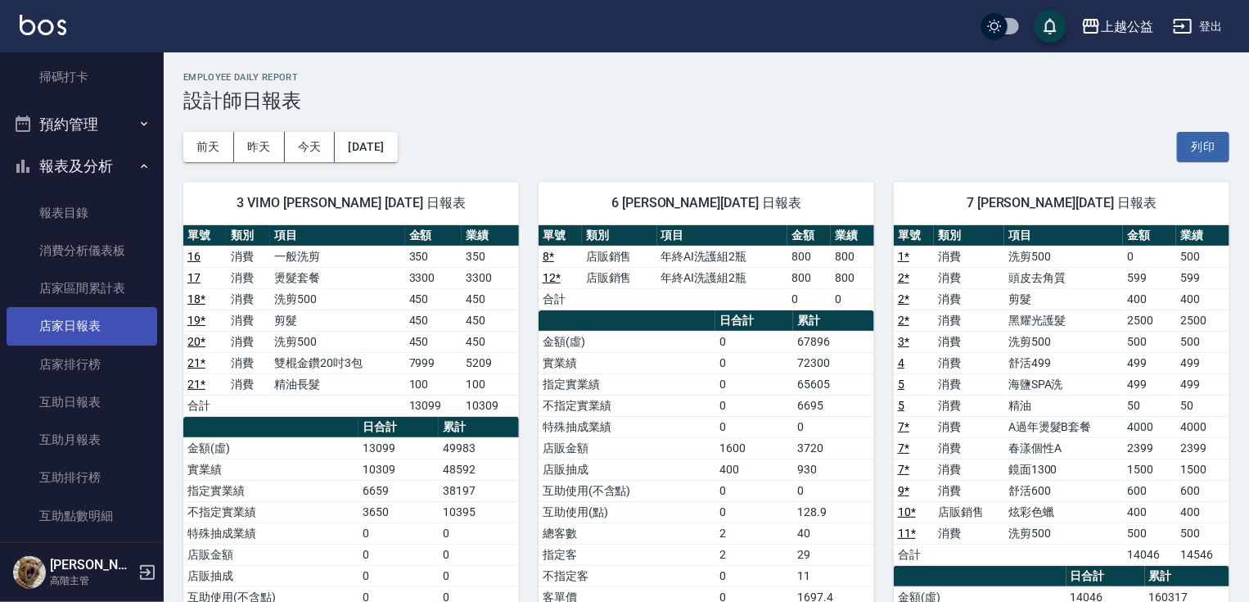
click at [48, 341] on link "店家日報表" at bounding box center [82, 326] width 151 height 38
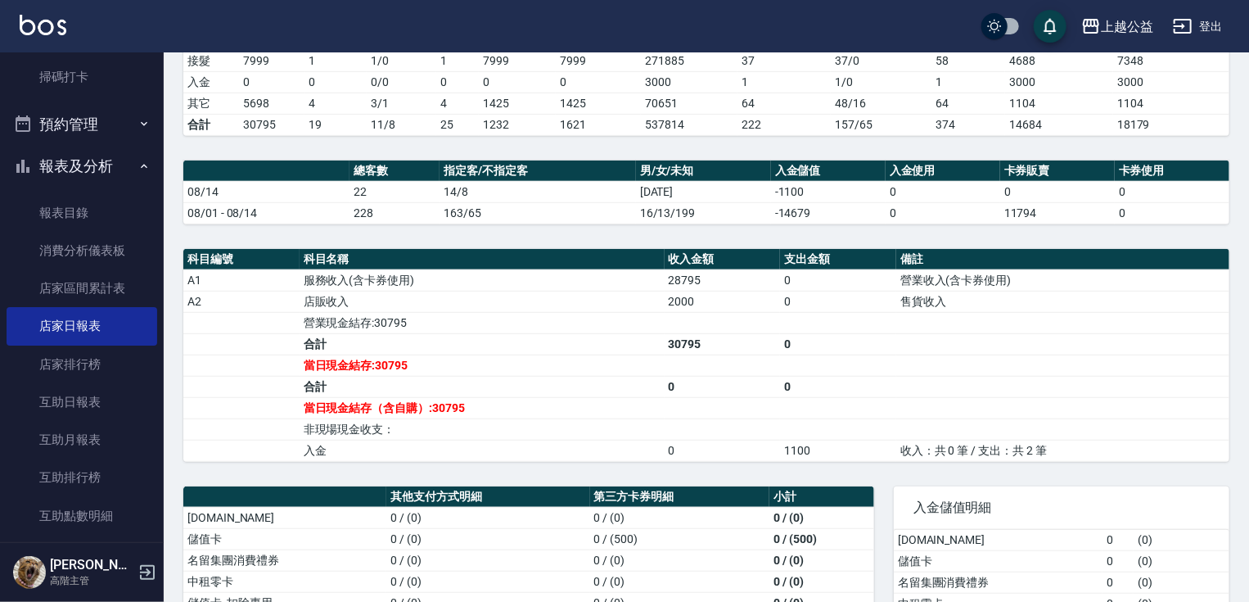
drag, startPoint x: 454, startPoint y: 468, endPoint x: 463, endPoint y: 498, distance: 30.8
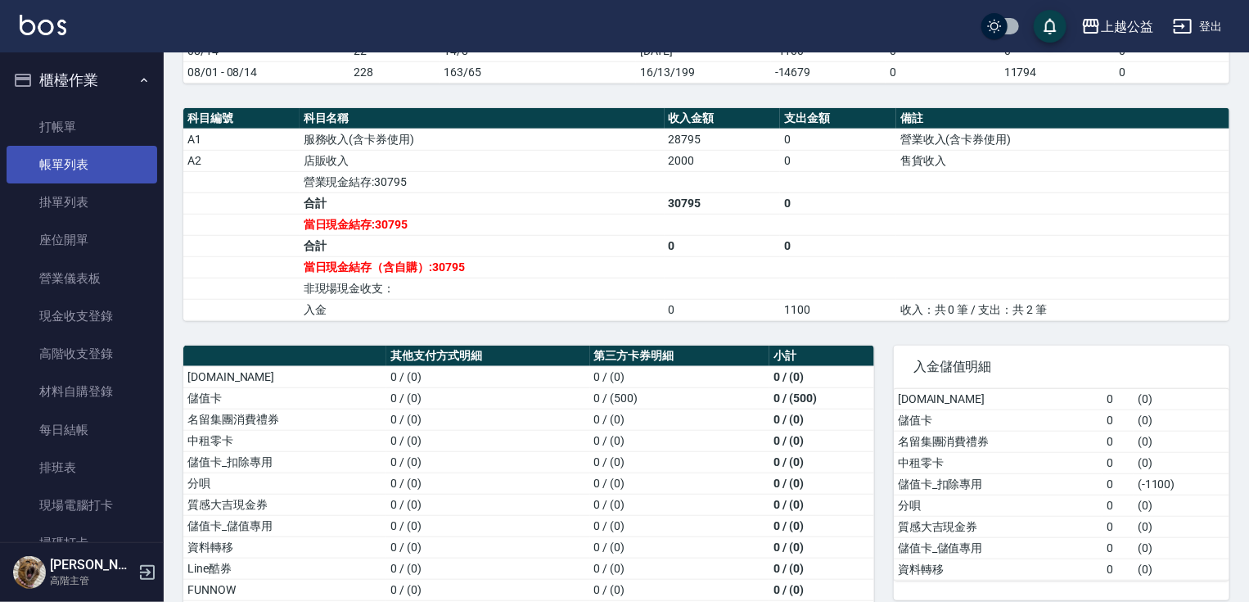
click at [88, 165] on link "帳單列表" at bounding box center [82, 165] width 151 height 38
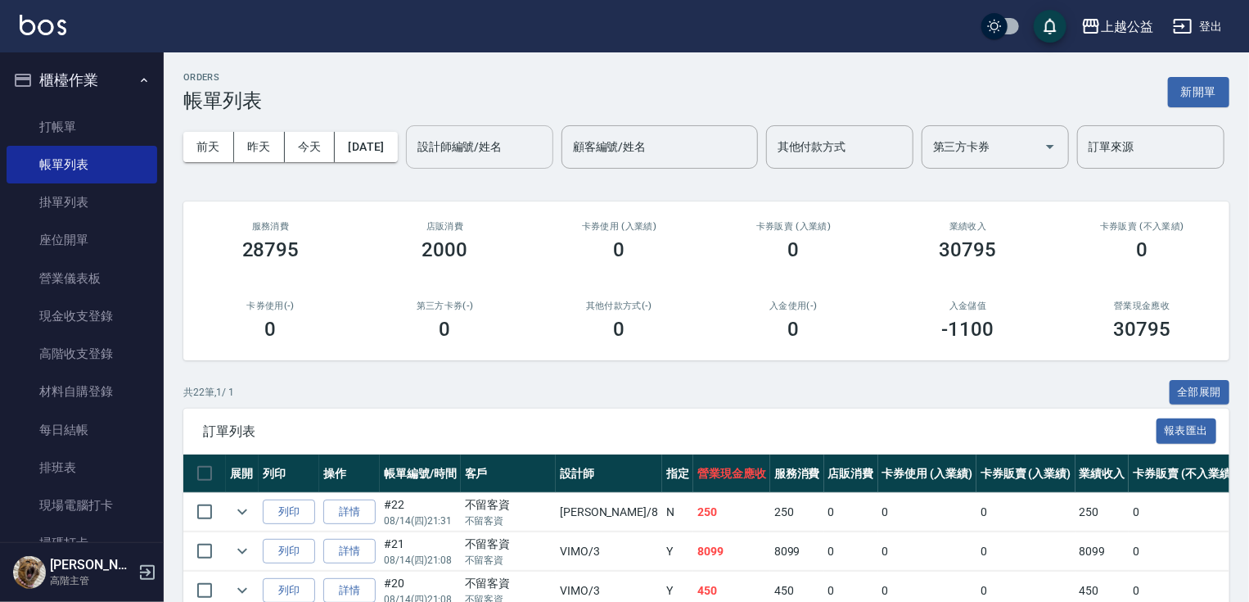
click at [413, 161] on input "設計師編號/姓名" at bounding box center [479, 147] width 133 height 29
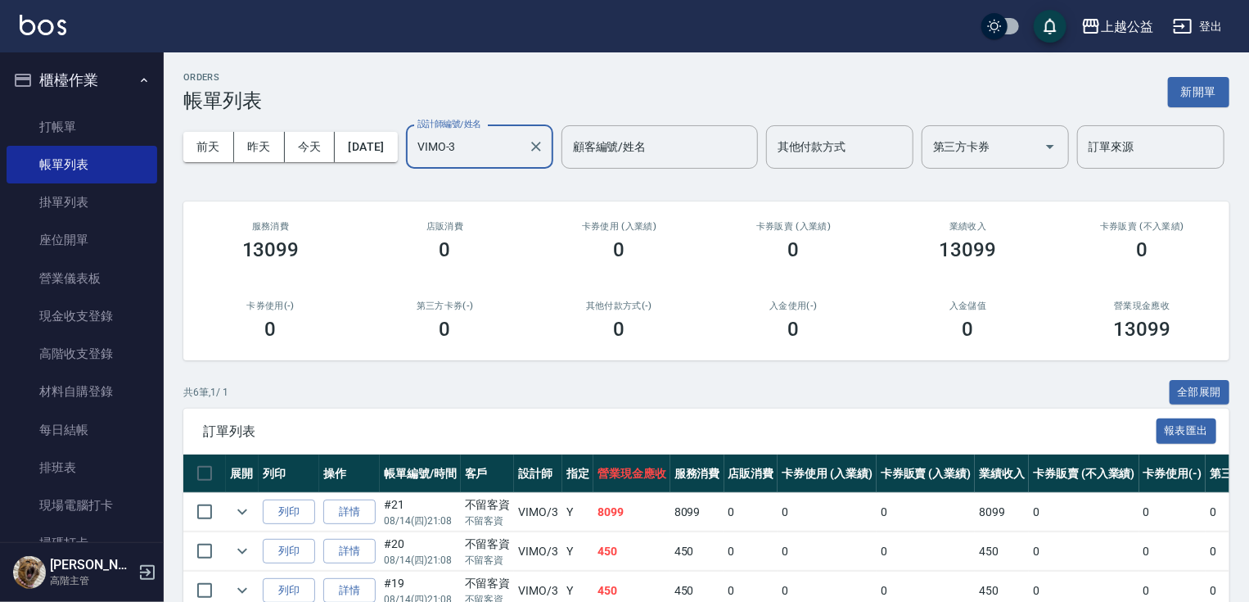
type input "VIMO-3"
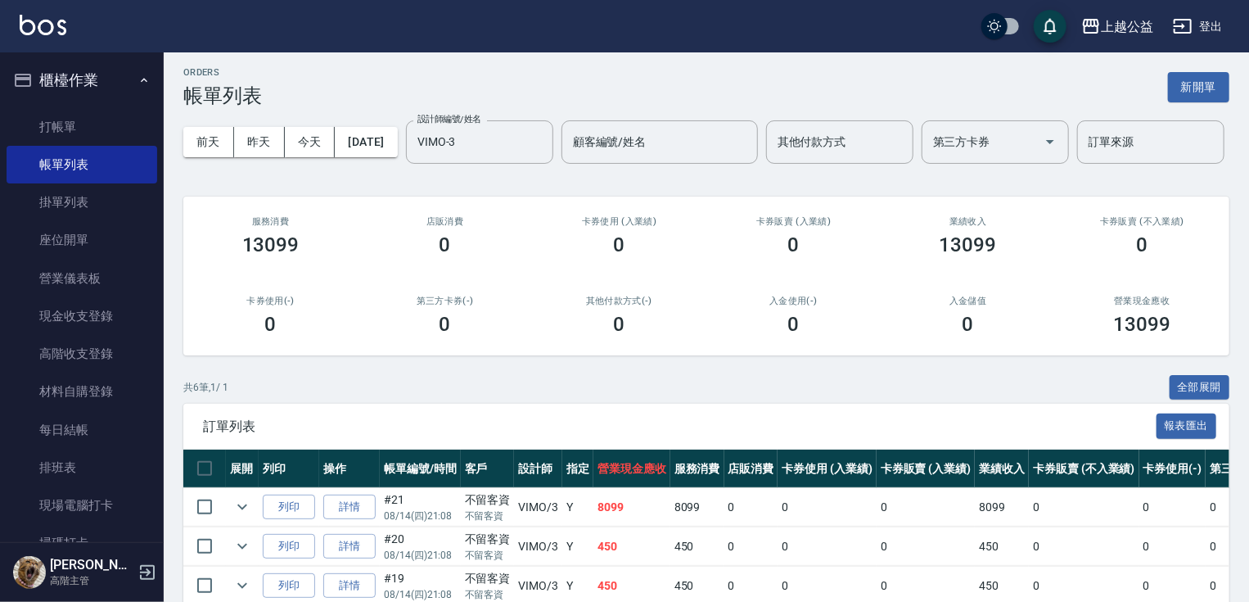
scroll to position [250, 0]
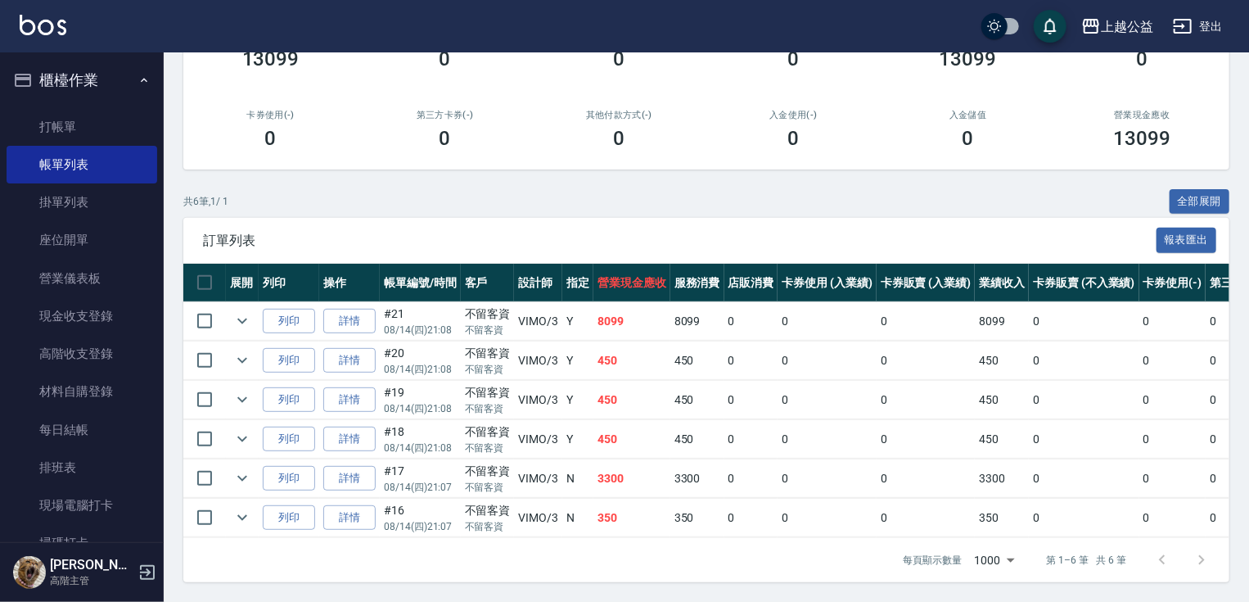
drag, startPoint x: 424, startPoint y: 494, endPoint x: 449, endPoint y: 622, distance: 130.9
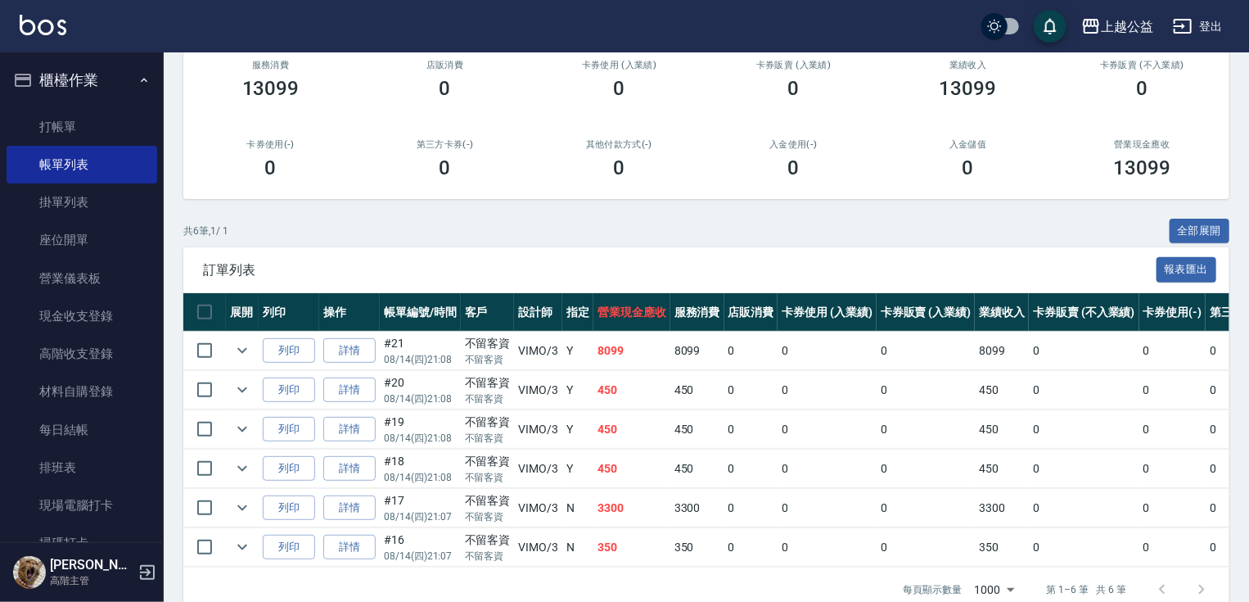
drag, startPoint x: 337, startPoint y: 220, endPoint x: 309, endPoint y: 157, distance: 68.9
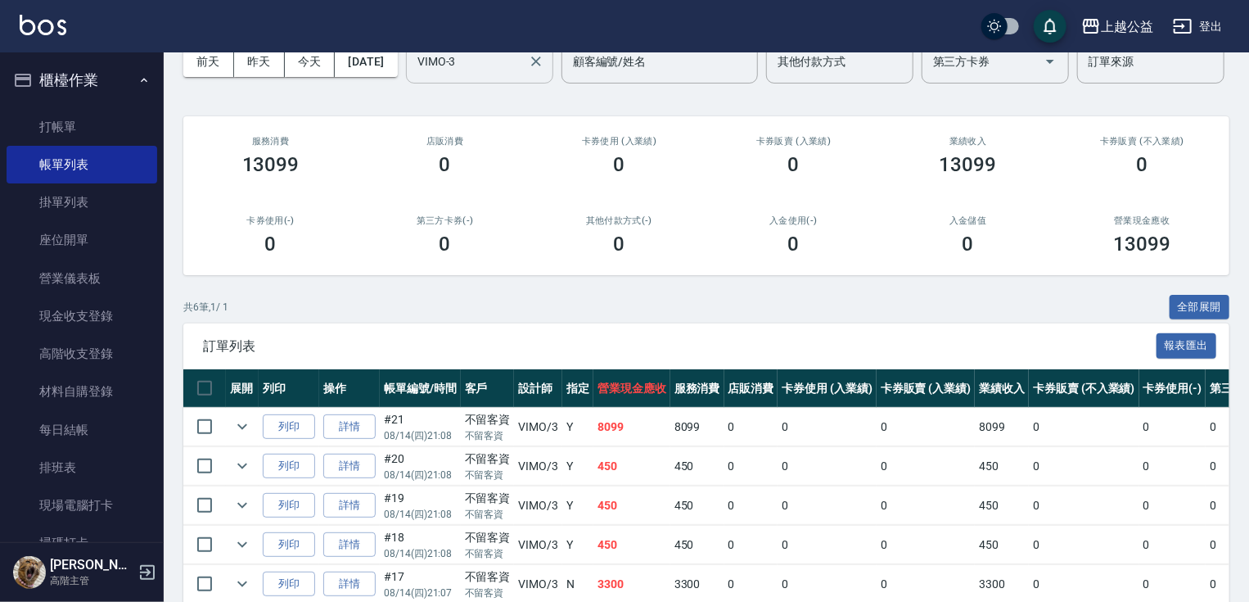
click at [413, 76] on input "VIMO-3" at bounding box center [467, 61] width 108 height 29
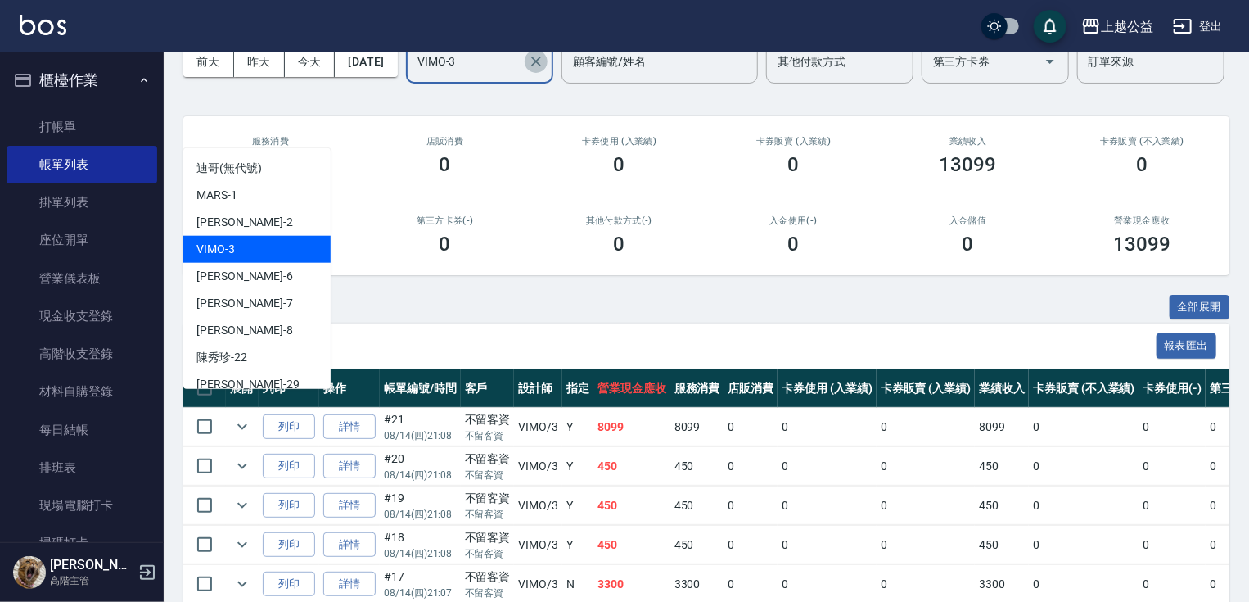
click at [531, 66] on icon "Clear" at bounding box center [536, 61] width 10 height 10
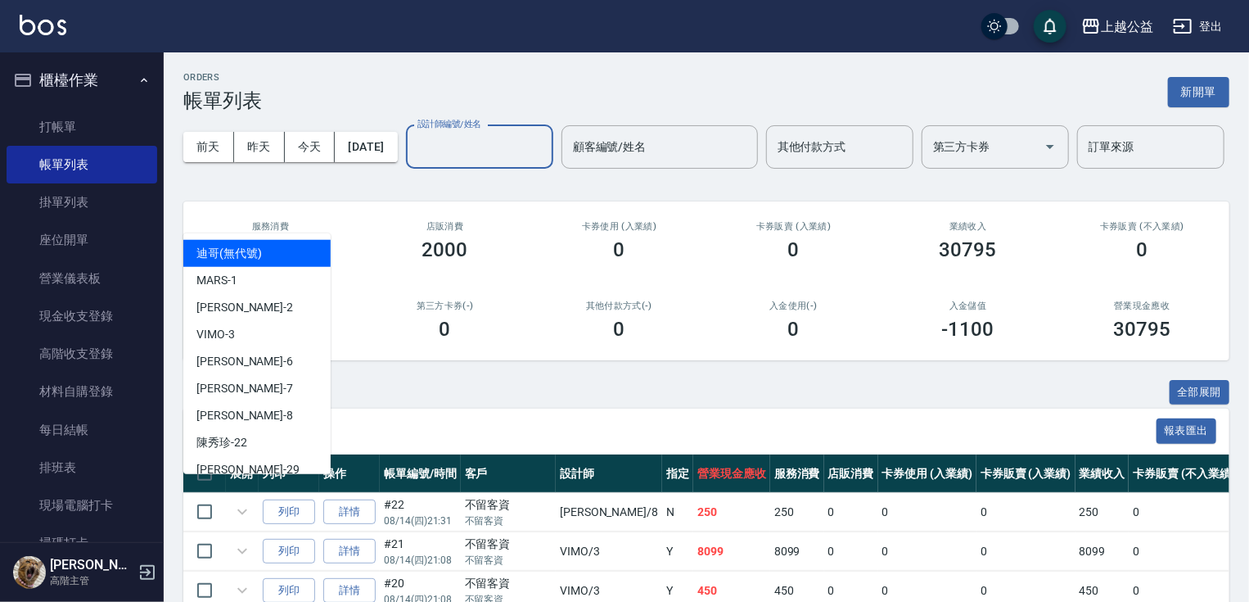
click at [413, 161] on input "設計師編號/姓名" at bounding box center [479, 147] width 133 height 29
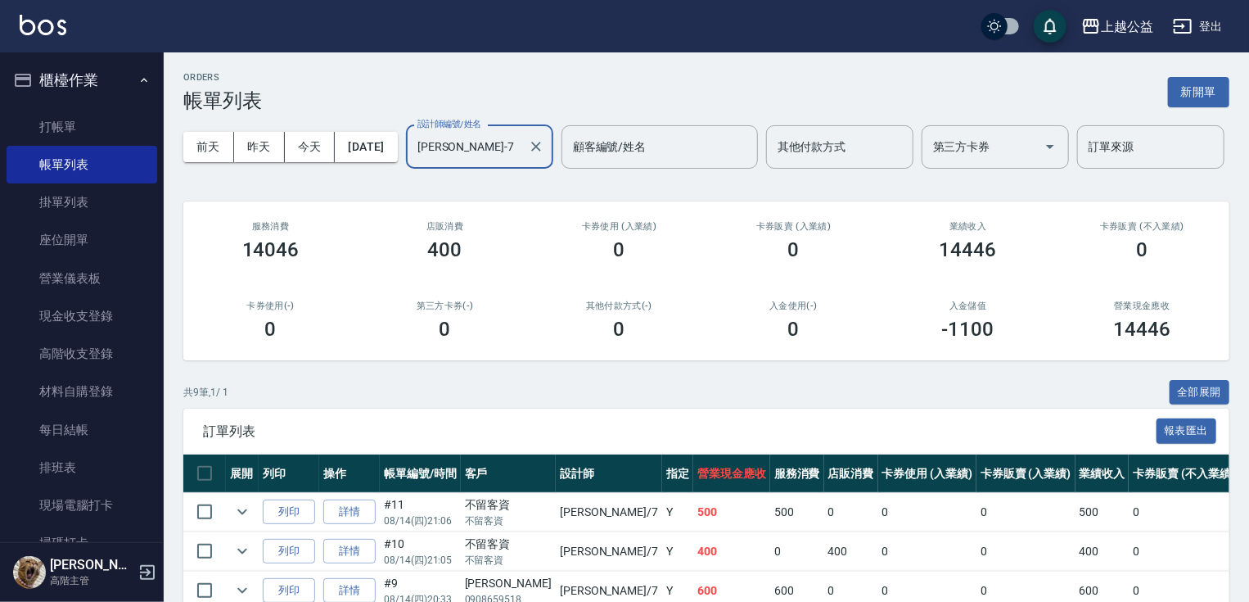
type input "[PERSON_NAME]-7"
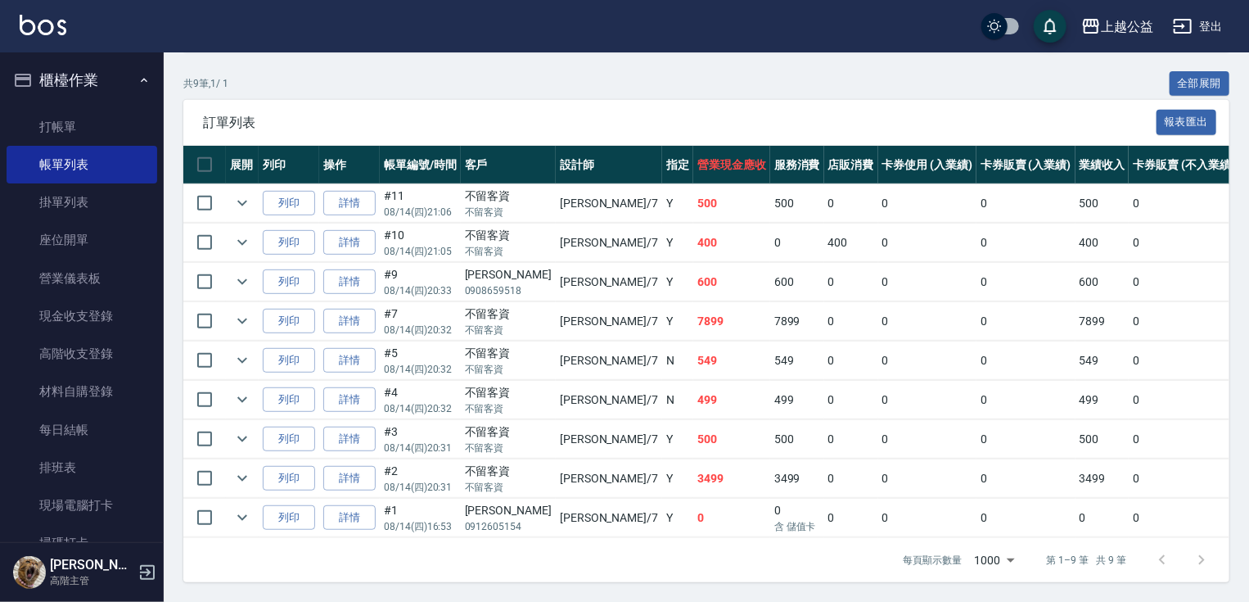
drag, startPoint x: 612, startPoint y: 493, endPoint x: 641, endPoint y: 627, distance: 137.3
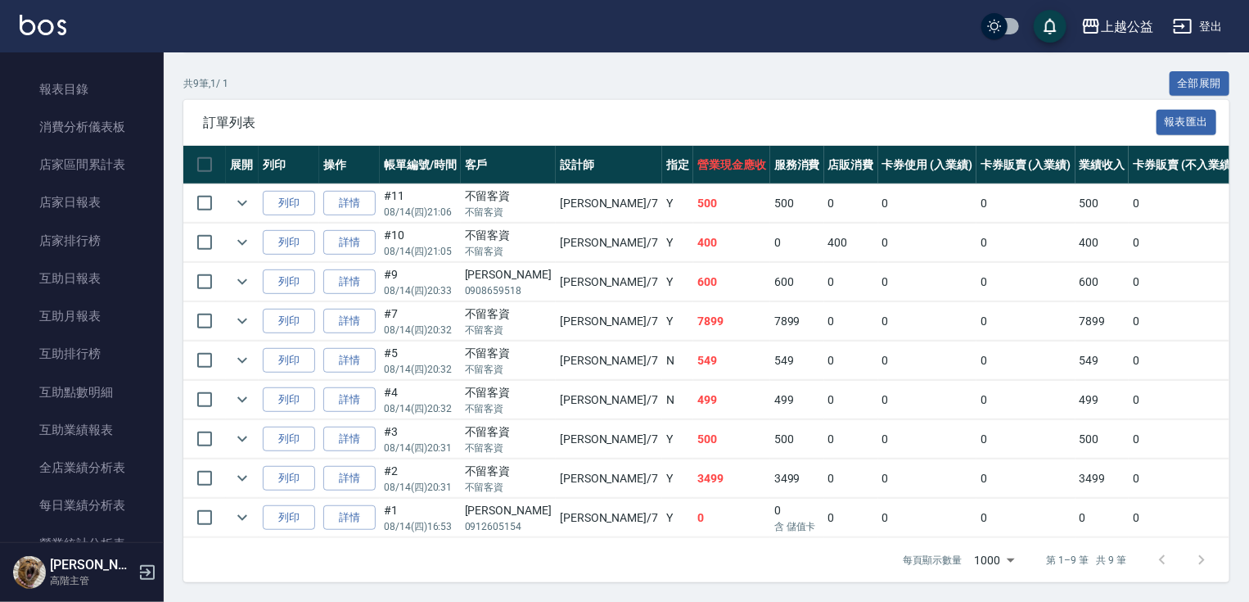
scroll to position [593, 0]
click at [121, 196] on link "店家日報表" at bounding box center [82, 199] width 151 height 38
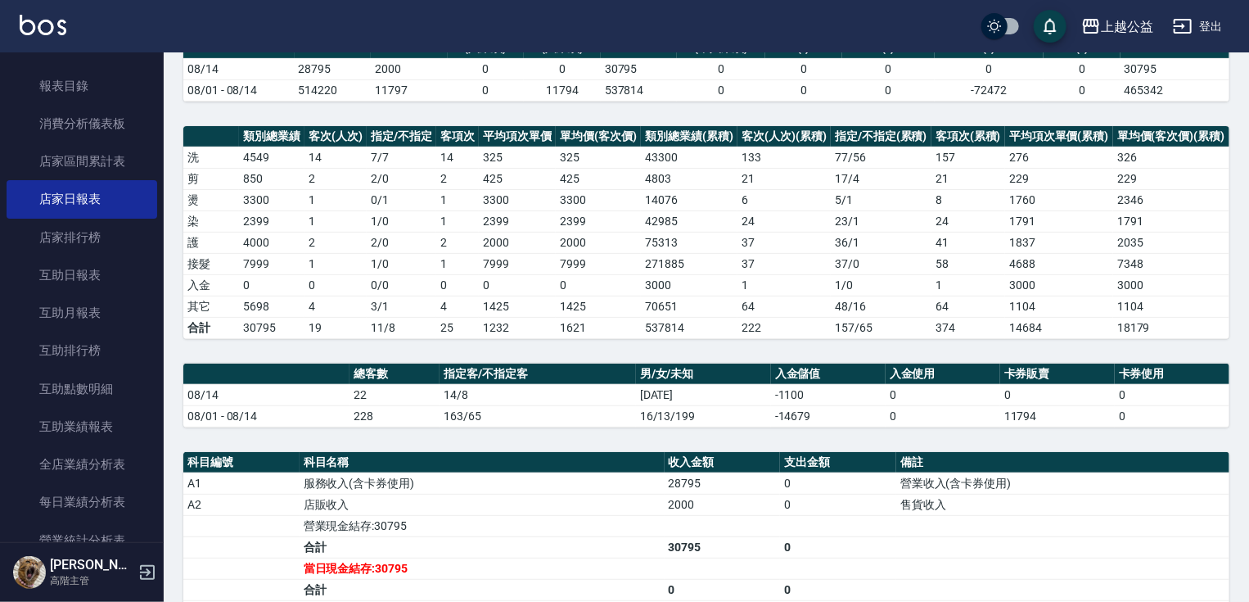
drag, startPoint x: 776, startPoint y: 400, endPoint x: 770, endPoint y: 500, distance: 100.9
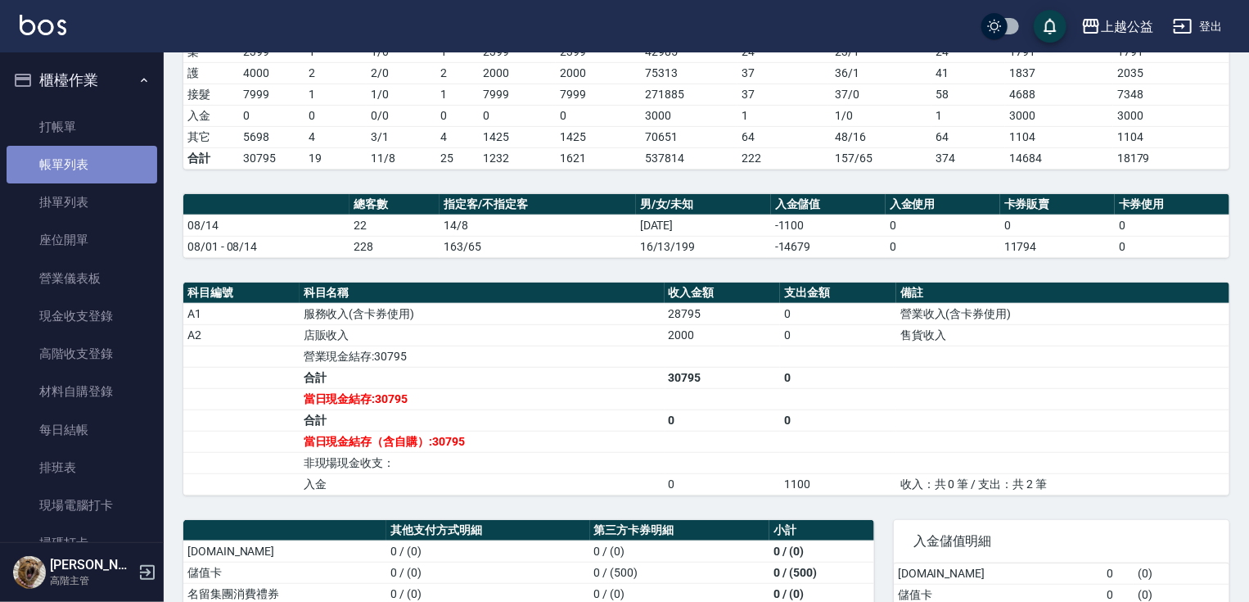
click at [125, 169] on link "帳單列表" at bounding box center [82, 165] width 151 height 38
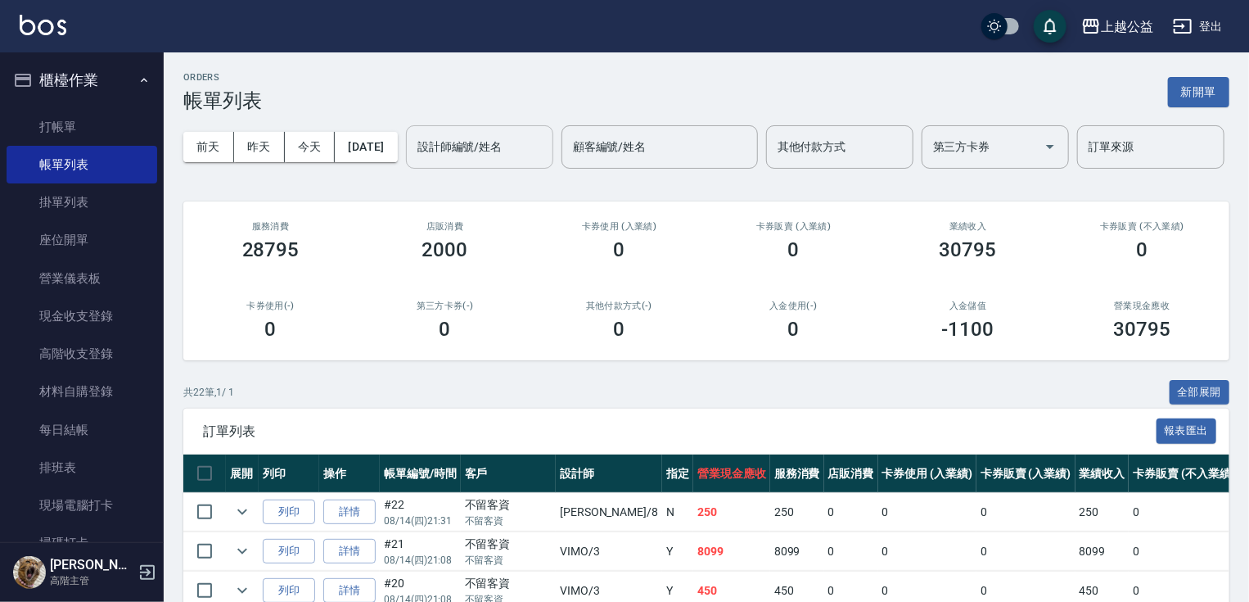
click at [413, 161] on input "設計師編號/姓名" at bounding box center [479, 147] width 133 height 29
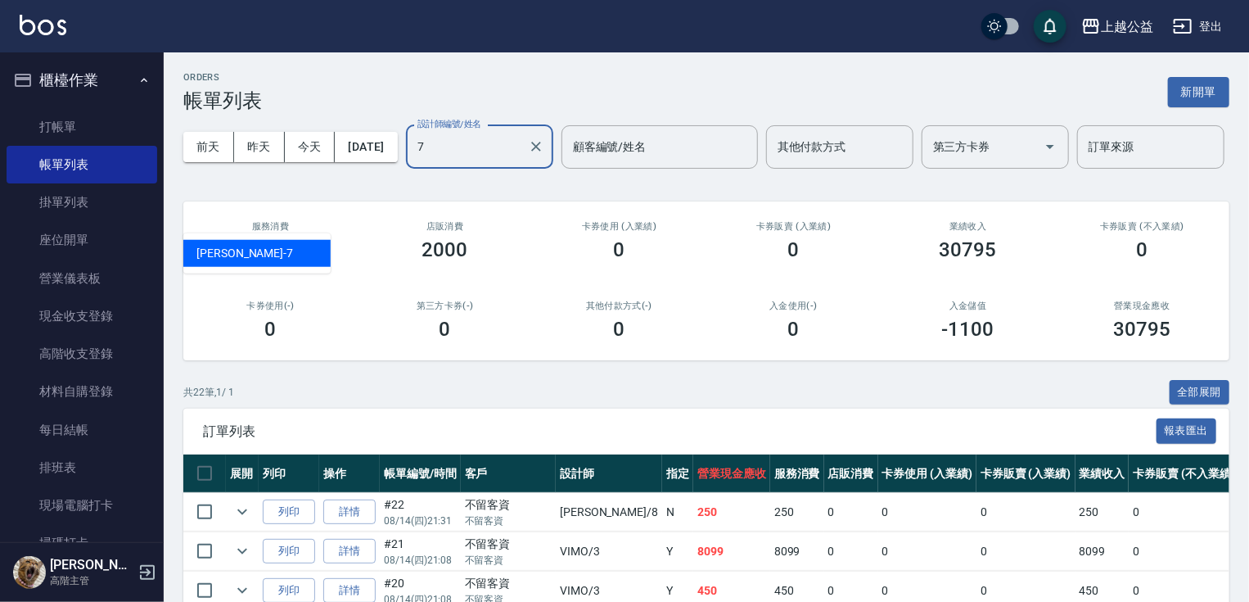
type input "7"
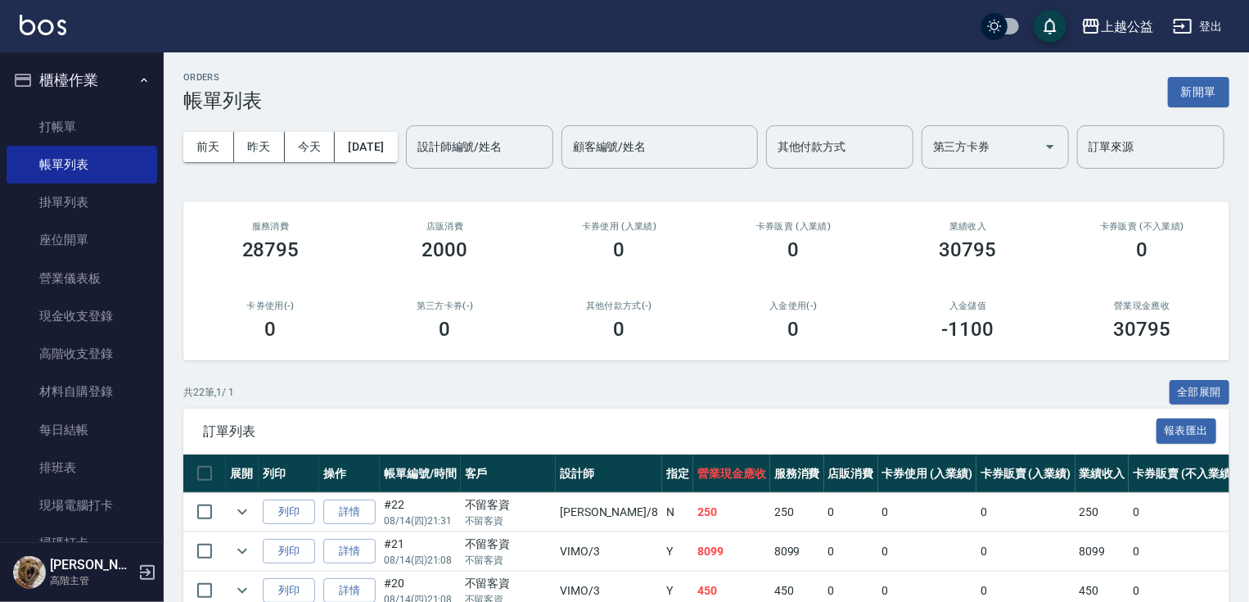
click at [287, 311] on h2 "卡券使用(-)" at bounding box center [270, 305] width 135 height 11
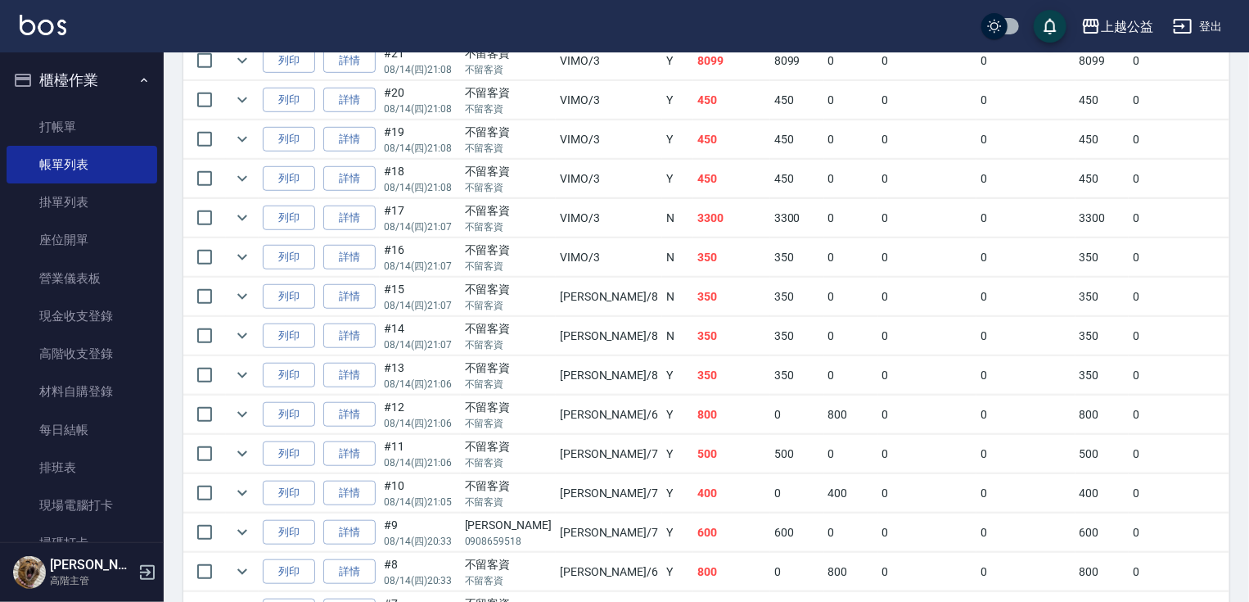
scroll to position [874, 0]
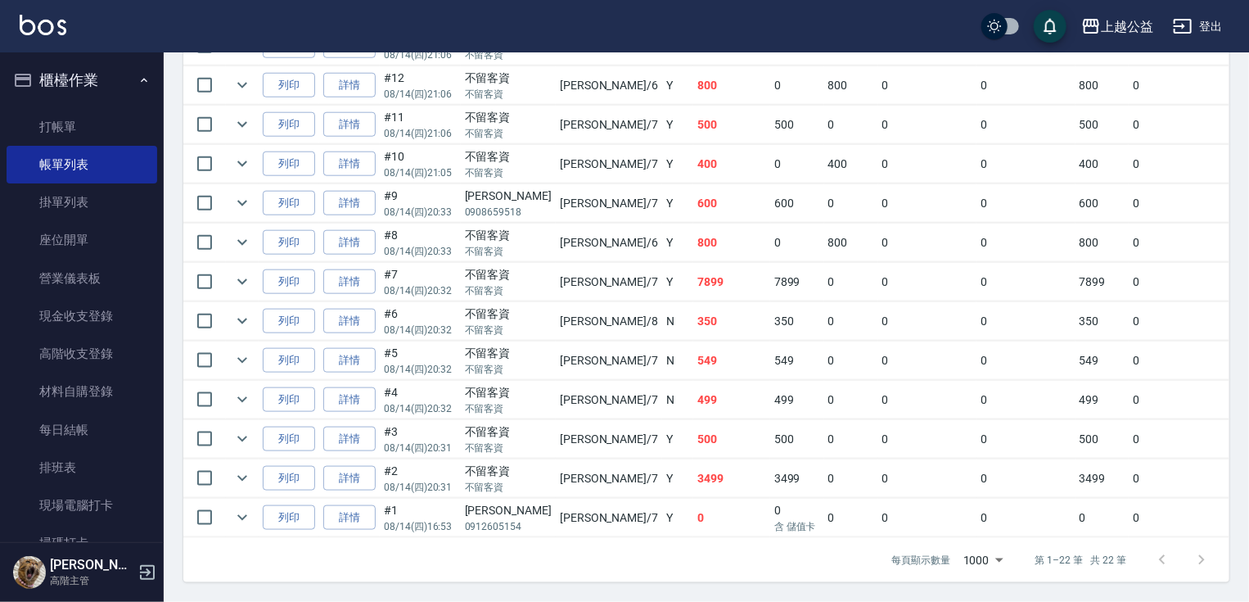
drag, startPoint x: 503, startPoint y: 627, endPoint x: 522, endPoint y: 627, distance: 18.8
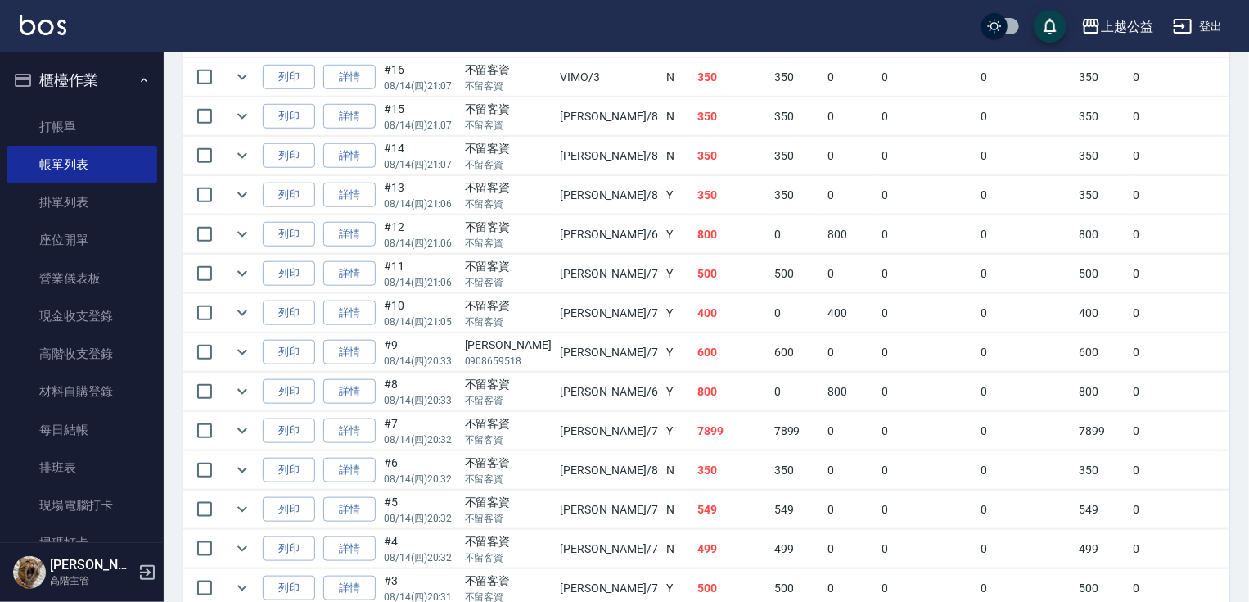
scroll to position [490, 0]
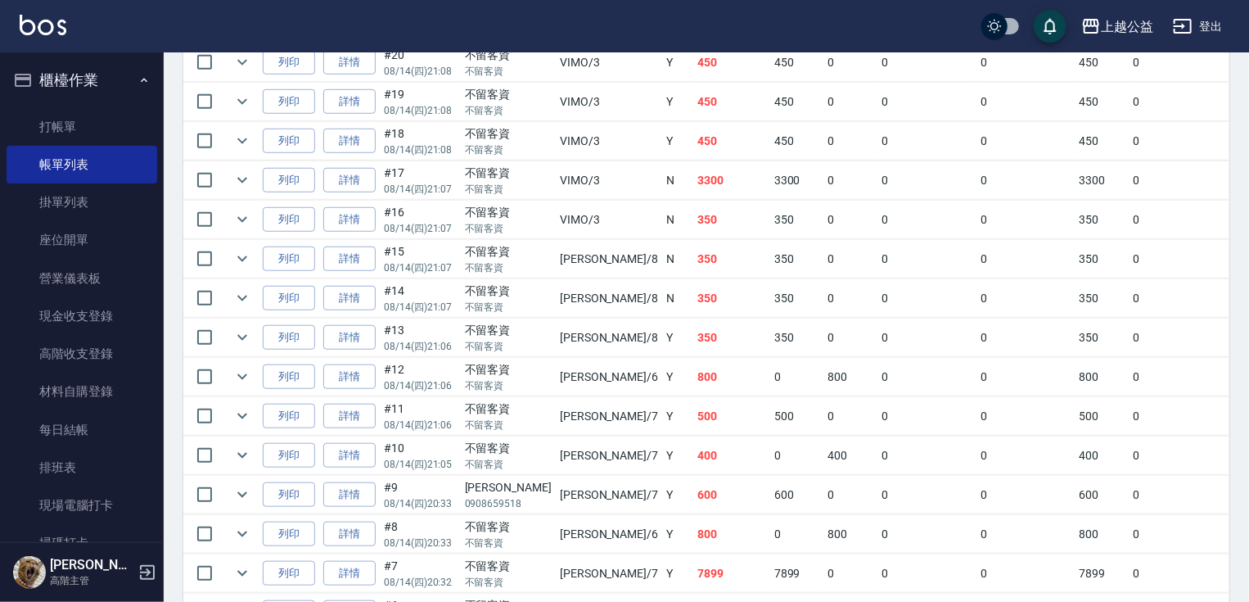
drag, startPoint x: 674, startPoint y: 377, endPoint x: 660, endPoint y: 278, distance: 99.2
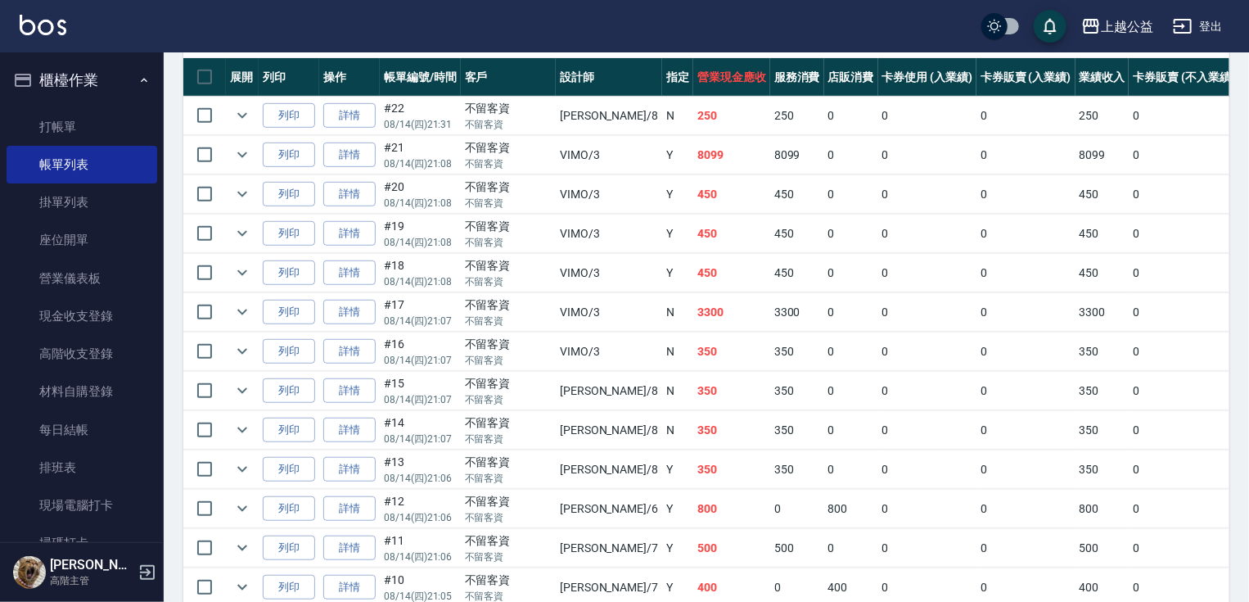
drag, startPoint x: 657, startPoint y: 321, endPoint x: 657, endPoint y: 272, distance: 49.1
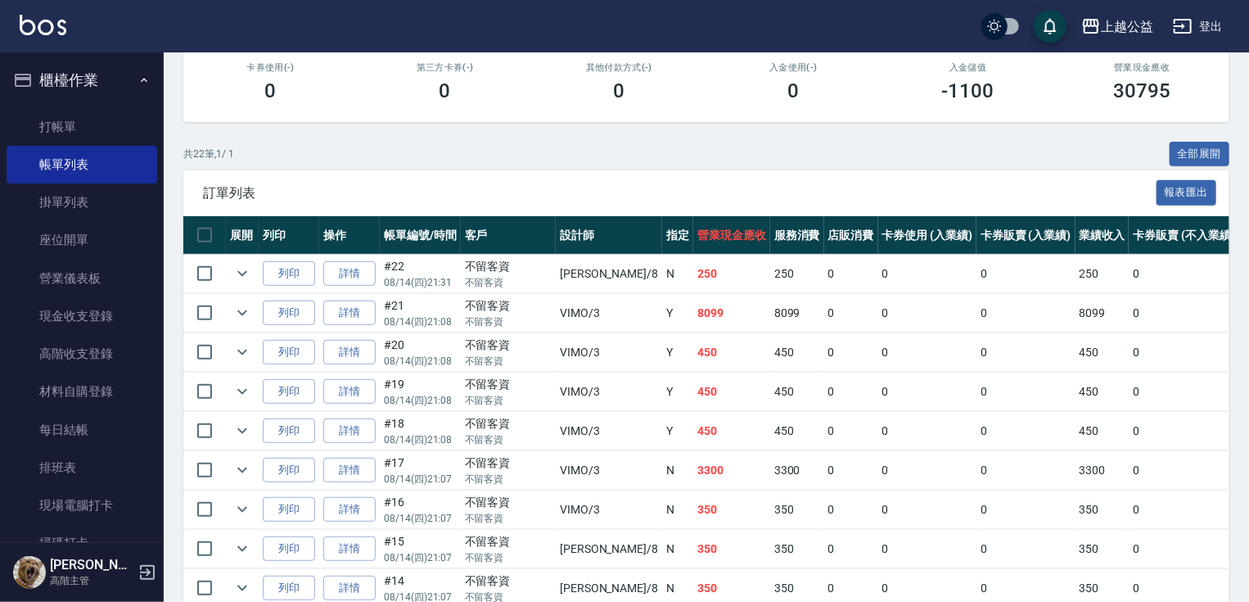
drag, startPoint x: 404, startPoint y: 208, endPoint x: 368, endPoint y: 140, distance: 76.9
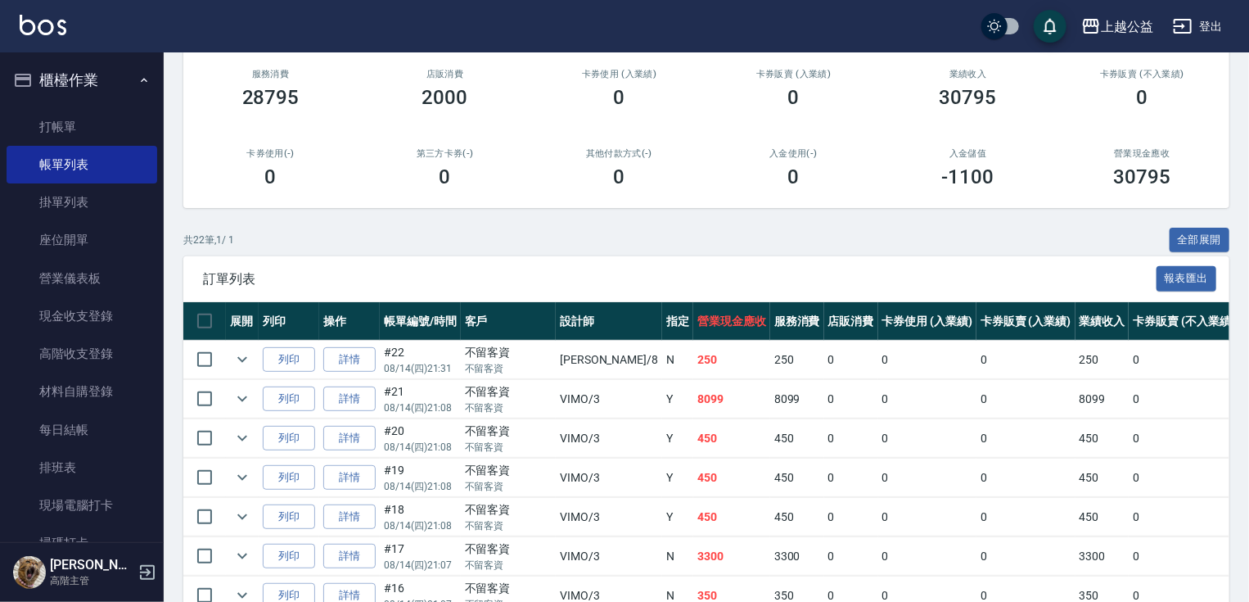
scroll to position [52, 0]
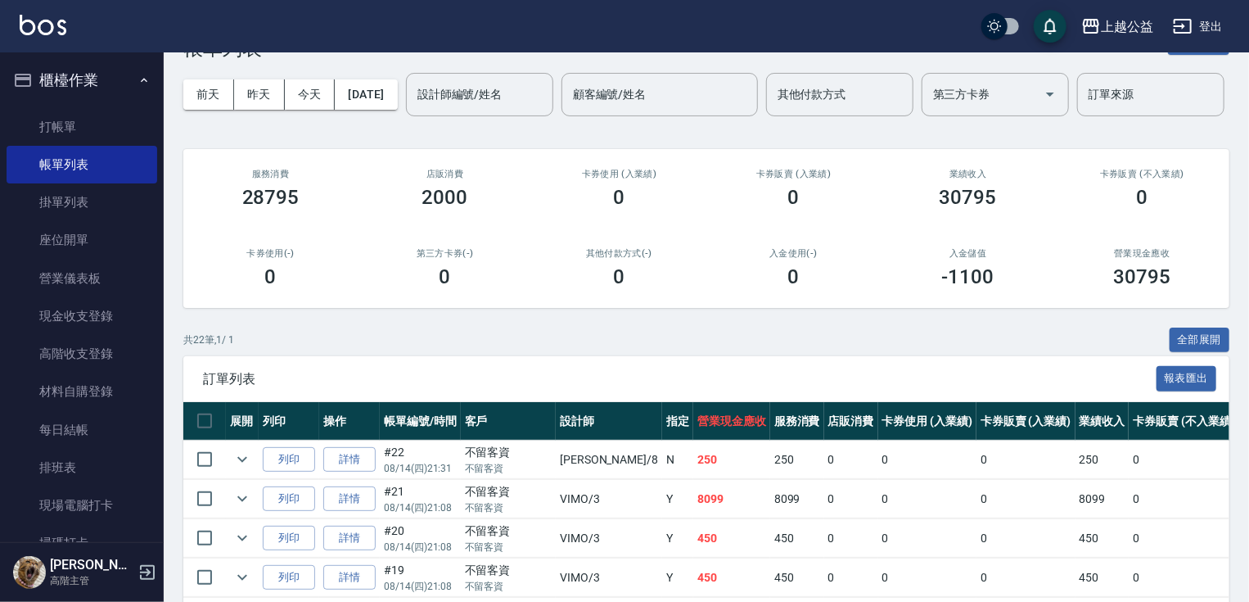
drag, startPoint x: 370, startPoint y: 229, endPoint x: 360, endPoint y: 164, distance: 66.2
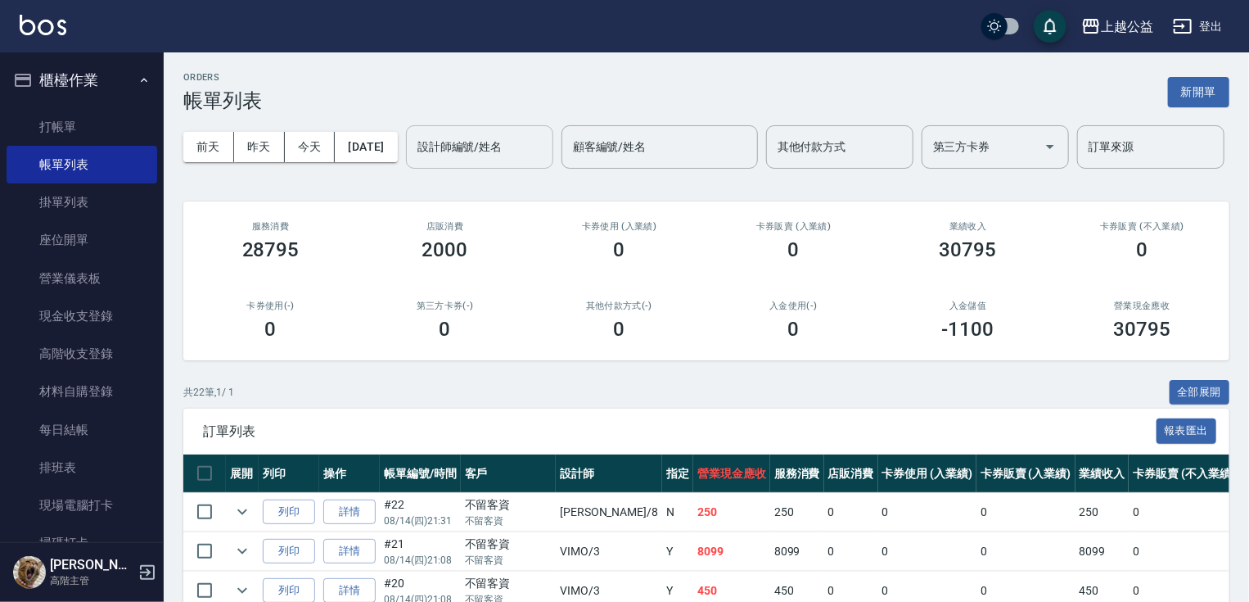
click at [413, 161] on input "設計師編號/姓名" at bounding box center [479, 147] width 133 height 29
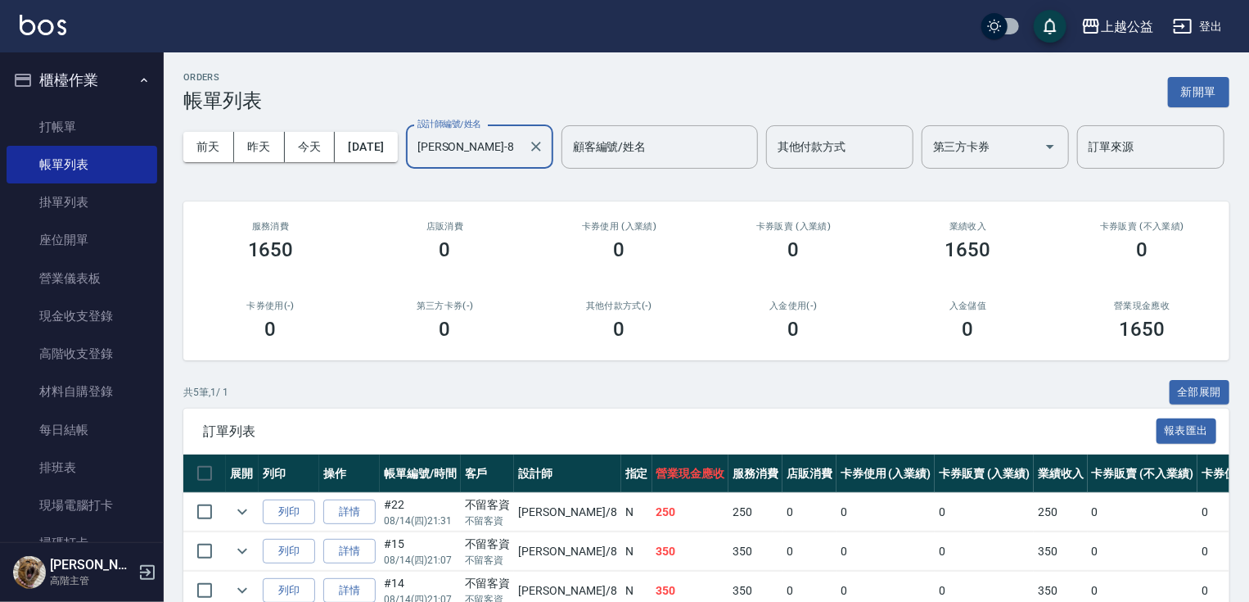
type input "[PERSON_NAME]-8"
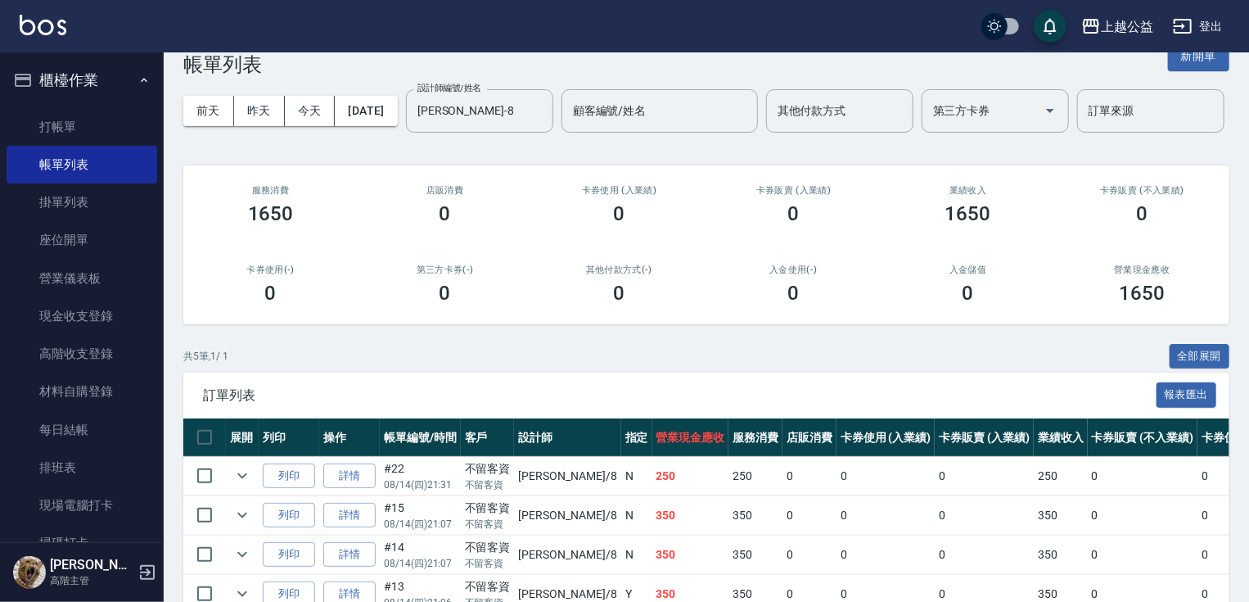
scroll to position [210, 0]
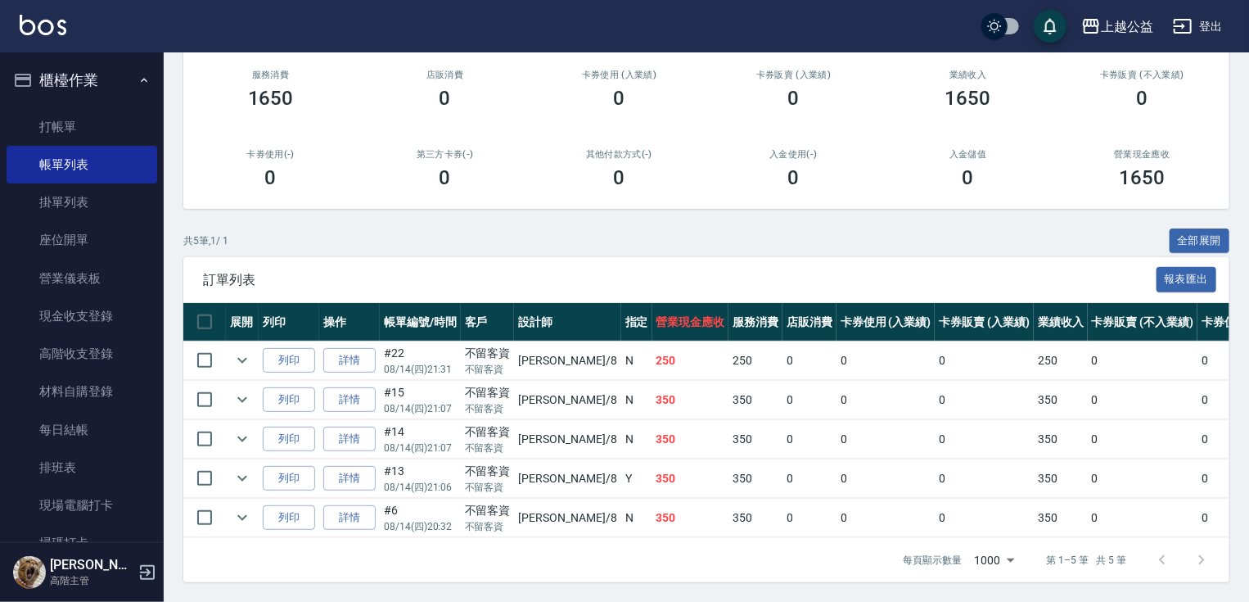
drag, startPoint x: 569, startPoint y: 398, endPoint x: 589, endPoint y: 531, distance: 134.2
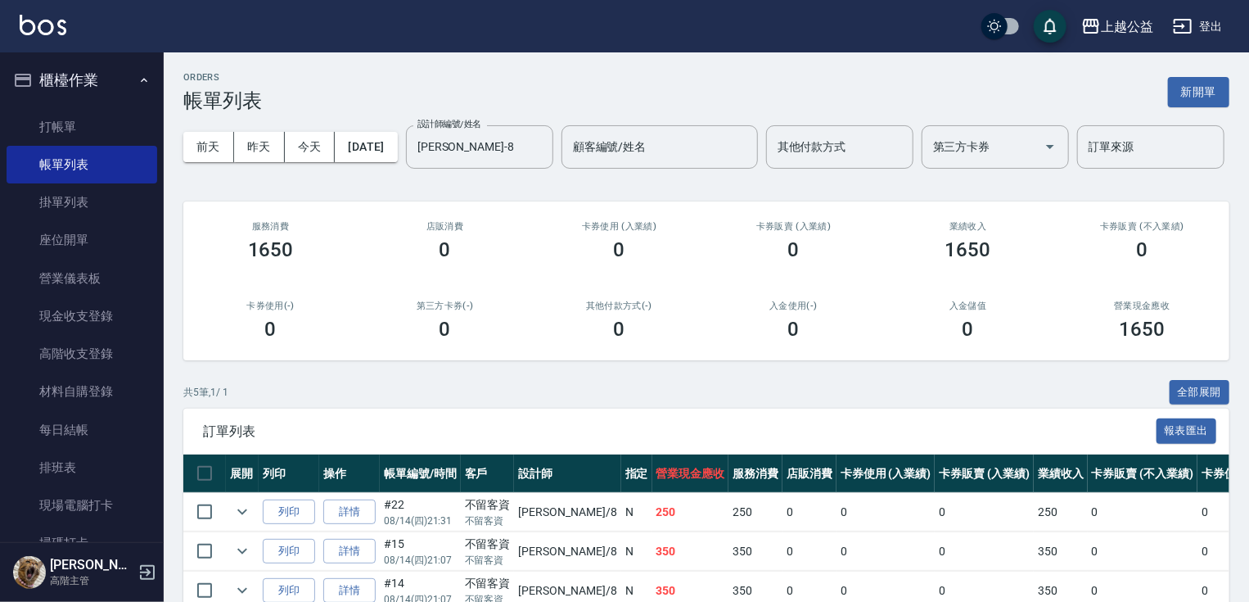
drag, startPoint x: 531, startPoint y: 389, endPoint x: 490, endPoint y: 106, distance: 286.1
click at [525, 169] on div at bounding box center [535, 146] width 21 height 43
click at [528, 155] on icon "Clear" at bounding box center [536, 146] width 16 height 16
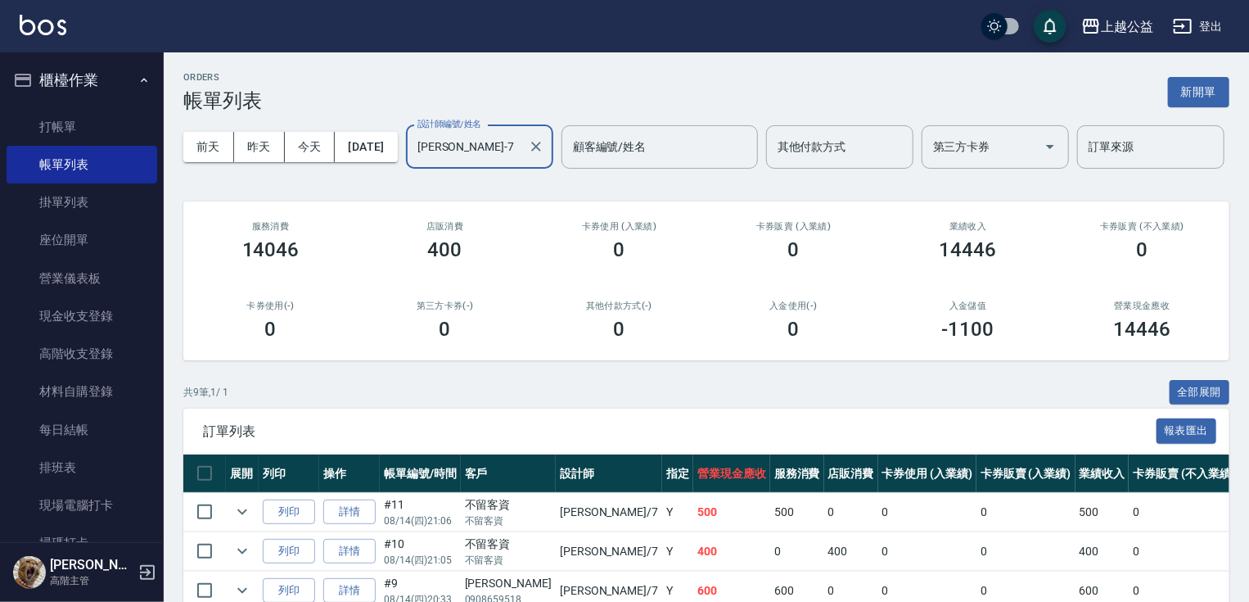
type input "[PERSON_NAME]-7"
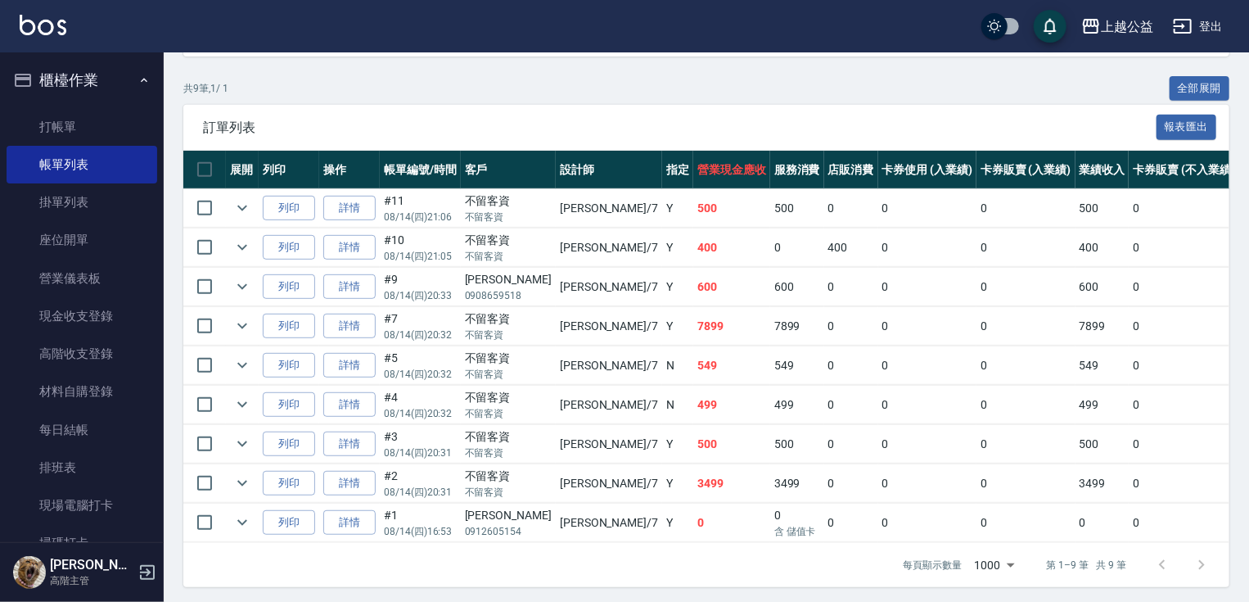
drag, startPoint x: 563, startPoint y: 362, endPoint x: 580, endPoint y: 442, distance: 81.9
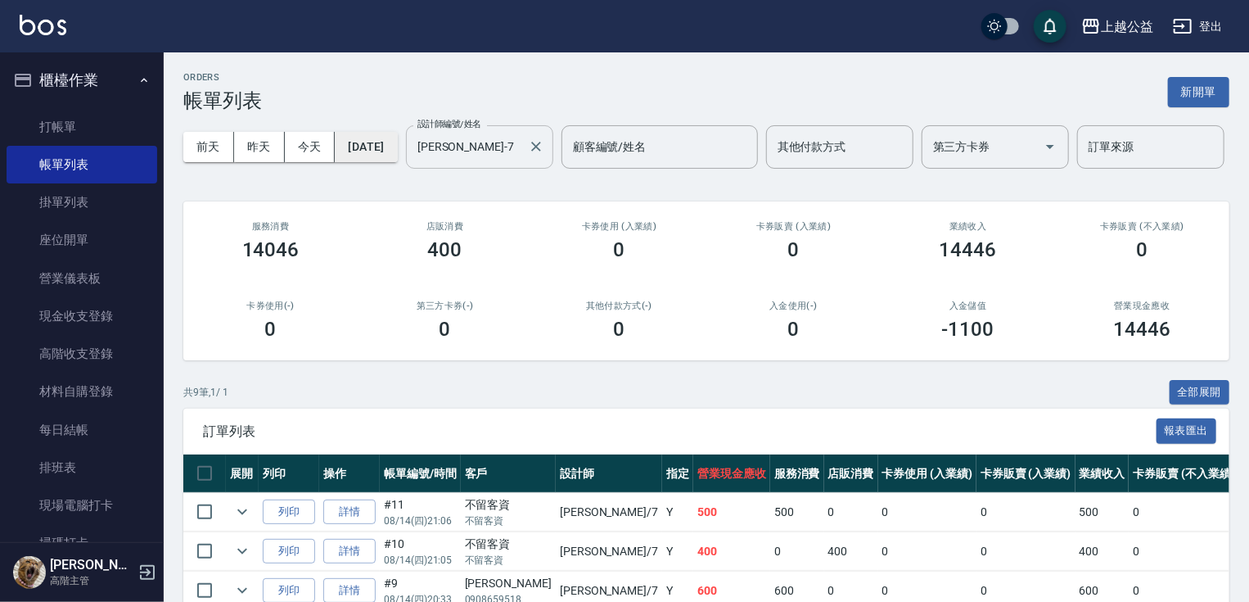
drag, startPoint x: 391, startPoint y: 315, endPoint x: 373, endPoint y: 133, distance: 183.4
click at [269, 181] on div "[DATE] [DATE] [DATE] [DATE] 設計師編號/姓名 [PERSON_NAME]7 設計師編號/姓名 顧客編號/姓名 顧客編號/姓名 其他…" at bounding box center [706, 147] width 1046 height 70
click at [528, 155] on icon "Clear" at bounding box center [536, 146] width 16 height 16
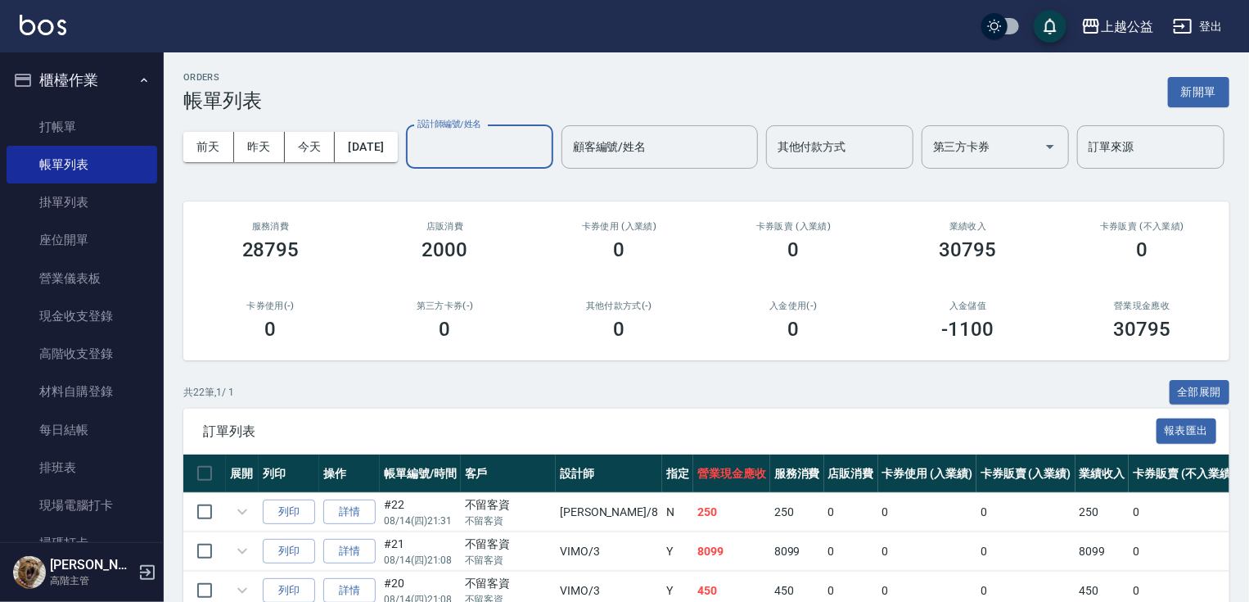
click at [413, 161] on input "設計師編號/姓名" at bounding box center [479, 147] width 133 height 29
type input "[PERSON_NAME]-8"
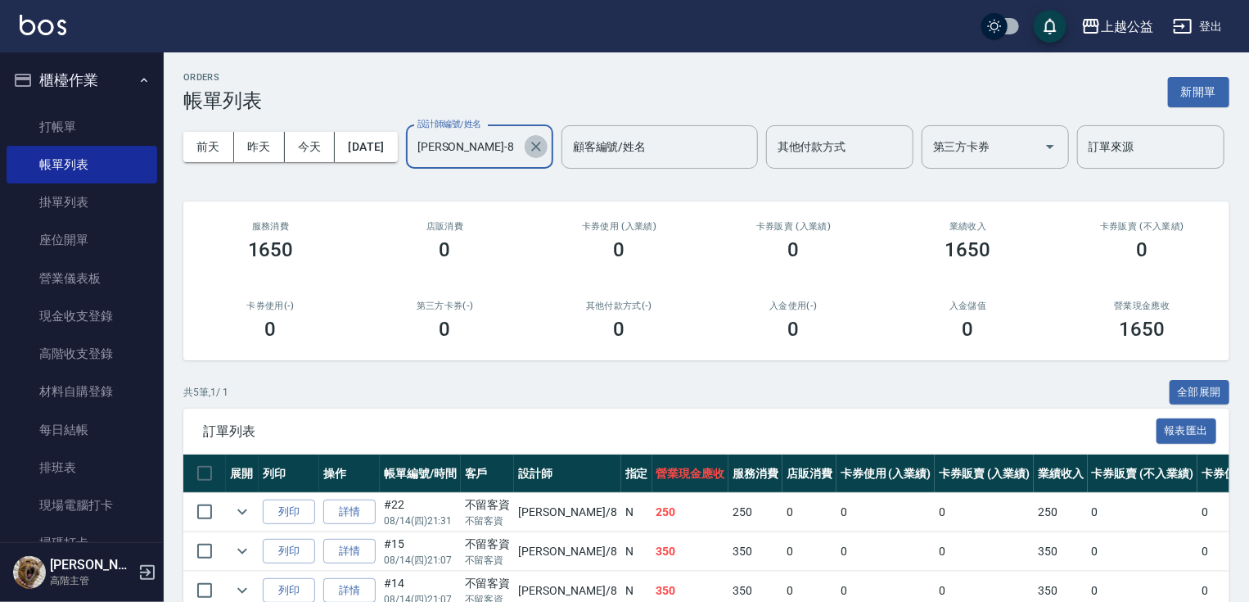
click at [528, 155] on icon "Clear" at bounding box center [536, 146] width 16 height 16
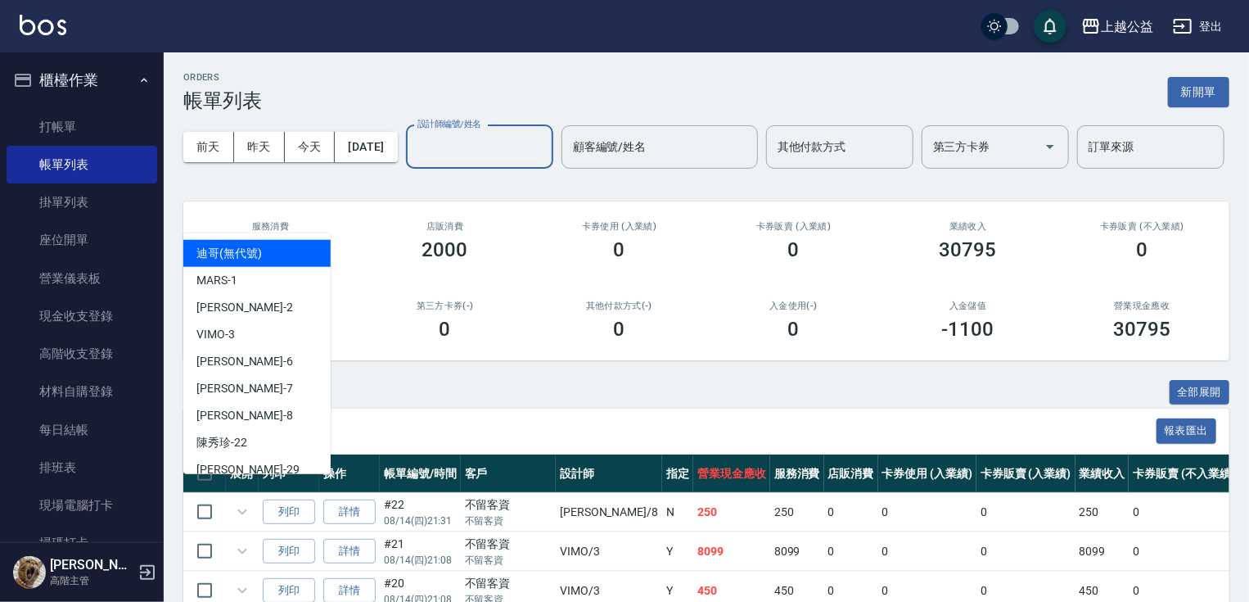
click at [413, 161] on input "設計師編號/姓名" at bounding box center [479, 147] width 133 height 29
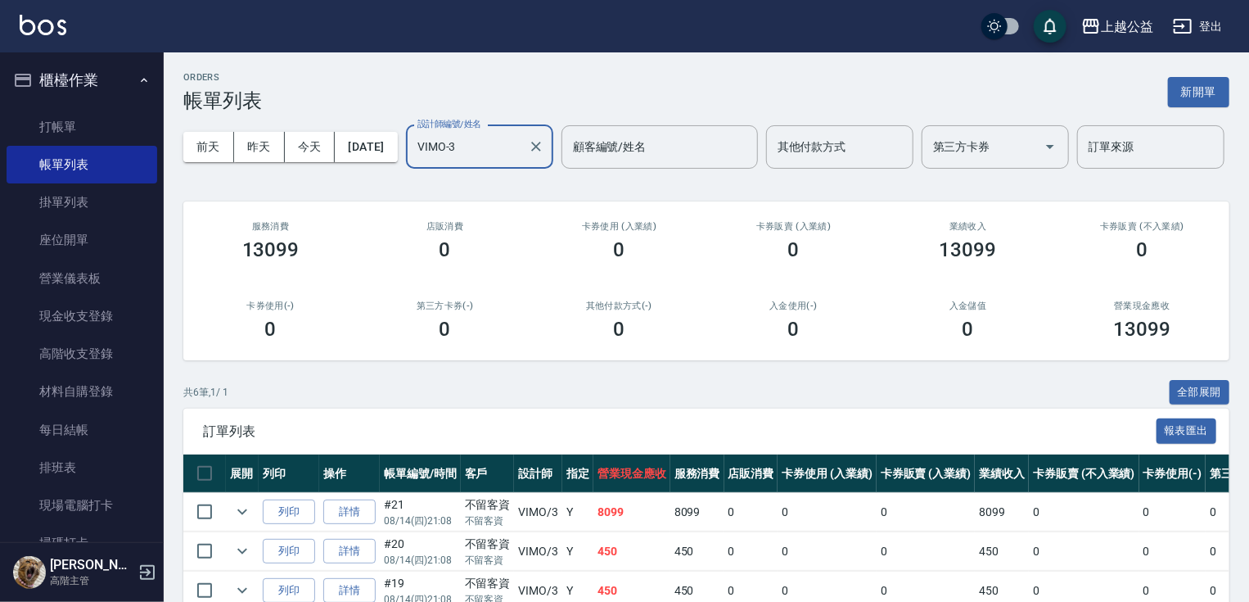
type input "VIMO-3"
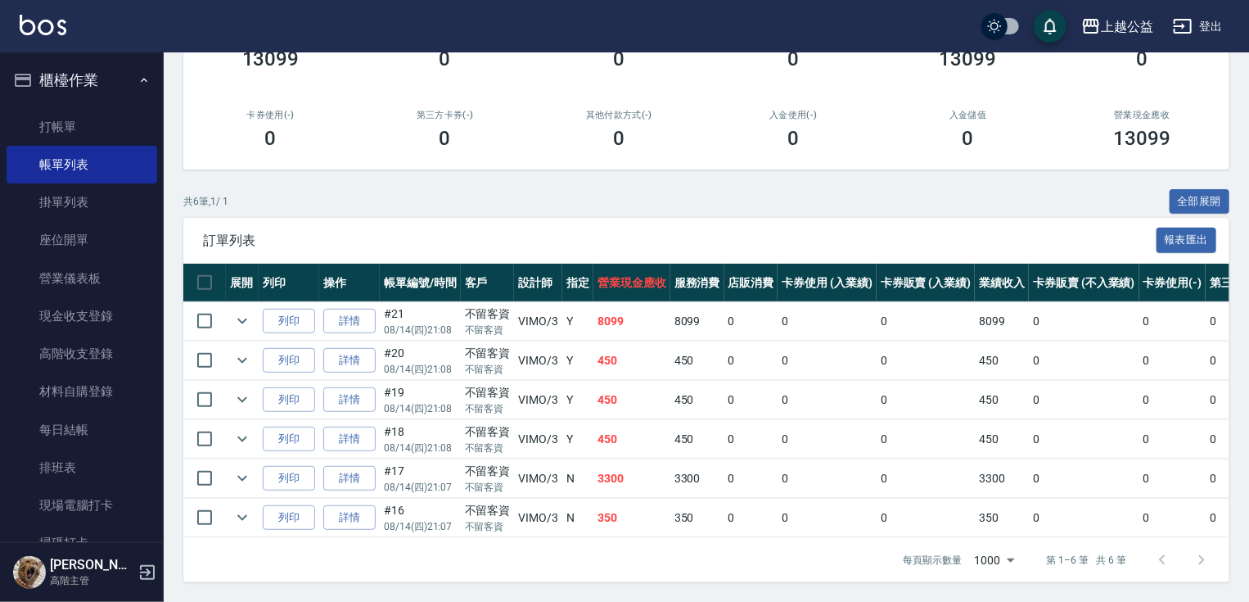
drag, startPoint x: 648, startPoint y: 498, endPoint x: 701, endPoint y: 627, distance: 139.6
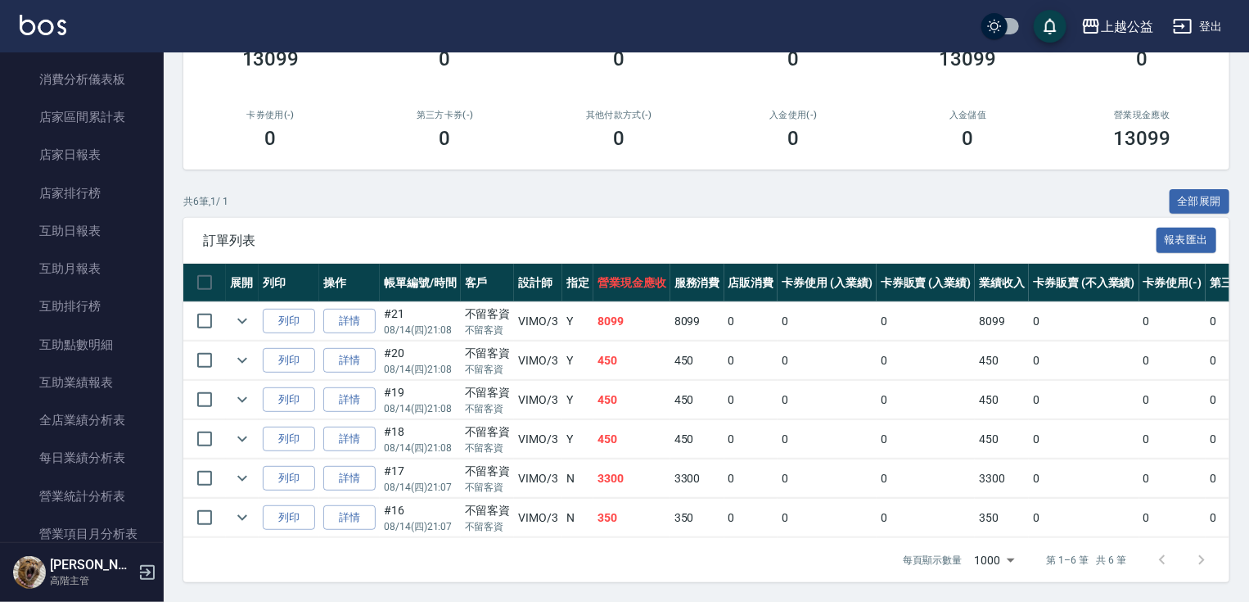
scroll to position [728, 0]
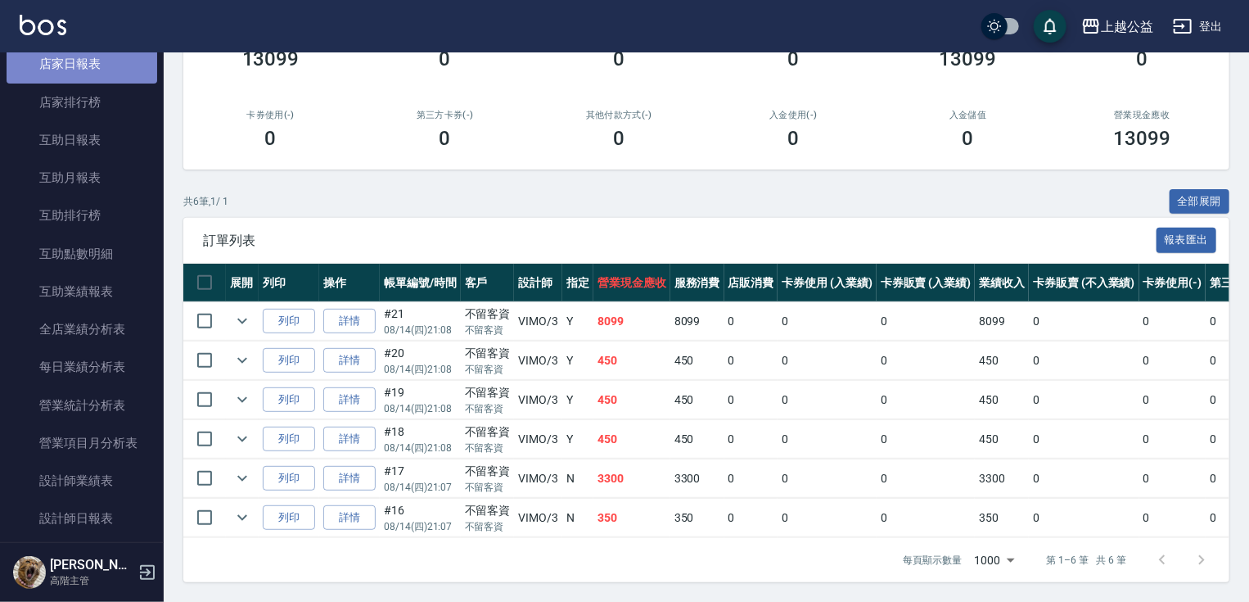
click at [102, 73] on link "店家日報表" at bounding box center [82, 64] width 151 height 38
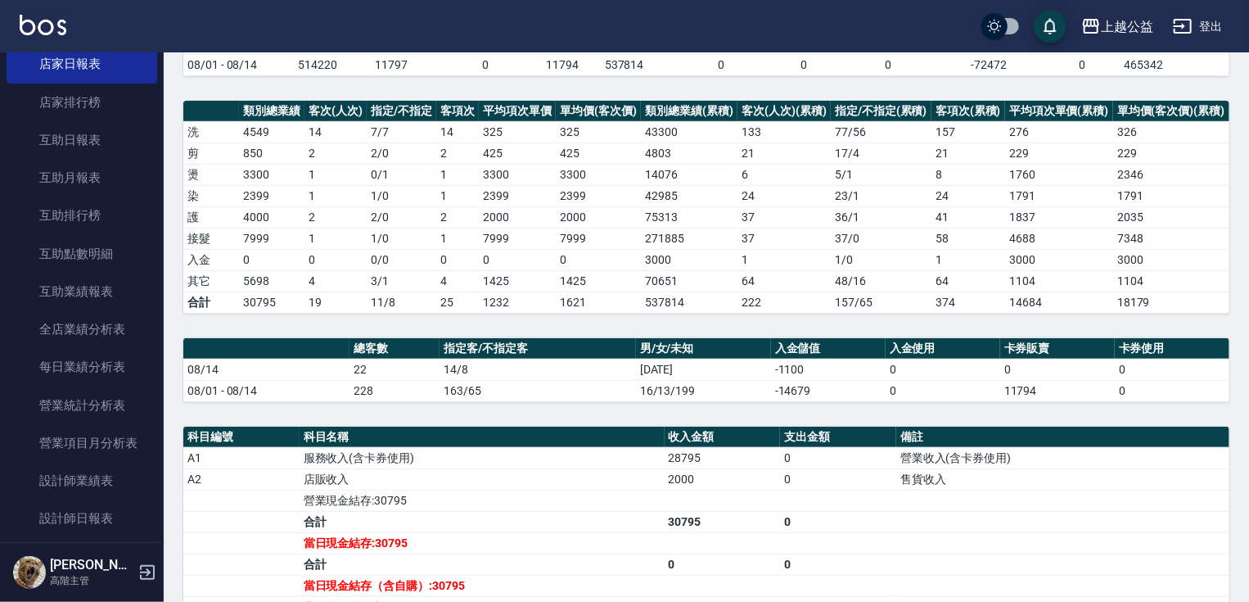
drag, startPoint x: 738, startPoint y: 547, endPoint x: 671, endPoint y: 627, distance: 105.1
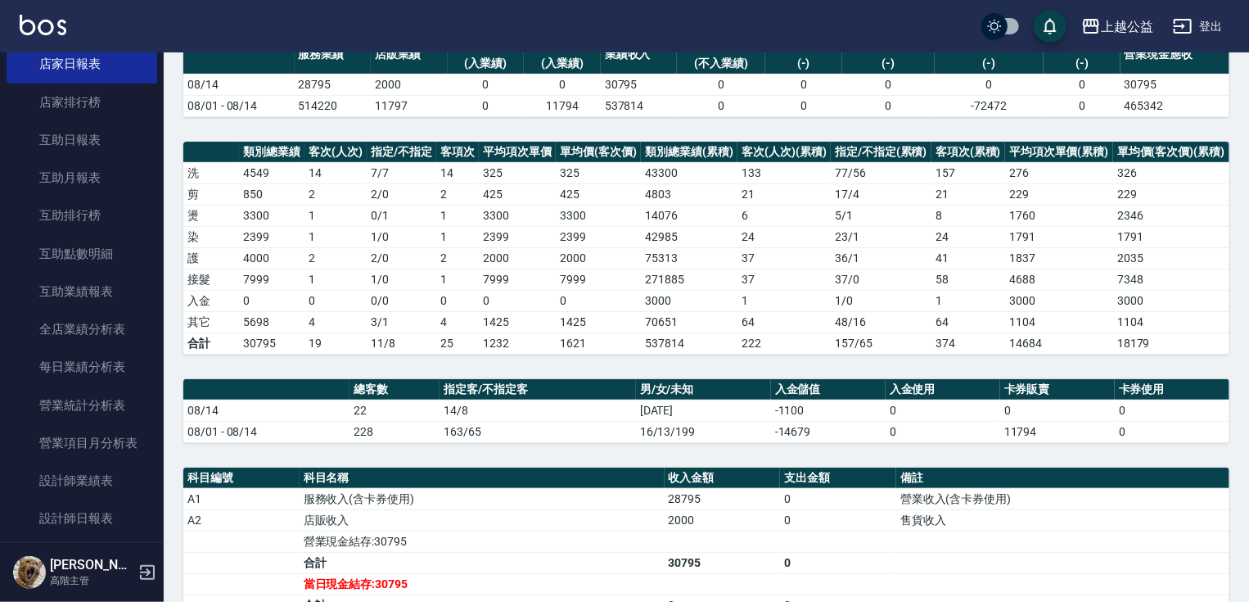
drag, startPoint x: 894, startPoint y: 425, endPoint x: 907, endPoint y: 332, distance: 93.4
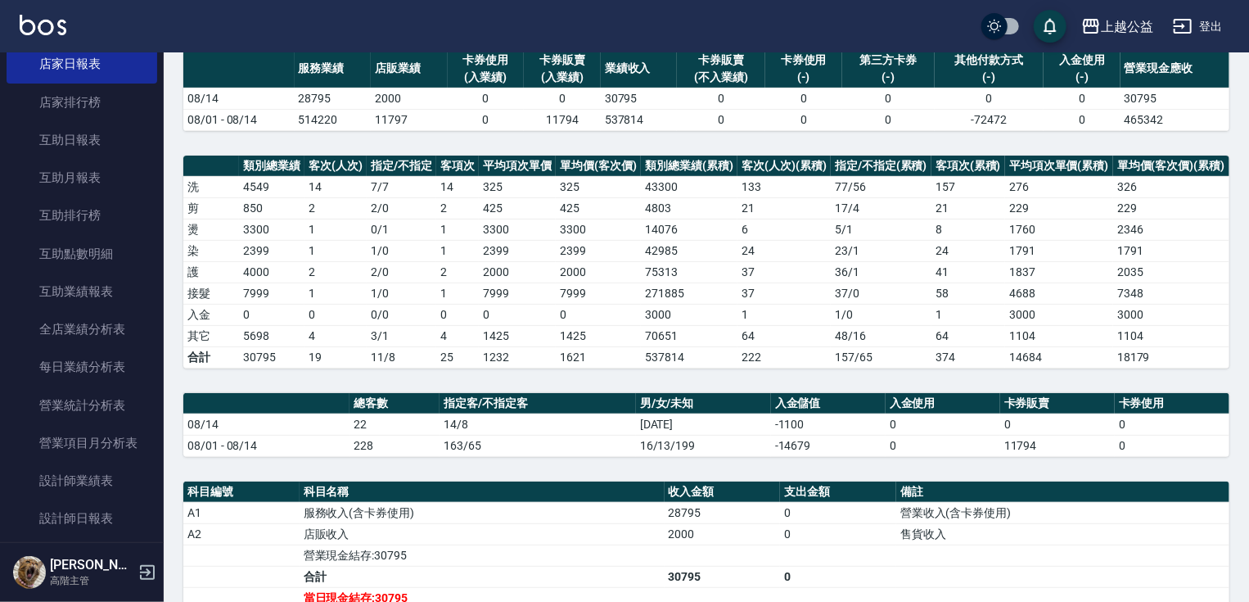
scroll to position [151, 0]
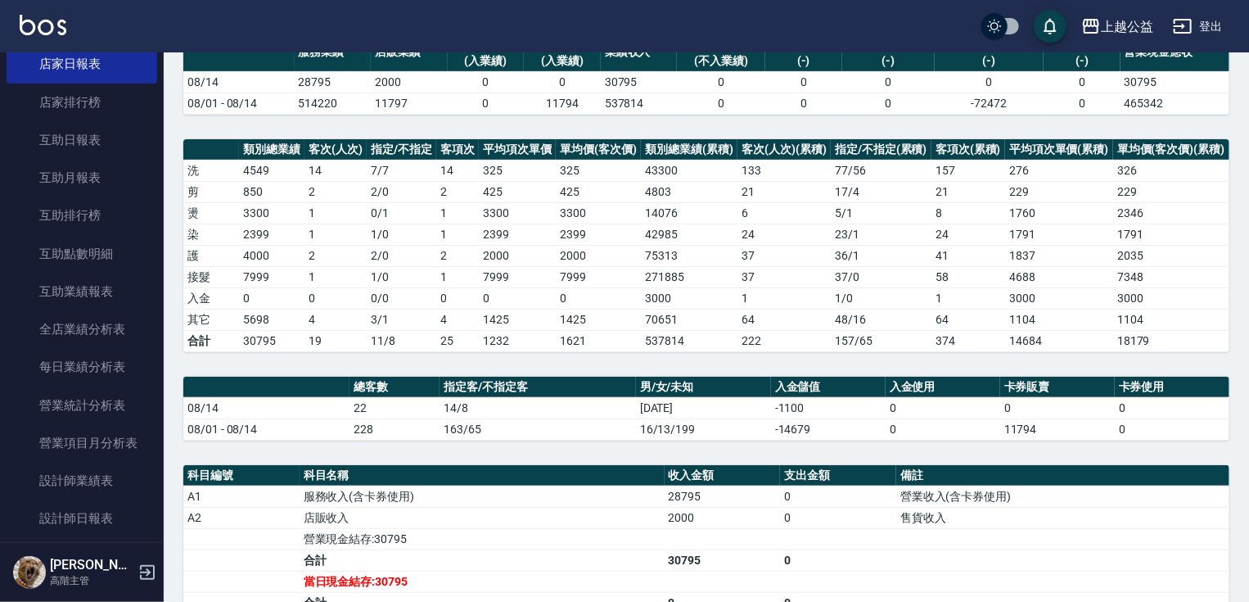
drag, startPoint x: 914, startPoint y: 343, endPoint x: 931, endPoint y: 377, distance: 37.7
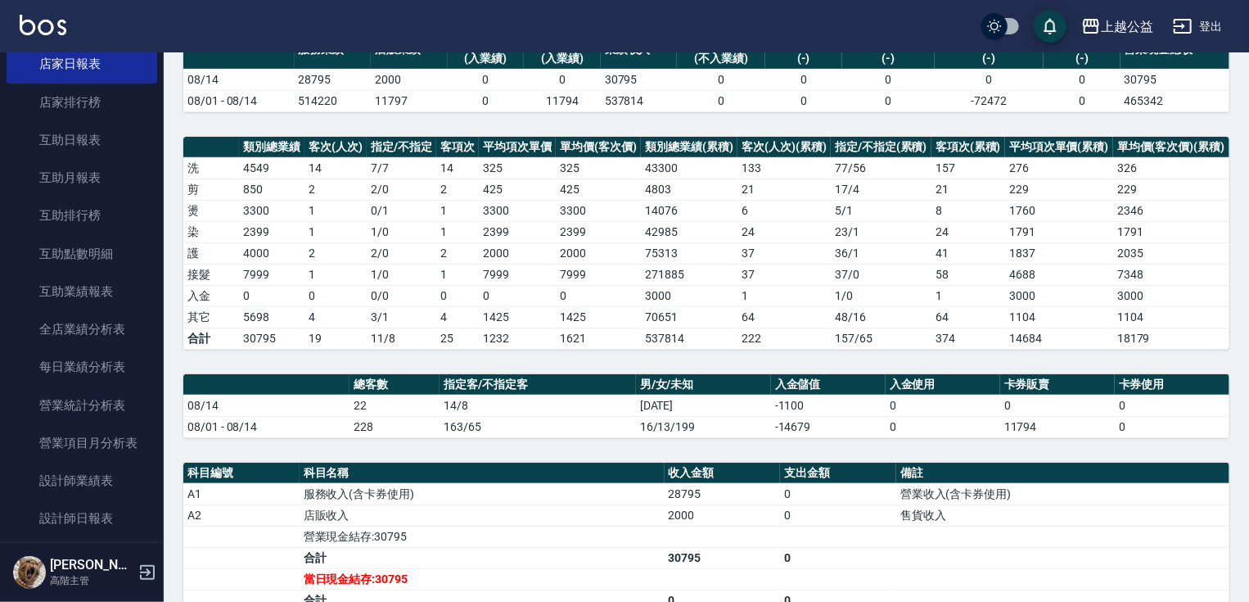
scroll to position [580, 0]
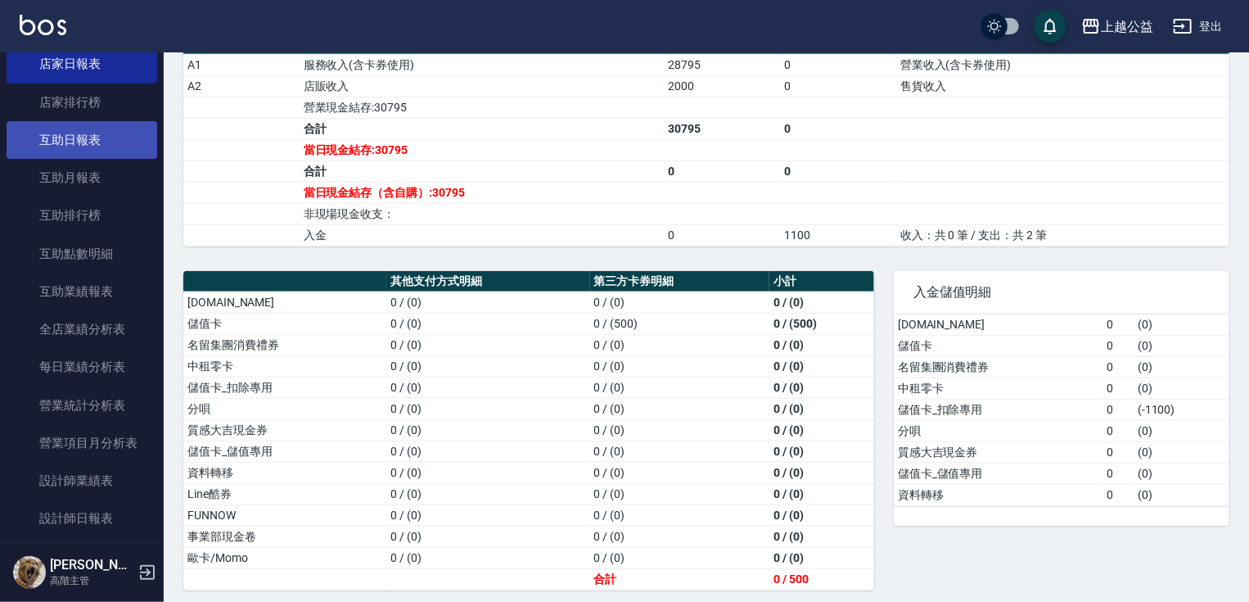
click at [72, 147] on link "互助日報表" at bounding box center [82, 140] width 151 height 38
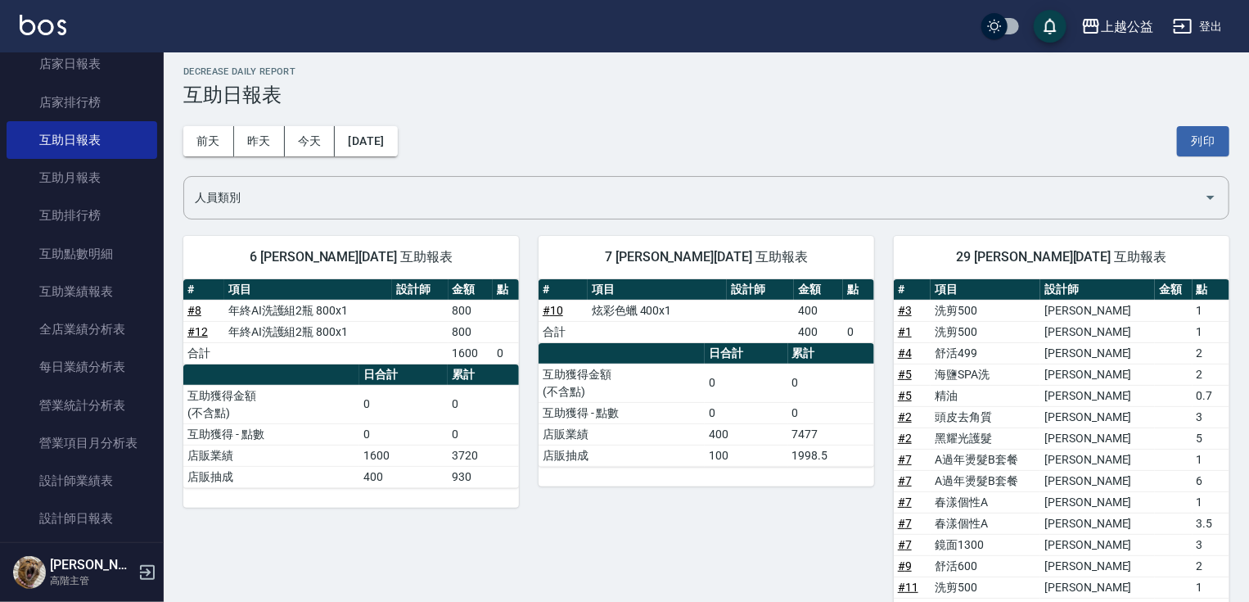
drag, startPoint x: 1075, startPoint y: 451, endPoint x: 1059, endPoint y: 325, distance: 127.0
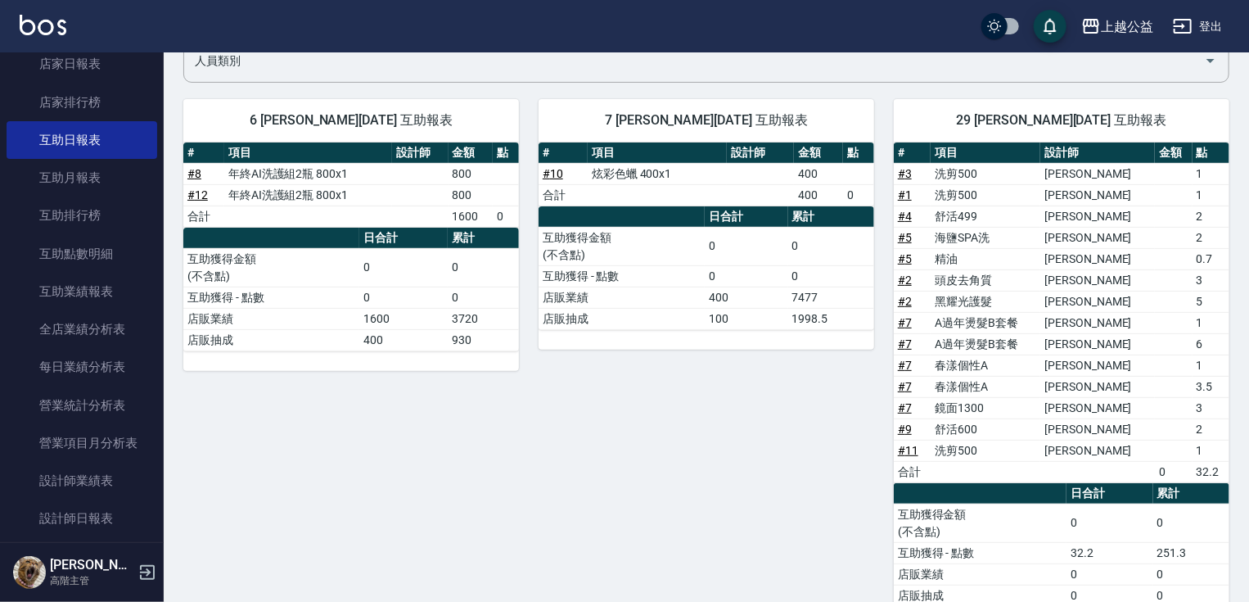
drag, startPoint x: 1059, startPoint y: 325, endPoint x: 1074, endPoint y: 390, distance: 66.3
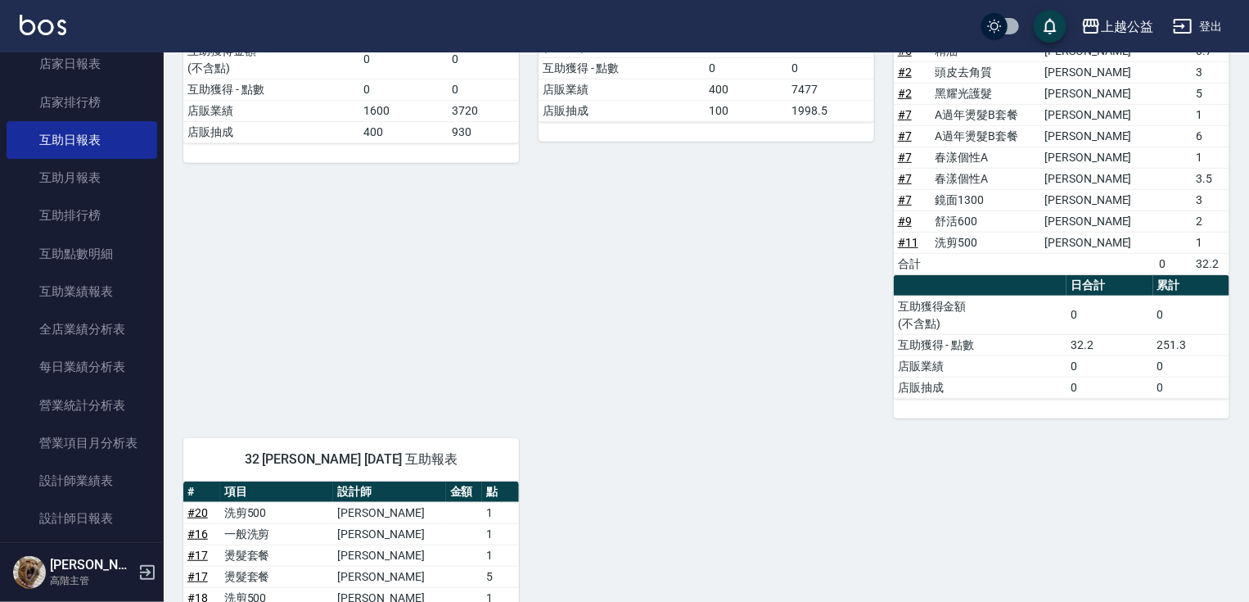
scroll to position [578, 0]
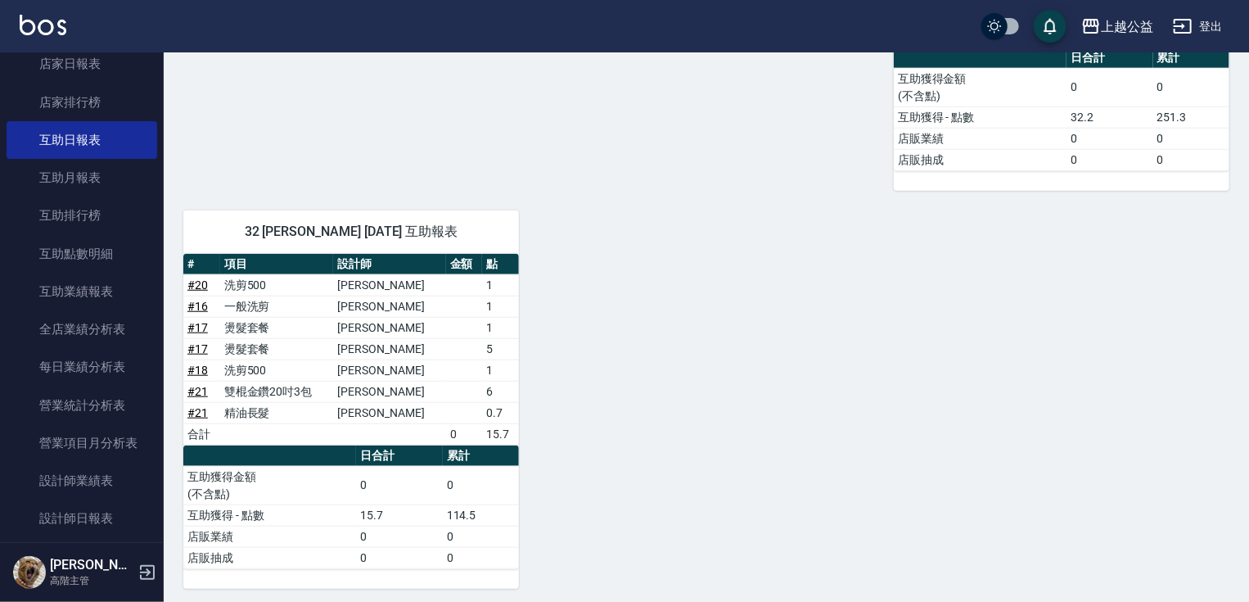
drag, startPoint x: 978, startPoint y: 339, endPoint x: 989, endPoint y: 458, distance: 120.0
click at [88, 517] on link "設計師日報表" at bounding box center [82, 518] width 151 height 38
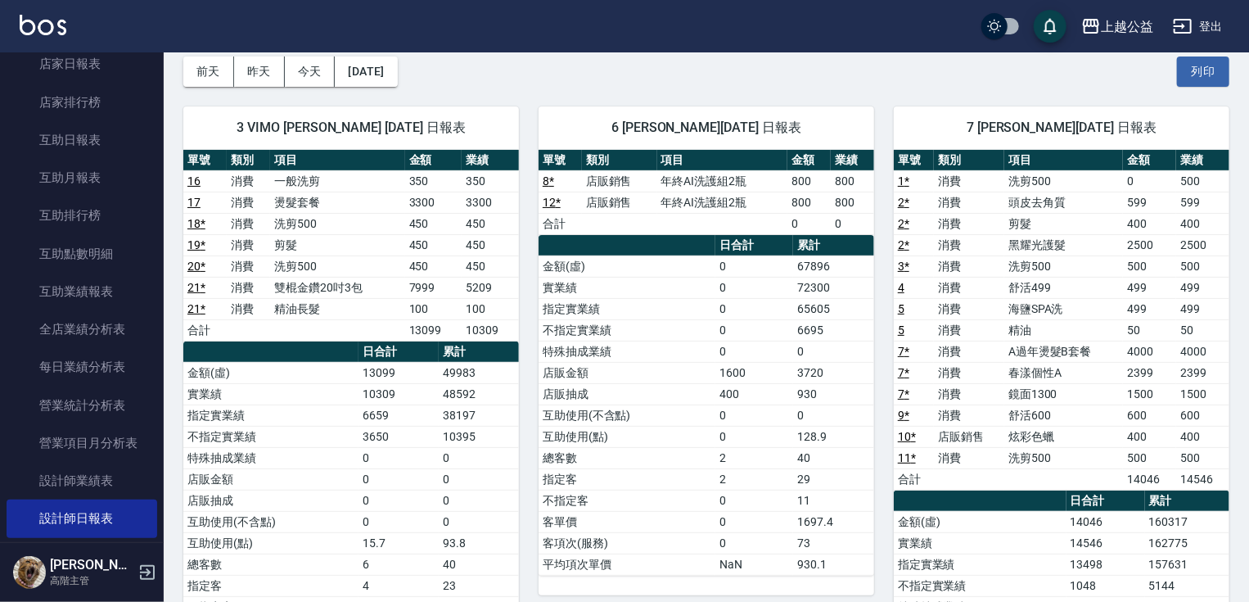
scroll to position [98, 0]
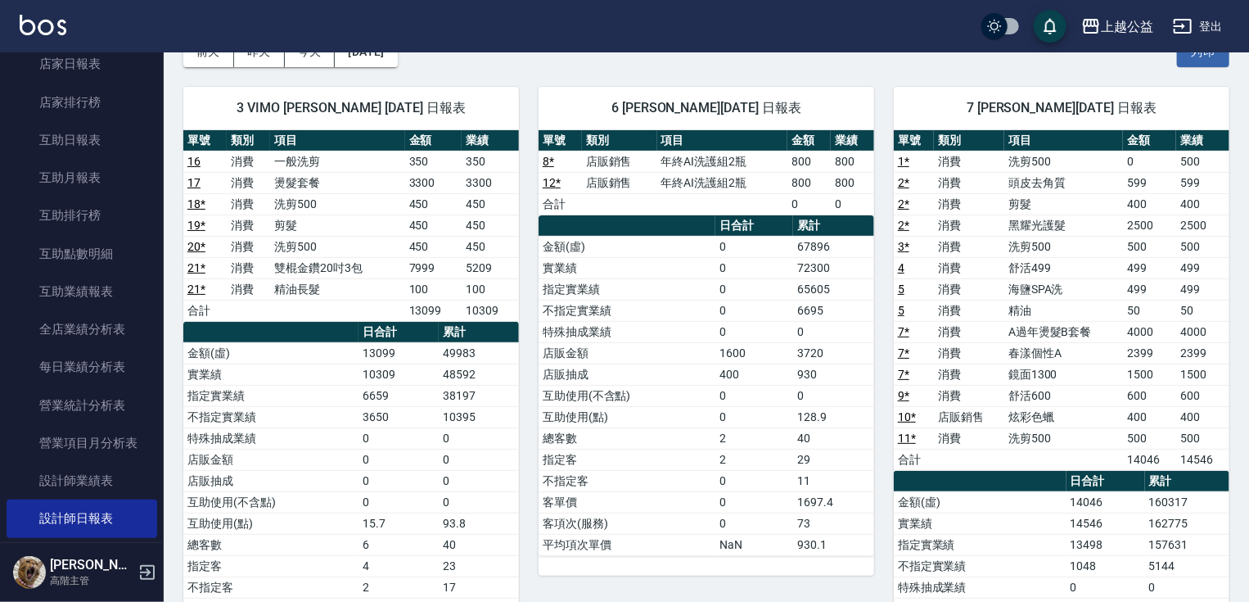
drag, startPoint x: 926, startPoint y: 174, endPoint x: 931, endPoint y: 213, distance: 39.6
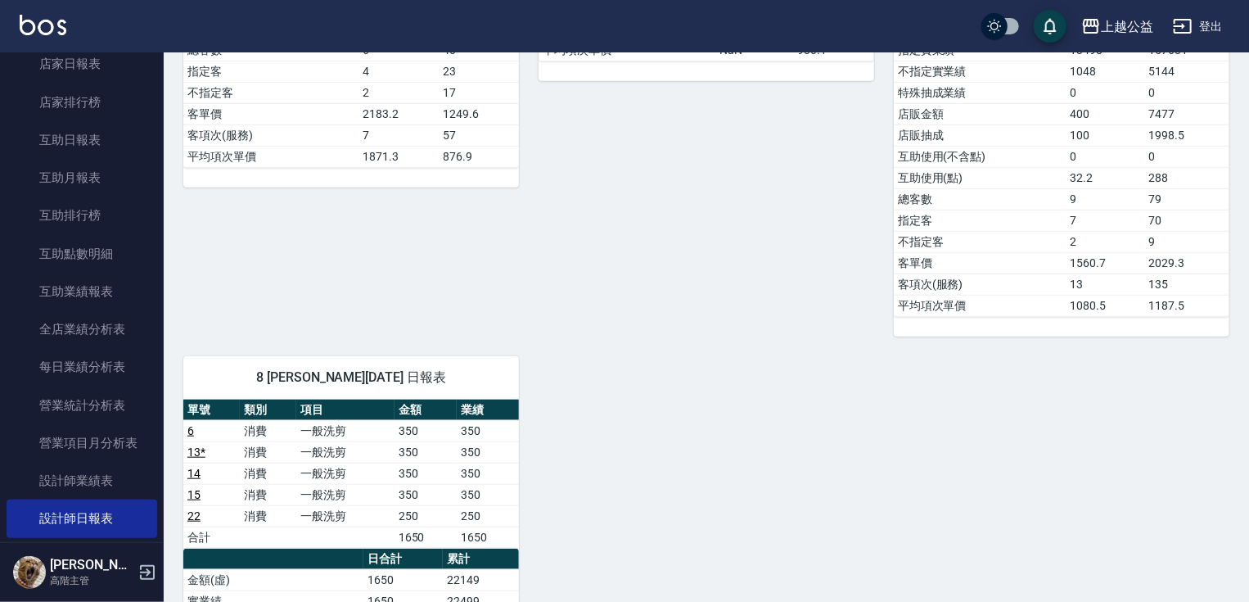
drag, startPoint x: 928, startPoint y: 227, endPoint x: 915, endPoint y: 365, distance: 138.9
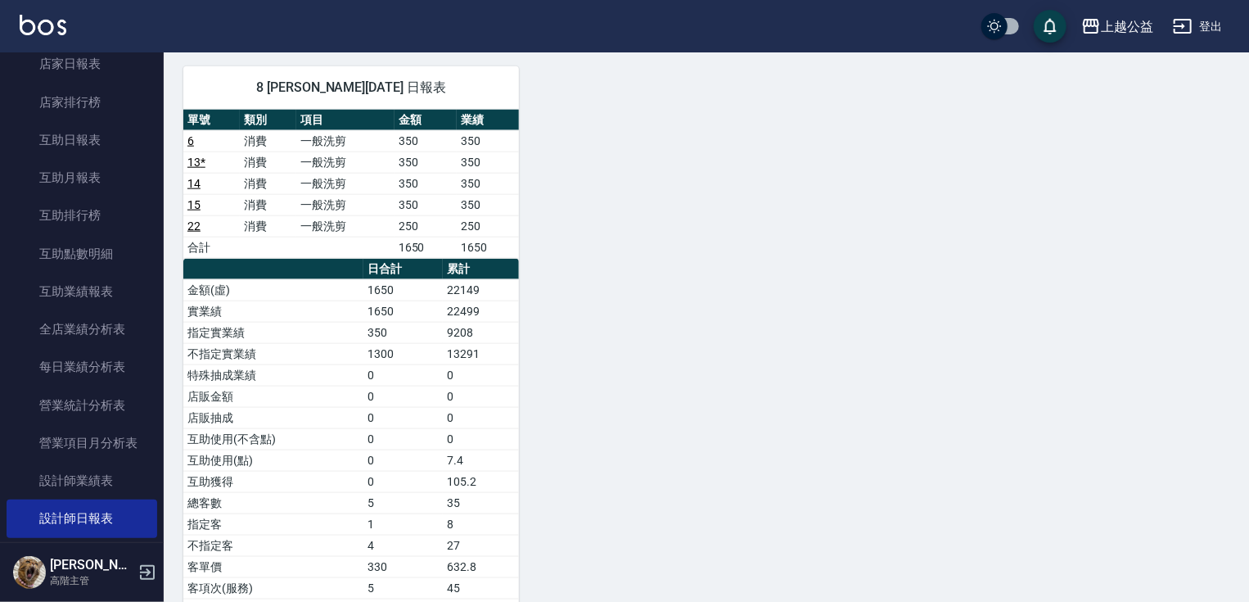
scroll to position [810, 0]
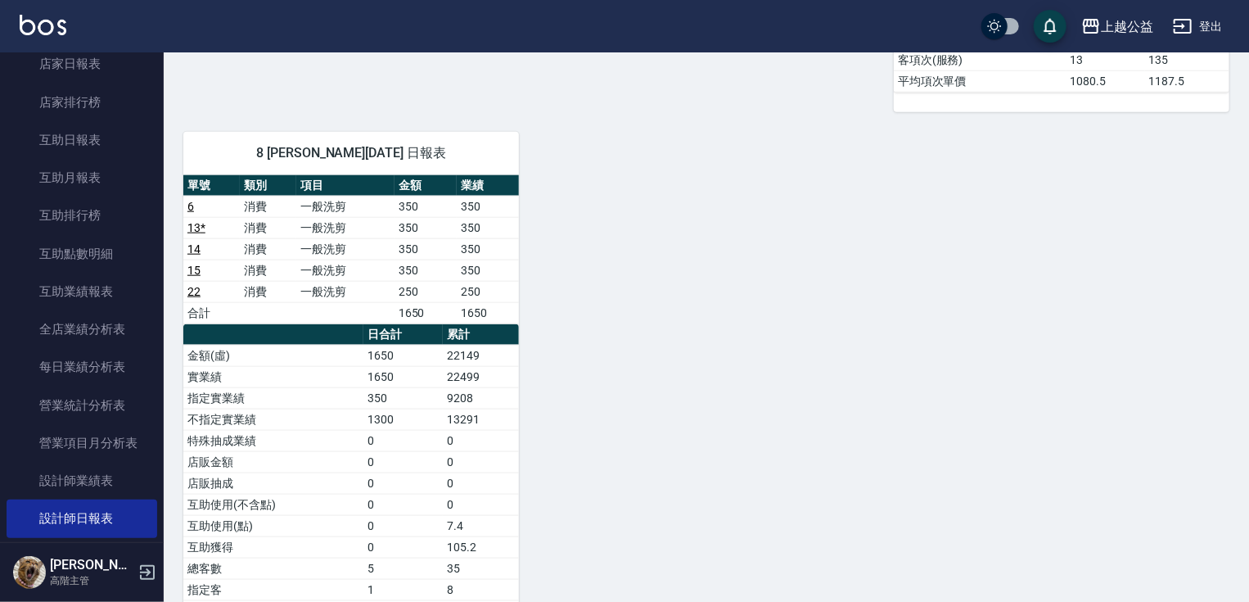
drag, startPoint x: 791, startPoint y: 201, endPoint x: 781, endPoint y: 150, distance: 52.5
